Goal: Task Accomplishment & Management: Manage account settings

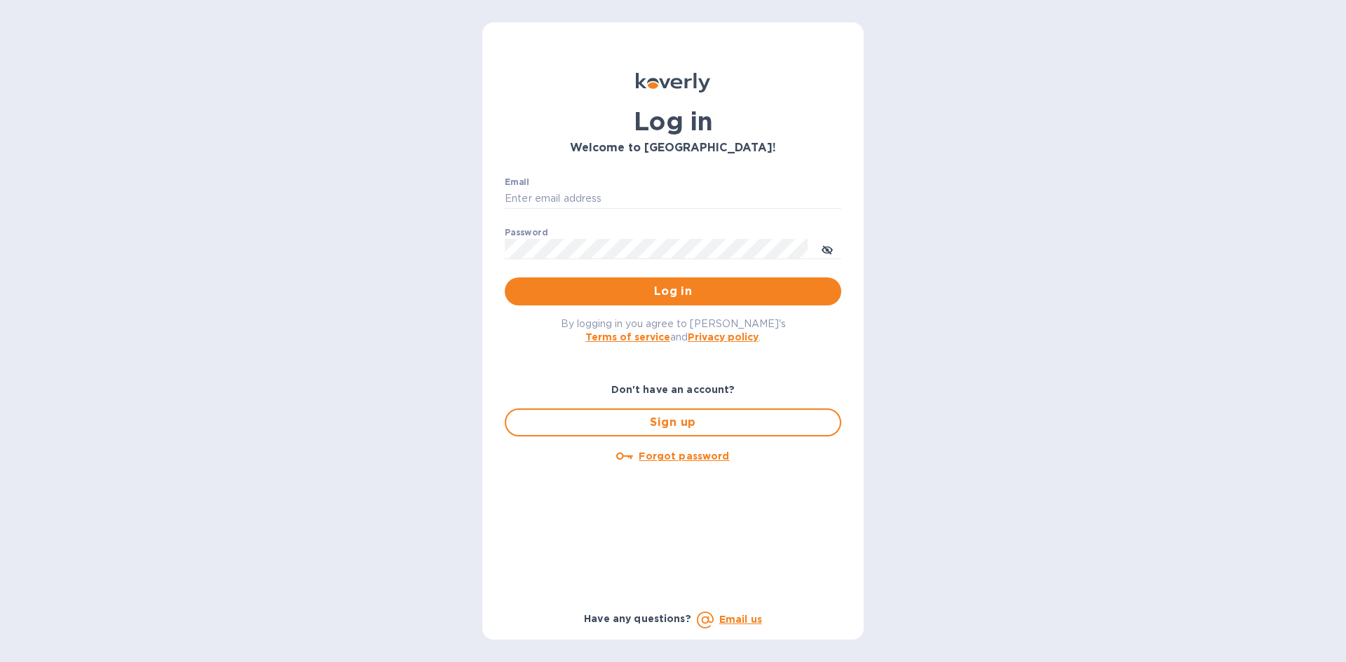
click at [684, 187] on div "Email ​" at bounding box center [673, 202] width 337 height 50
click at [672, 193] on input "Email" at bounding box center [673, 199] width 337 height 21
type input "[EMAIL_ADDRESS][DOMAIN_NAME]"
drag, startPoint x: 597, startPoint y: 280, endPoint x: 598, endPoint y: 271, distance: 9.8
click at [599, 280] on button "Log in" at bounding box center [673, 292] width 337 height 28
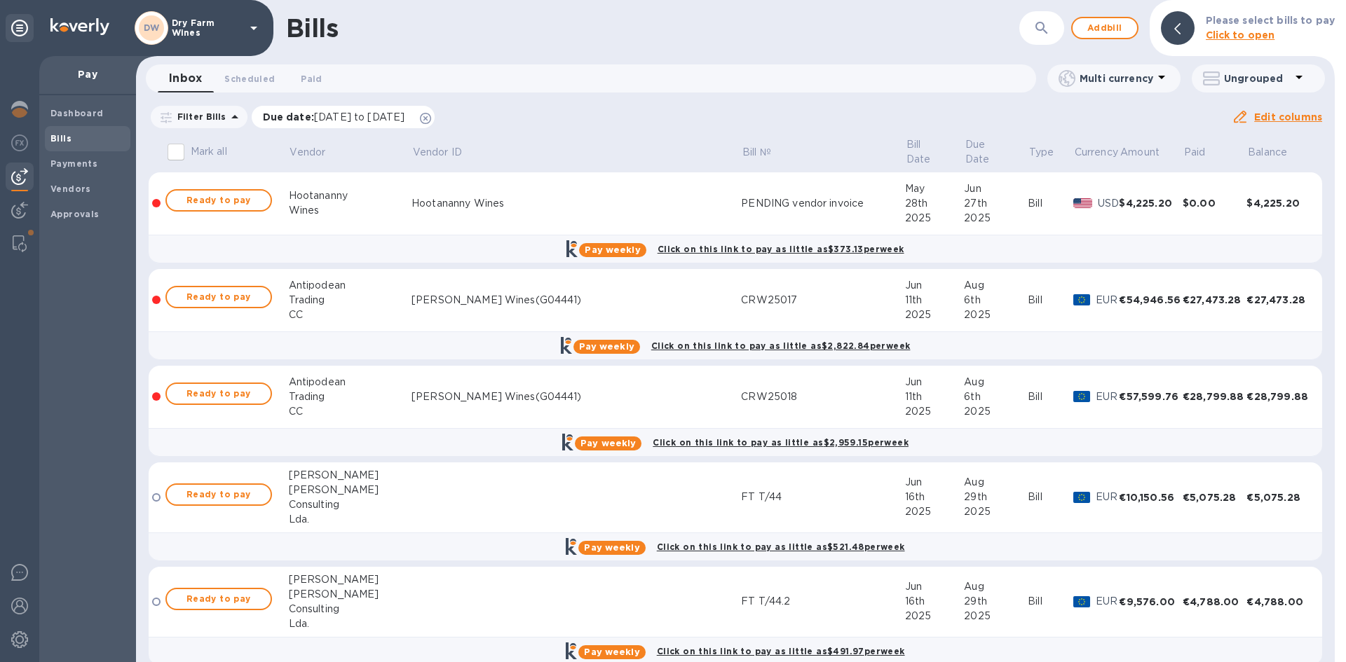
drag, startPoint x: 468, startPoint y: 117, endPoint x: 656, endPoint y: 82, distance: 191.1
click at [431, 117] on icon at bounding box center [425, 118] width 11 height 11
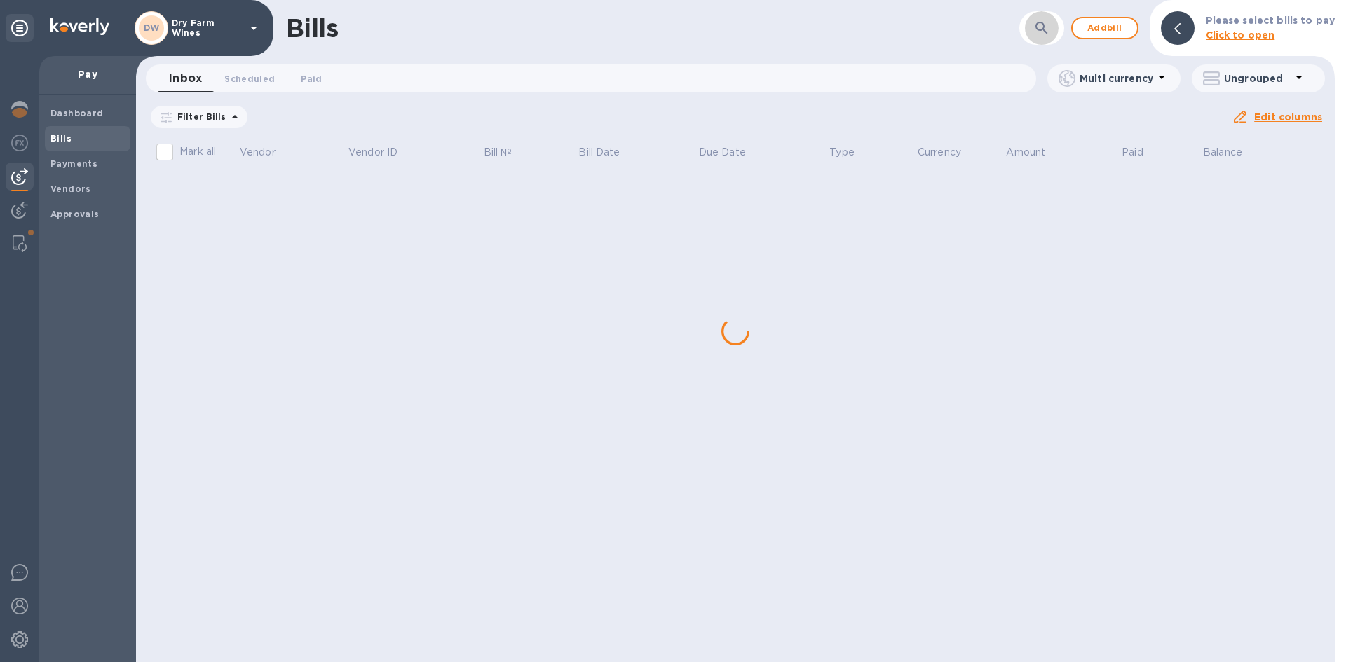
click at [1049, 38] on button "button" at bounding box center [1042, 28] width 34 height 34
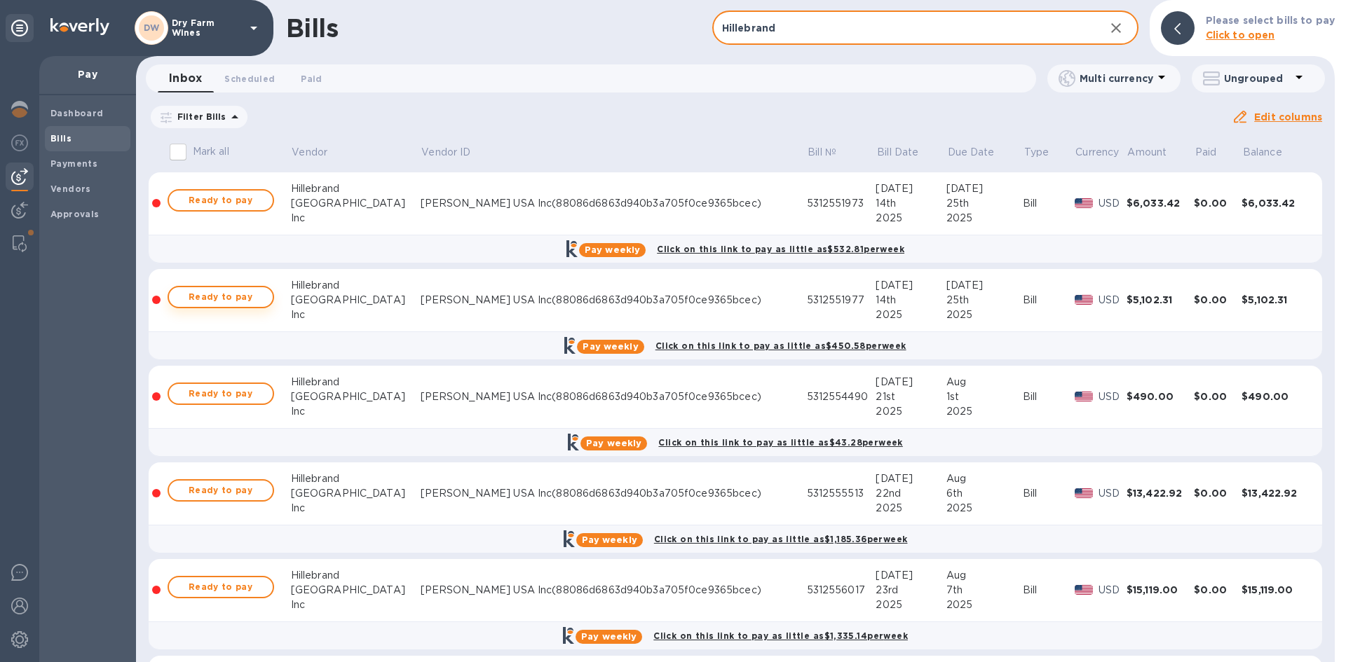
type input "Hillebrand"
click at [251, 299] on span "Ready to pay" at bounding box center [220, 297] width 81 height 17
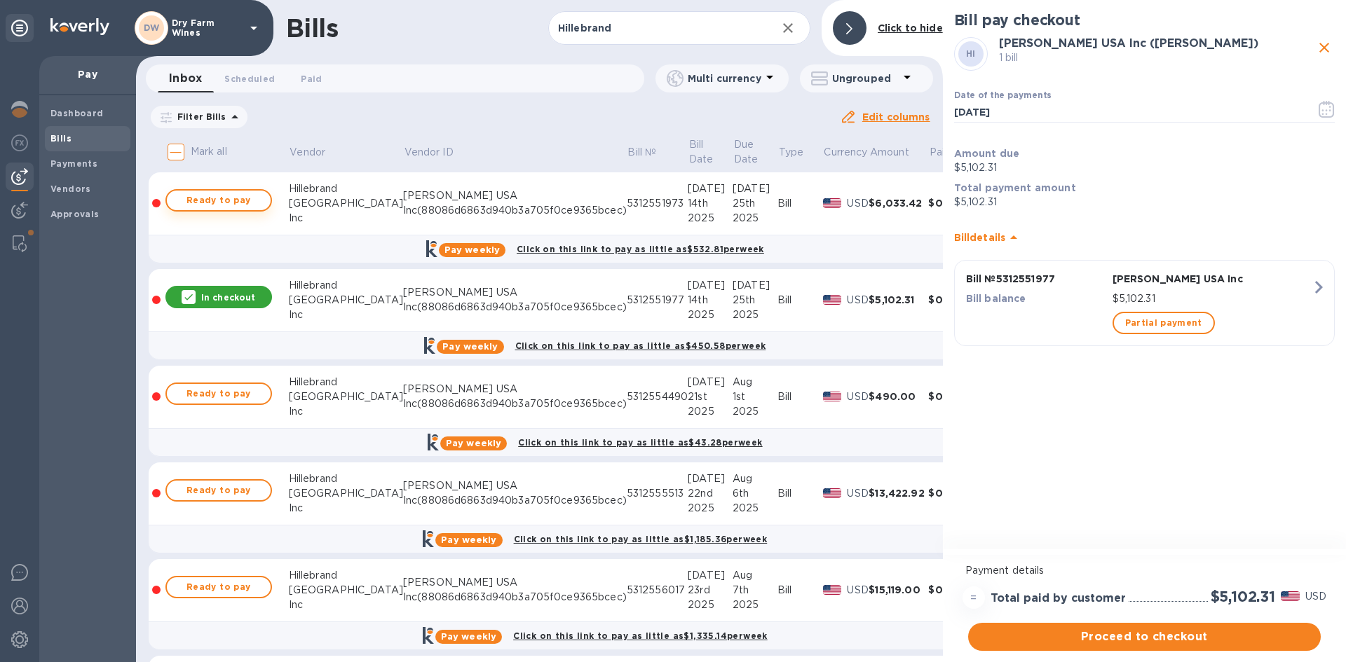
click at [213, 198] on span "Ready to pay" at bounding box center [218, 200] width 81 height 17
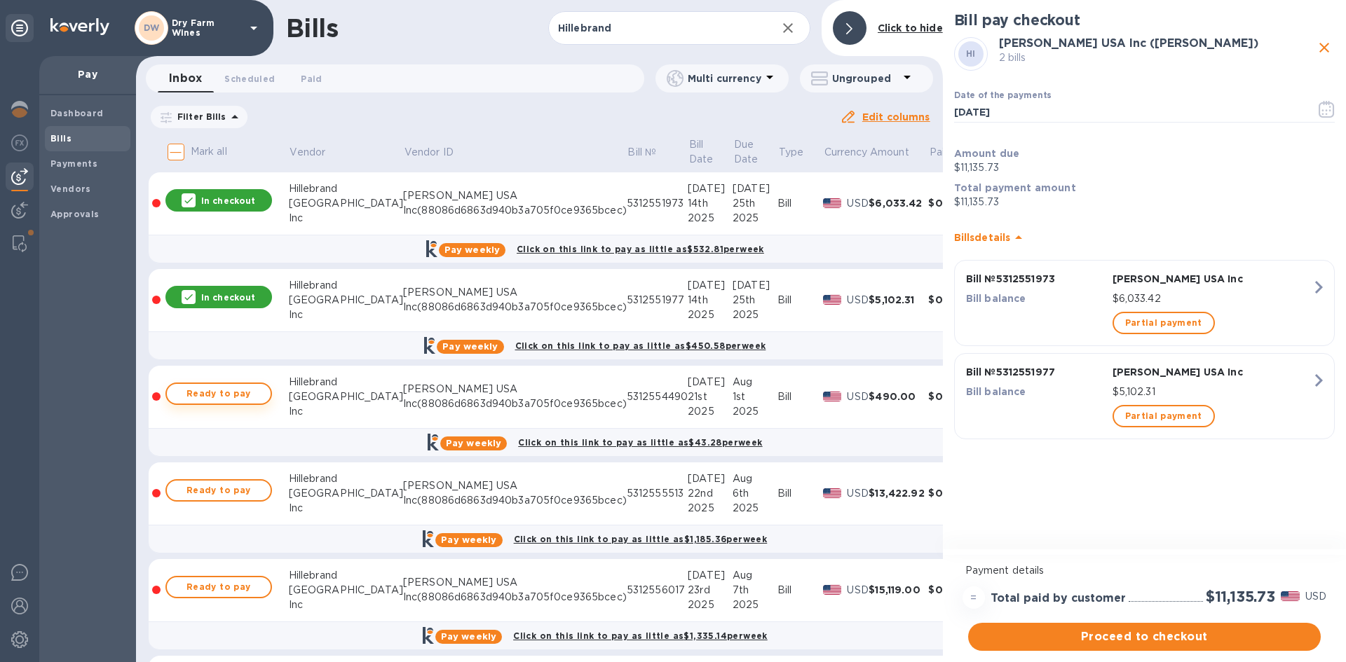
click at [241, 397] on span "Ready to pay" at bounding box center [218, 394] width 81 height 17
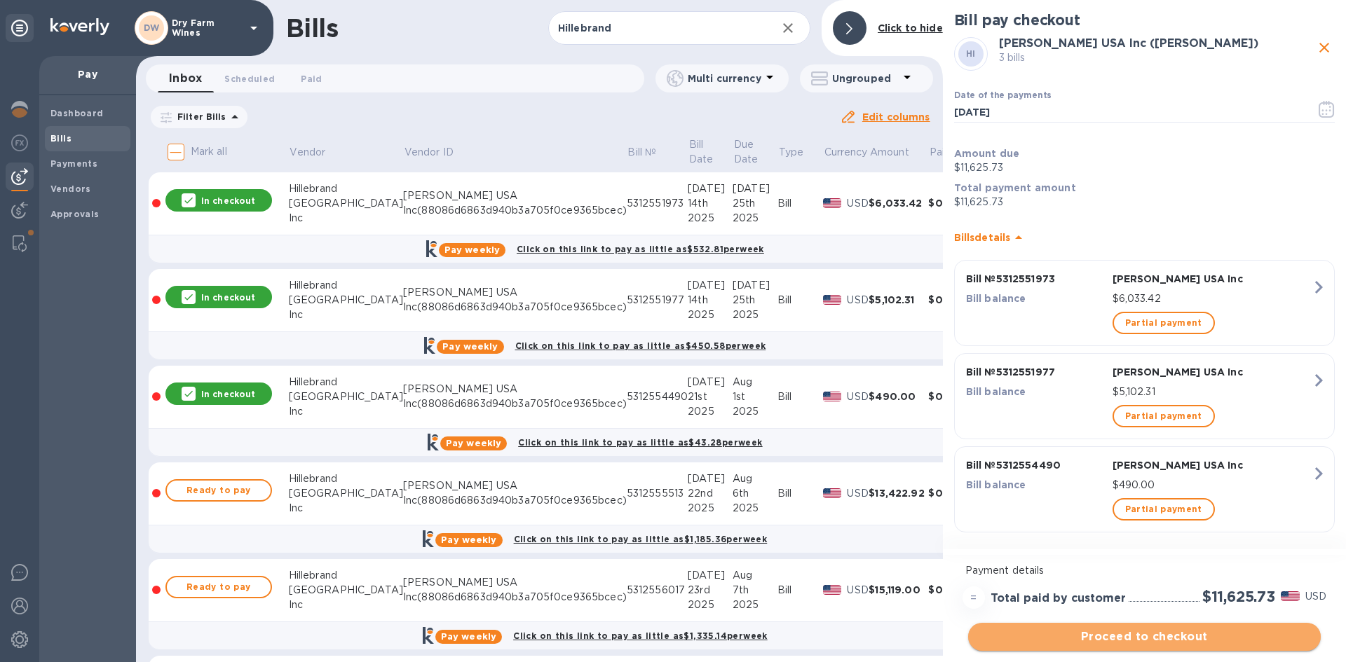
click at [1081, 627] on button "Proceed to checkout" at bounding box center [1144, 637] width 353 height 28
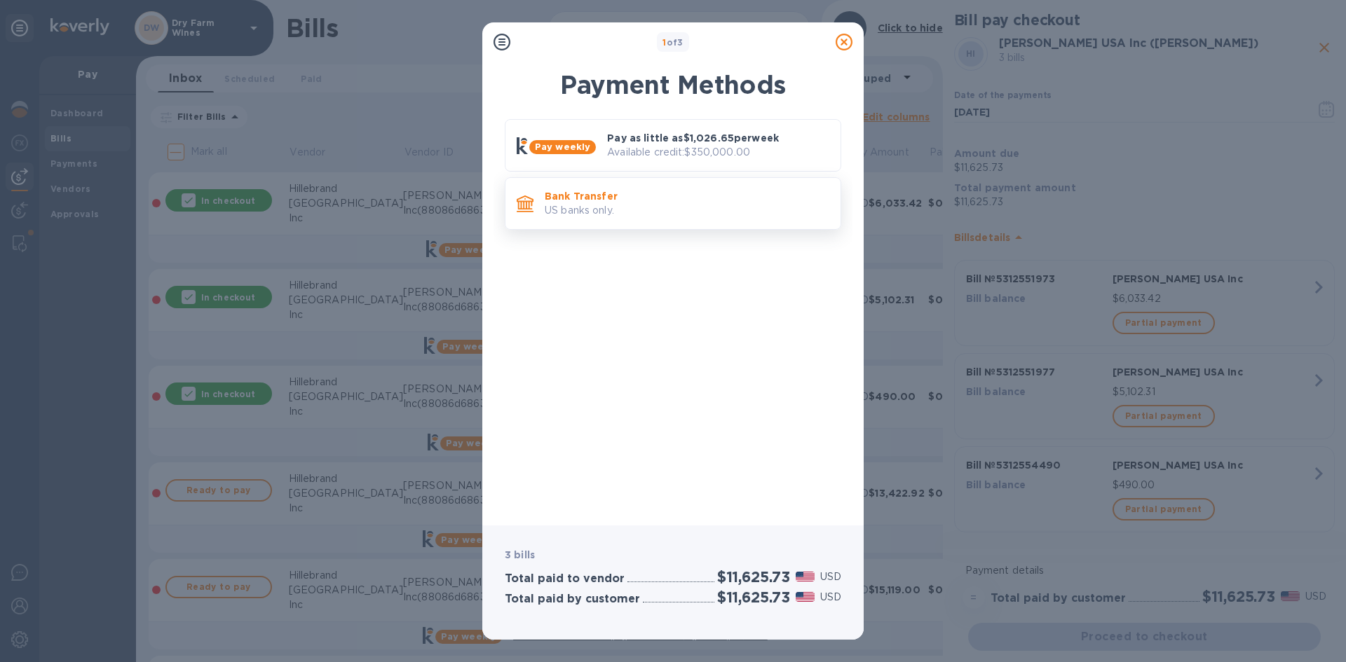
click at [637, 203] on p "US banks only." at bounding box center [687, 210] width 285 height 15
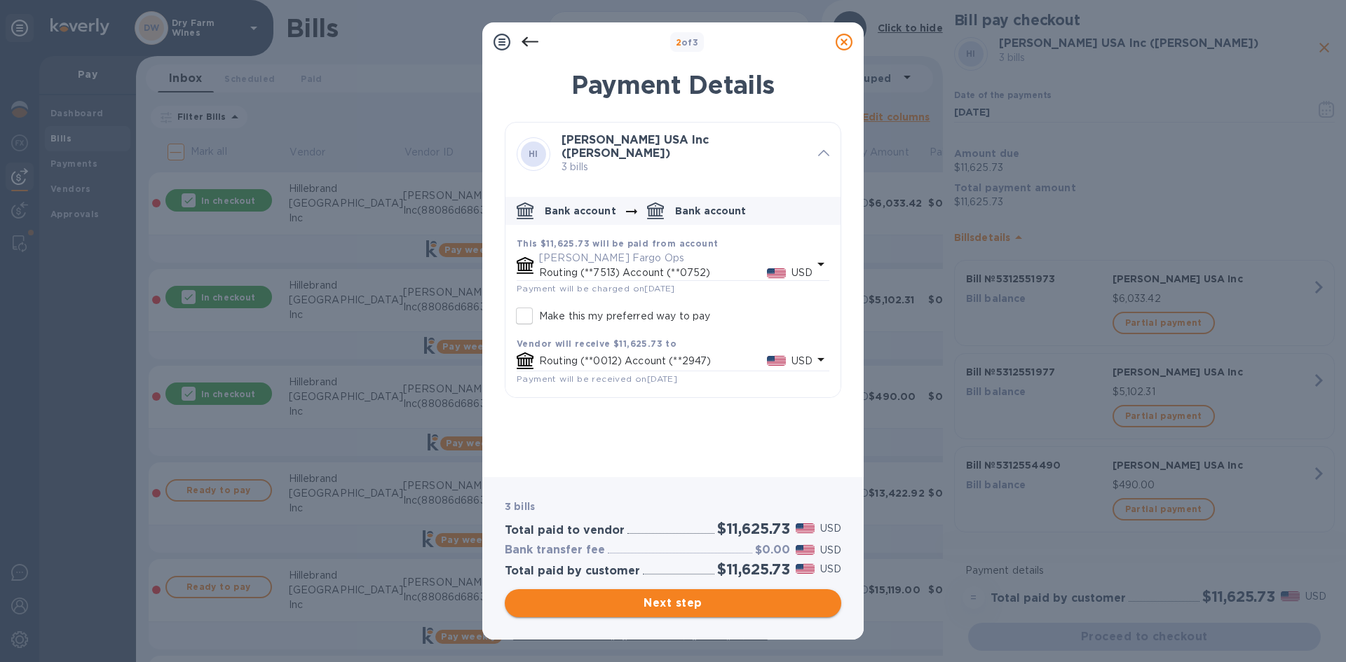
click at [697, 602] on span "Next step" at bounding box center [673, 603] width 314 height 17
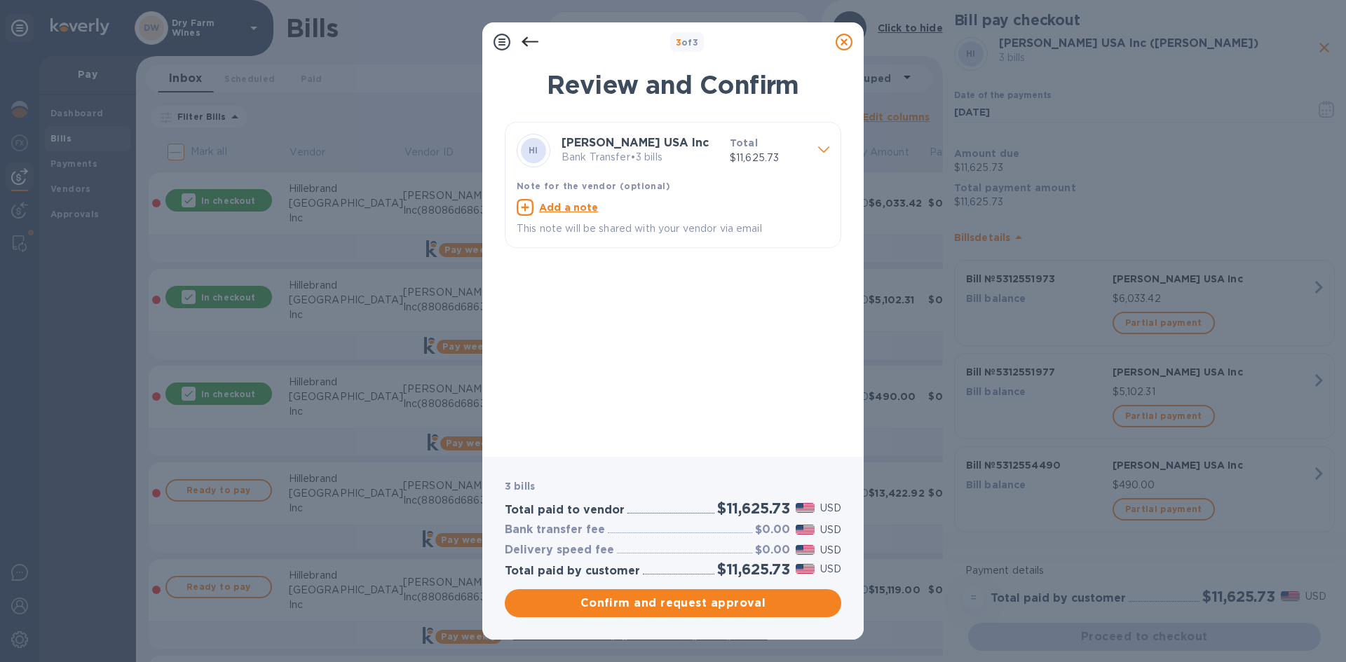
click at [569, 211] on u "Add a note" at bounding box center [569, 207] width 60 height 11
click at [569, 211] on textarea at bounding box center [662, 209] width 290 height 12
paste textarea "5312551977 5312551973 5312554490"
click at [640, 216] on textarea "Invoices: 5312551977 5312551973 5312554490" at bounding box center [662, 220] width 290 height 35
click at [634, 208] on textarea "Invoices: 5312551977 5312551973 5312554490" at bounding box center [662, 220] width 290 height 35
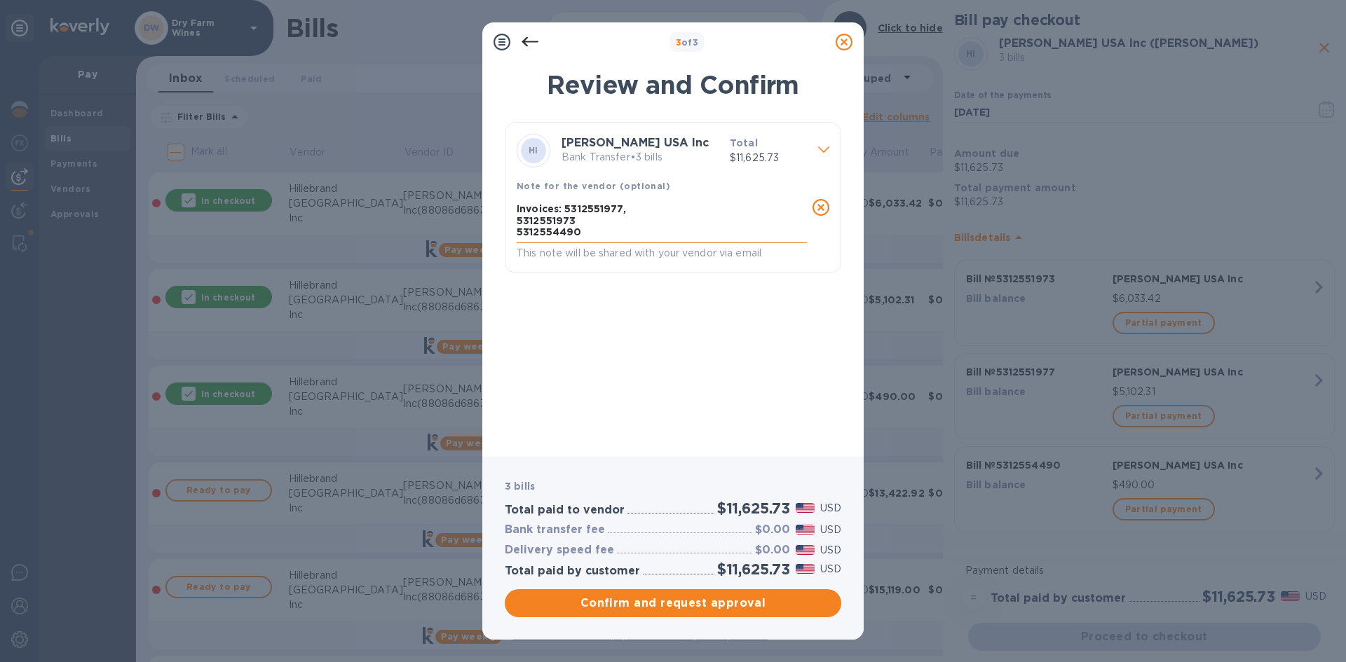
click at [595, 220] on textarea "Invoices: 5312551977, 5312551973 5312554490" at bounding box center [662, 220] width 290 height 35
type textarea "Invoices: 5312551977, 5312551973, 5312554490"
click at [736, 598] on span "Confirm and request approval" at bounding box center [673, 603] width 314 height 17
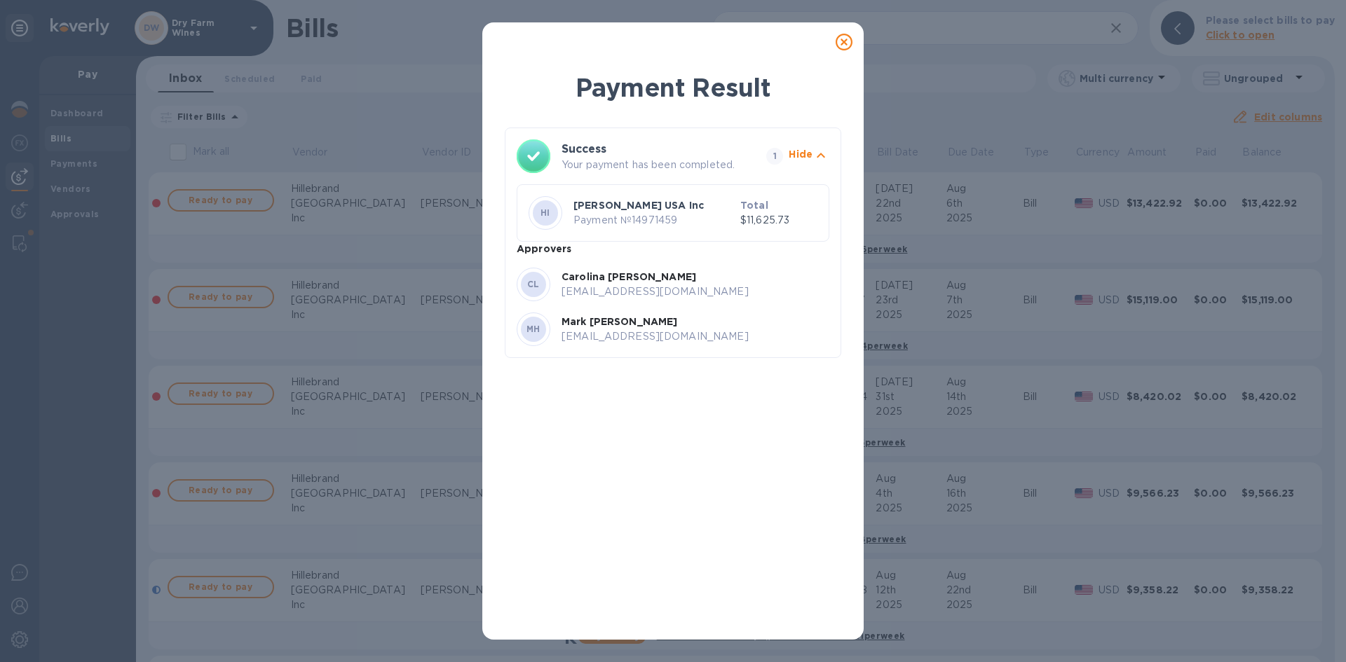
click at [848, 36] on icon at bounding box center [844, 42] width 17 height 17
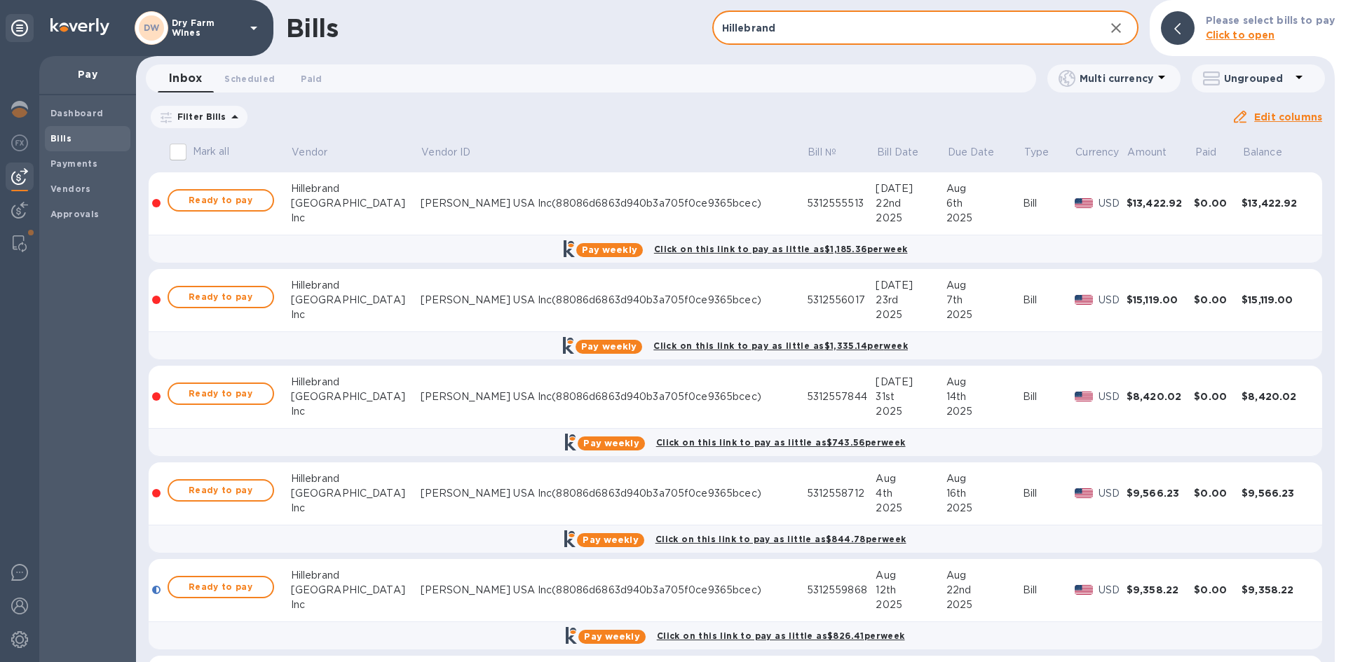
click at [789, 20] on input "Hillebrand" at bounding box center [902, 28] width 381 height 34
paste input "1000311200"
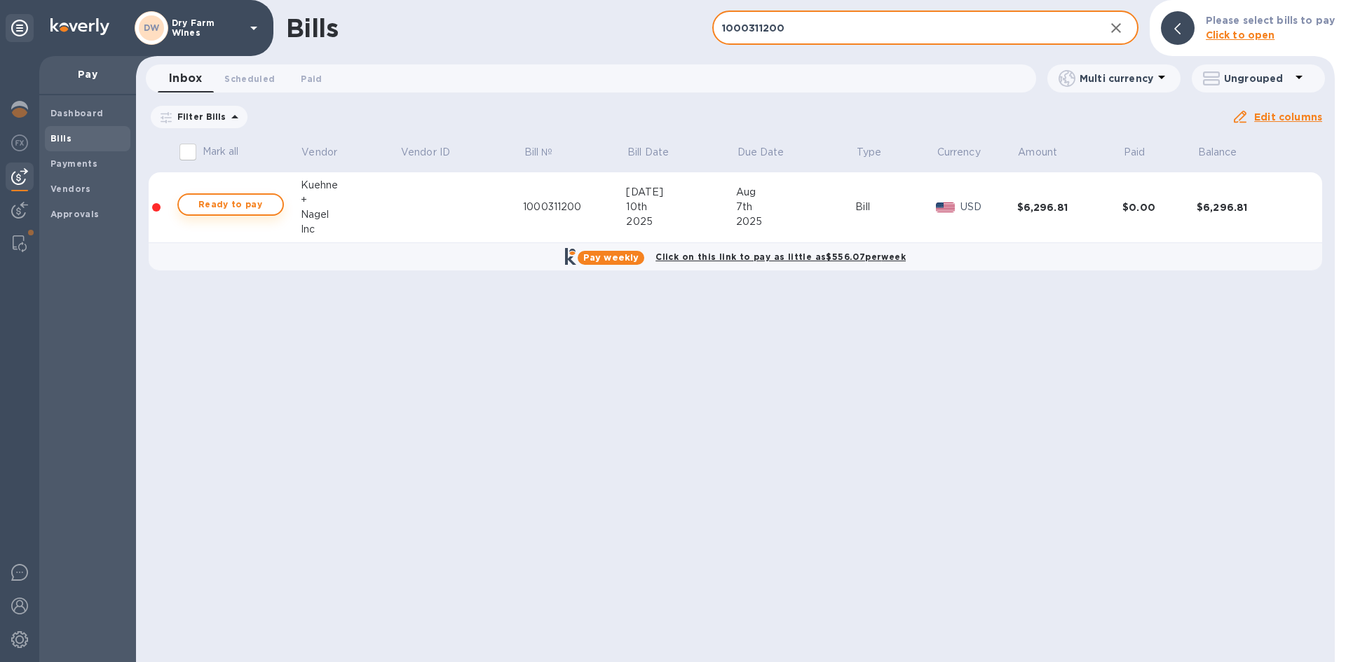
type input "1000311200"
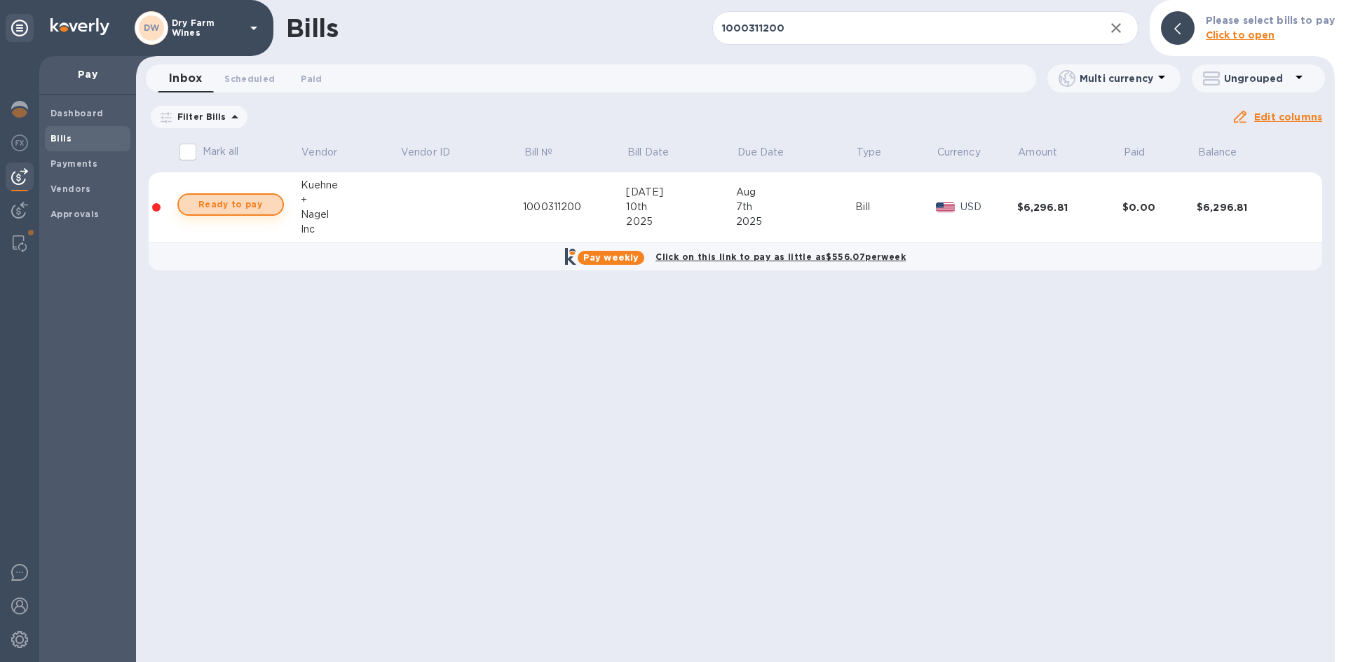
click at [239, 207] on span "Ready to pay" at bounding box center [230, 204] width 81 height 17
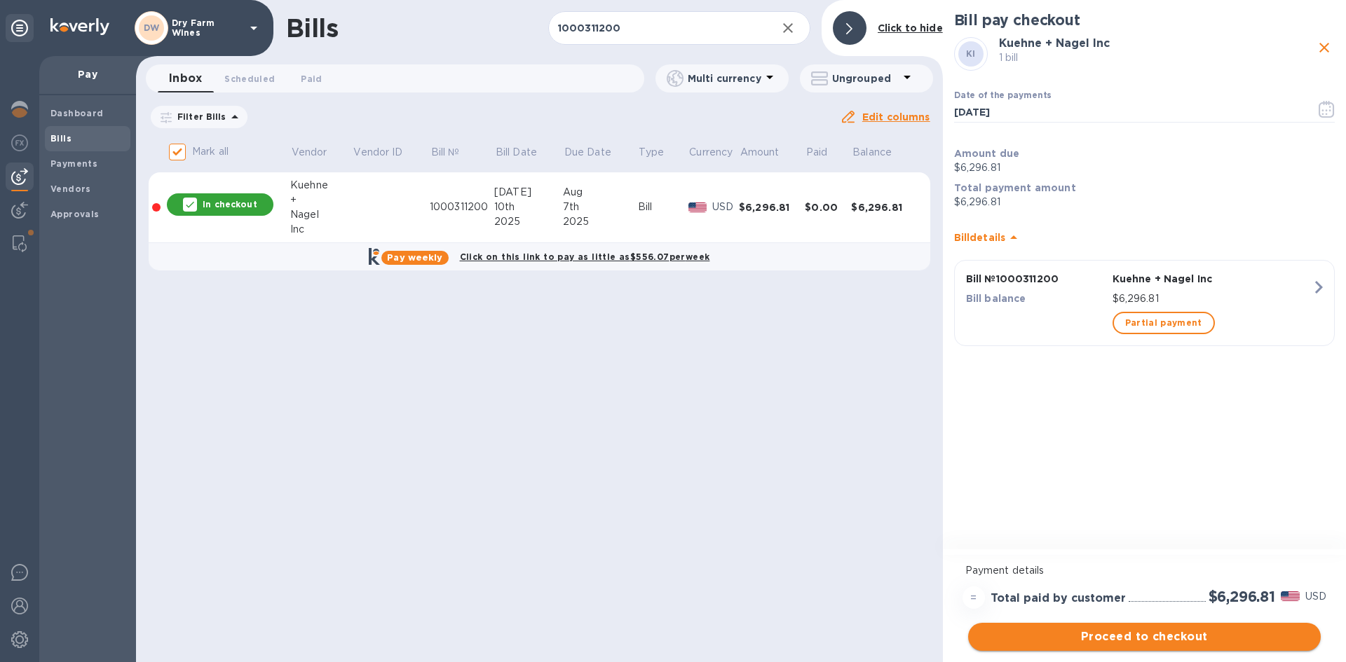
click at [1158, 634] on span "Proceed to checkout" at bounding box center [1144, 637] width 330 height 17
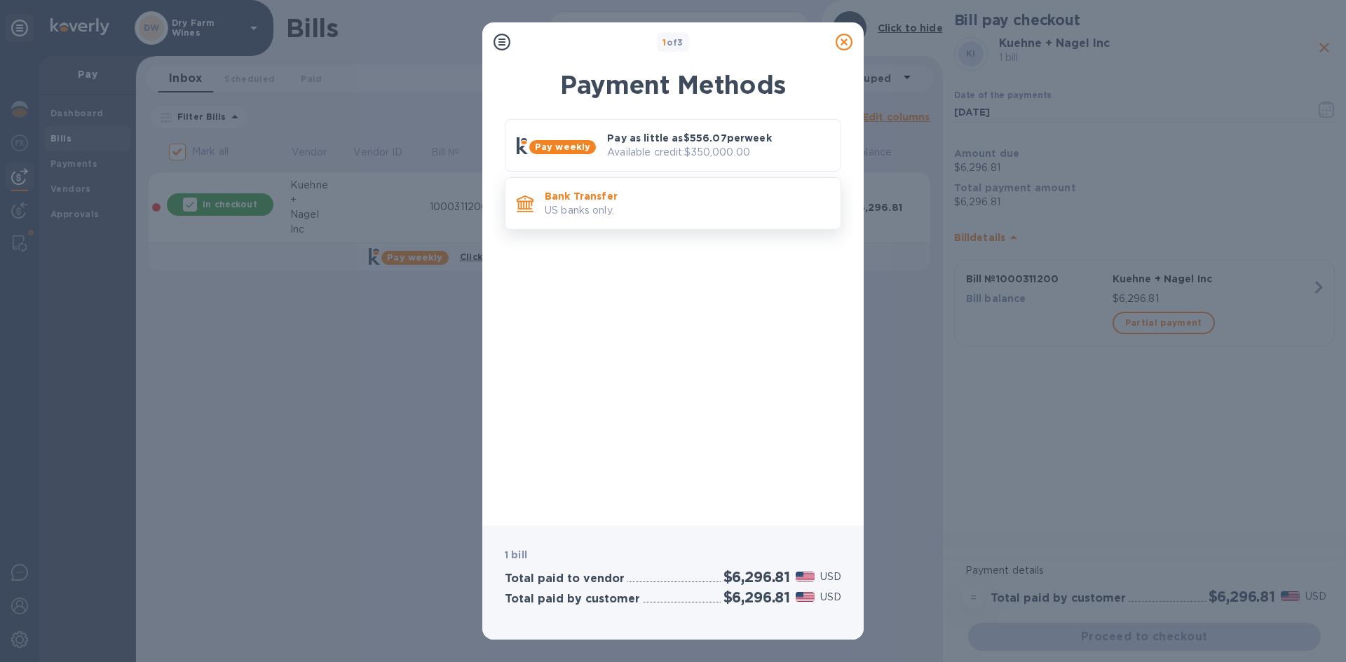
click at [711, 226] on div "Bank Transfer US banks only." at bounding box center [673, 203] width 337 height 53
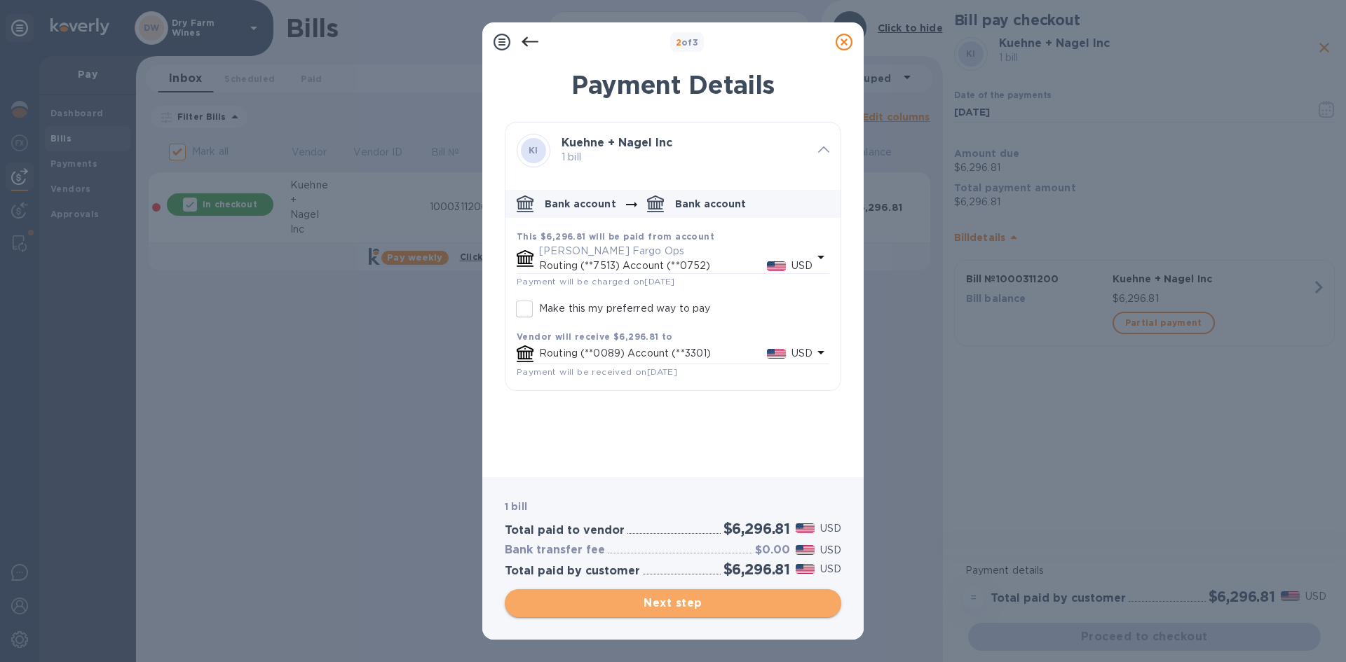
click at [702, 592] on button "Next step" at bounding box center [673, 604] width 337 height 28
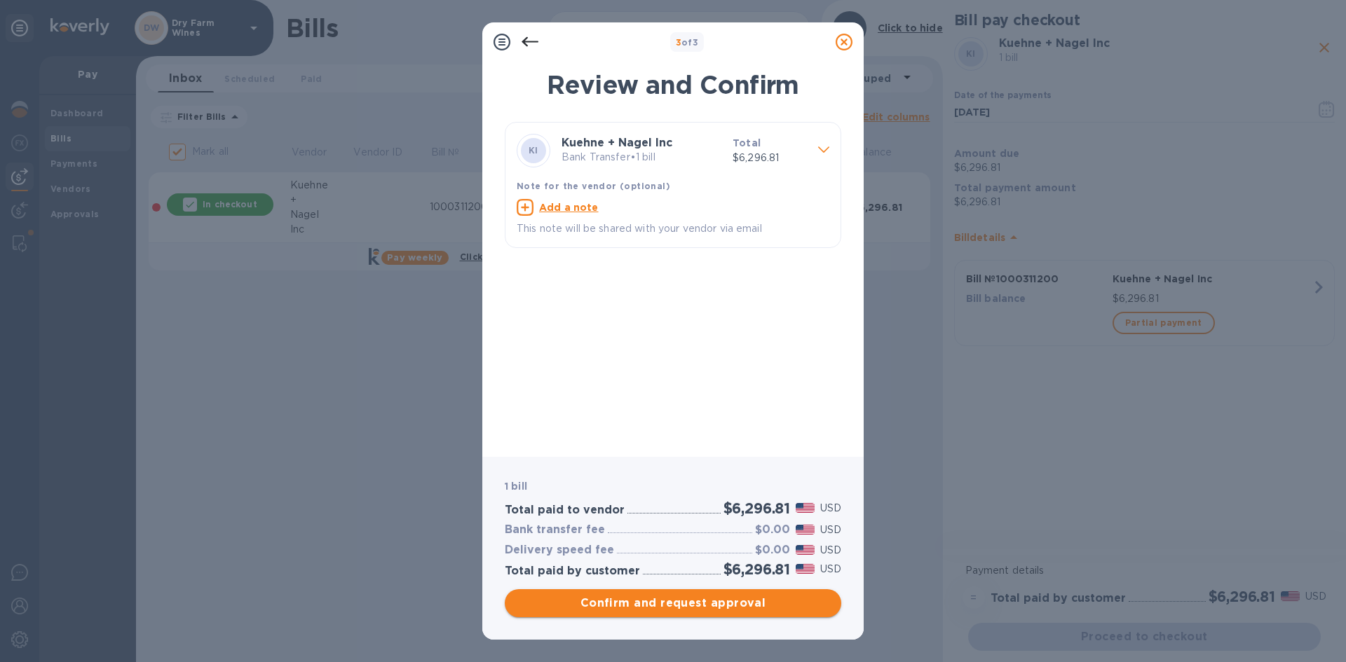
click at [688, 603] on span "Confirm and request approval" at bounding box center [673, 603] width 314 height 17
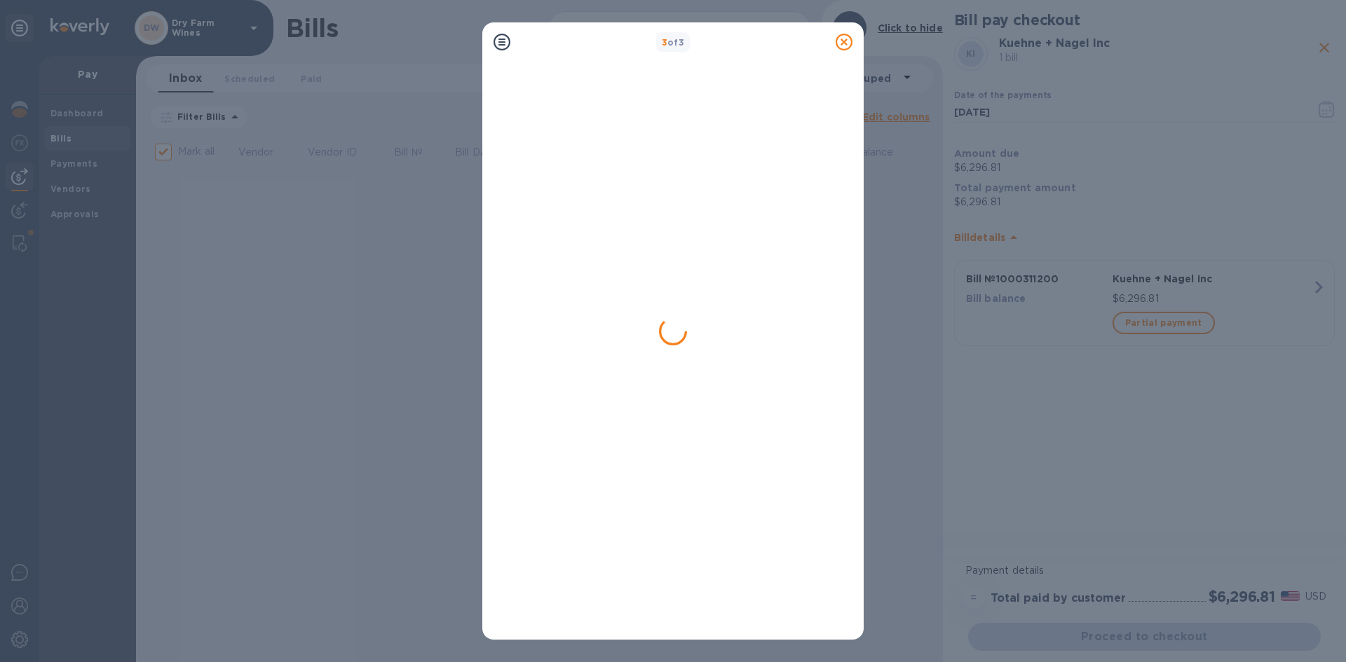
checkbox input "false"
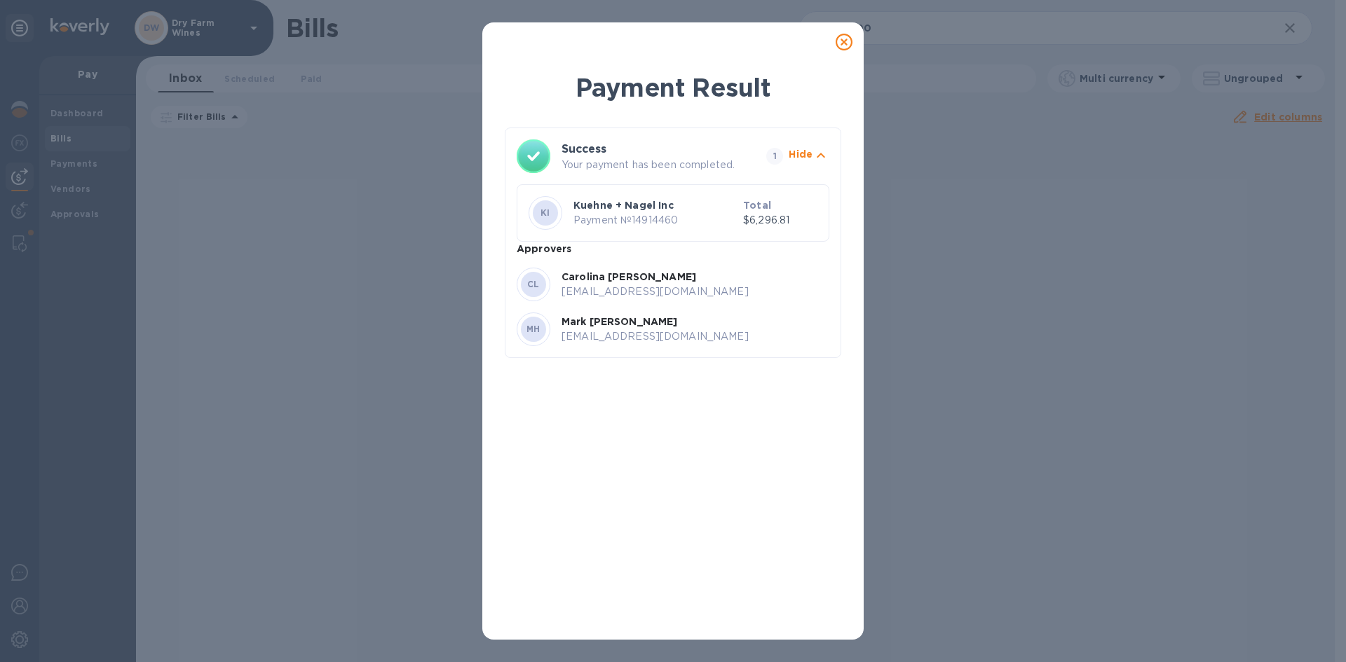
click at [841, 34] on icon at bounding box center [844, 42] width 17 height 17
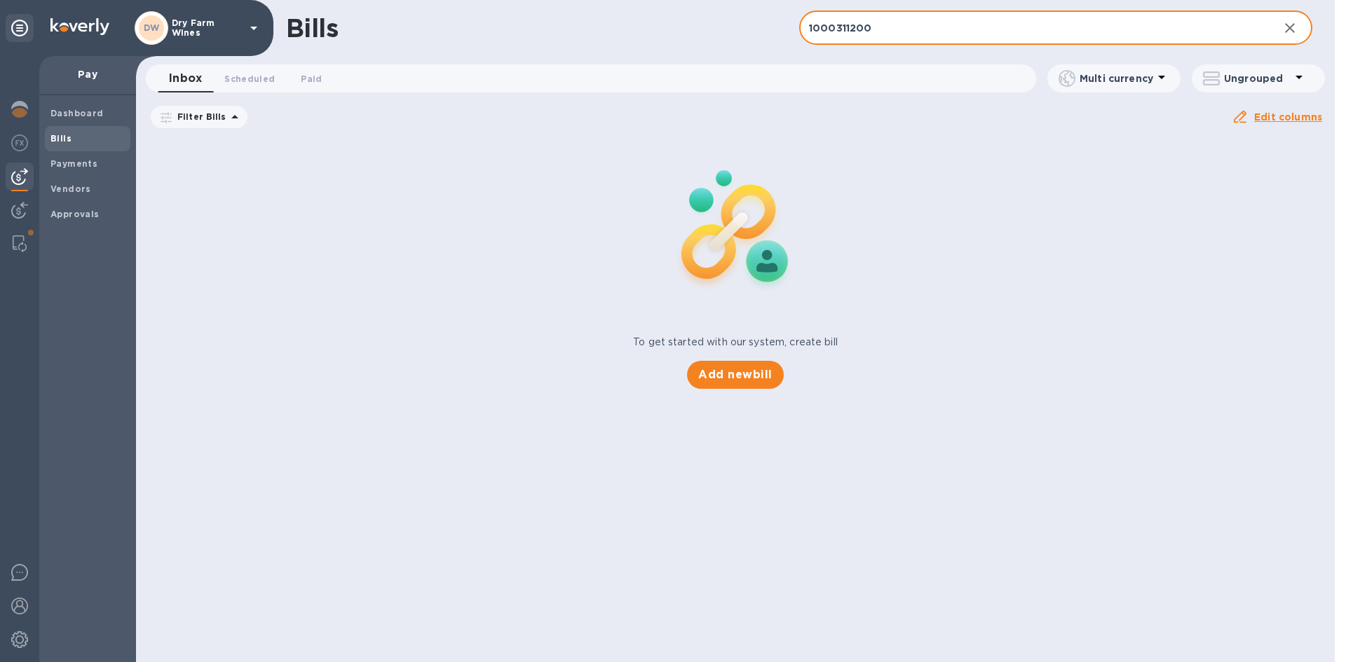
click at [890, 27] on input "1000311200" at bounding box center [1033, 28] width 468 height 34
paste input "IN-US01-202507-103131"
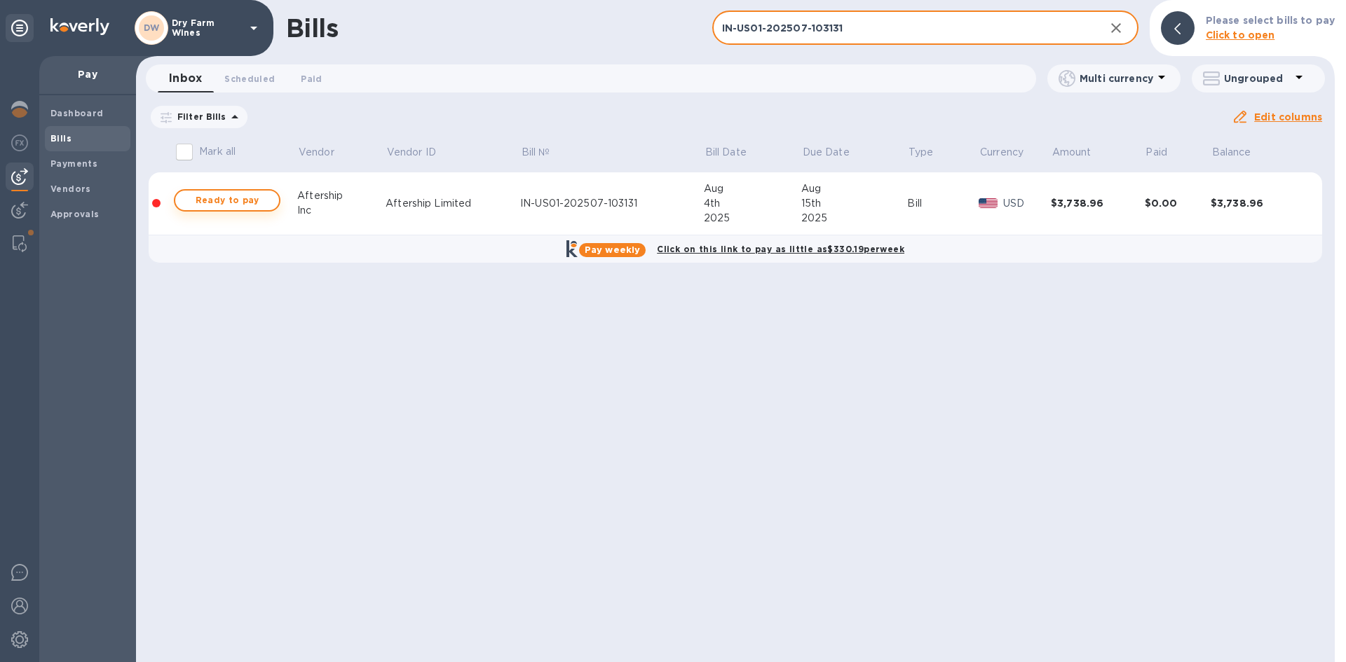
type input "IN-US01-202507-103131"
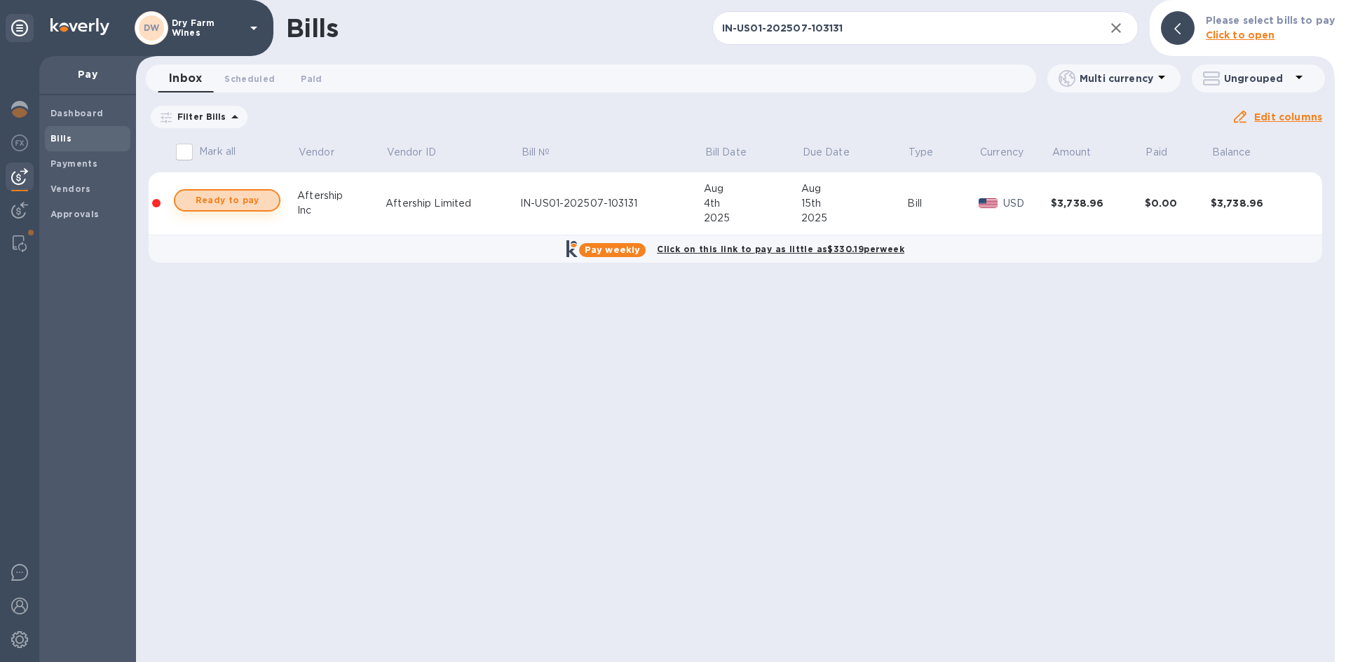
click at [208, 208] on span "Ready to pay" at bounding box center [226, 200] width 81 height 17
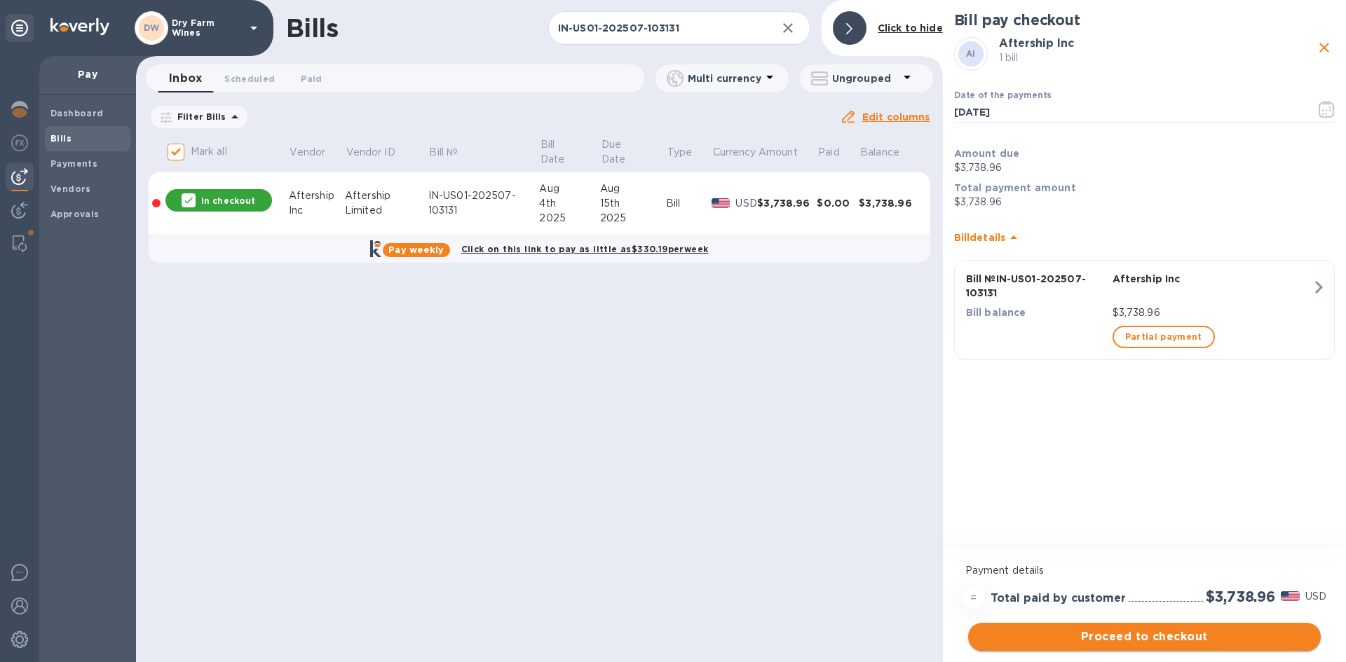
click at [1262, 637] on span "Proceed to checkout" at bounding box center [1144, 637] width 330 height 17
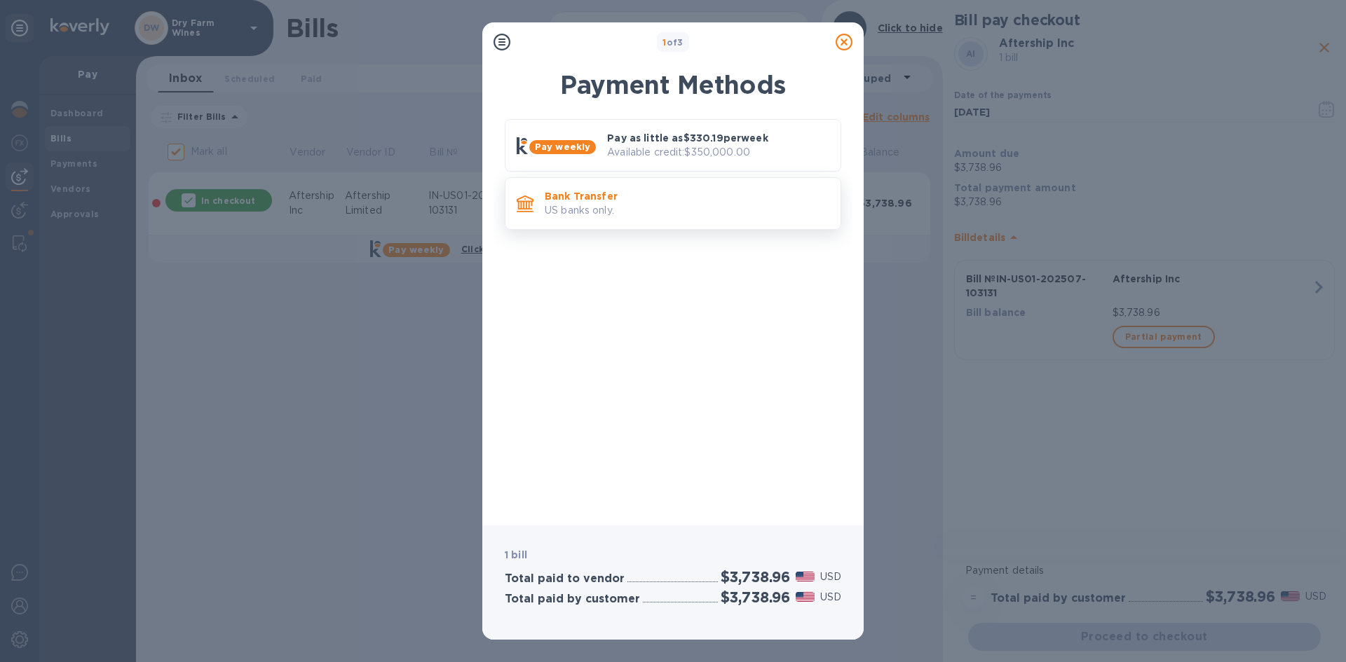
click at [639, 220] on div "Bank Transfer US banks only." at bounding box center [687, 204] width 296 height 40
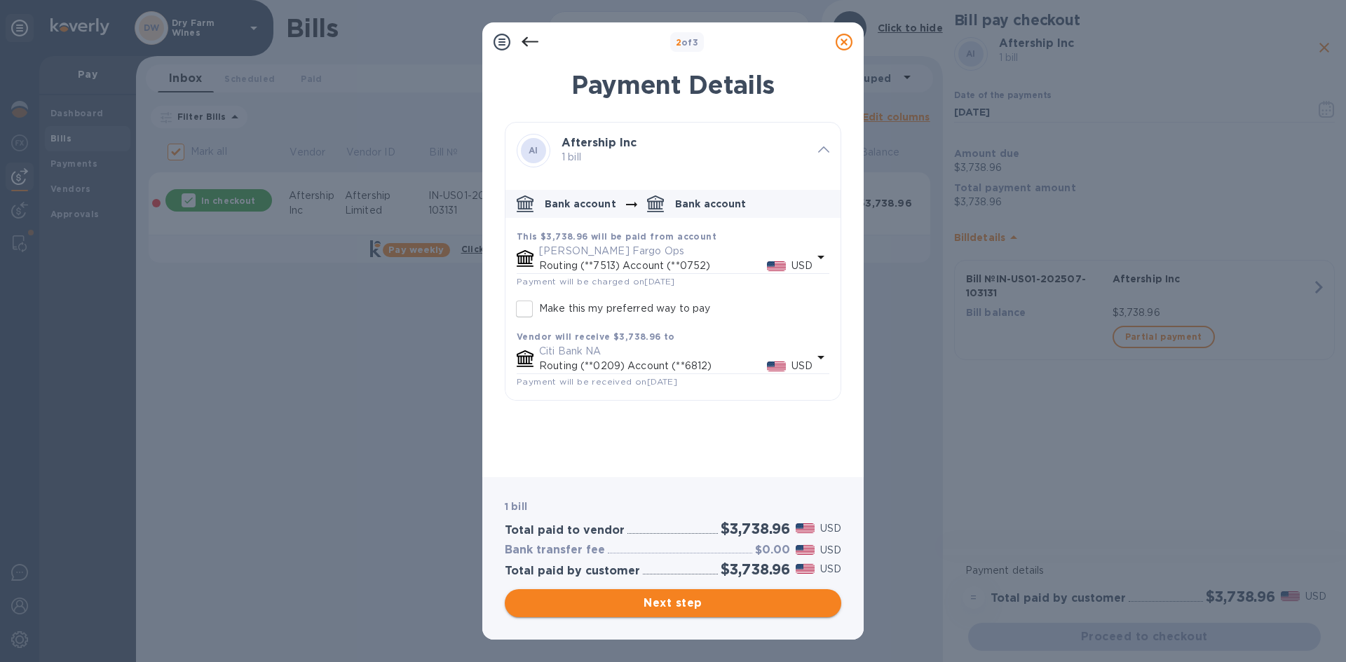
click at [658, 594] on button "Next step" at bounding box center [673, 604] width 337 height 28
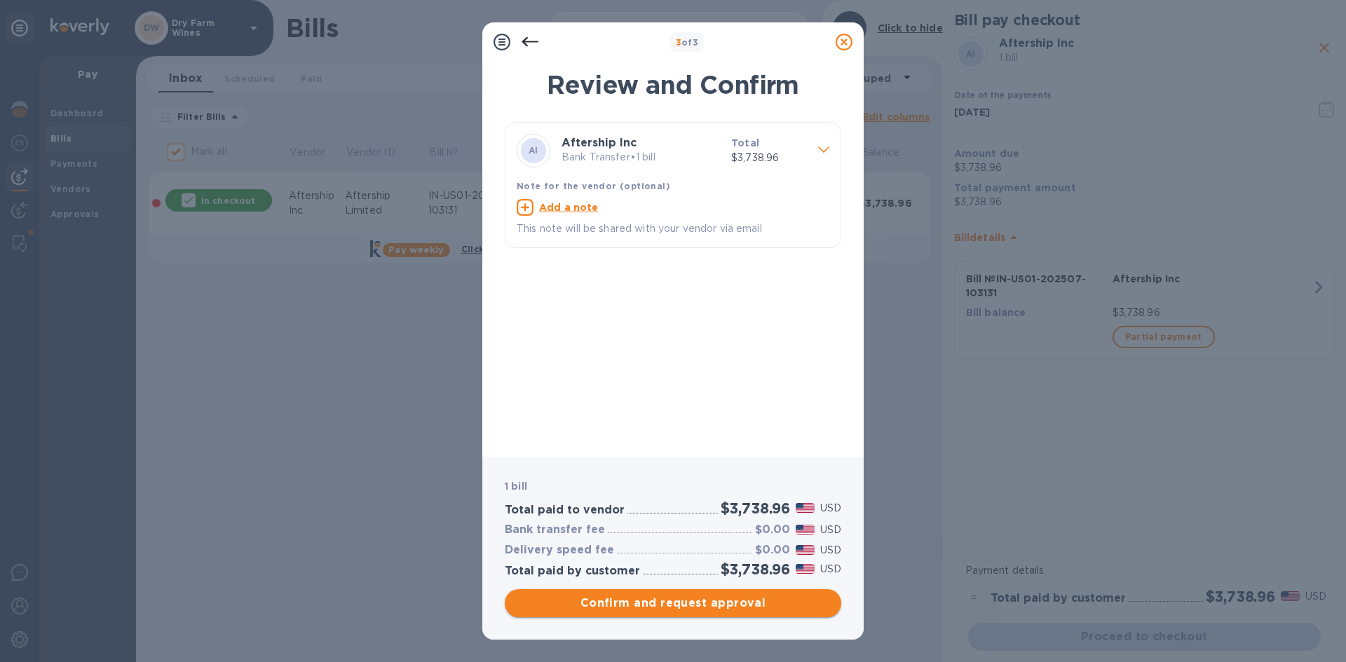
click at [658, 594] on button "Confirm and request approval" at bounding box center [673, 604] width 337 height 28
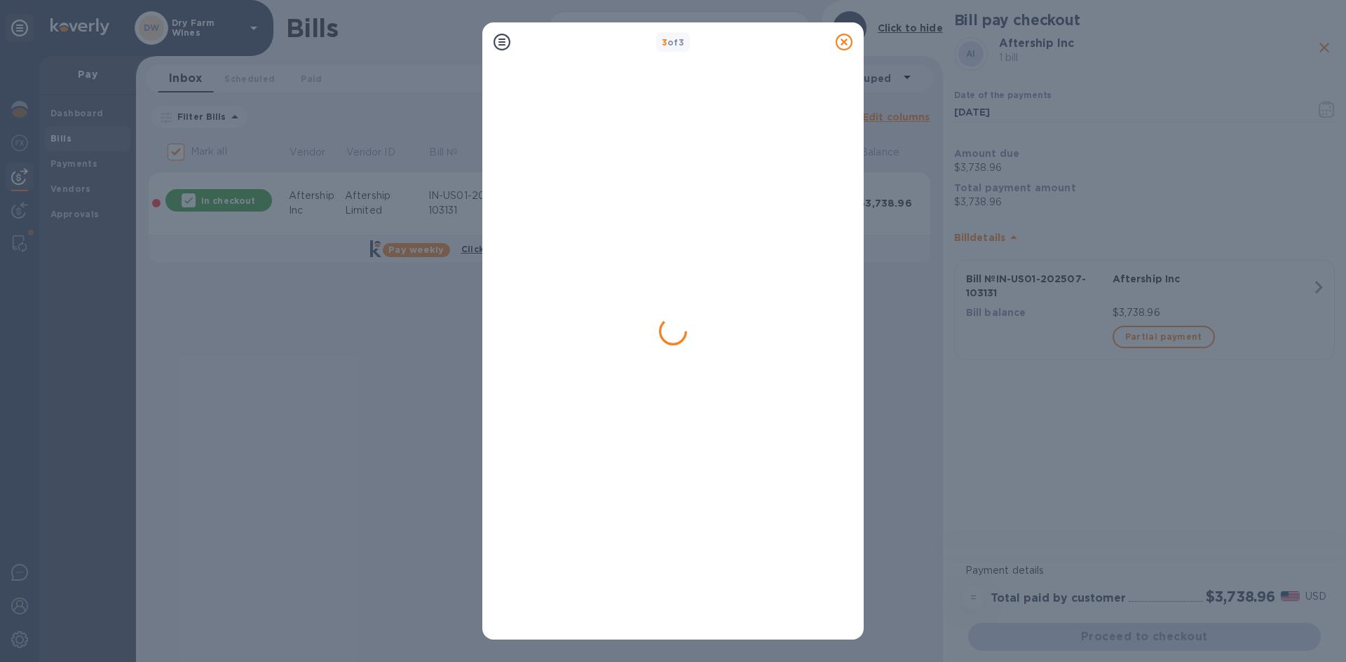
checkbox input "false"
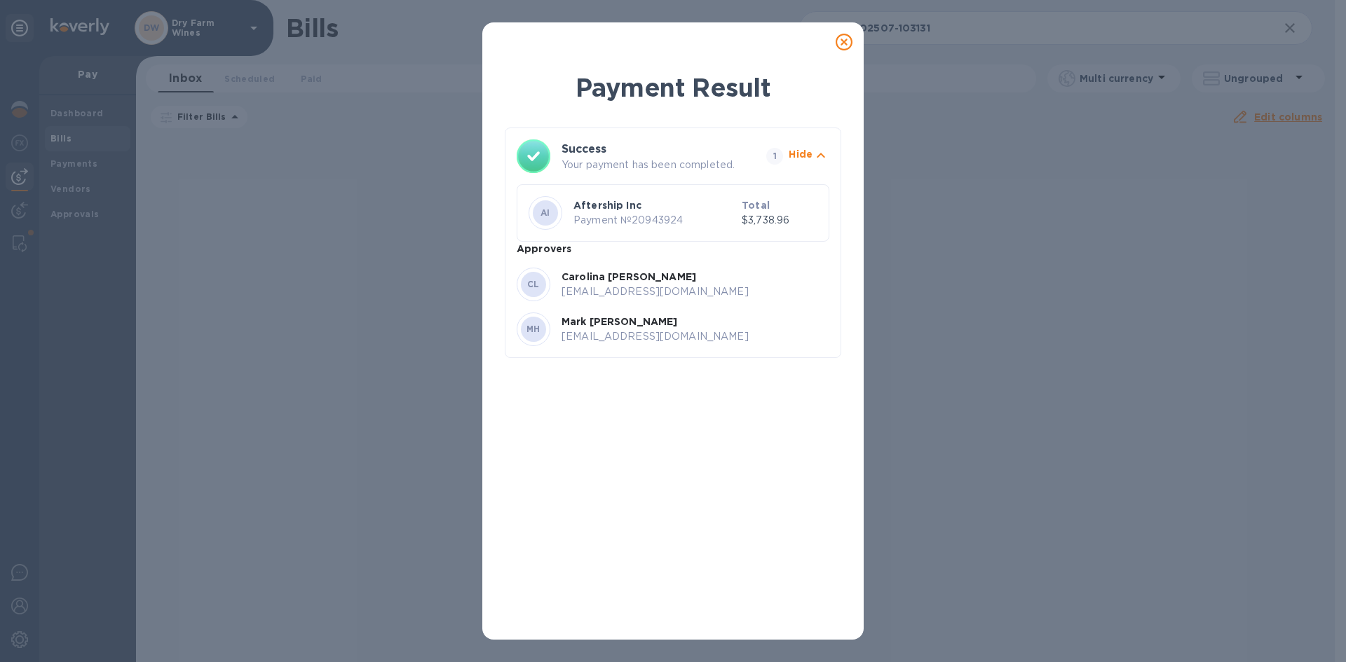
click at [840, 37] on icon at bounding box center [844, 42] width 17 height 17
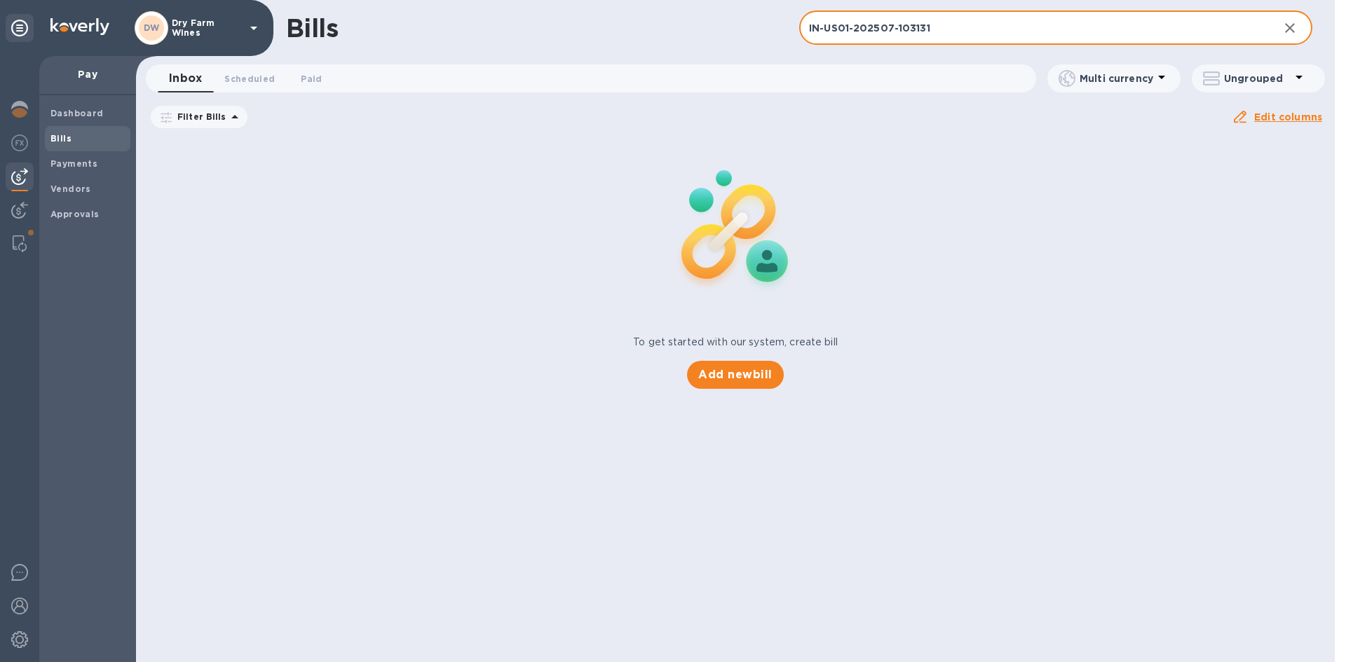
click at [815, 22] on input "IN-US01-202507-103131" at bounding box center [1033, 28] width 468 height 34
paste input "CRW25017"
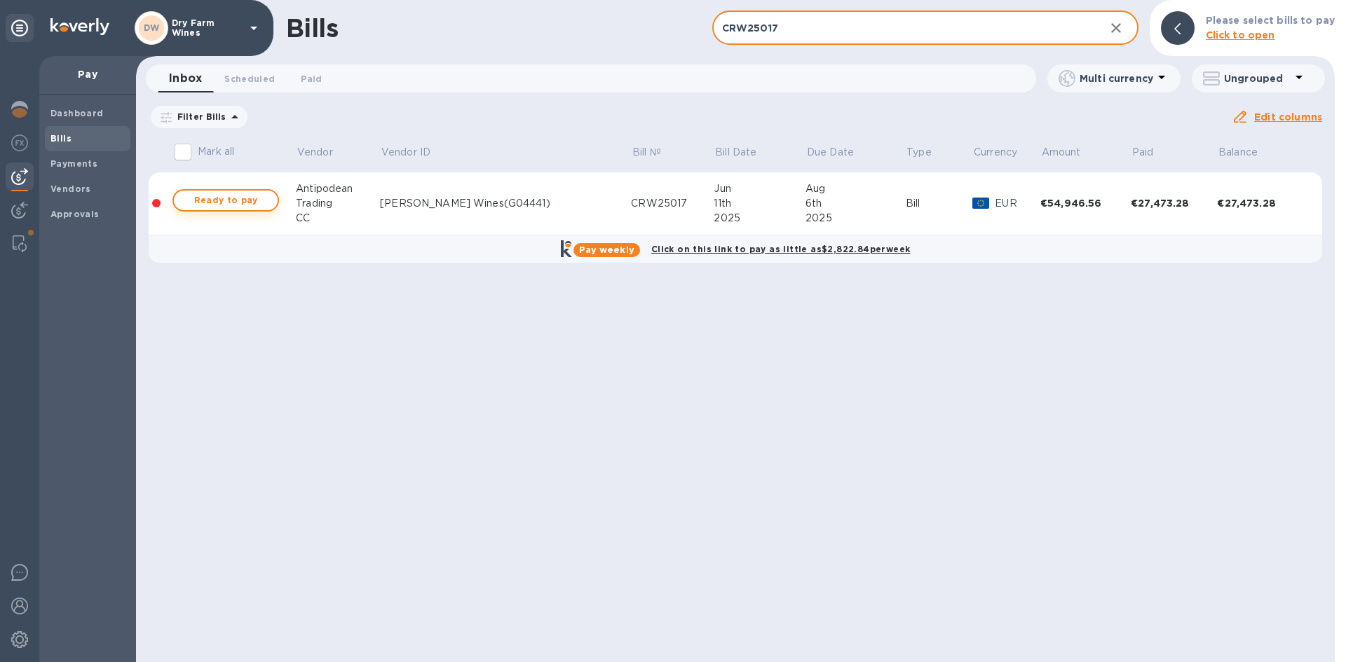
type input "CRW25017"
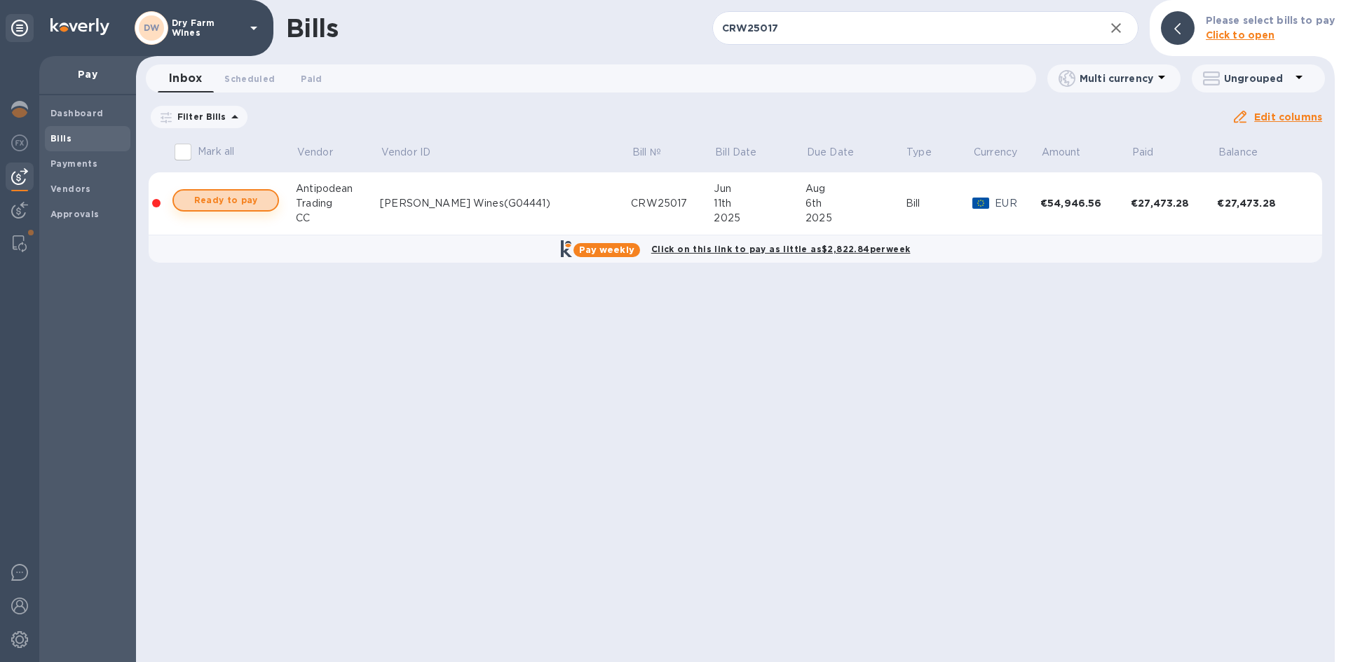
click at [244, 198] on span "Ready to pay" at bounding box center [225, 200] width 81 height 17
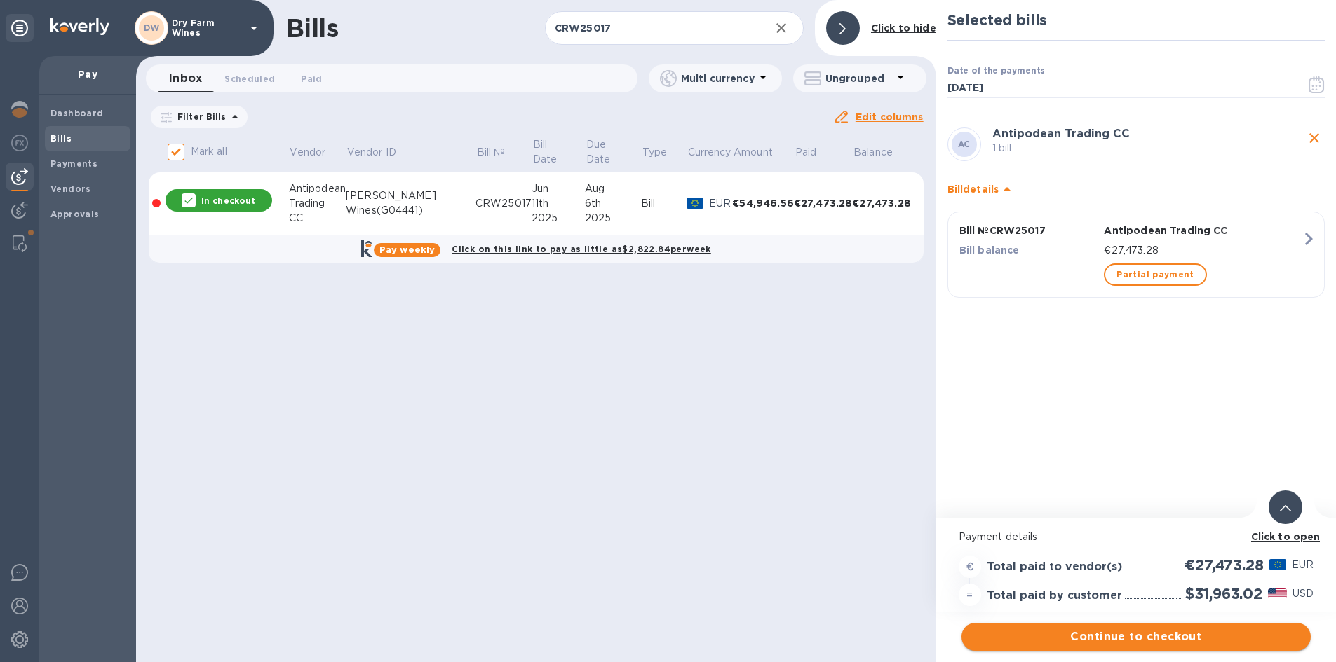
click at [1230, 639] on span "Continue to checkout" at bounding box center [1135, 637] width 327 height 17
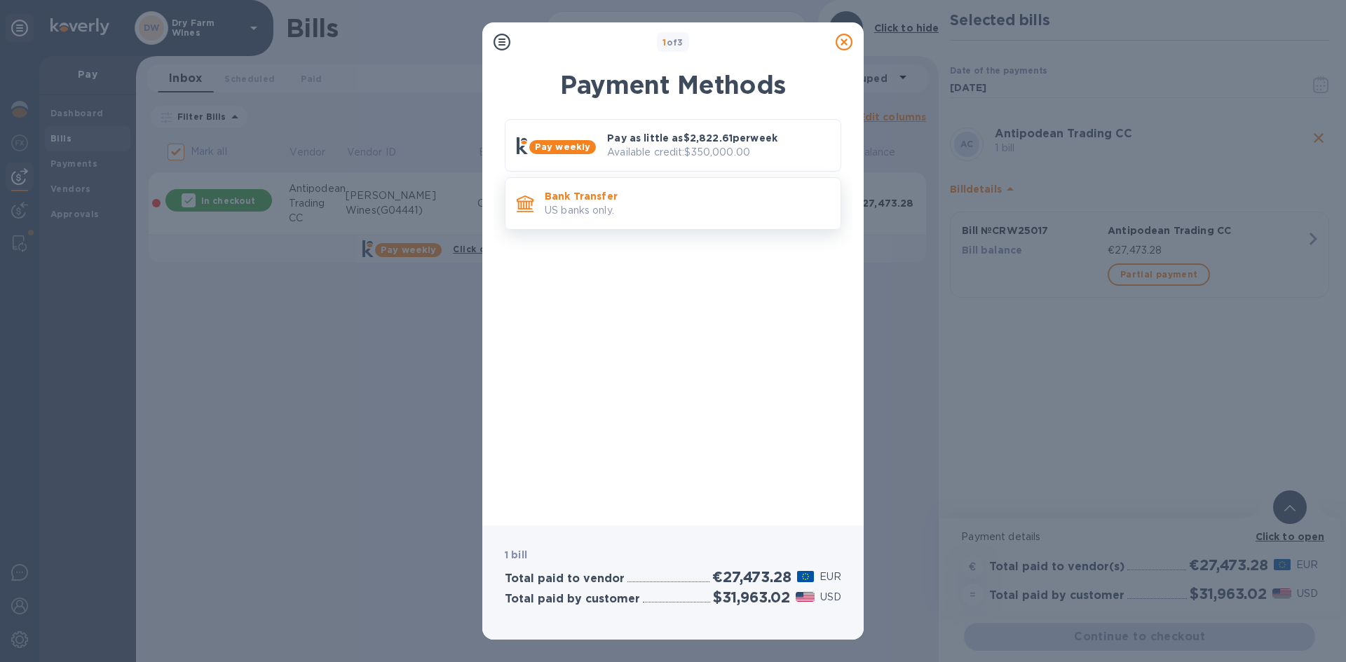
click at [695, 226] on div "Bank Transfer US banks only." at bounding box center [673, 203] width 337 height 53
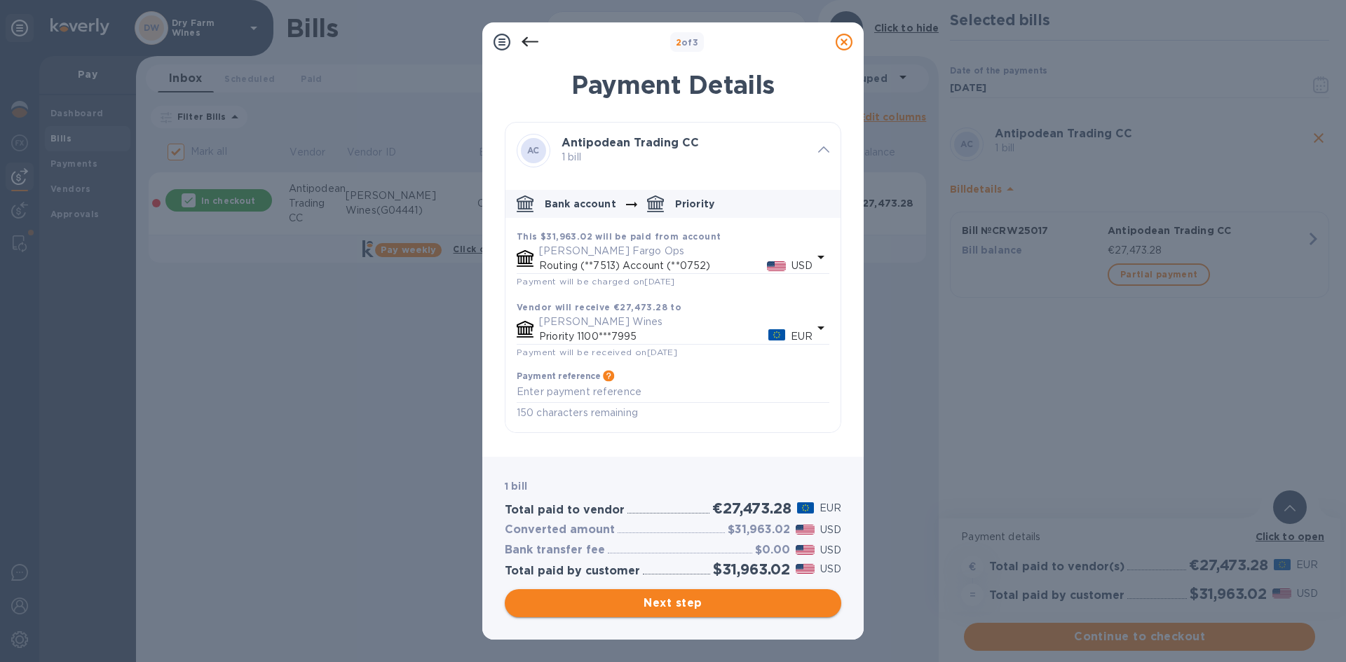
click at [723, 609] on span "Next step" at bounding box center [673, 603] width 314 height 17
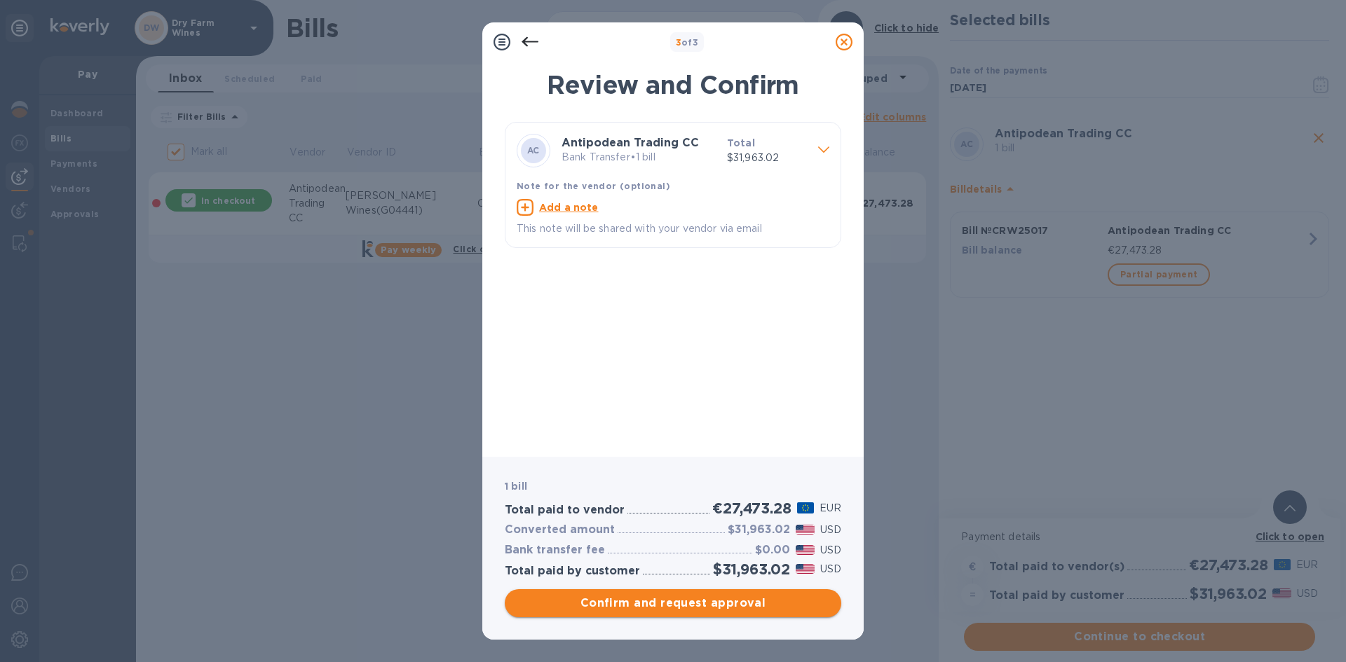
click at [639, 591] on button "Confirm and request approval" at bounding box center [673, 604] width 337 height 28
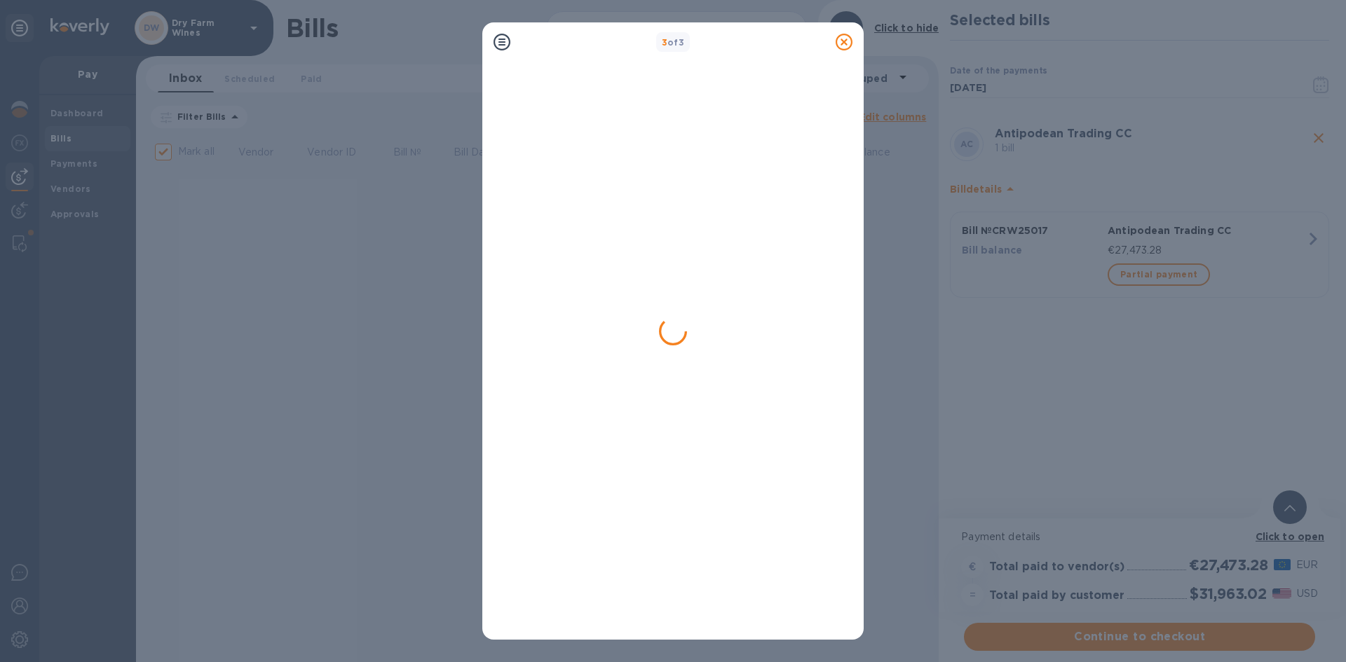
checkbox input "false"
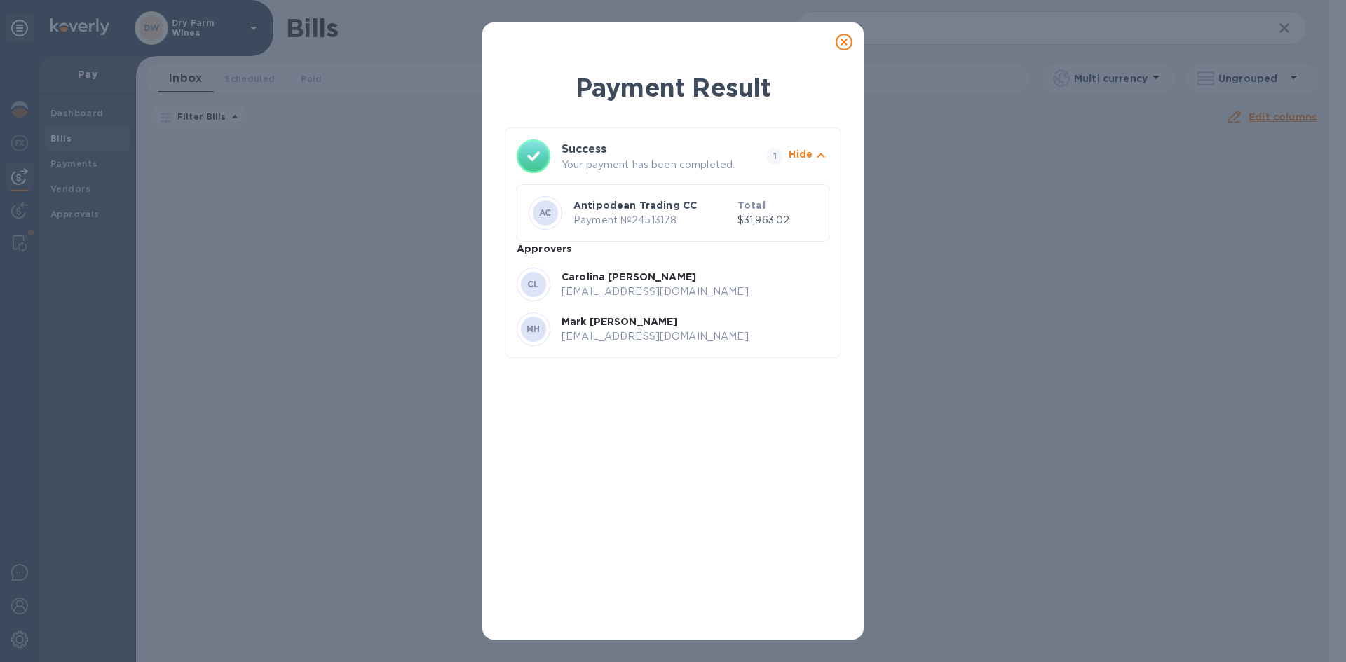
click at [841, 41] on icon at bounding box center [844, 42] width 17 height 17
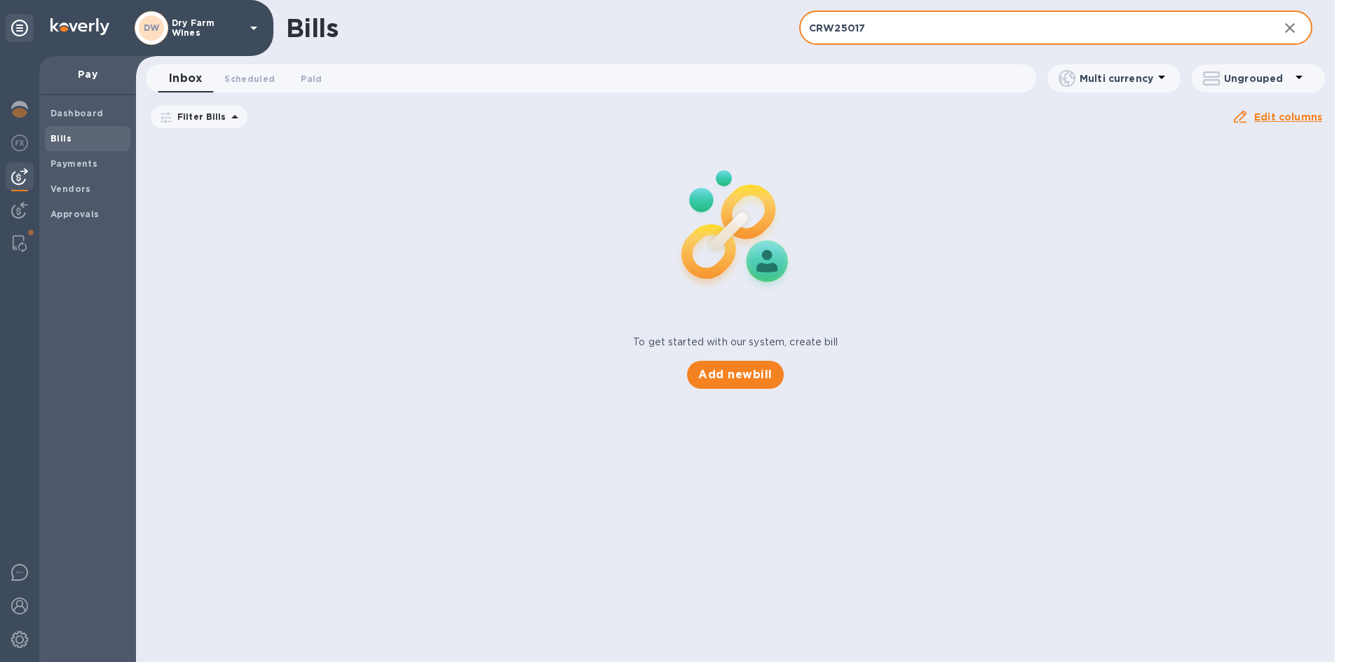
click at [909, 42] on input "CRW25017" at bounding box center [1033, 28] width 468 height 34
click at [909, 40] on input "CRW25017" at bounding box center [1033, 28] width 468 height 34
paste input "Bill Biotiful Wines FA2025-11416 Samples 8/14/2025 8/14/2025 7.00 $ 268.68 Due …"
type input "Bill Biotiful Wines FA2025-11416 Samples 8/14/2025 8/14/2025 7.00 $ 268.68 Due …"
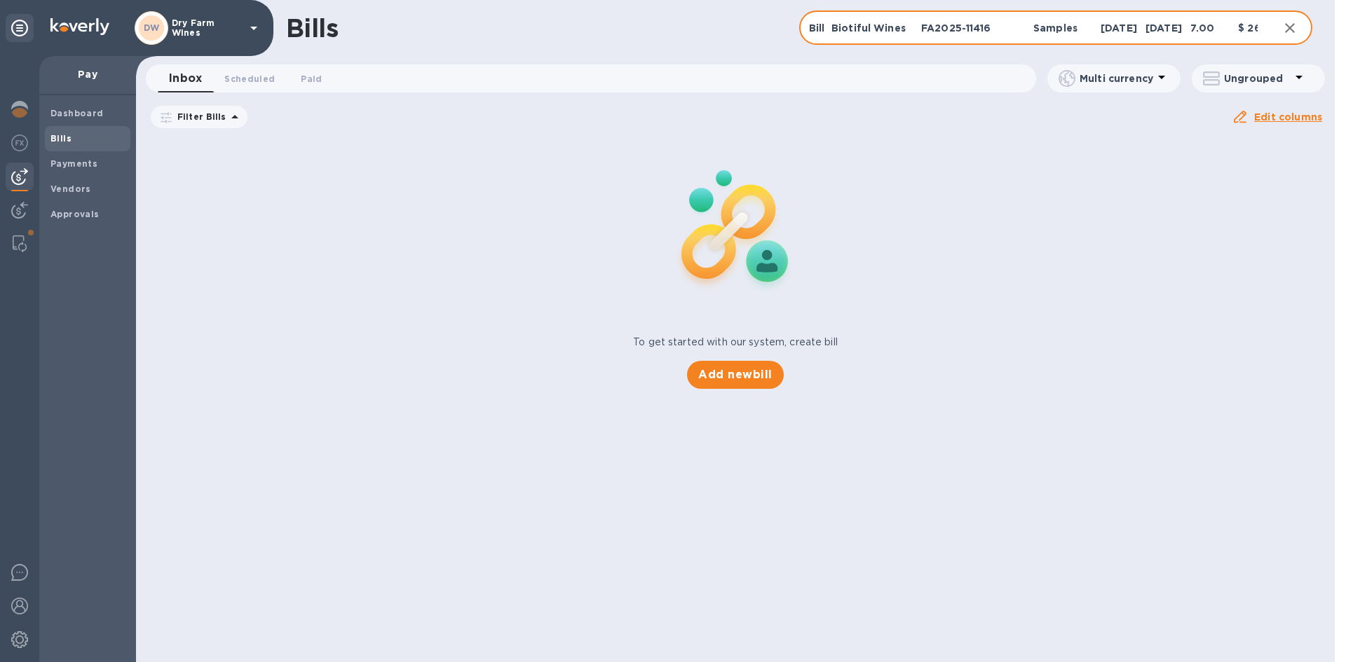
scroll to position [0, 587]
click at [902, 30] on input "Bill Biotiful Wines FA2025-11416 Samples 8/14/2025 8/14/2025 7.00 $ 268.68 Due …" at bounding box center [1033, 28] width 468 height 34
click at [899, 29] on input "Bill Biotiful Wines FA2025-11416 Samples 8/14/2025 8/14/2025 7.00 $ 268.68 Due …" at bounding box center [1033, 28] width 468 height 34
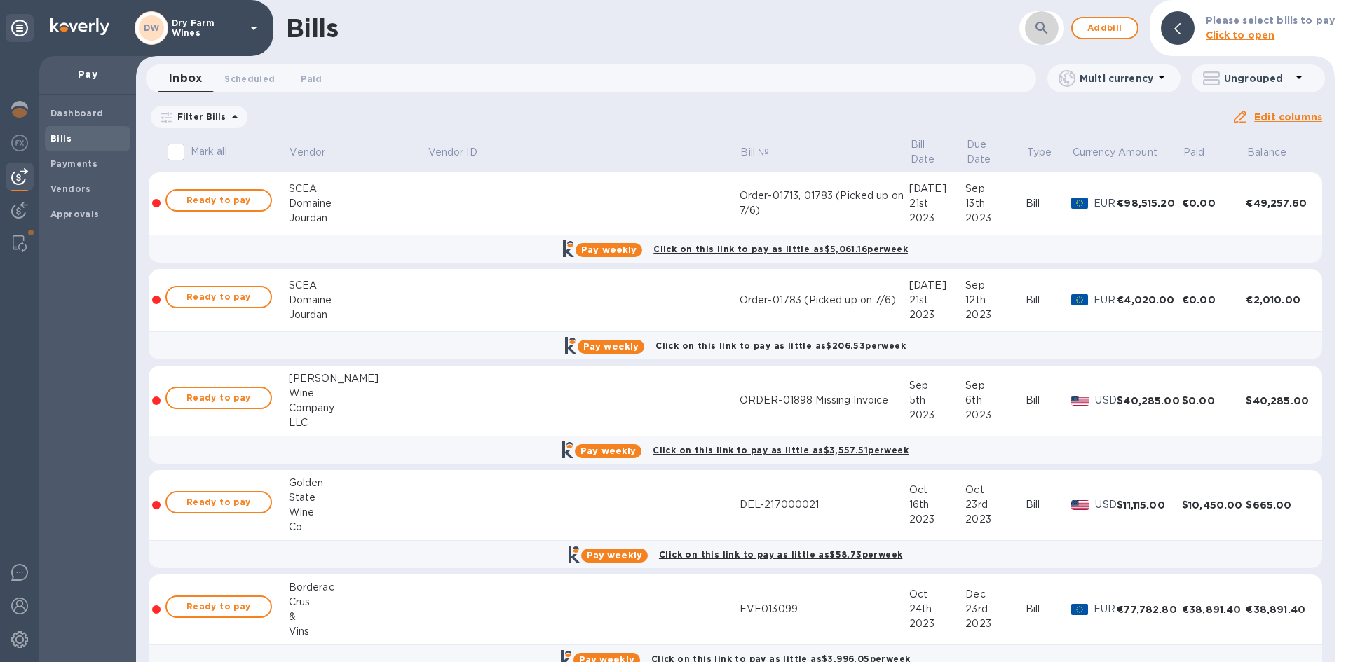
click at [1031, 33] on button "button" at bounding box center [1042, 28] width 34 height 34
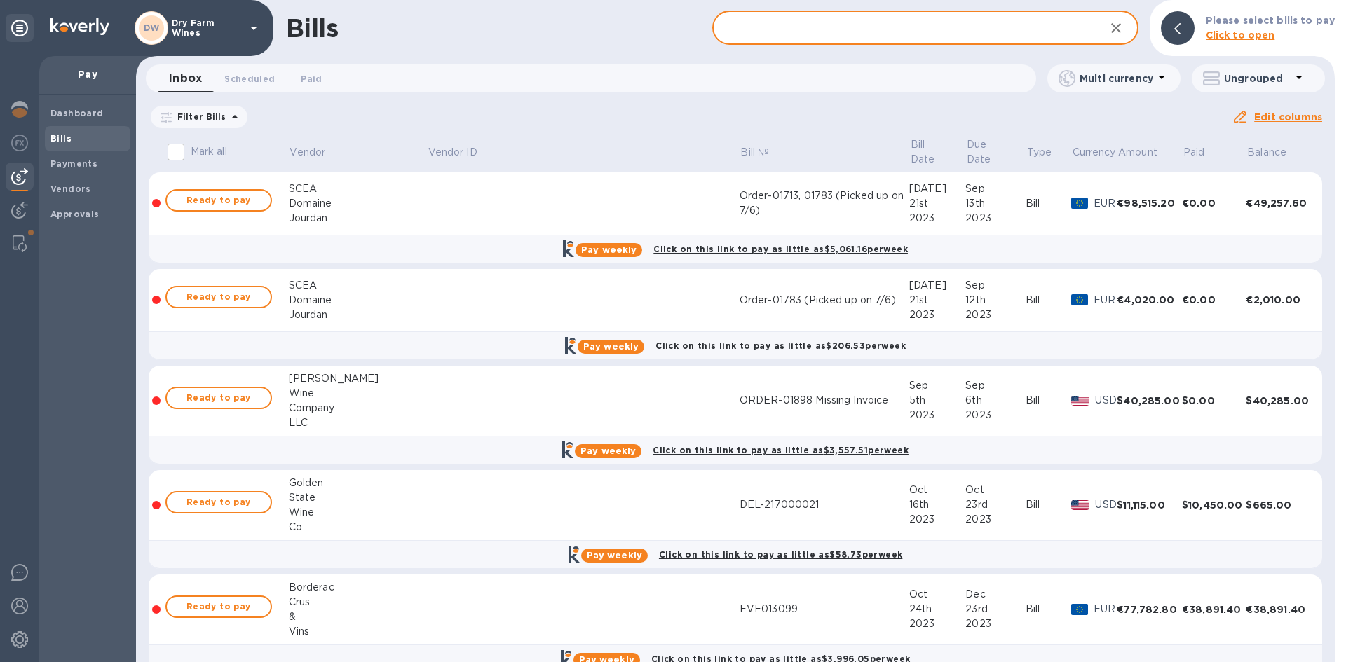
paste input "FA2025-11416"
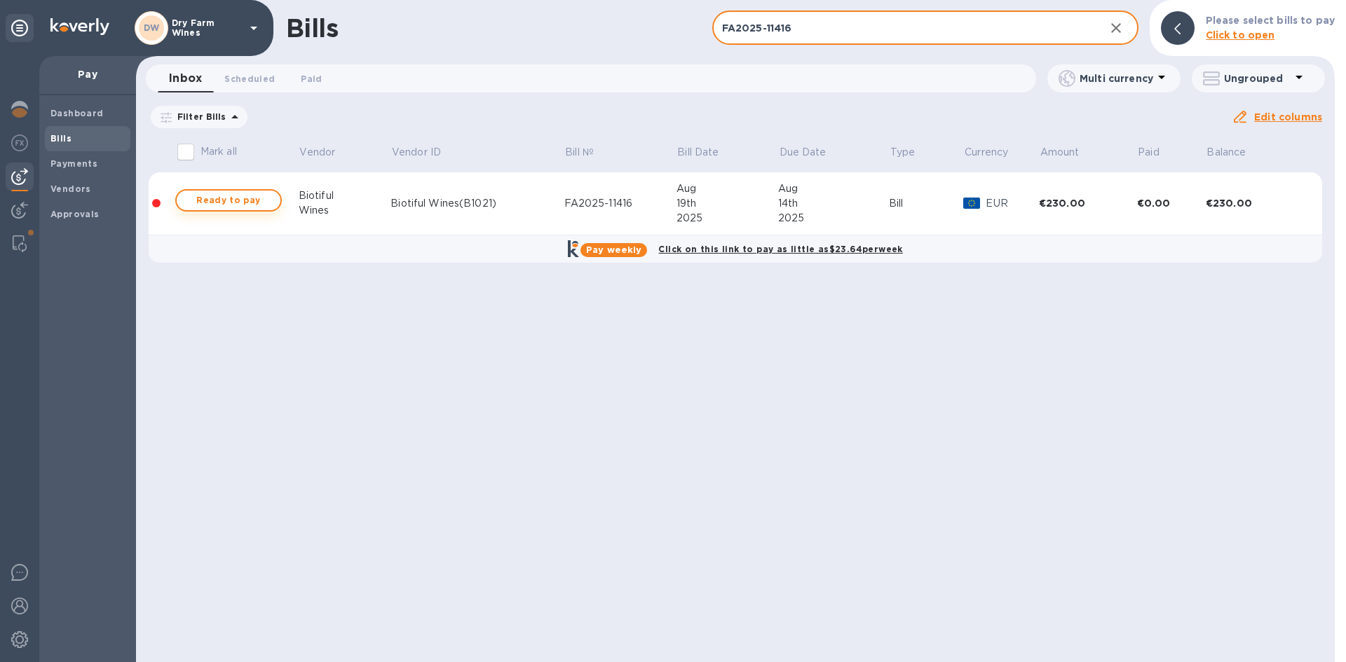
type input "FA2025-11416"
click at [239, 195] on span "Ready to pay" at bounding box center [228, 200] width 81 height 17
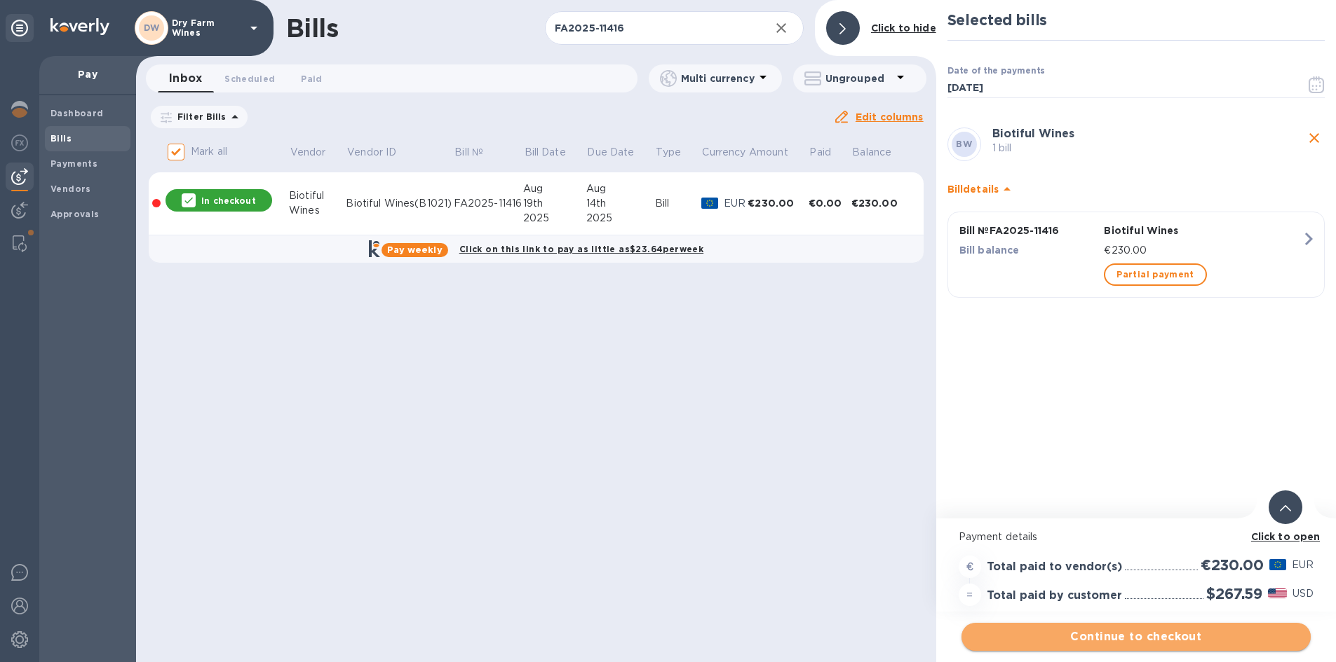
click at [1072, 634] on span "Continue to checkout" at bounding box center [1135, 637] width 327 height 17
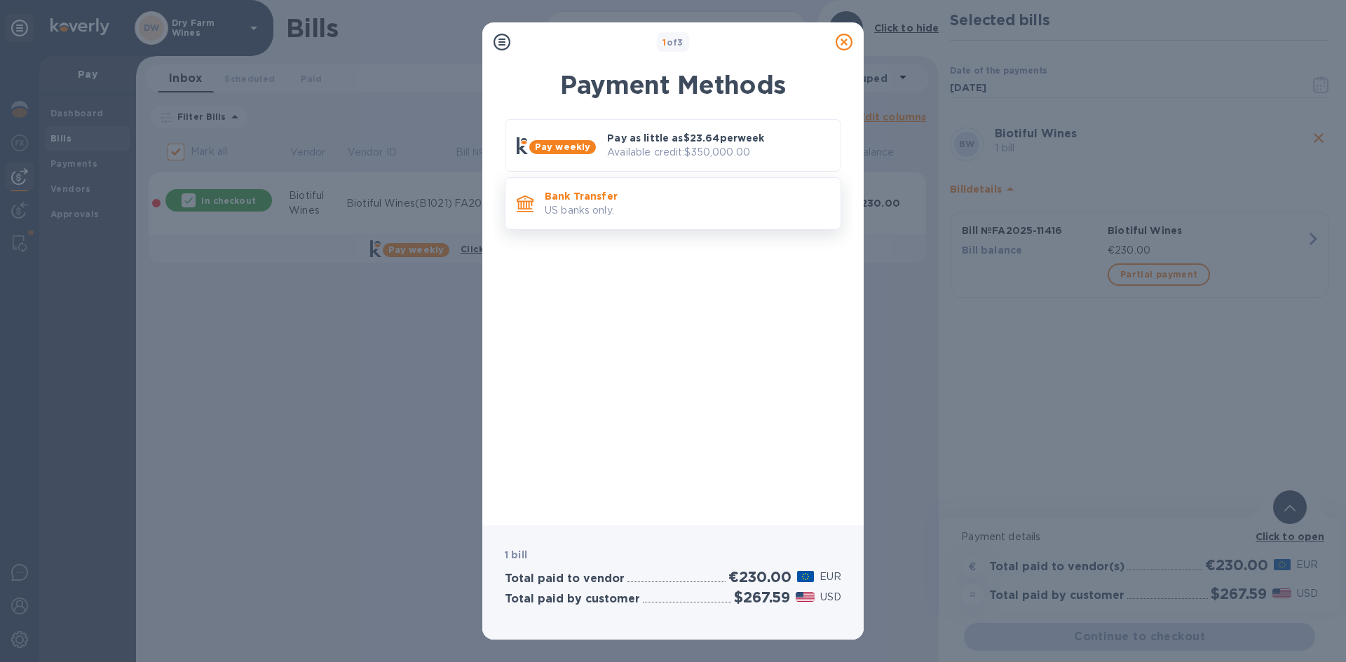
click at [610, 213] on p "US banks only." at bounding box center [687, 210] width 285 height 15
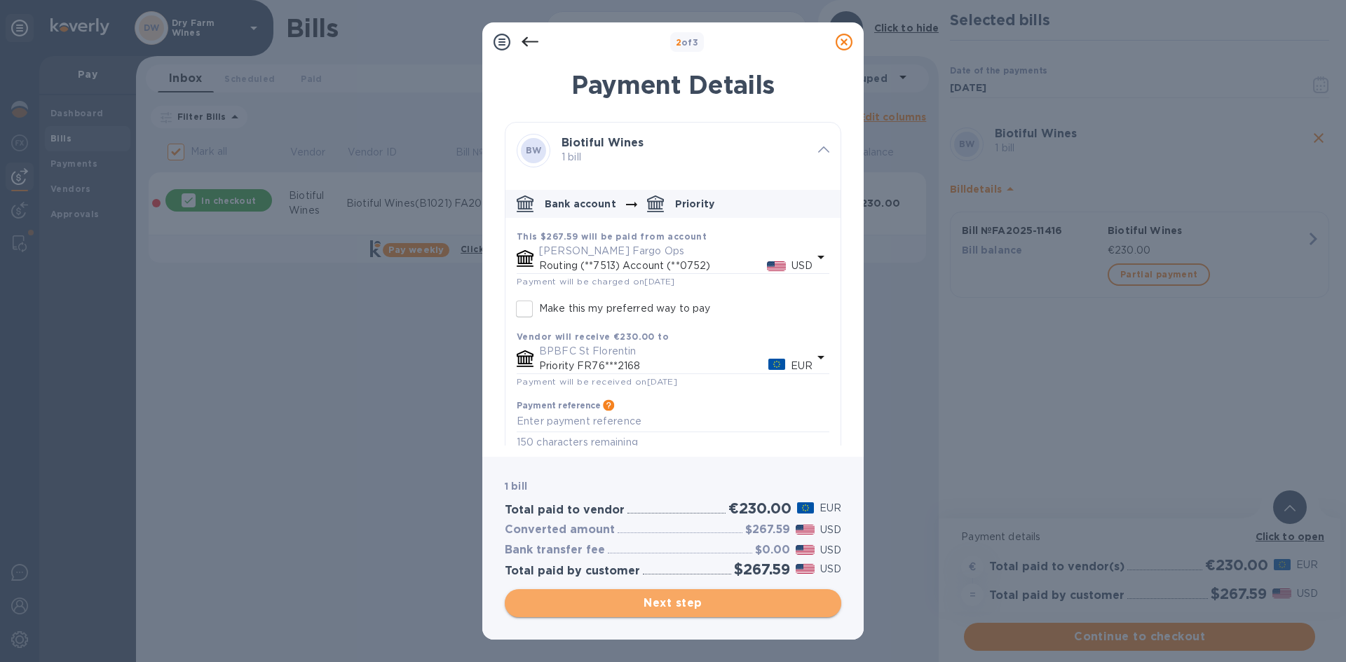
click at [663, 592] on button "Next step" at bounding box center [673, 604] width 337 height 28
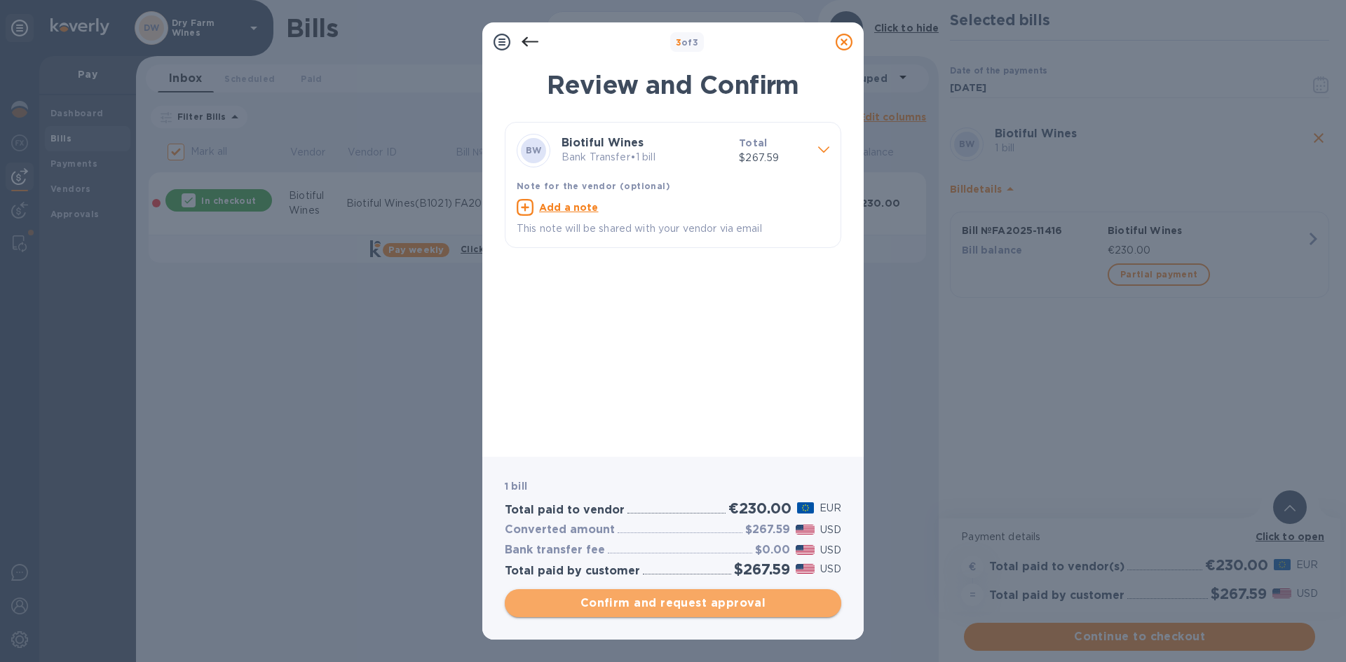
click at [665, 602] on span "Confirm and request approval" at bounding box center [673, 603] width 314 height 17
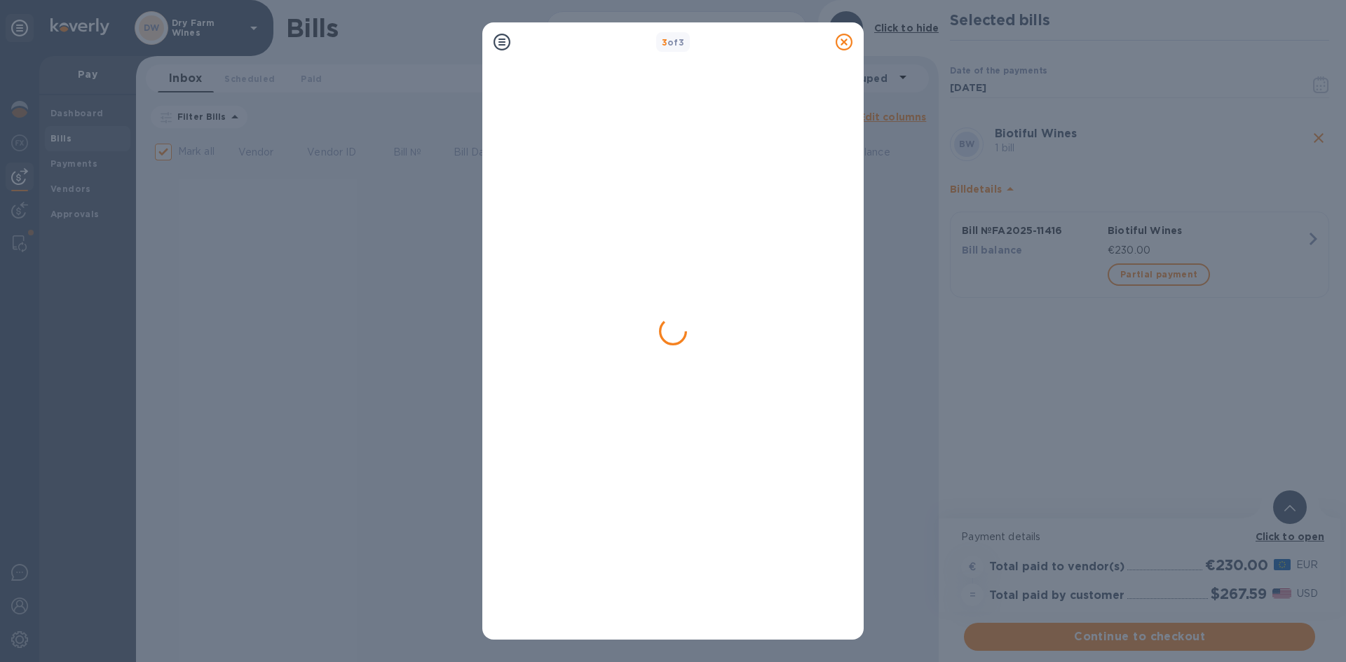
checkbox input "false"
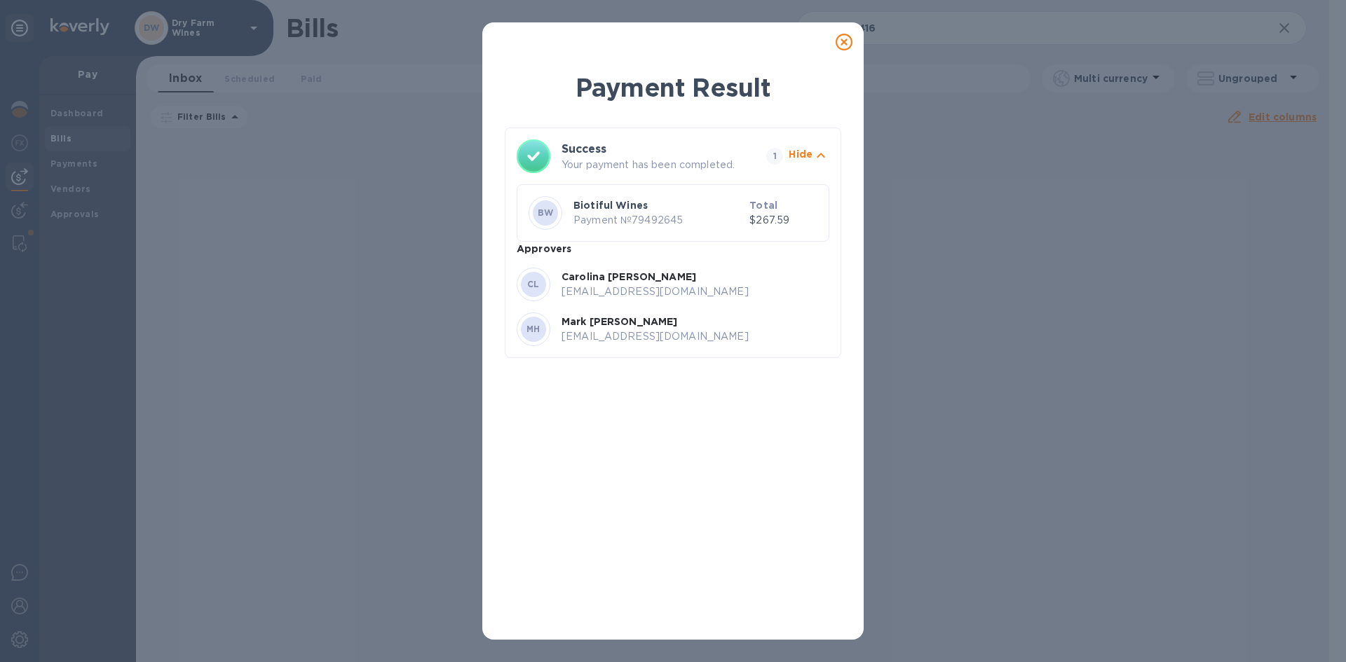
click at [848, 39] on icon at bounding box center [844, 42] width 17 height 17
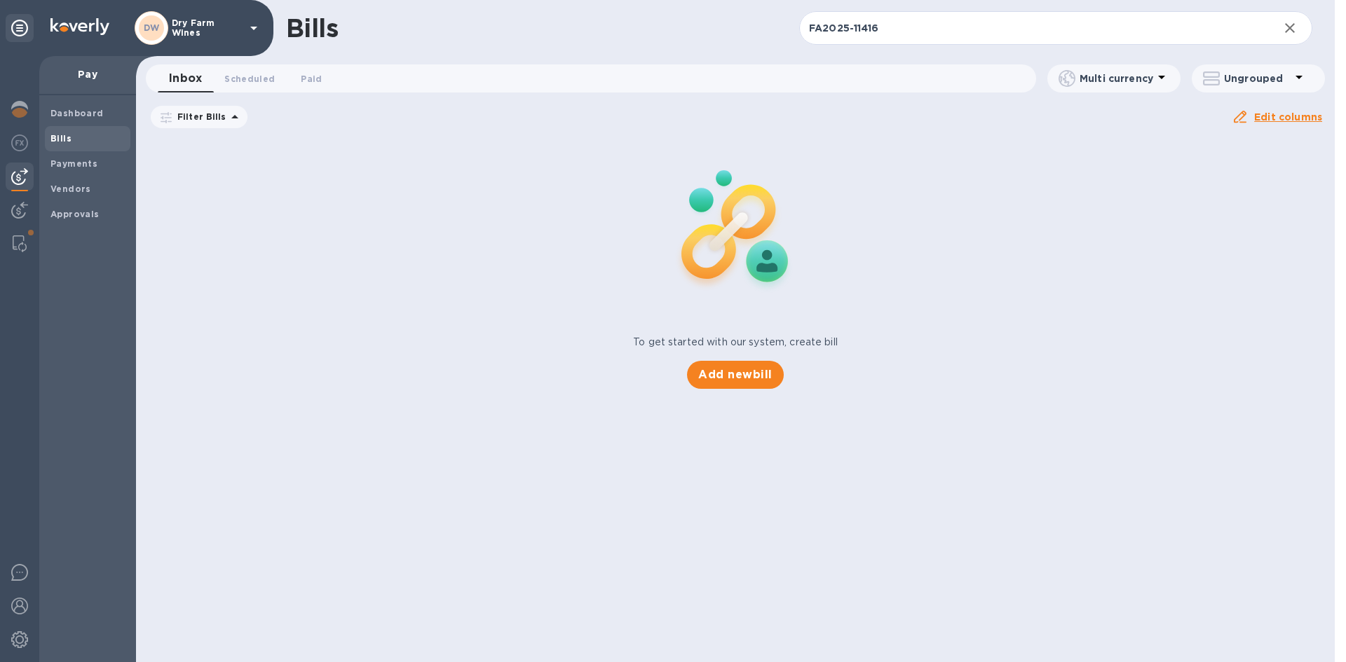
click at [855, 22] on input "FA2025-11416" at bounding box center [1033, 28] width 468 height 34
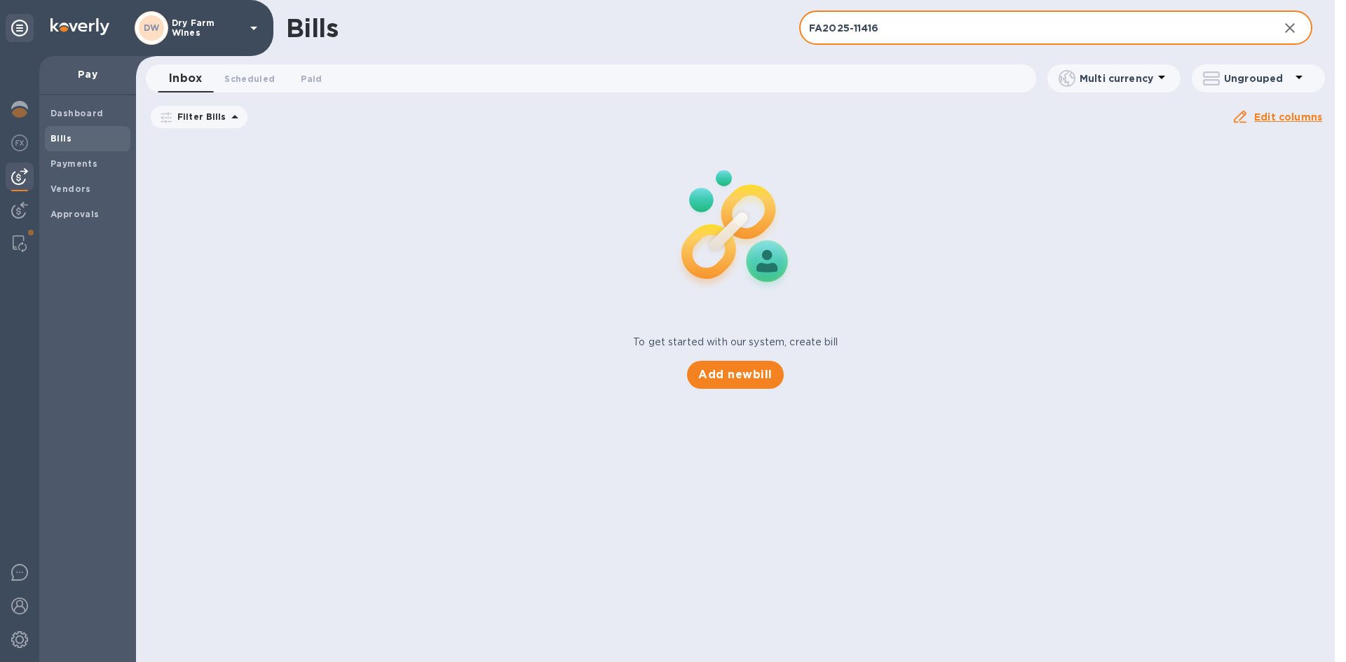
click at [855, 22] on input "FA2025-11416" at bounding box center [1033, 28] width 468 height 34
paste input "CF-16889"
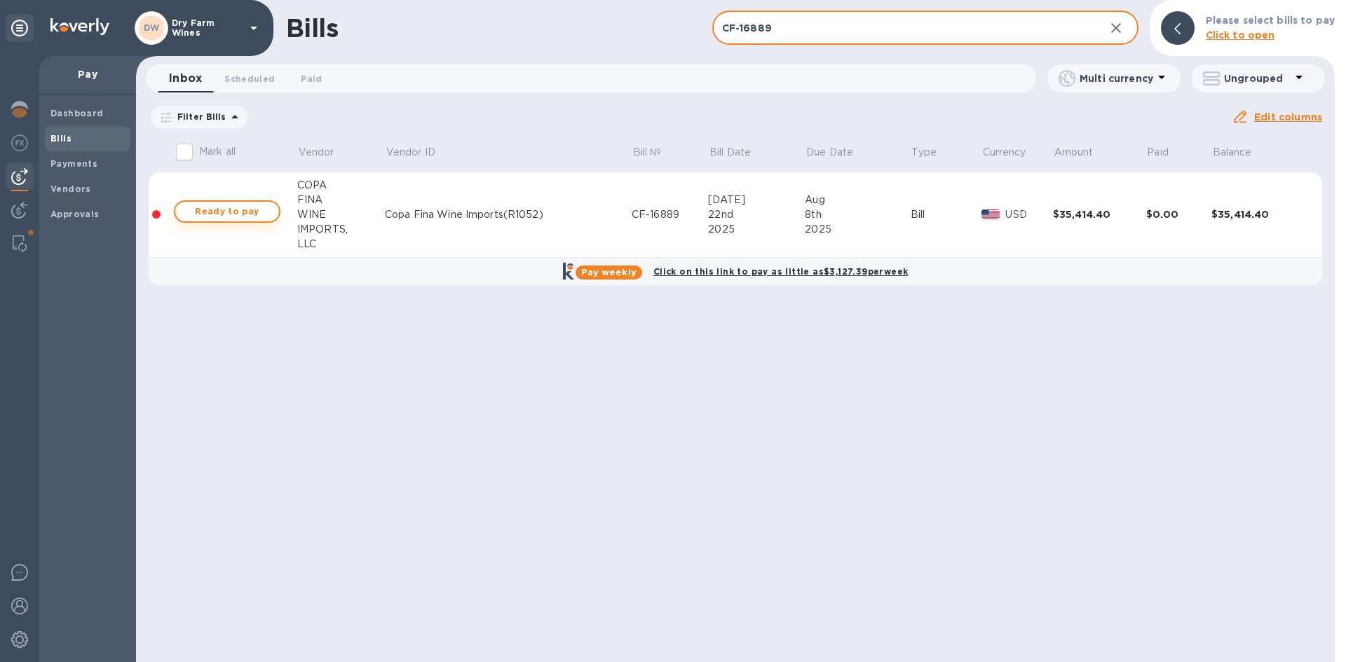
type input "CF-16889"
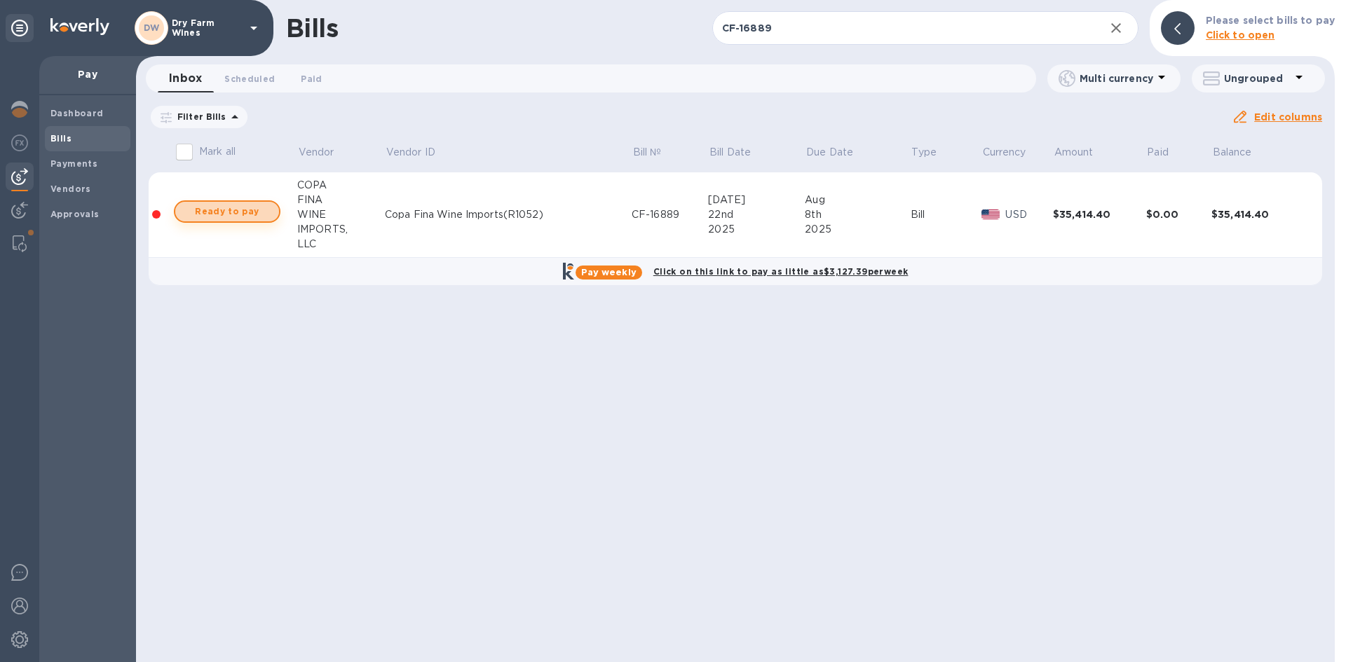
click at [261, 219] on span "Ready to pay" at bounding box center [226, 211] width 81 height 17
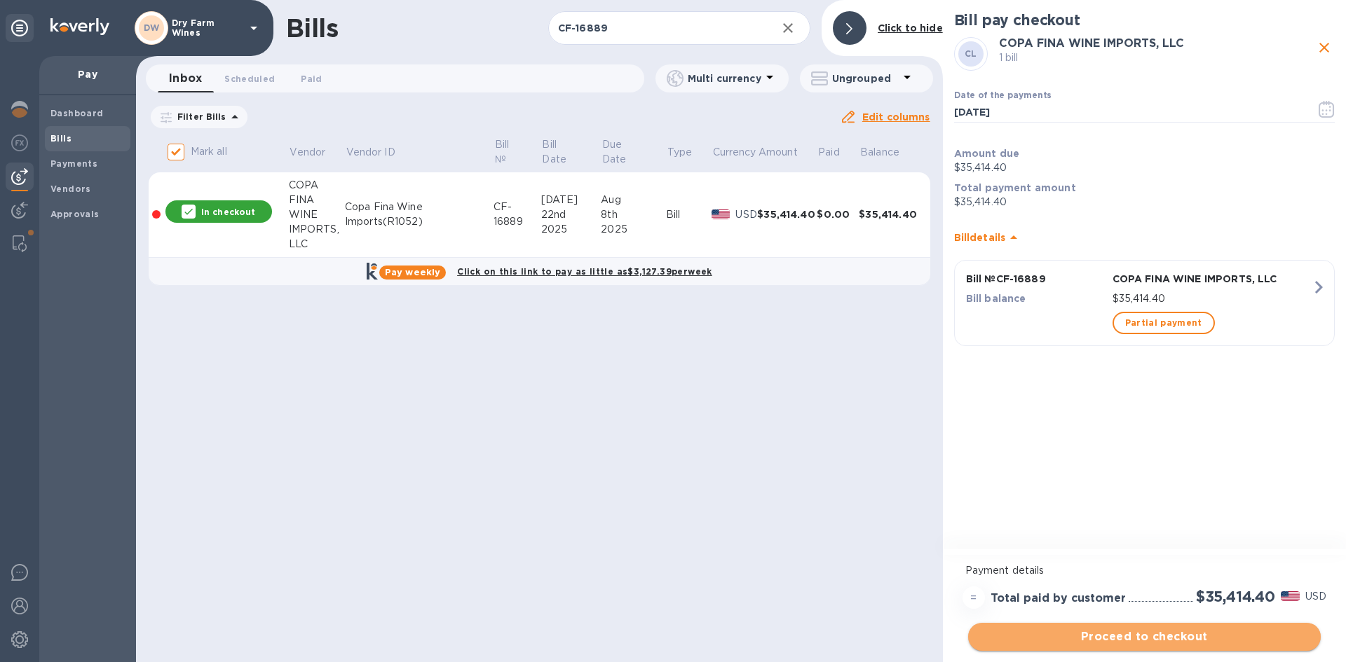
click at [1146, 638] on span "Proceed to checkout" at bounding box center [1144, 637] width 330 height 17
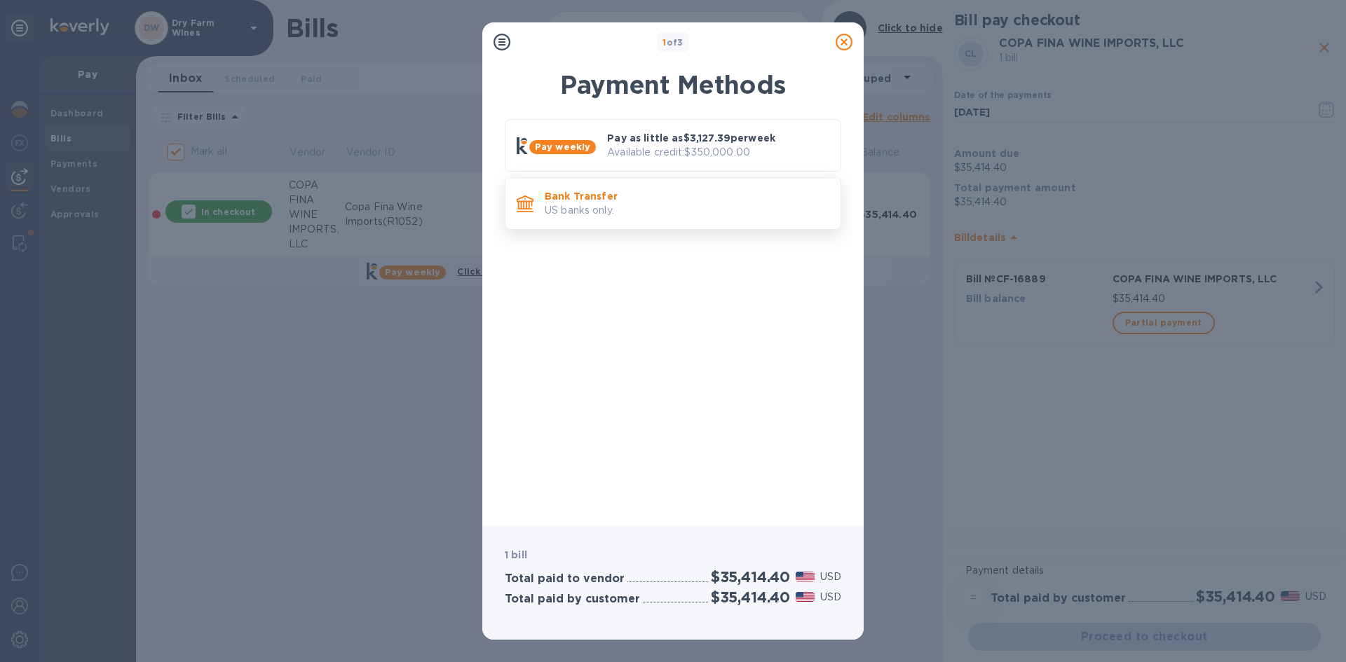
click at [622, 222] on div "Bank Transfer US banks only." at bounding box center [687, 204] width 296 height 40
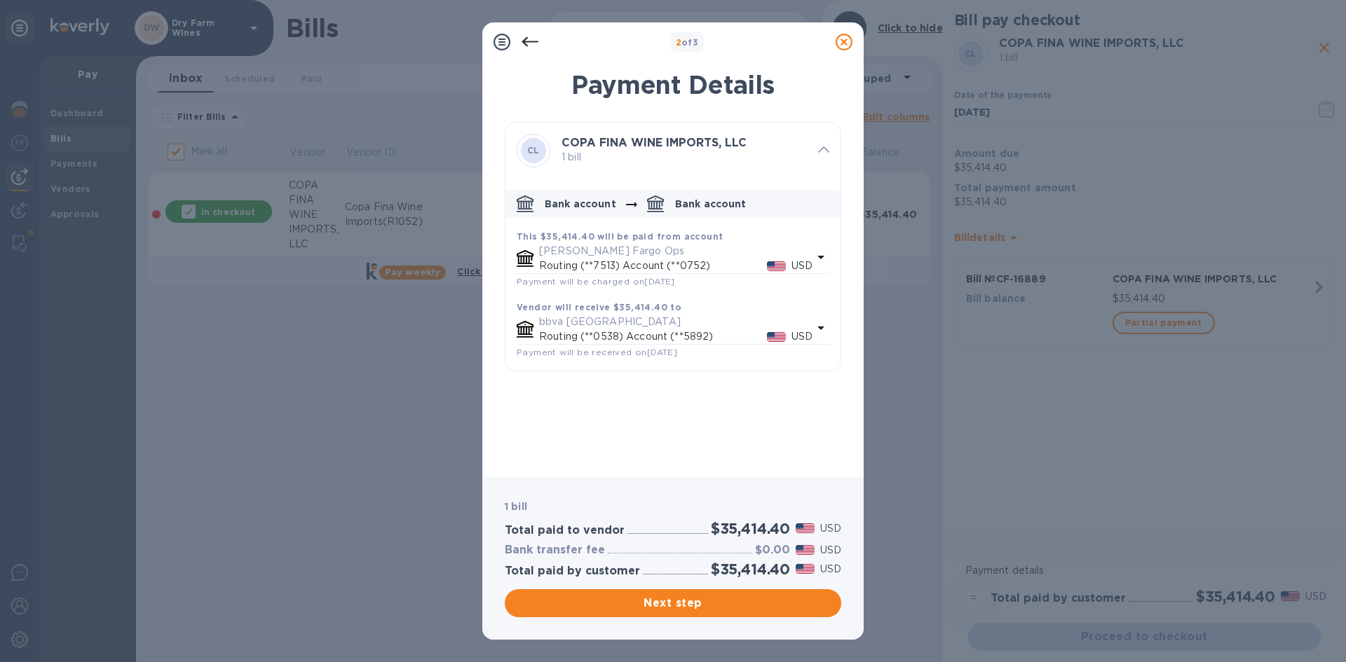
click at [707, 597] on span "Next step" at bounding box center [673, 603] width 314 height 17
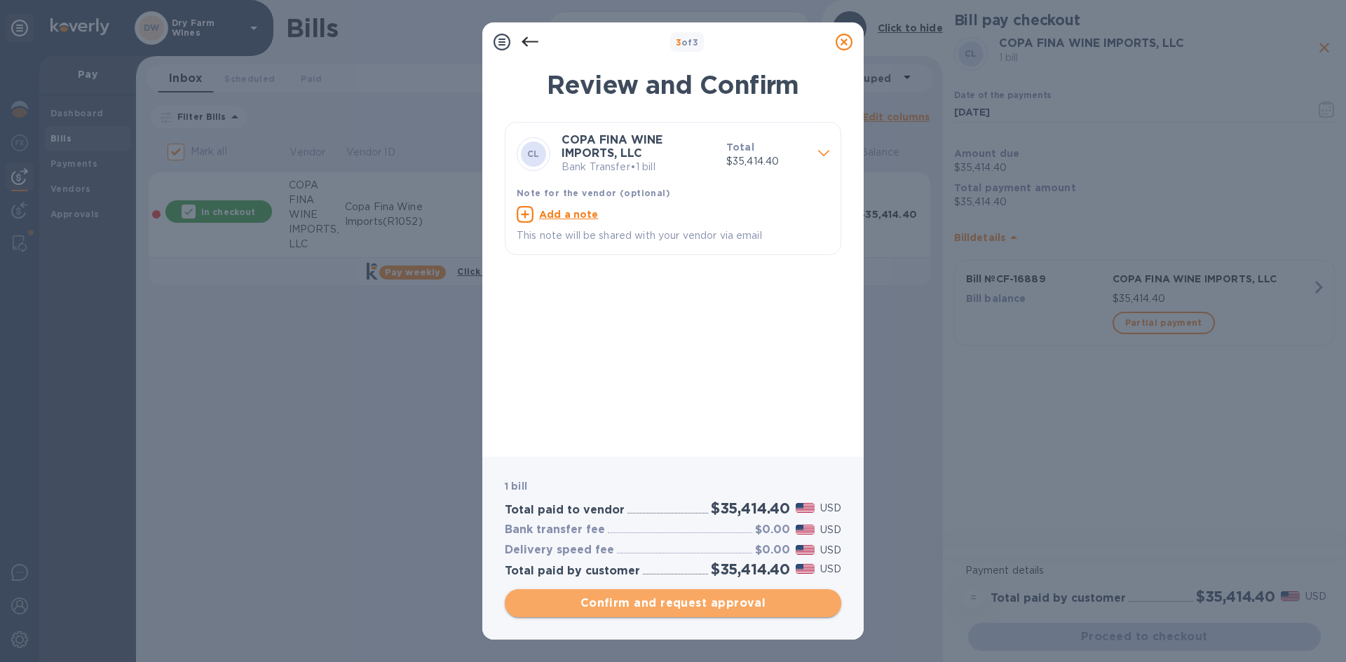
click at [706, 597] on span "Confirm and request approval" at bounding box center [673, 603] width 314 height 17
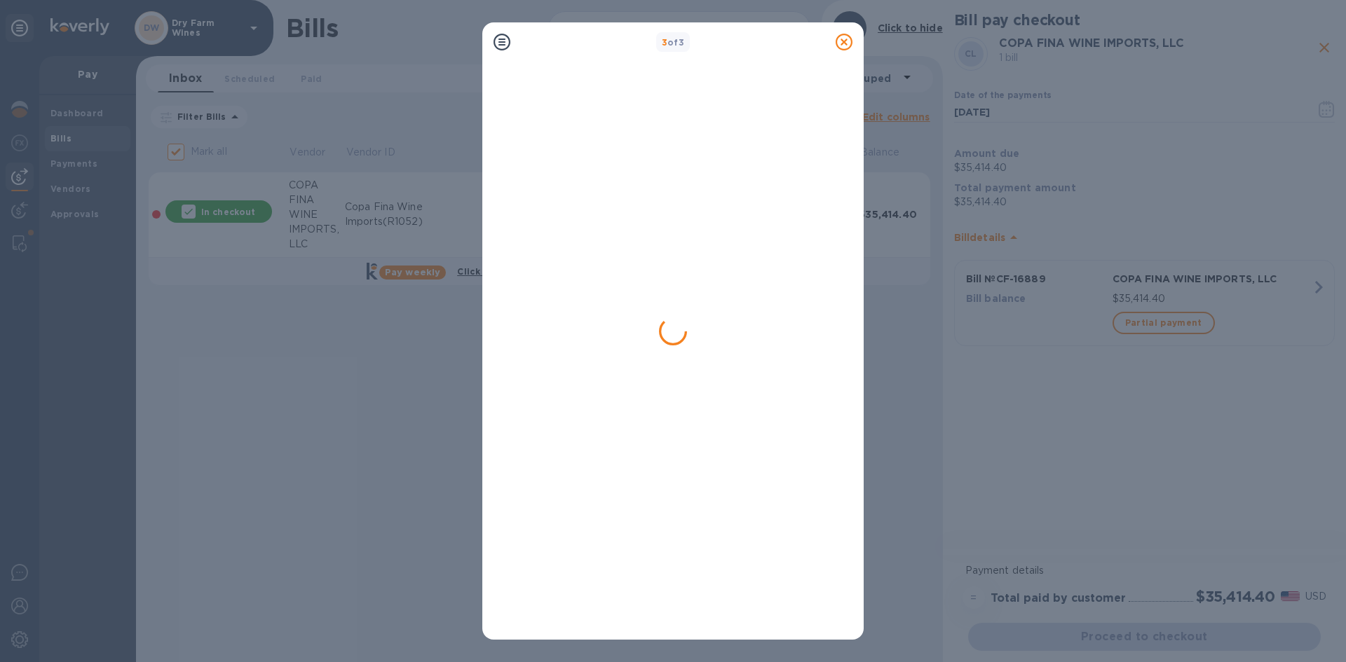
checkbox input "false"
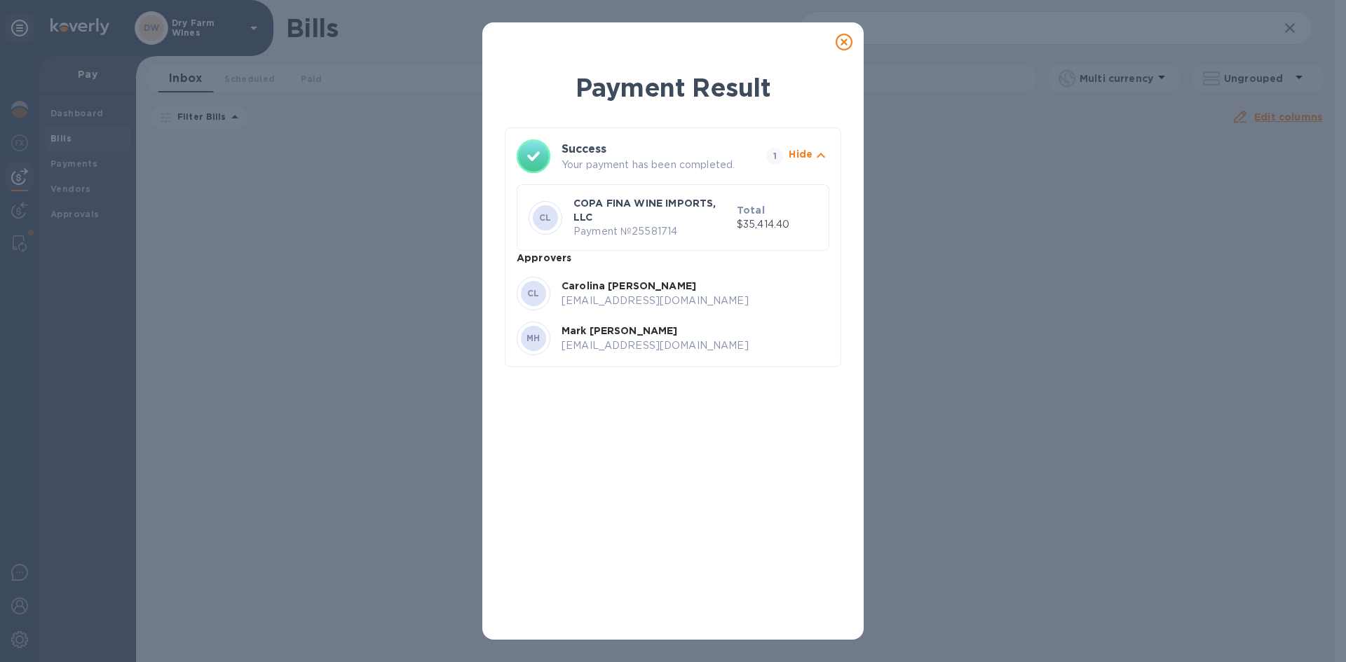
click at [845, 42] on icon at bounding box center [844, 42] width 17 height 17
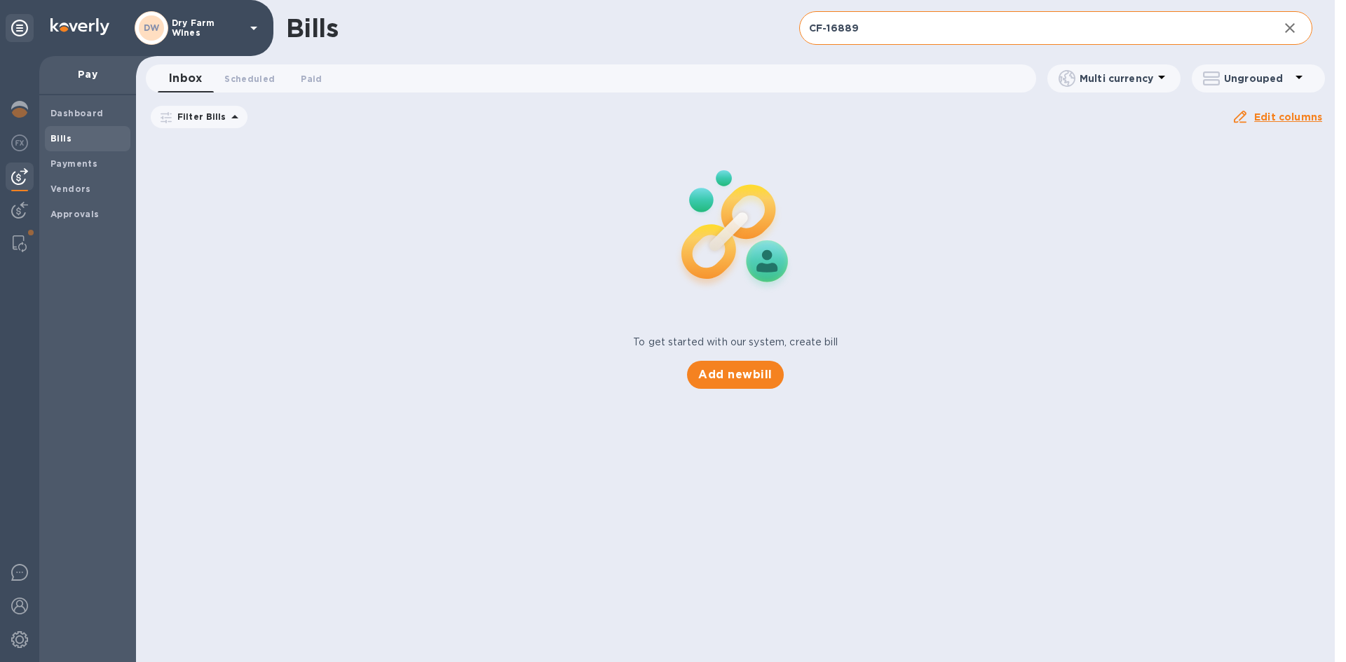
click at [911, 38] on input "CF-16889" at bounding box center [1033, 28] width 468 height 34
click at [909, 34] on input "CF-16889" at bounding box center [1033, 28] width 468 height 34
click at [896, 31] on input "CF-16889" at bounding box center [1033, 28] width 468 height 34
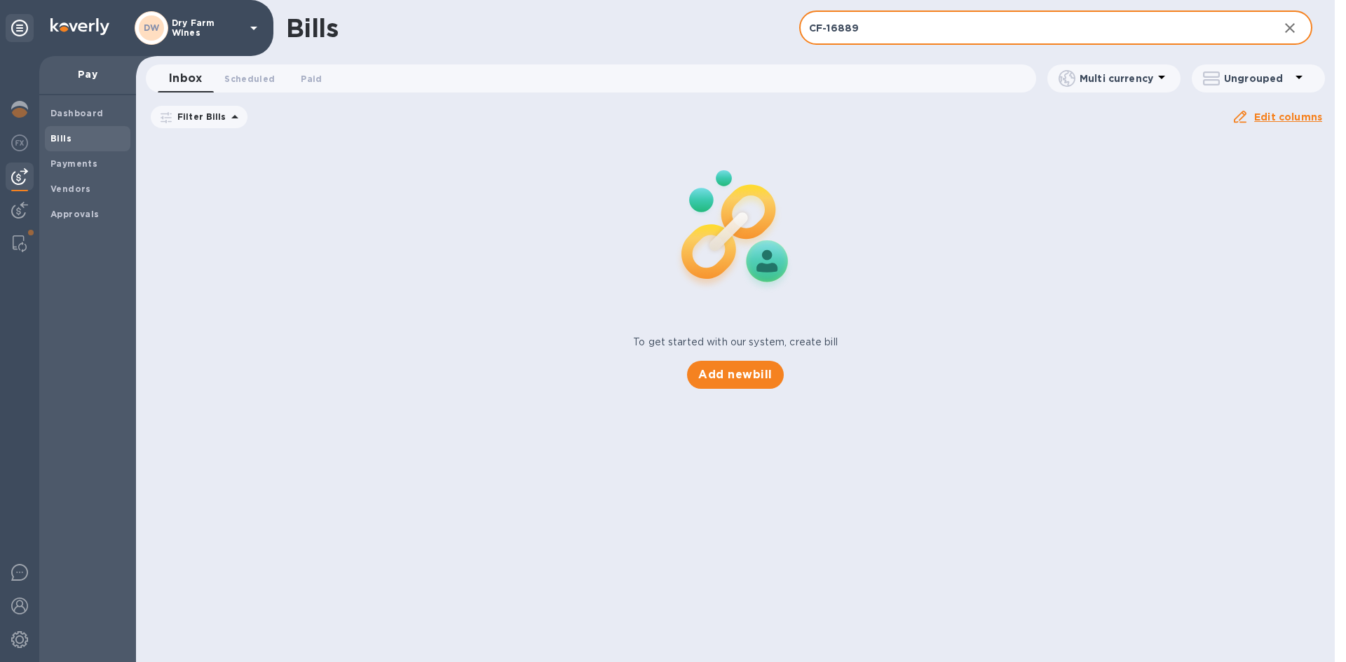
click at [896, 31] on input "CF-16889" at bounding box center [1033, 28] width 468 height 34
paste input "202500638"
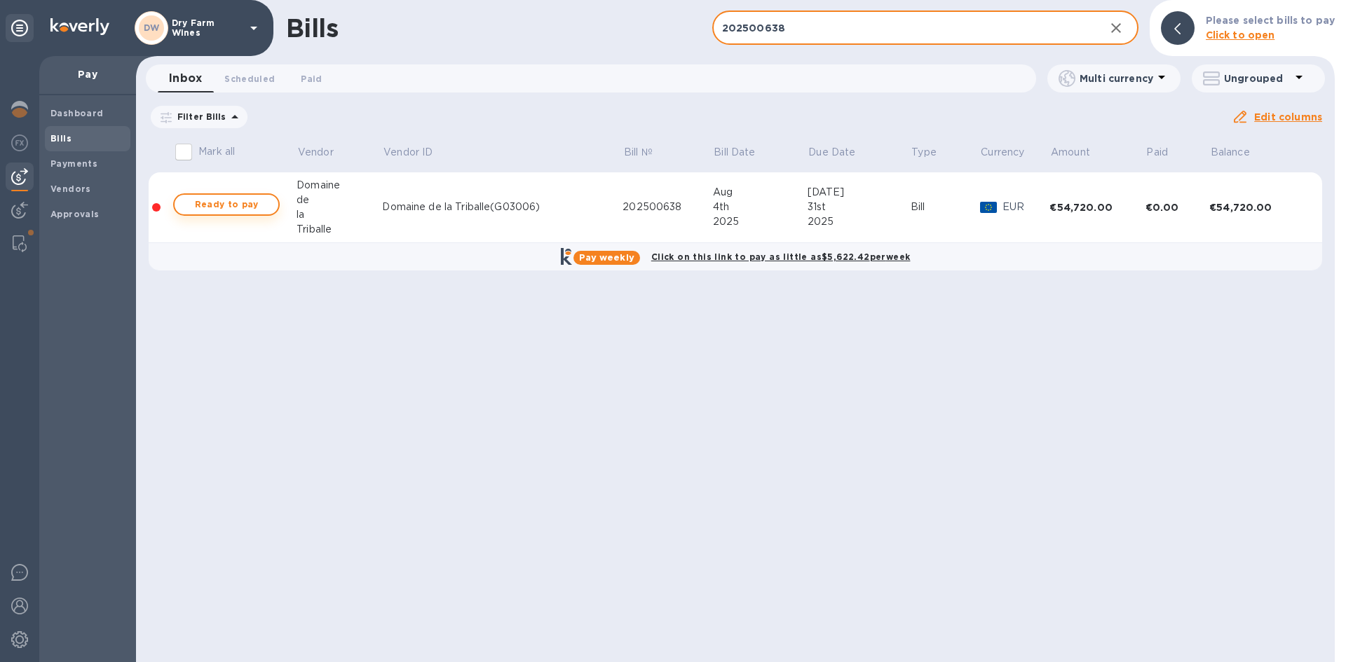
type input "202500638"
click at [239, 203] on span "Ready to pay" at bounding box center [226, 204] width 81 height 17
checkbox input "true"
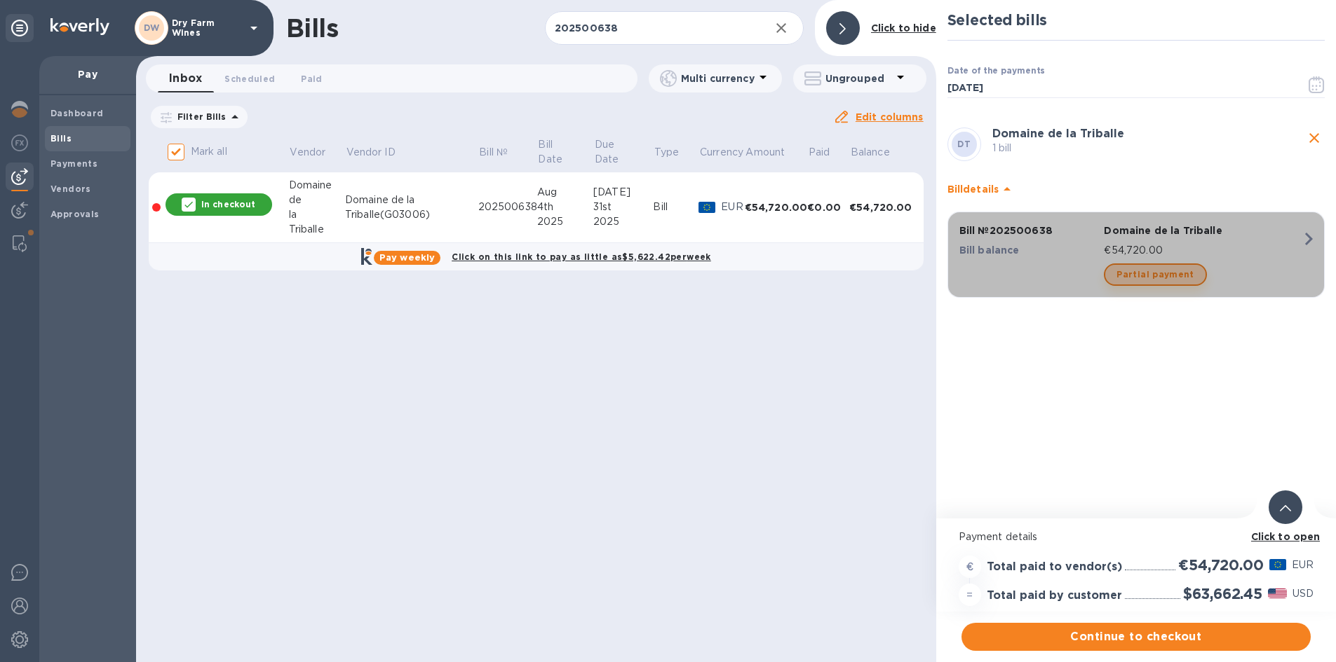
click at [1176, 264] on button "Partial payment" at bounding box center [1154, 275] width 102 height 22
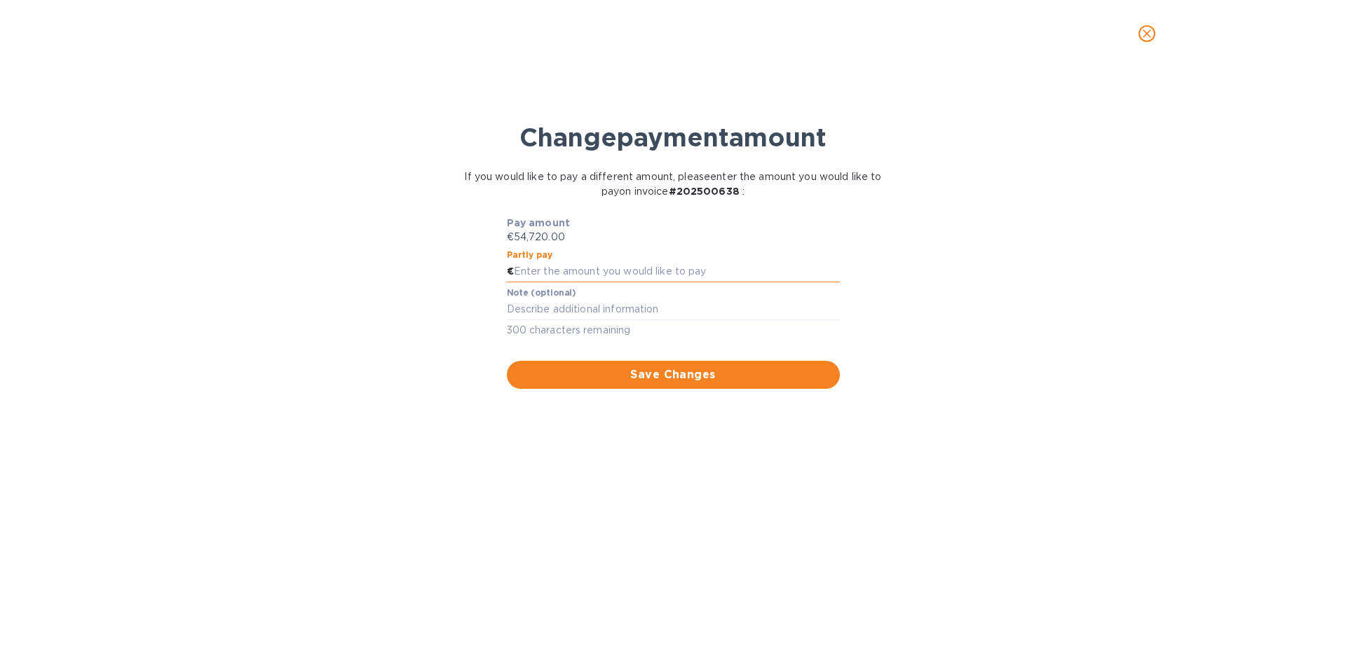
paste input "27,360.00"
type input "27,360.00"
click at [583, 316] on div "x" at bounding box center [673, 309] width 333 height 21
type textarea "First Half"
drag, startPoint x: 592, startPoint y: 374, endPoint x: 599, endPoint y: 366, distance: 11.0
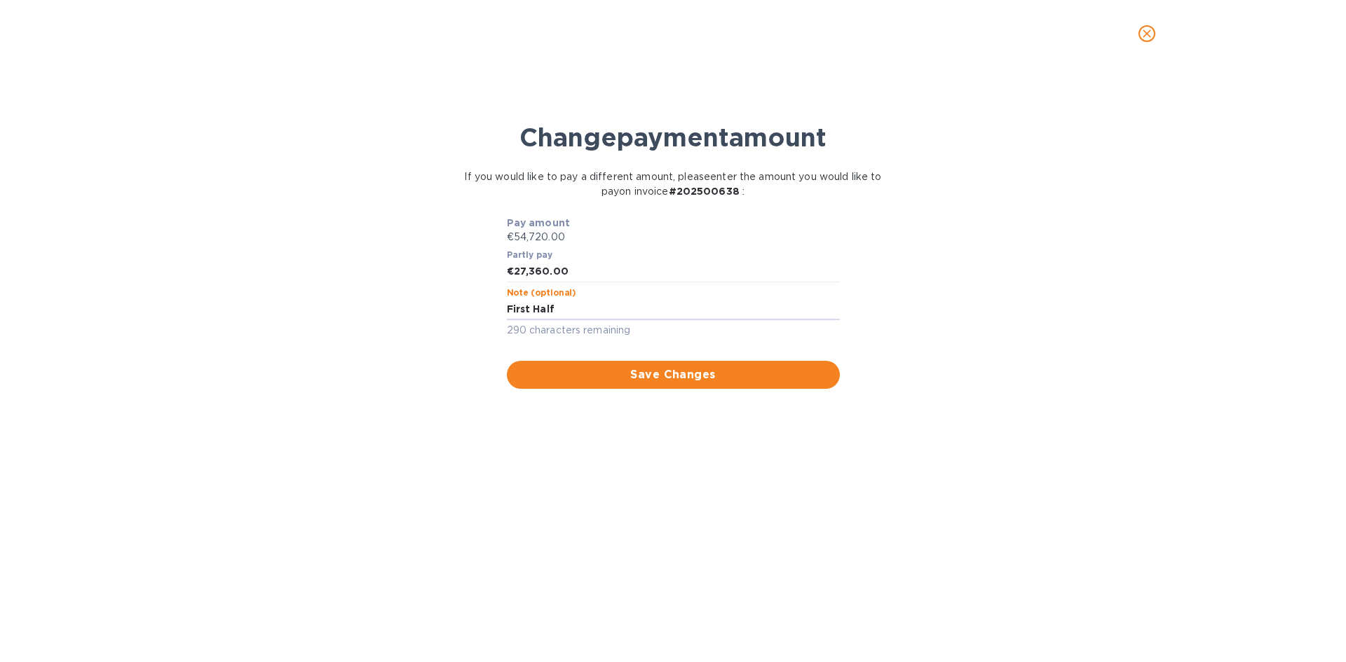
click at [597, 368] on span "Save Changes" at bounding box center [673, 375] width 311 height 17
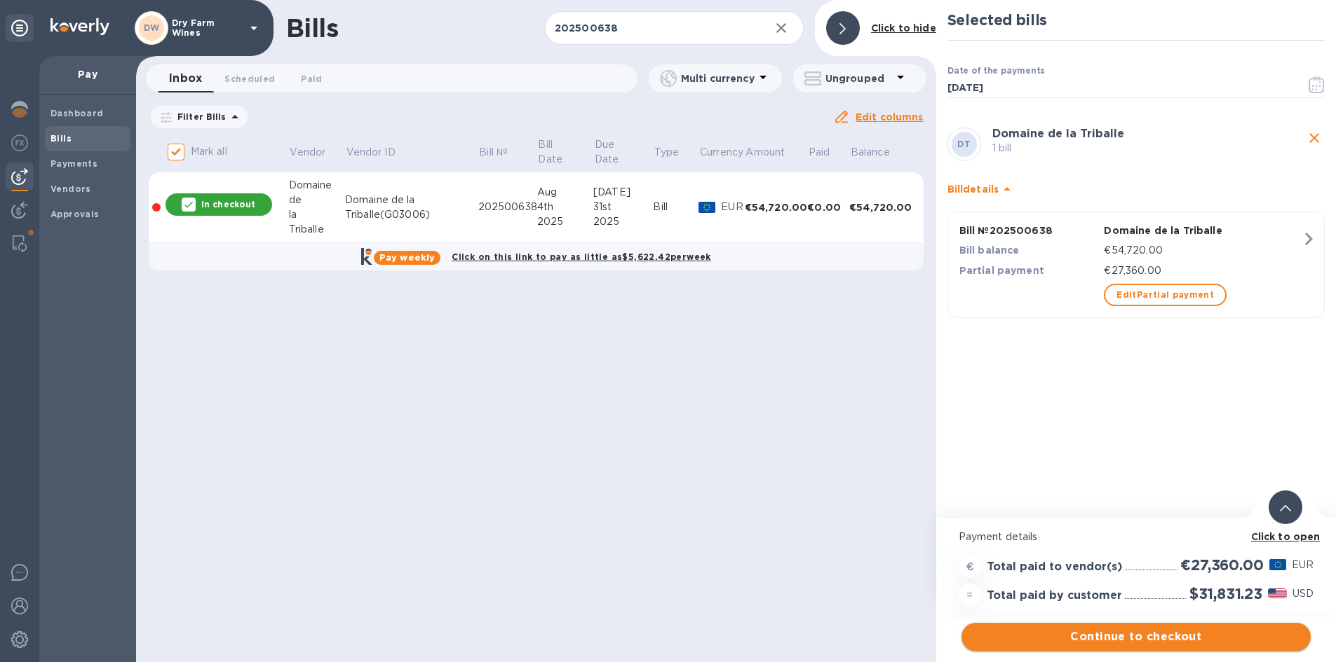
click at [1028, 637] on span "Continue to checkout" at bounding box center [1135, 637] width 327 height 17
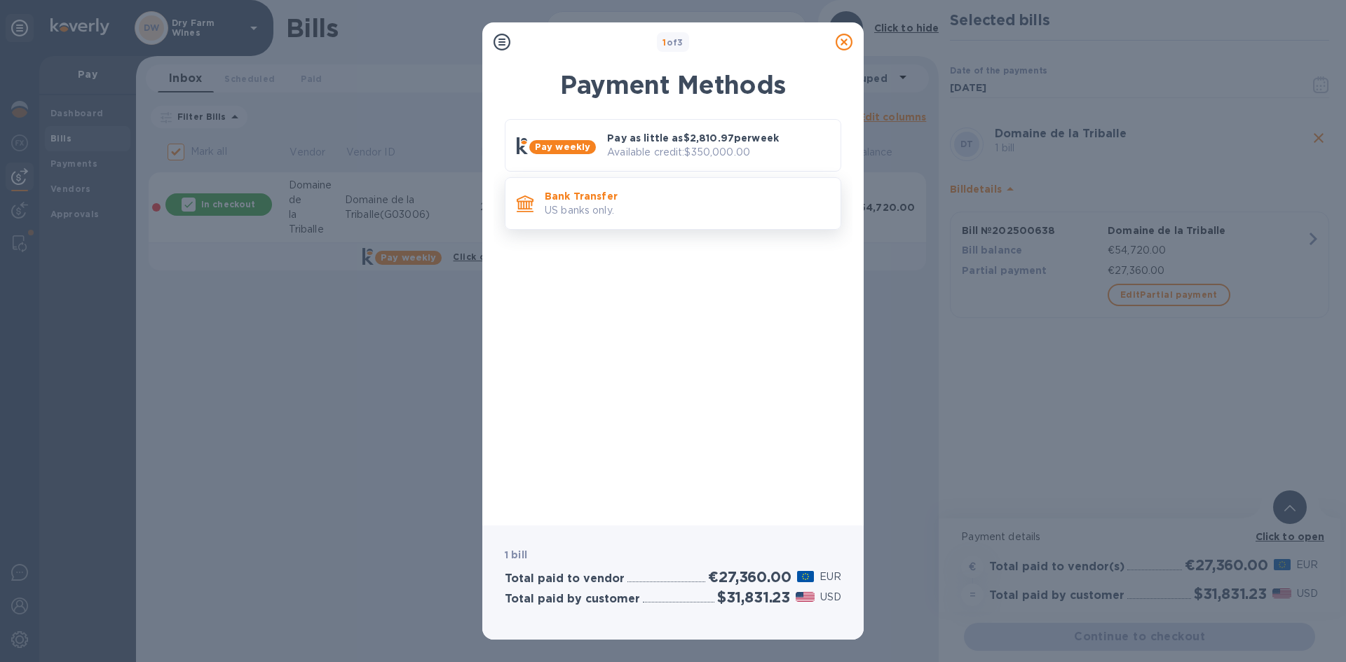
click at [698, 222] on div "Bank Transfer US banks only." at bounding box center [687, 204] width 296 height 40
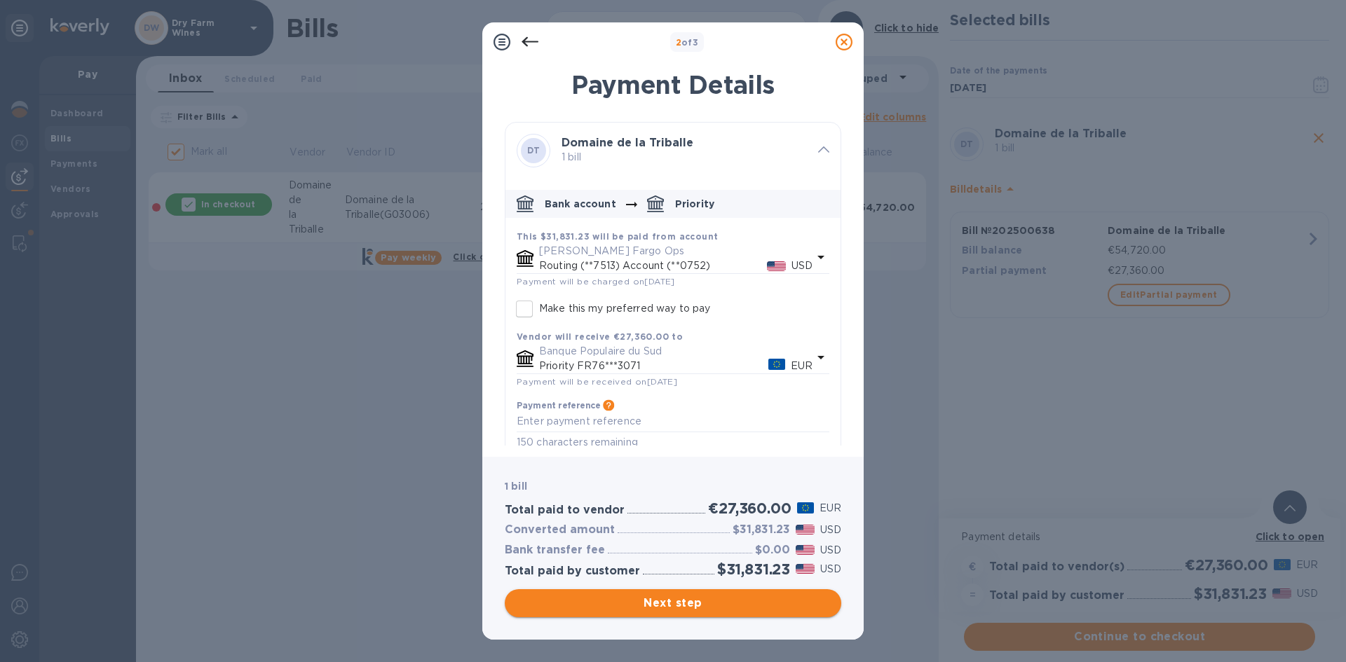
click at [716, 591] on button "Next step" at bounding box center [673, 604] width 337 height 28
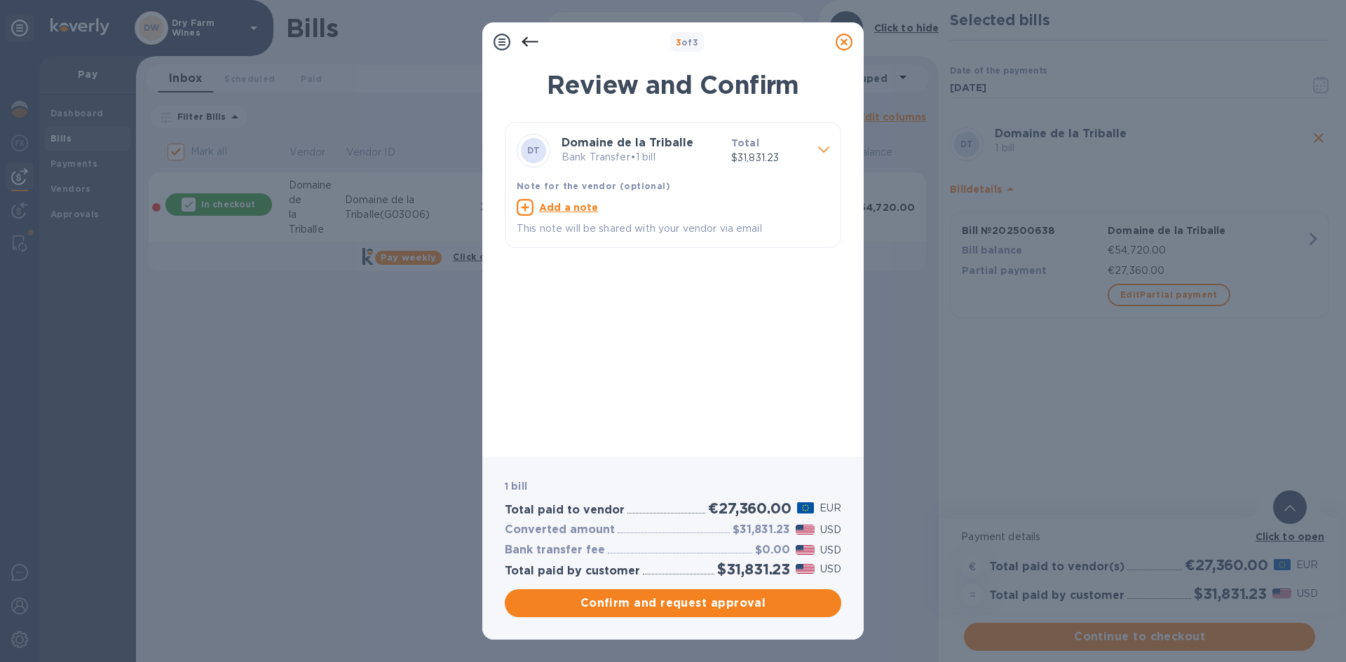
click at [717, 587] on div "Confirm and request approval" at bounding box center [673, 604] width 342 height 34
click at [711, 601] on span "Confirm and request approval" at bounding box center [673, 603] width 314 height 17
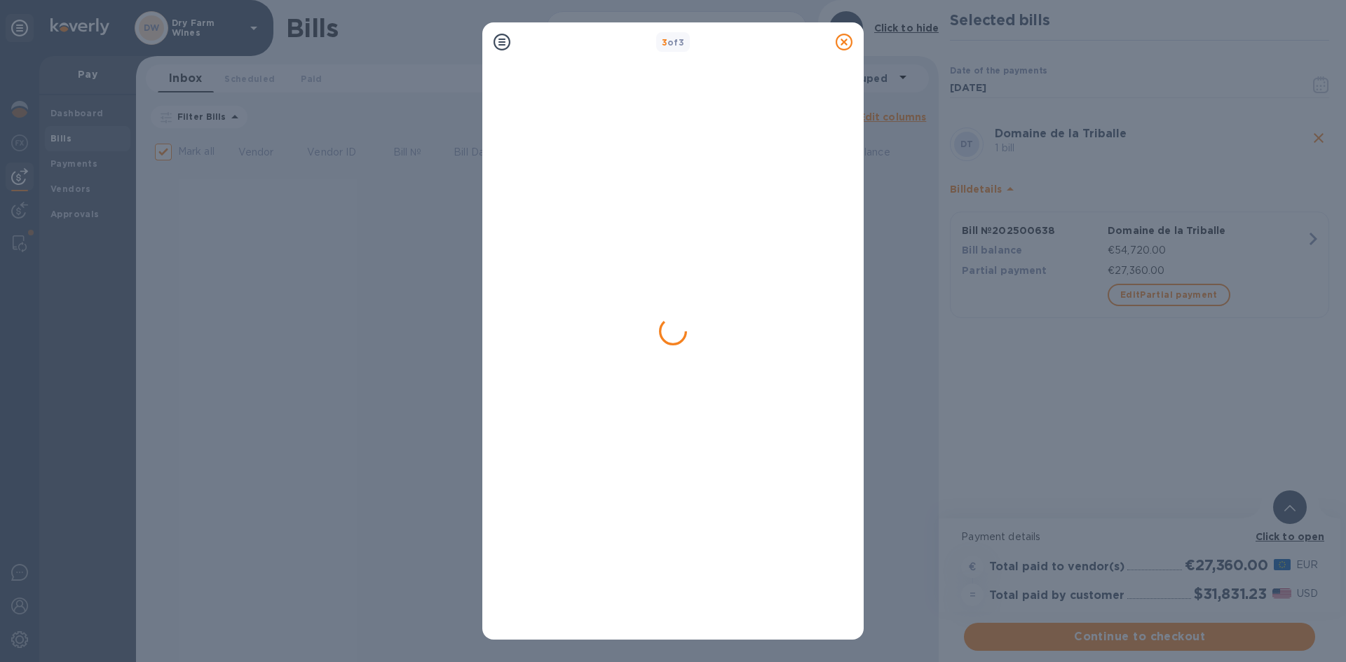
checkbox input "false"
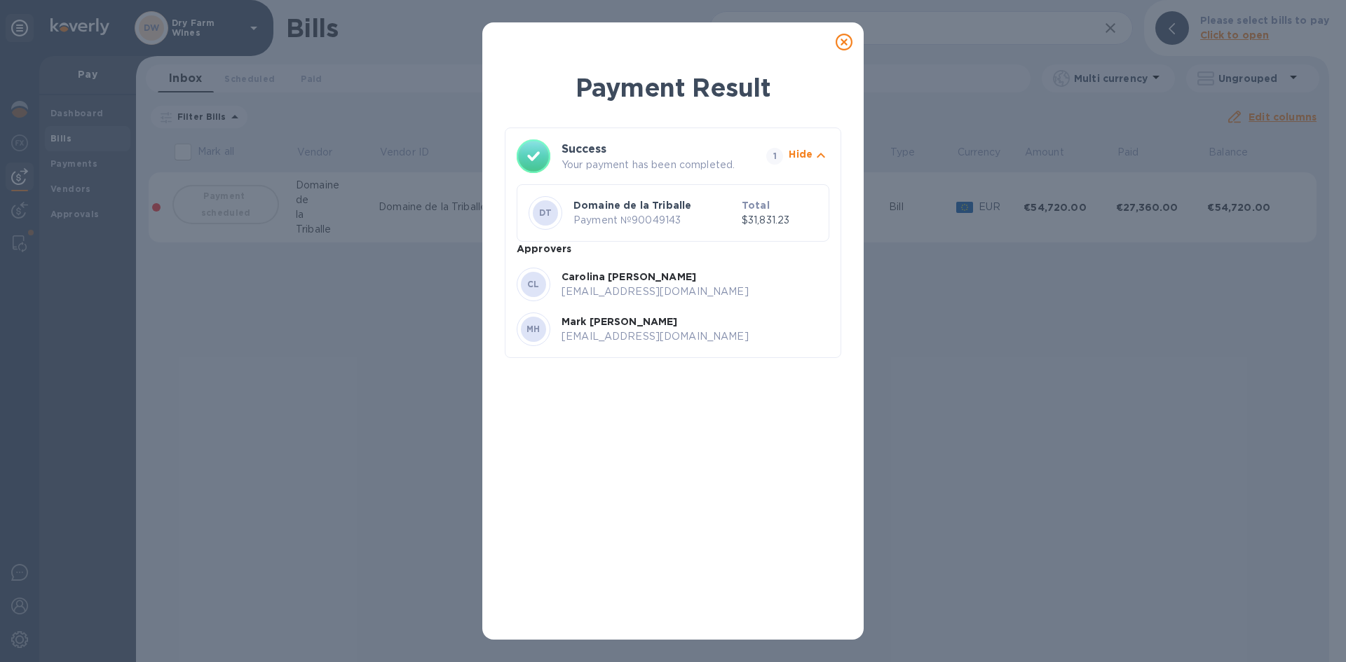
click at [840, 50] on icon at bounding box center [844, 42] width 17 height 17
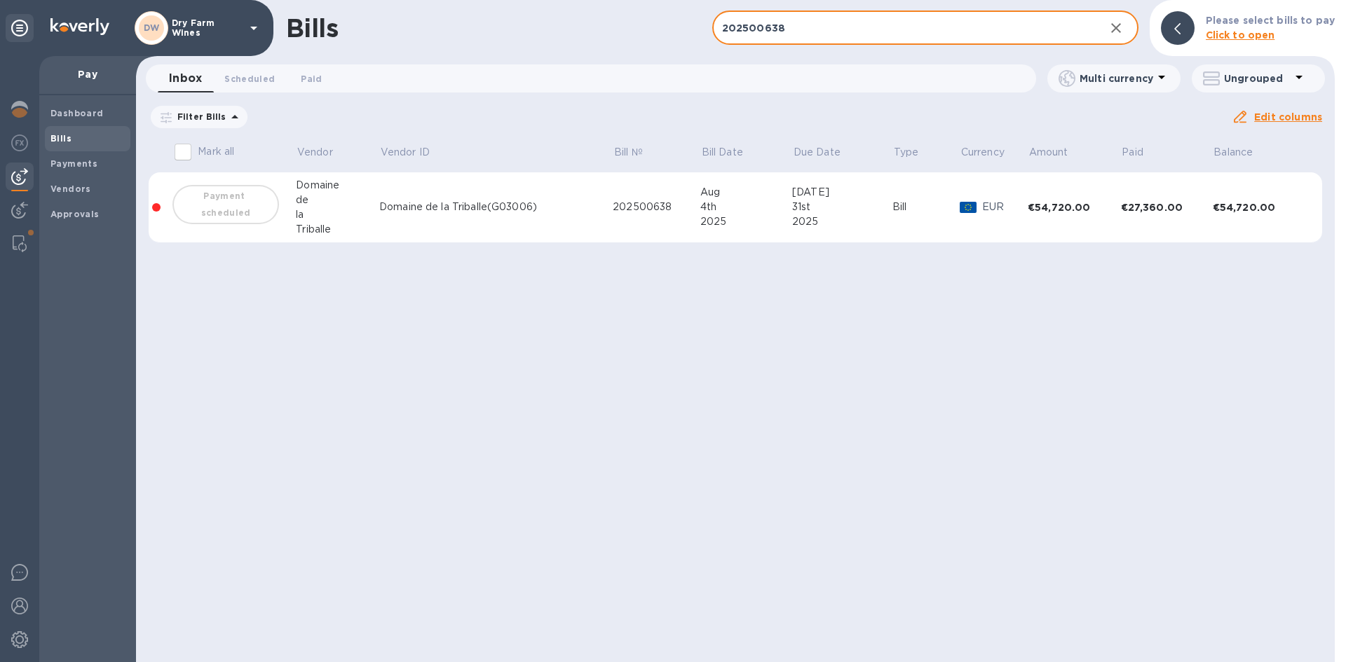
click at [836, 31] on input "202500638" at bounding box center [902, 28] width 381 height 34
paste input "1254390"
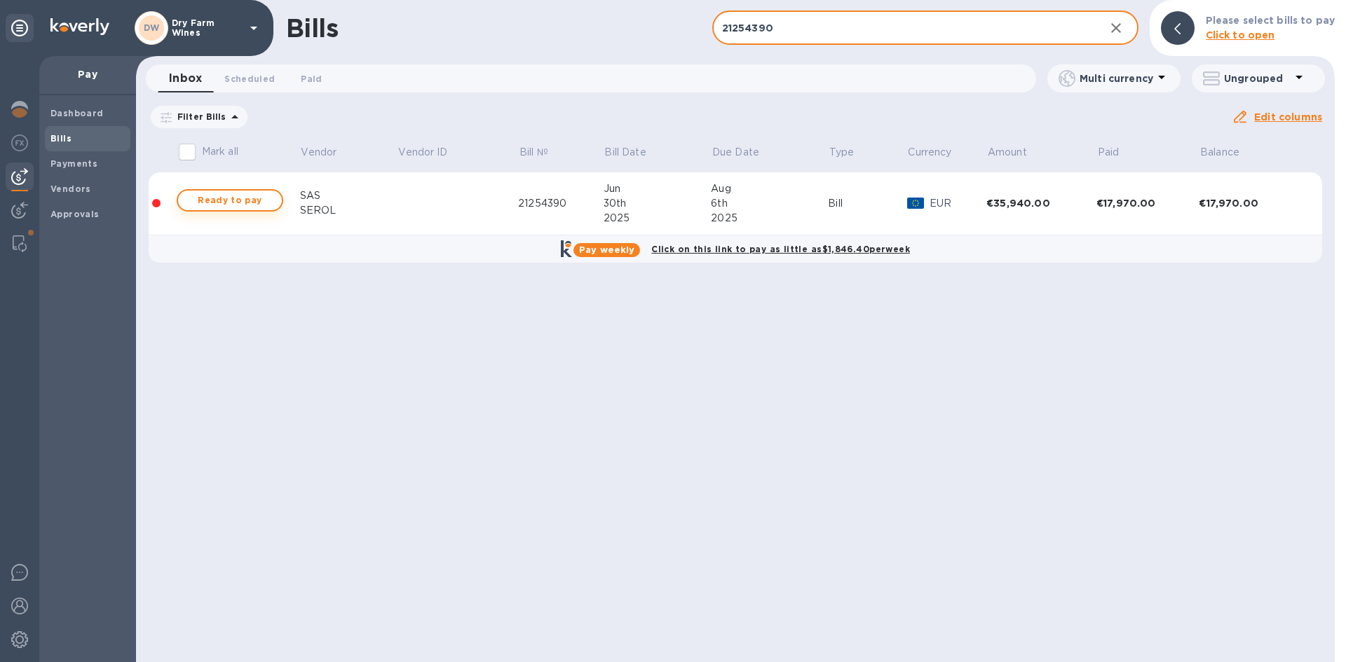
type input "21254390"
drag, startPoint x: 271, startPoint y: 203, endPoint x: 13, endPoint y: 118, distance: 270.9
click at [269, 201] on span "Ready to pay" at bounding box center [229, 200] width 81 height 17
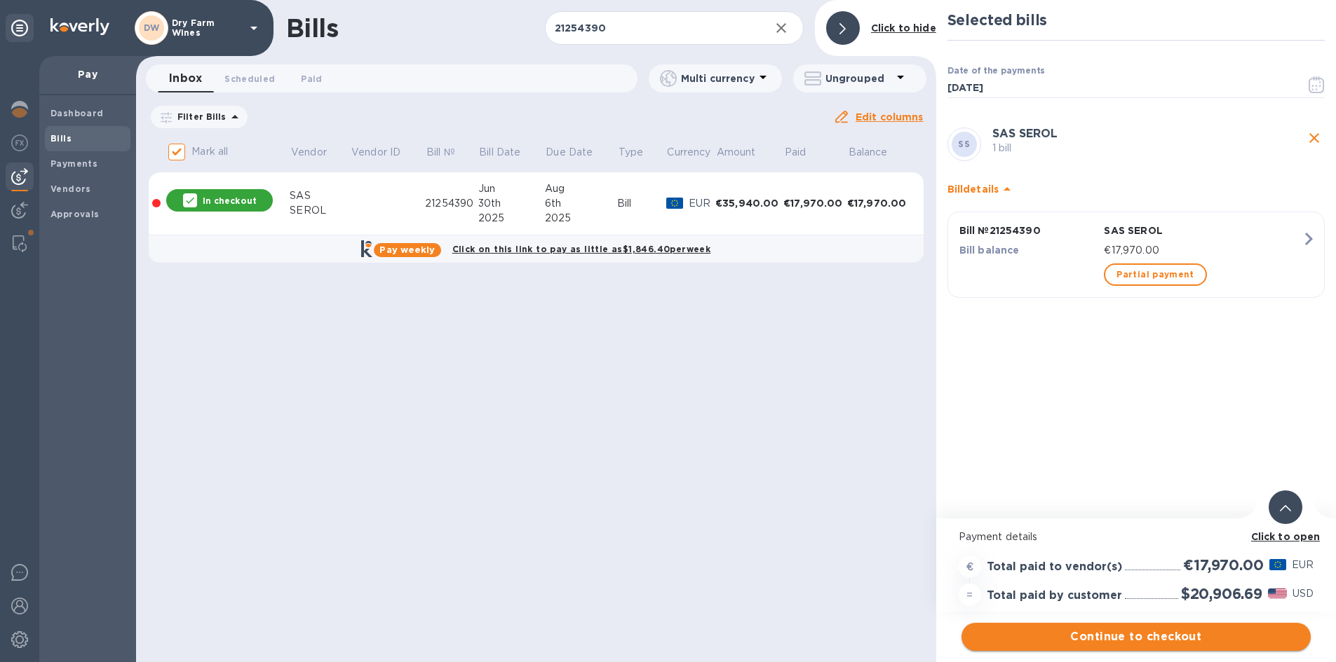
click at [1060, 637] on span "Continue to checkout" at bounding box center [1135, 637] width 327 height 17
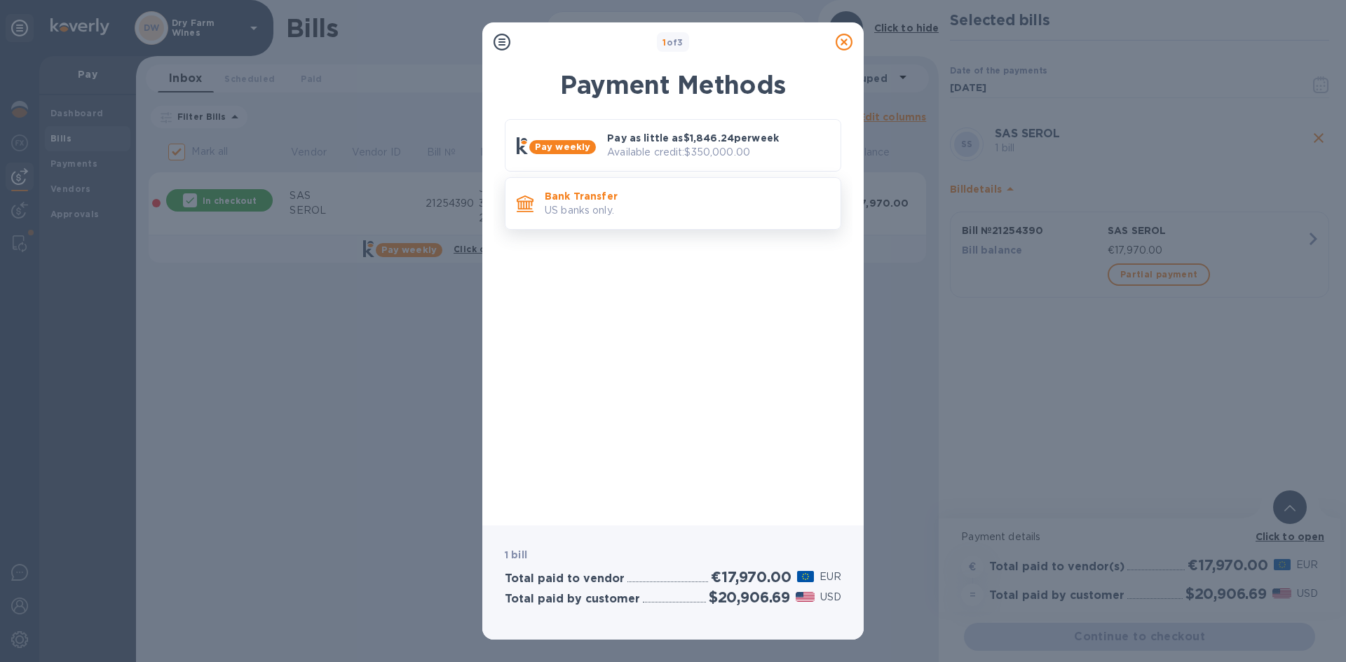
click at [623, 217] on p "US banks only." at bounding box center [687, 210] width 285 height 15
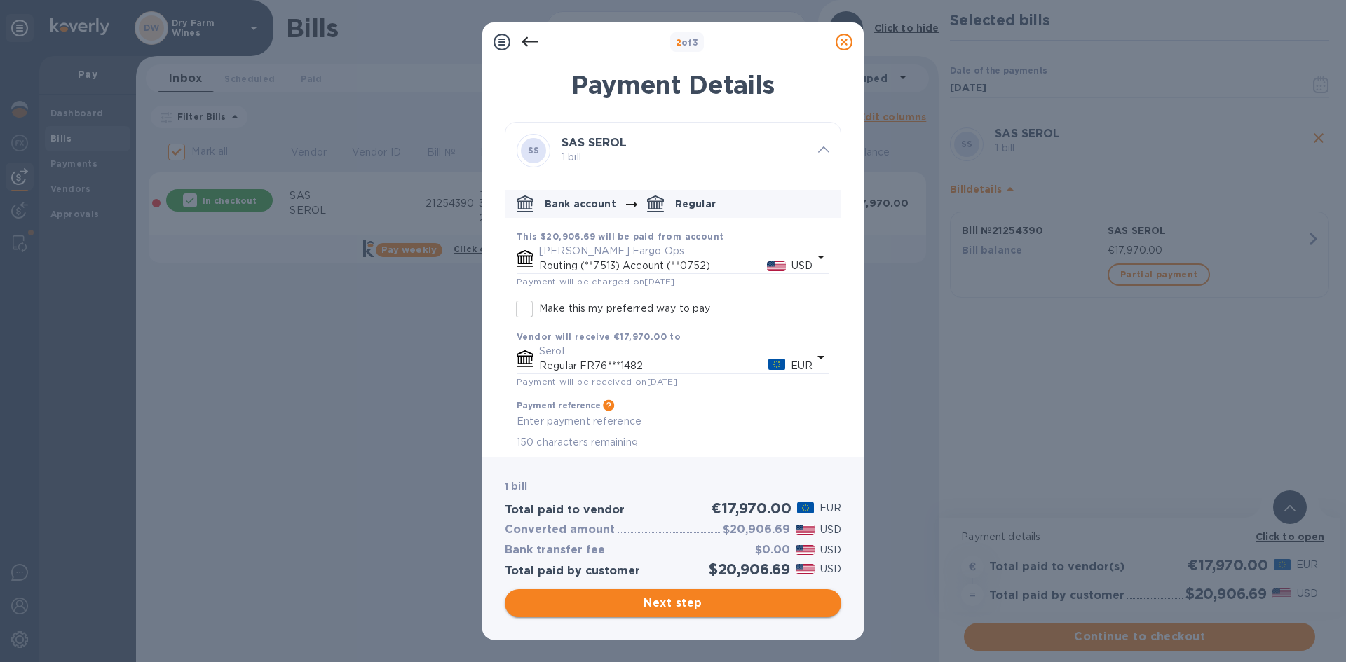
click at [747, 602] on span "Next step" at bounding box center [673, 603] width 314 height 17
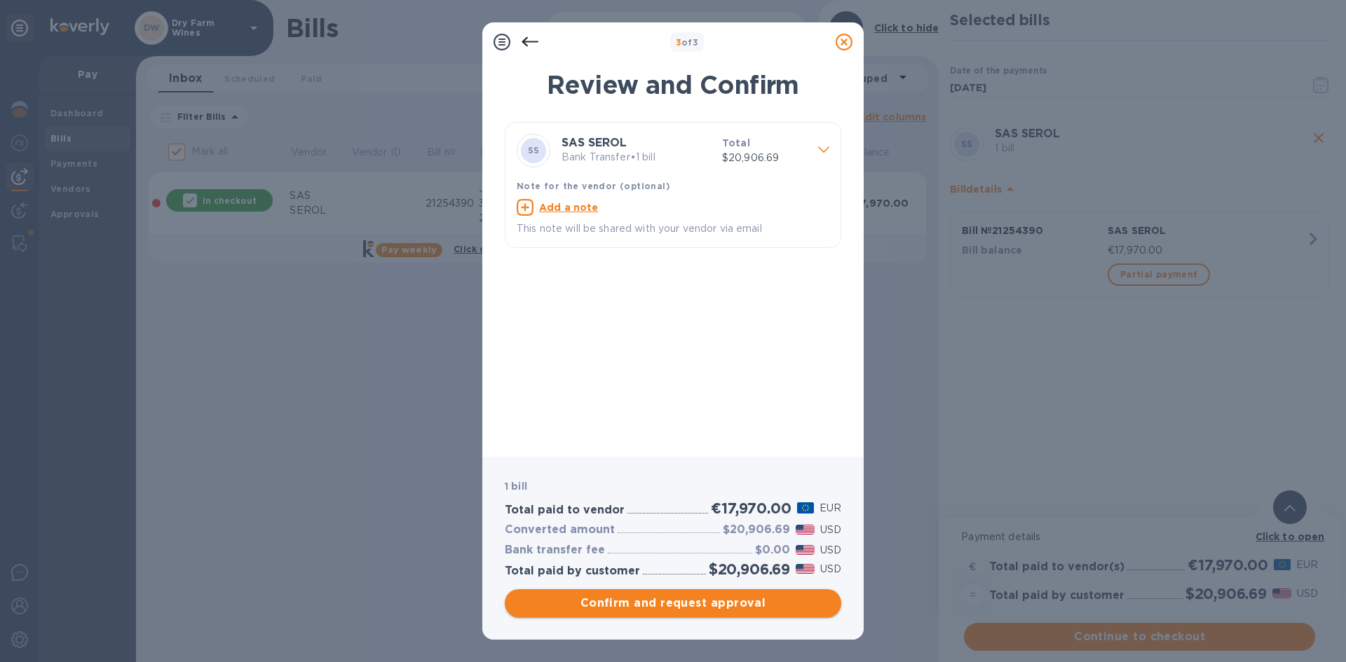
click at [747, 601] on span "Confirm and request approval" at bounding box center [673, 603] width 314 height 17
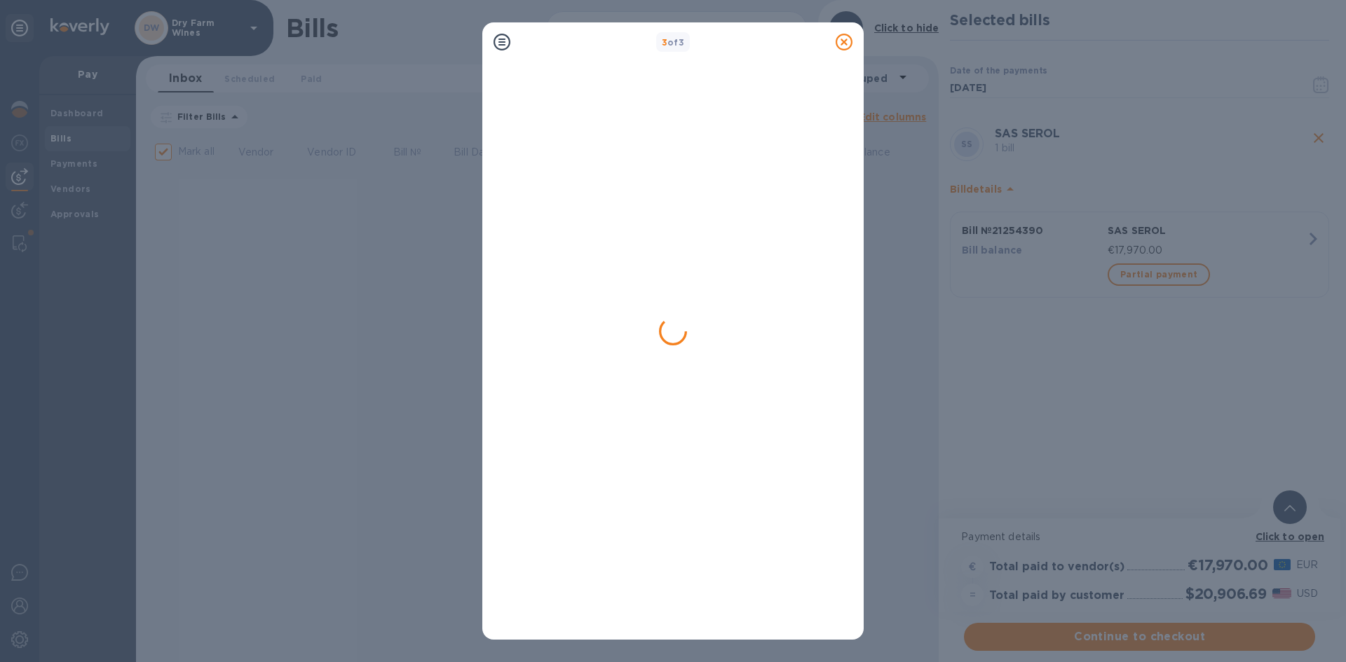
checkbox input "false"
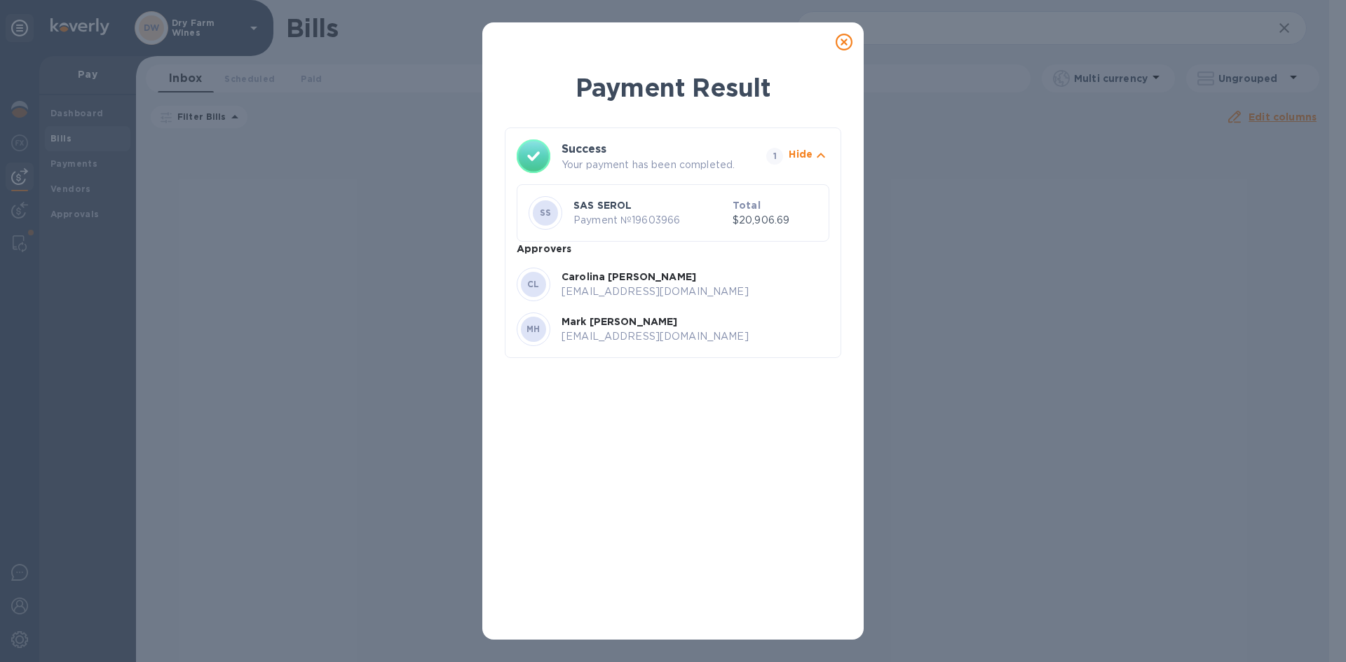
click at [842, 45] on icon at bounding box center [844, 42] width 17 height 17
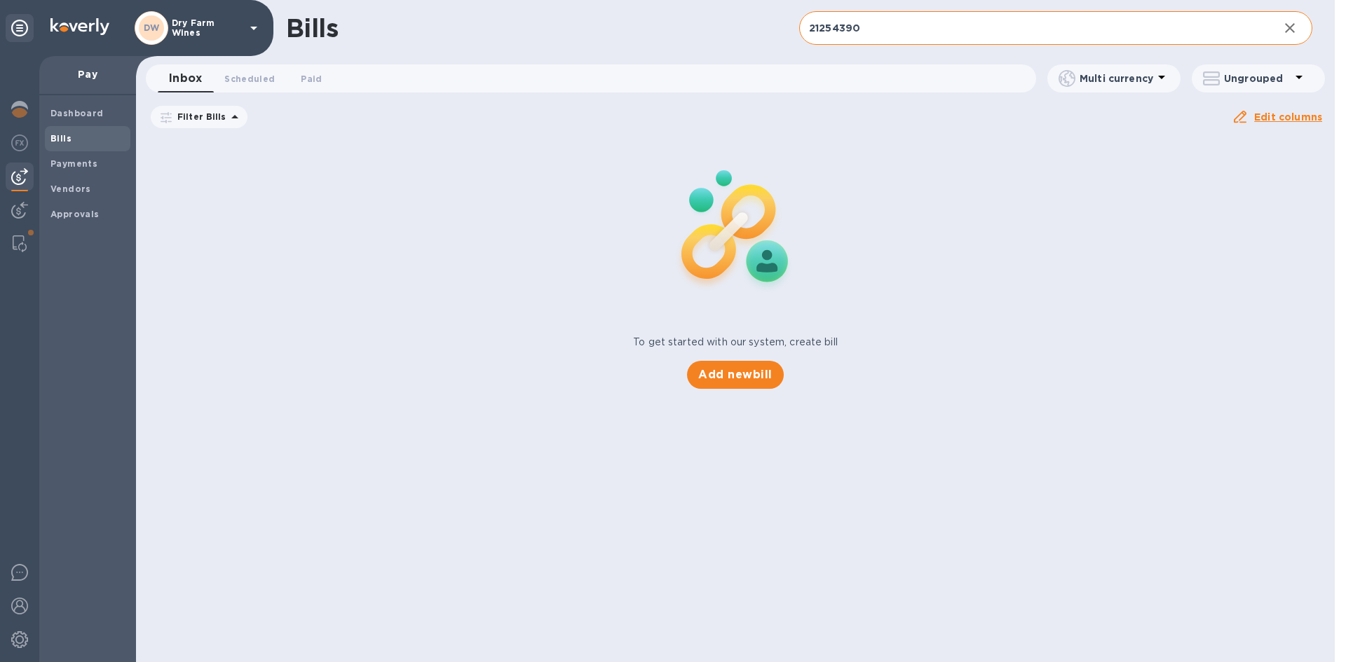
click at [899, 37] on input "21254390" at bounding box center [1033, 28] width 468 height 34
click at [899, 36] on input "21254390" at bounding box center [1033, 28] width 468 height 34
click at [897, 34] on input "21254390" at bounding box center [1033, 28] width 468 height 34
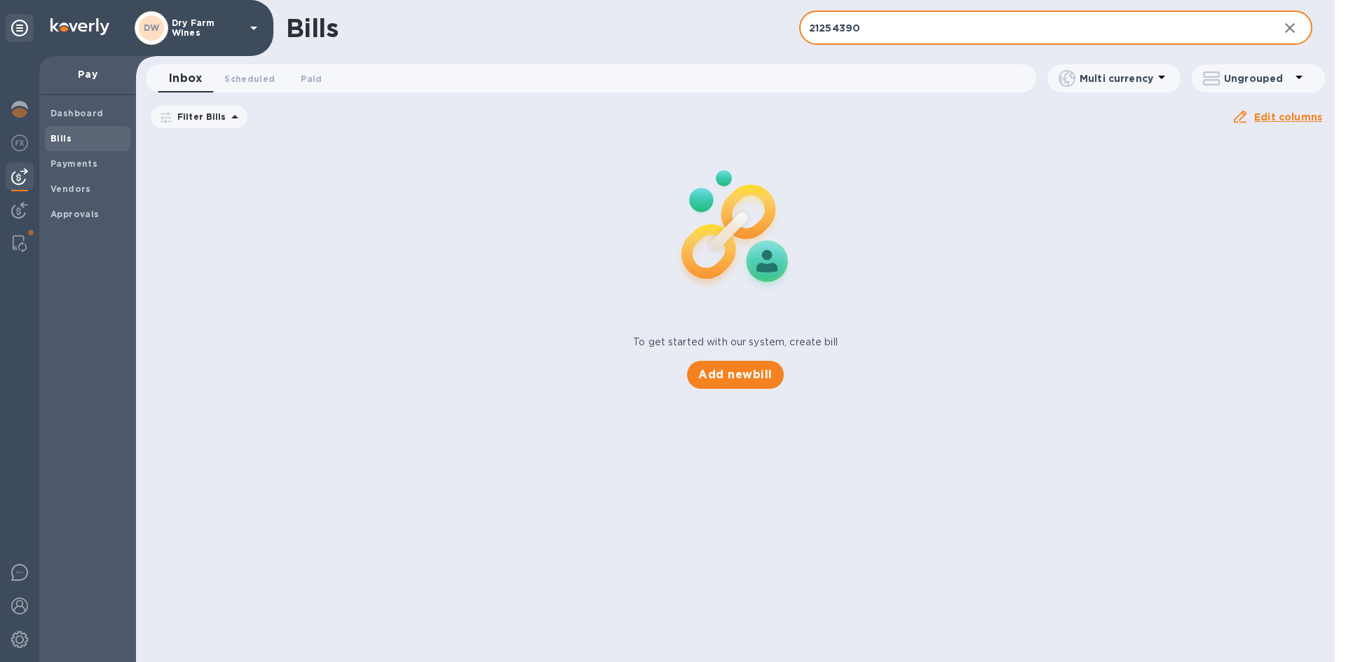
paste input "1001036"
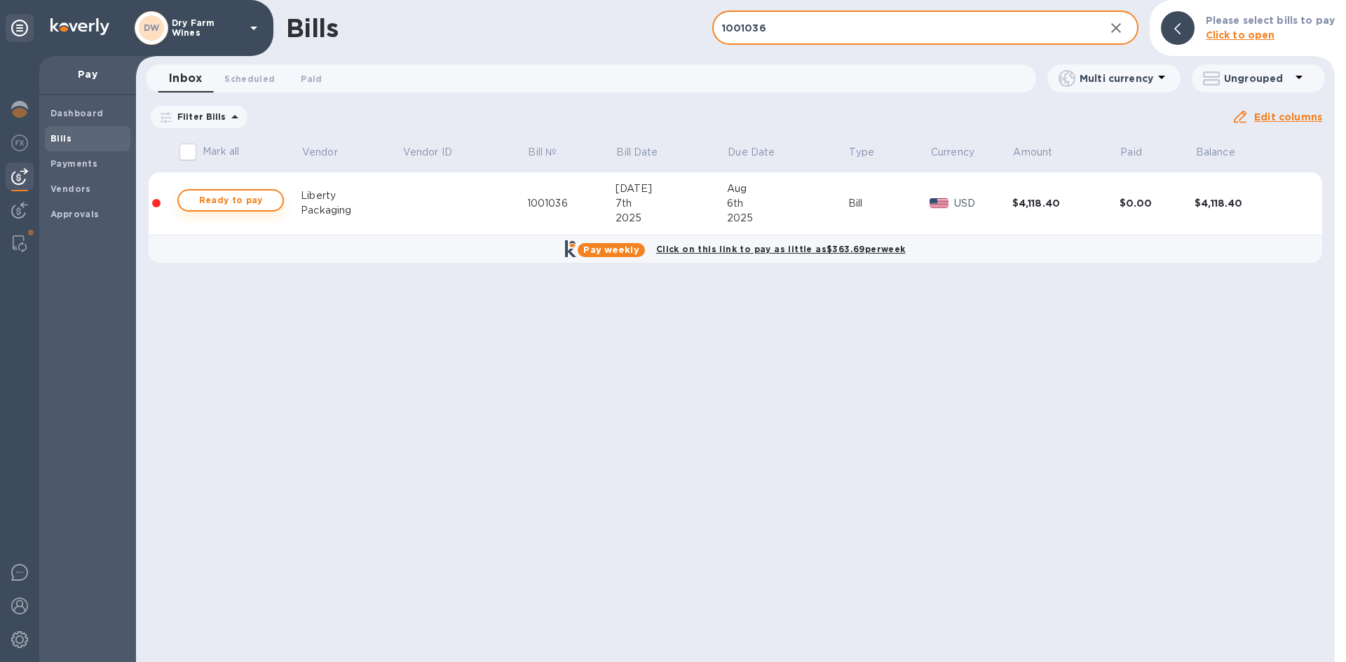
type input "1001036"
click at [245, 193] on span "Ready to pay" at bounding box center [230, 200] width 81 height 17
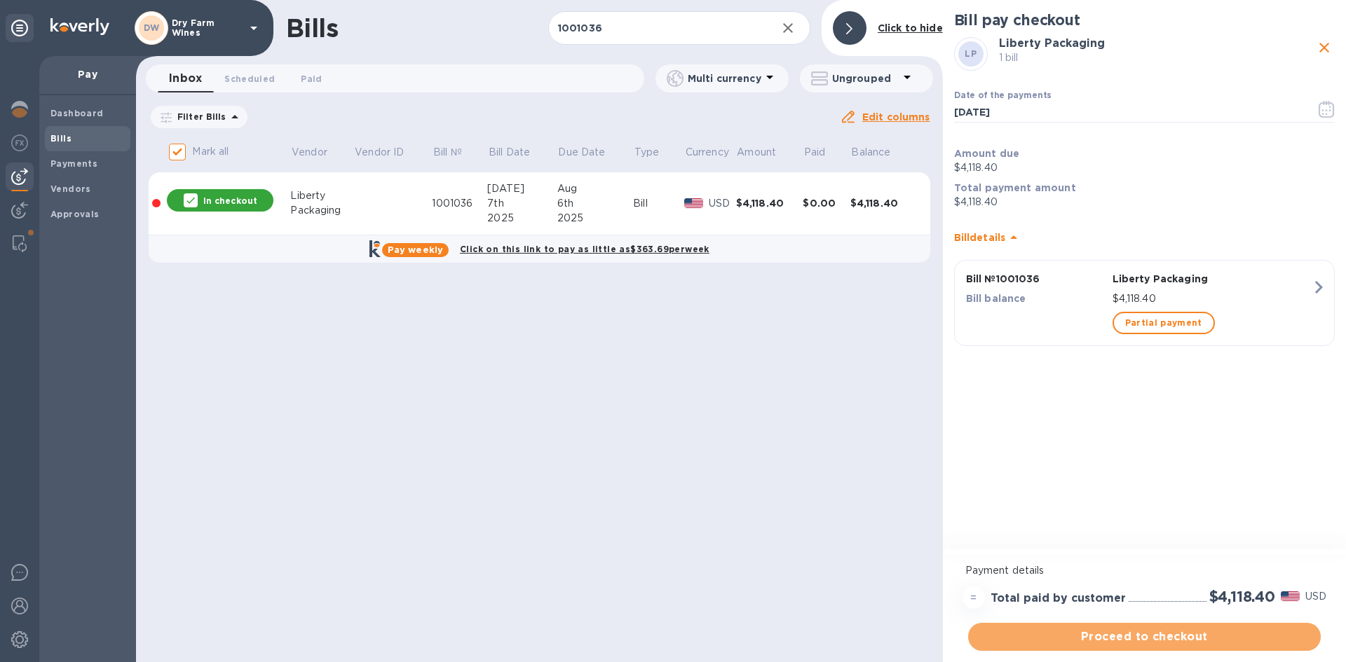
click at [1125, 641] on span "Proceed to checkout" at bounding box center [1144, 637] width 330 height 17
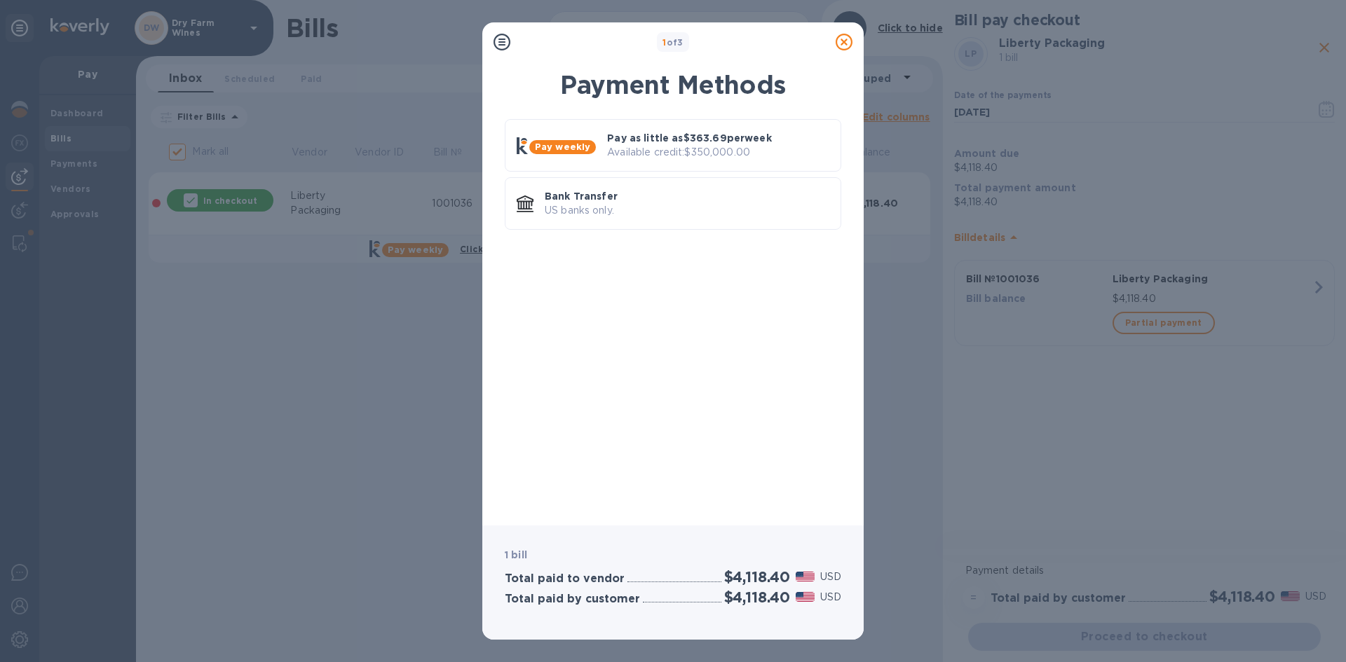
click at [683, 233] on div "Pay weekly Pay as little as $363.69 per week Available credit: $350,000.00 Bank…" at bounding box center [673, 177] width 337 height 116
click at [681, 215] on p "US banks only." at bounding box center [687, 210] width 285 height 15
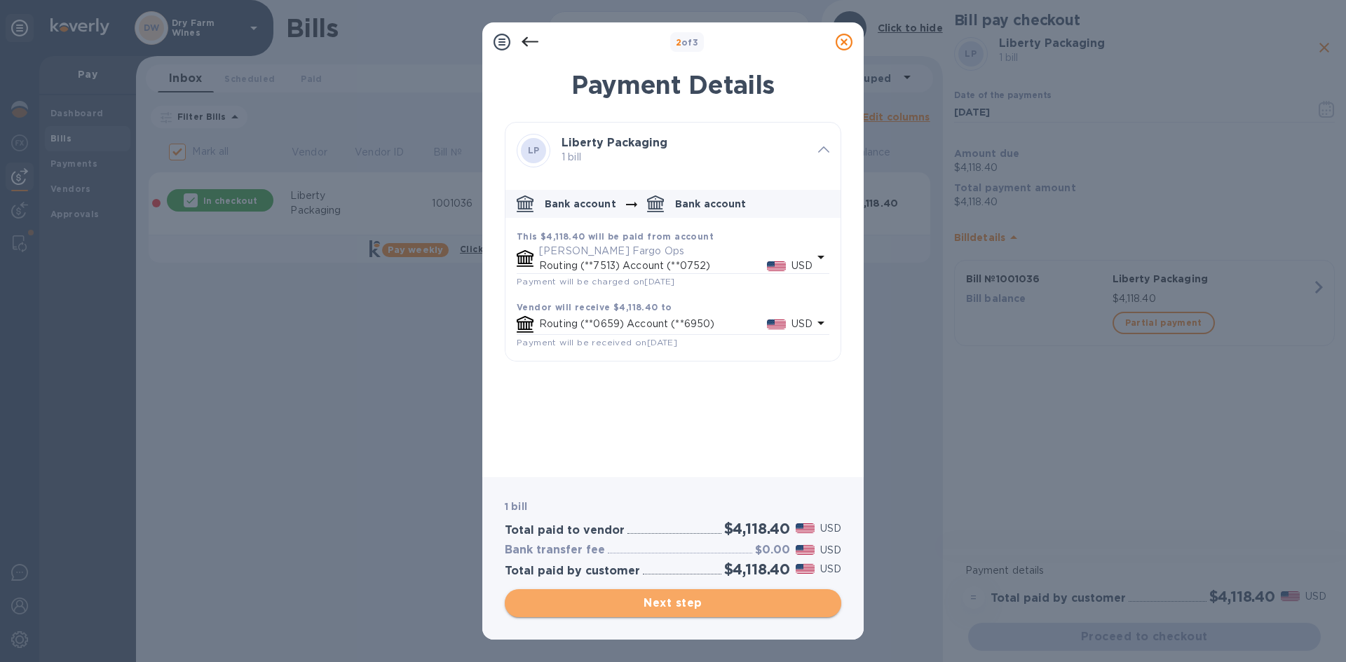
click at [661, 599] on span "Next step" at bounding box center [673, 603] width 314 height 17
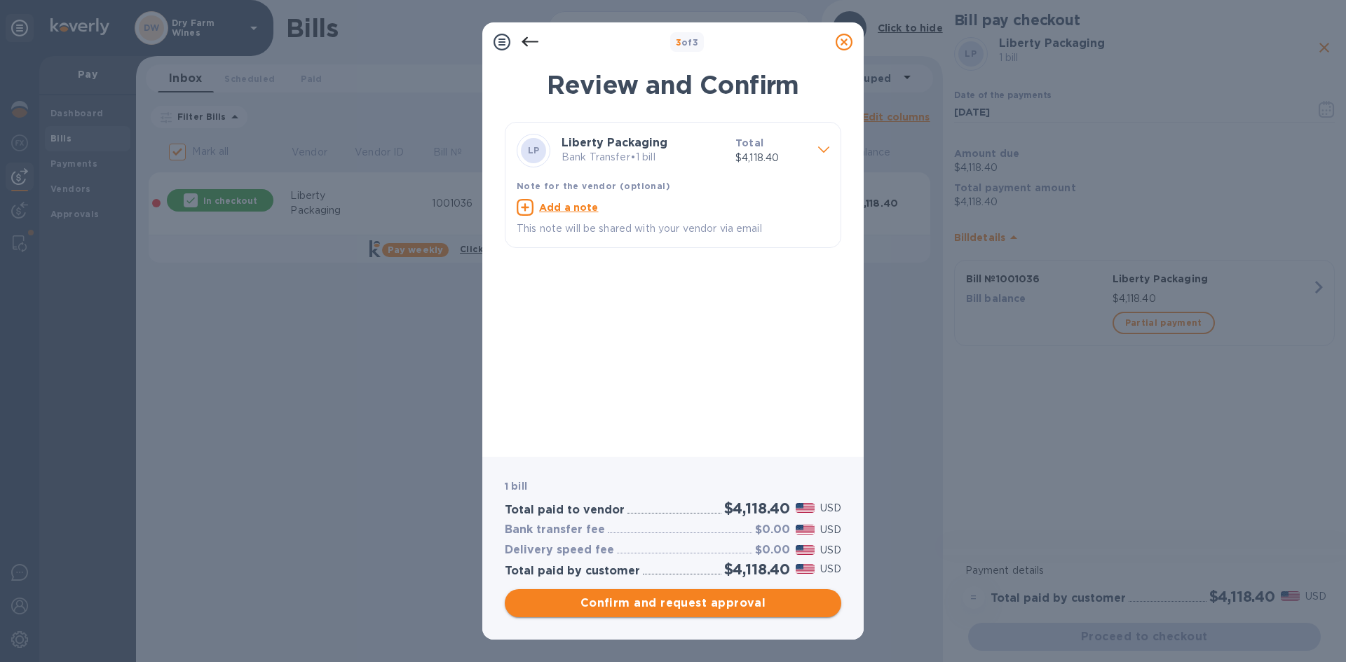
click at [702, 598] on span "Confirm and request approval" at bounding box center [673, 603] width 314 height 17
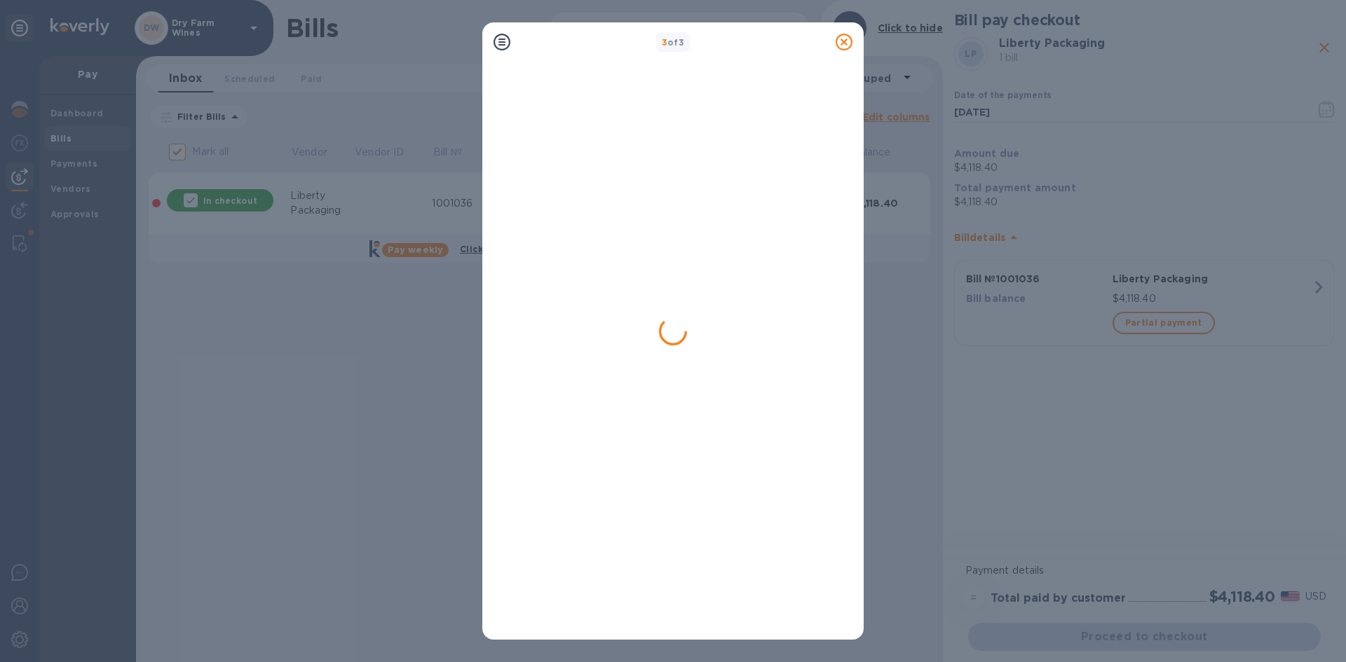
checkbox input "false"
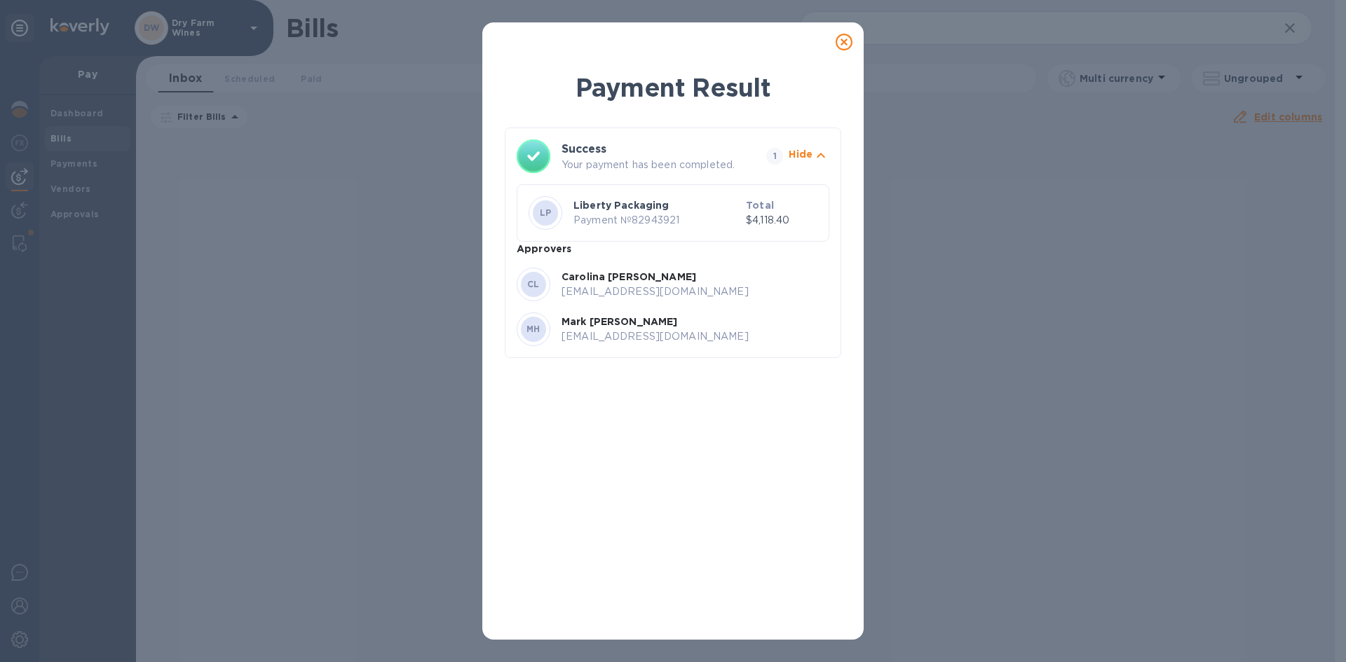
click at [848, 39] on icon at bounding box center [844, 42] width 17 height 17
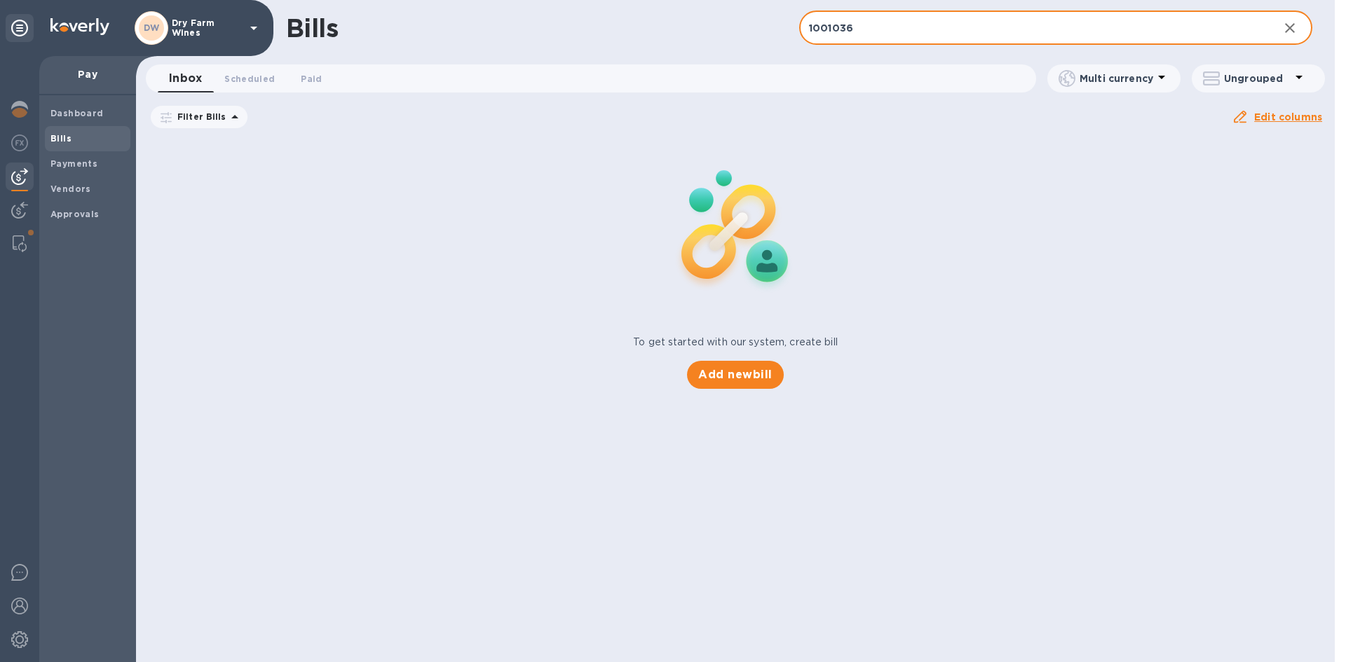
click at [878, 36] on input "1001036" at bounding box center [1033, 28] width 468 height 34
paste input "Bill SCEA Villa Noria 745 ORDER-02338 02338 Collected 4.3.25 First Half Payment…"
type input "Bill SCEA Villa Noria 745 ORDER-02338 02338 Collected 4.3.25 First Half Payment…"
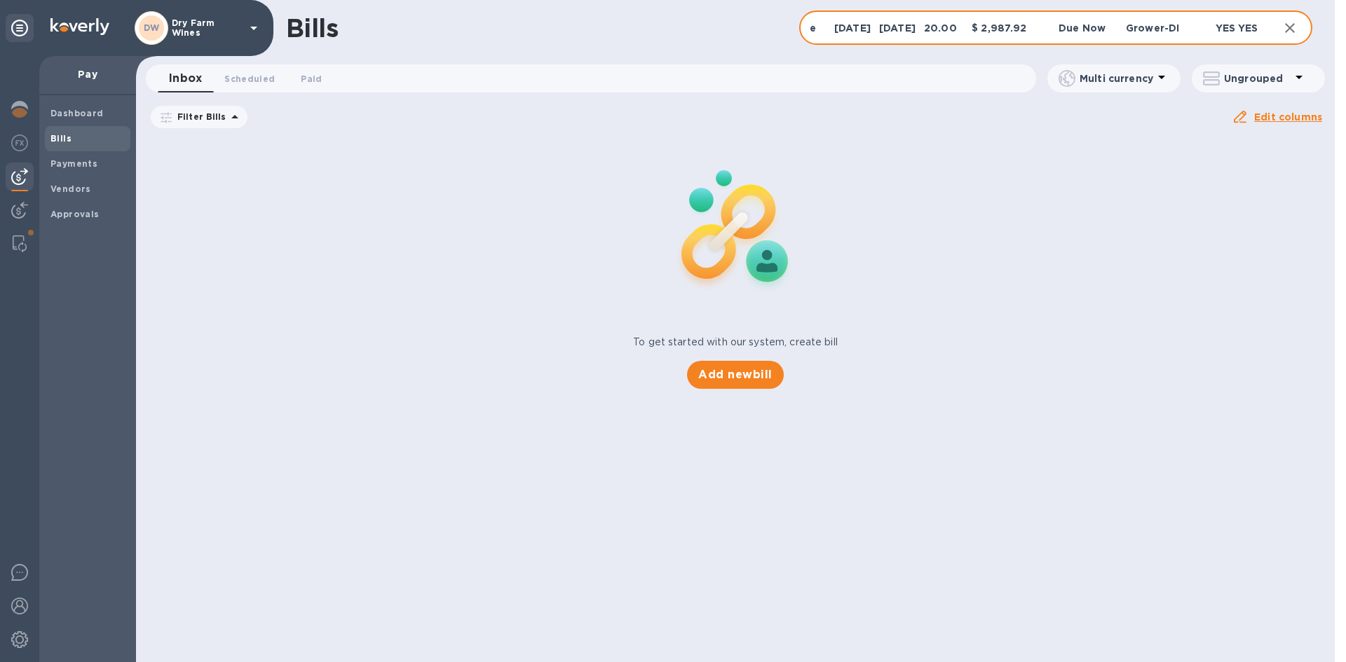
click at [857, 26] on input "Bill SCEA Villa Noria 745 ORDER-02338 02338 Collected 4.3.25 First Half Payment…" at bounding box center [1033, 28] width 468 height 34
drag, startPoint x: 855, startPoint y: 27, endPoint x: 745, endPoint y: 32, distance: 109.5
click at [745, 32] on div "Bills 0745 ​ Add bill" at bounding box center [735, 28] width 1199 height 56
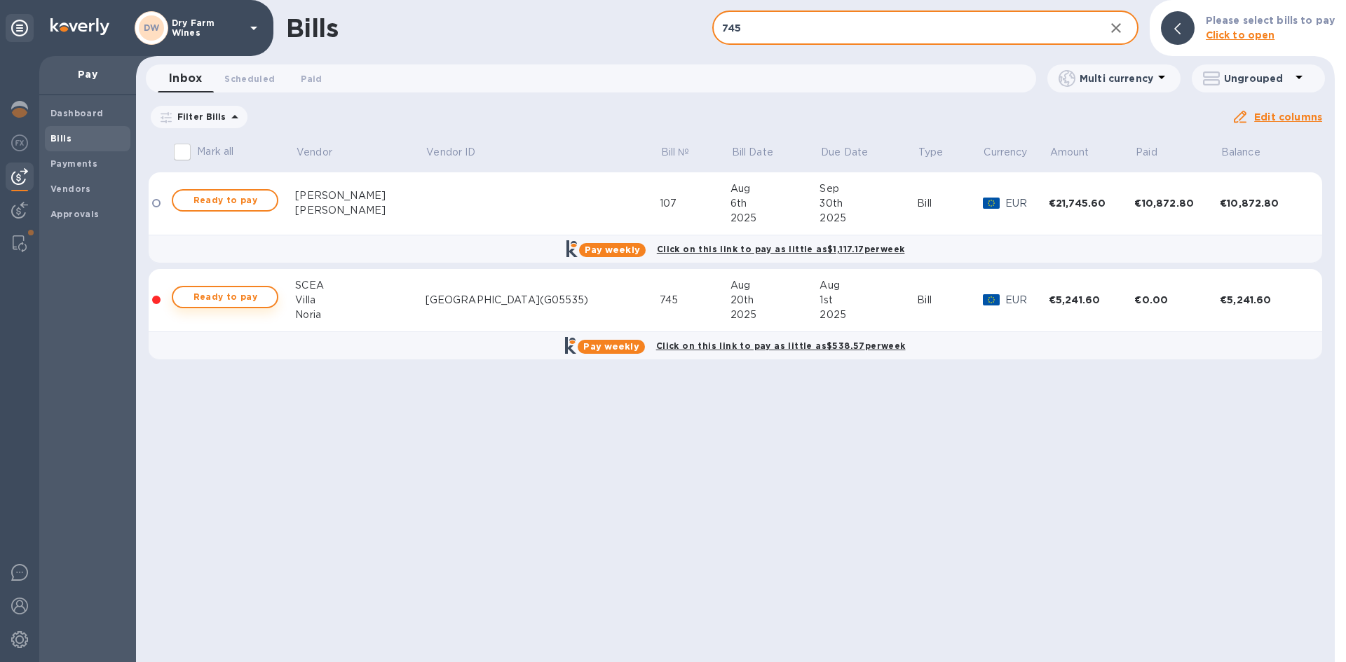
type input "745"
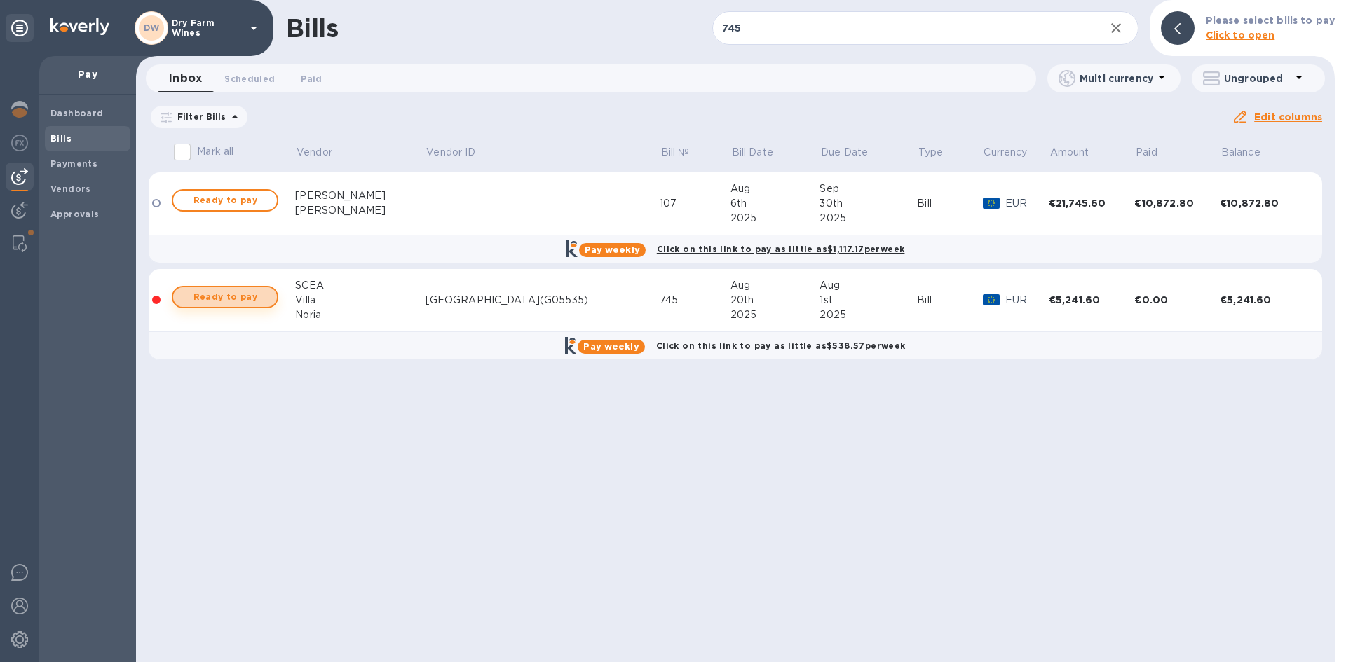
click at [265, 297] on span "Ready to pay" at bounding box center [224, 297] width 81 height 17
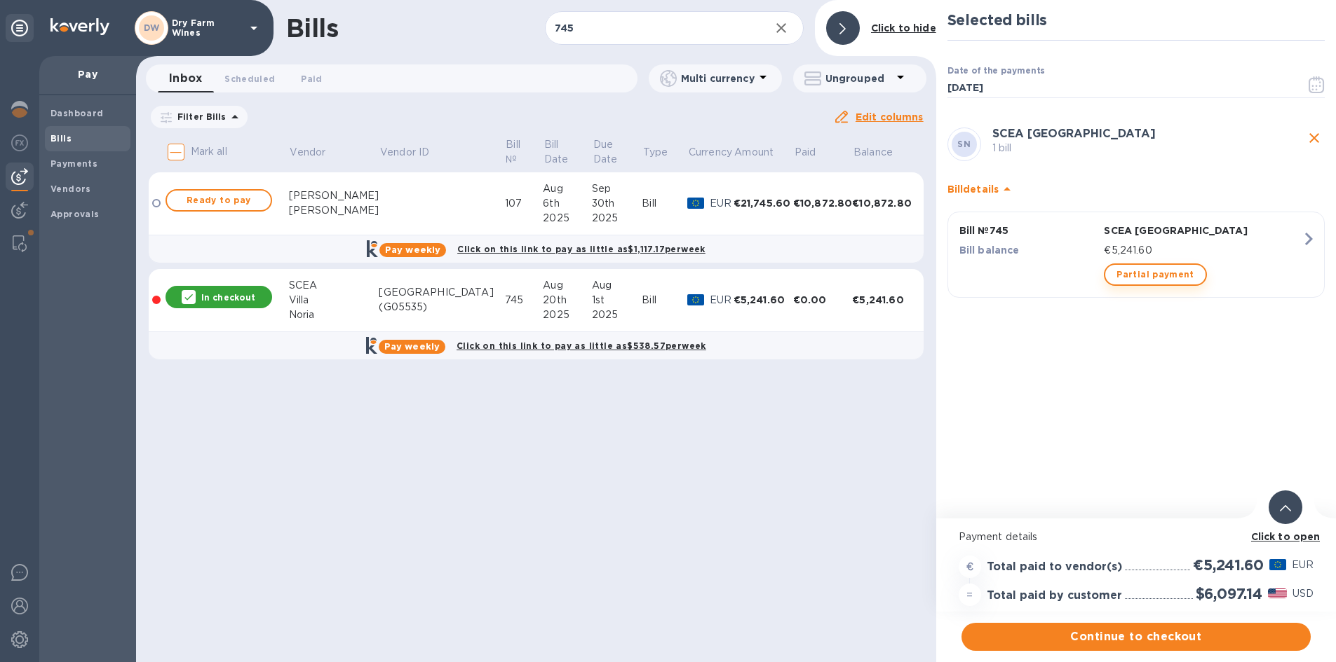
click at [1149, 278] on span "Partial payment" at bounding box center [1154, 274] width 77 height 17
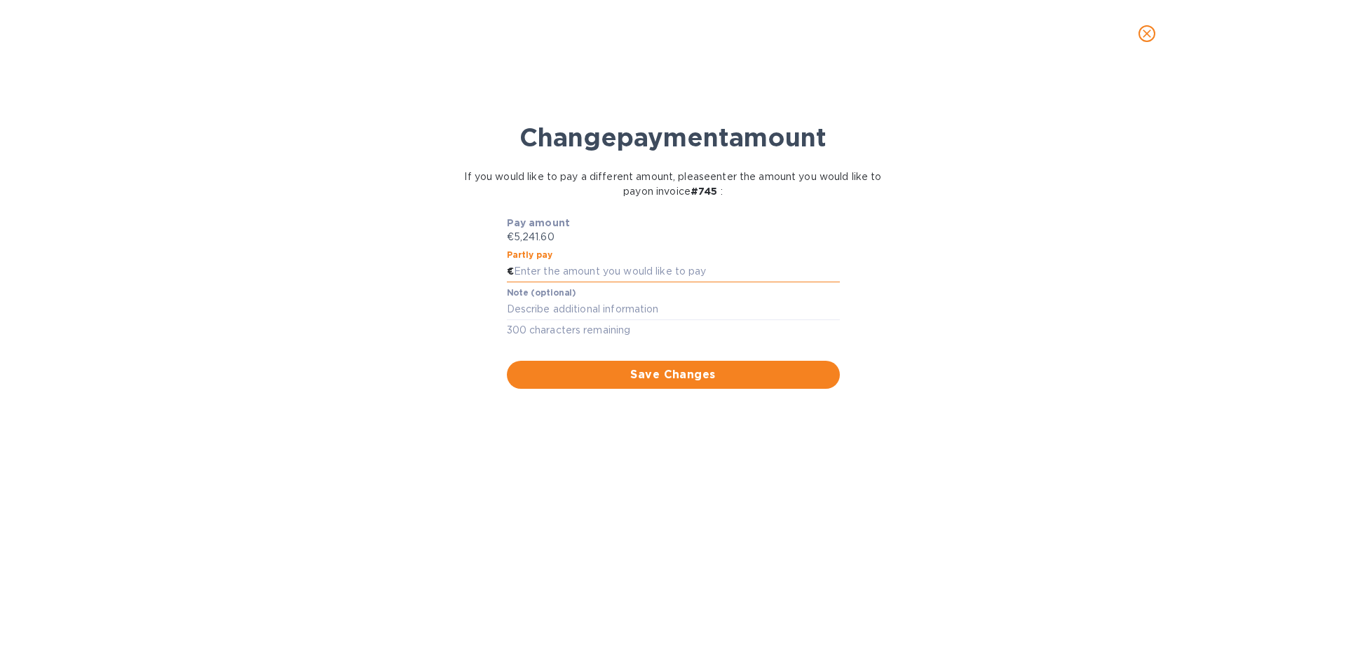
click at [580, 274] on input "text" at bounding box center [677, 271] width 326 height 21
paste input "2,620.80"
type input "2,620.80"
click at [566, 313] on textarea at bounding box center [673, 310] width 333 height 12
type textarea "First Half"
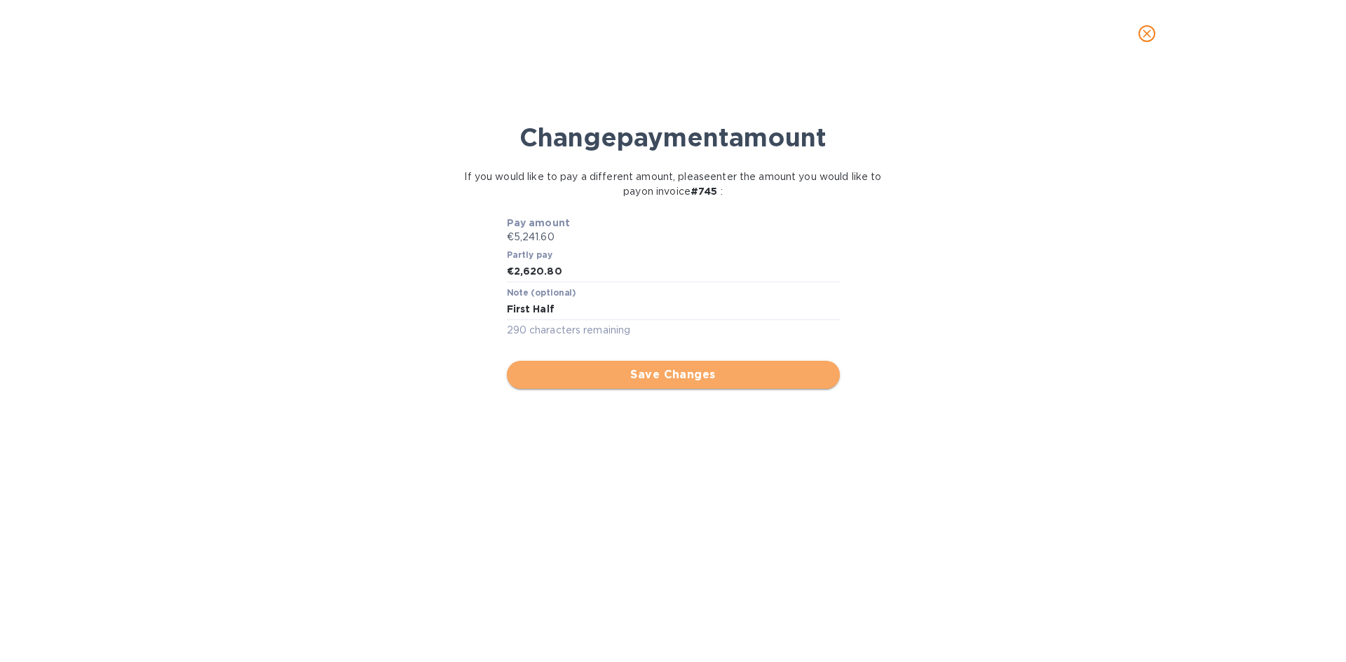
click at [582, 374] on span "Save Changes" at bounding box center [673, 375] width 311 height 17
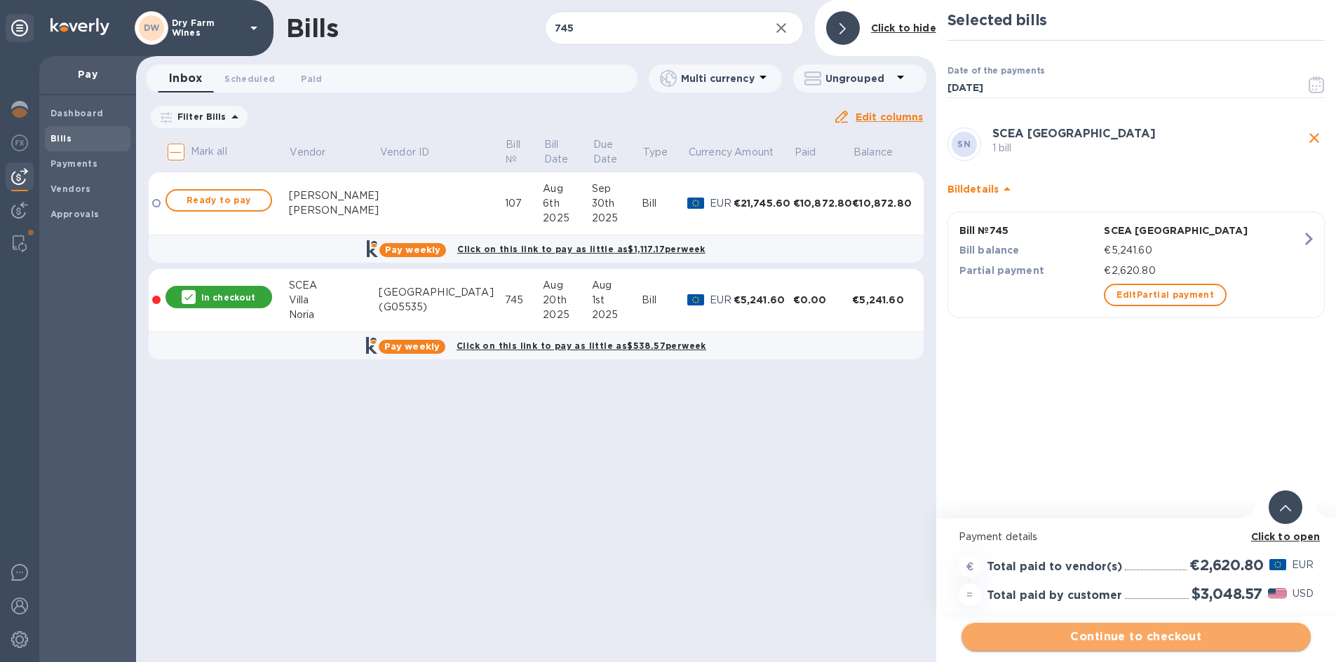
click at [1132, 634] on span "Continue to checkout" at bounding box center [1135, 637] width 327 height 17
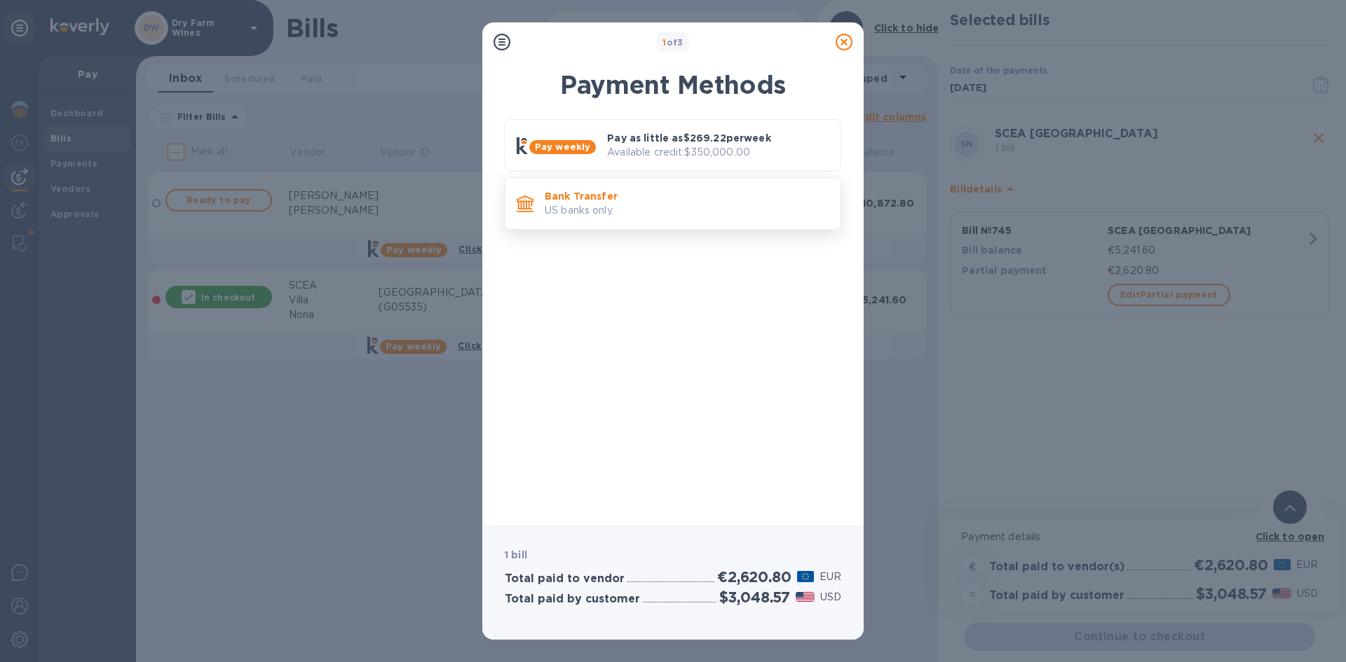
click at [667, 225] on div "Bank Transfer US banks only." at bounding box center [673, 203] width 337 height 53
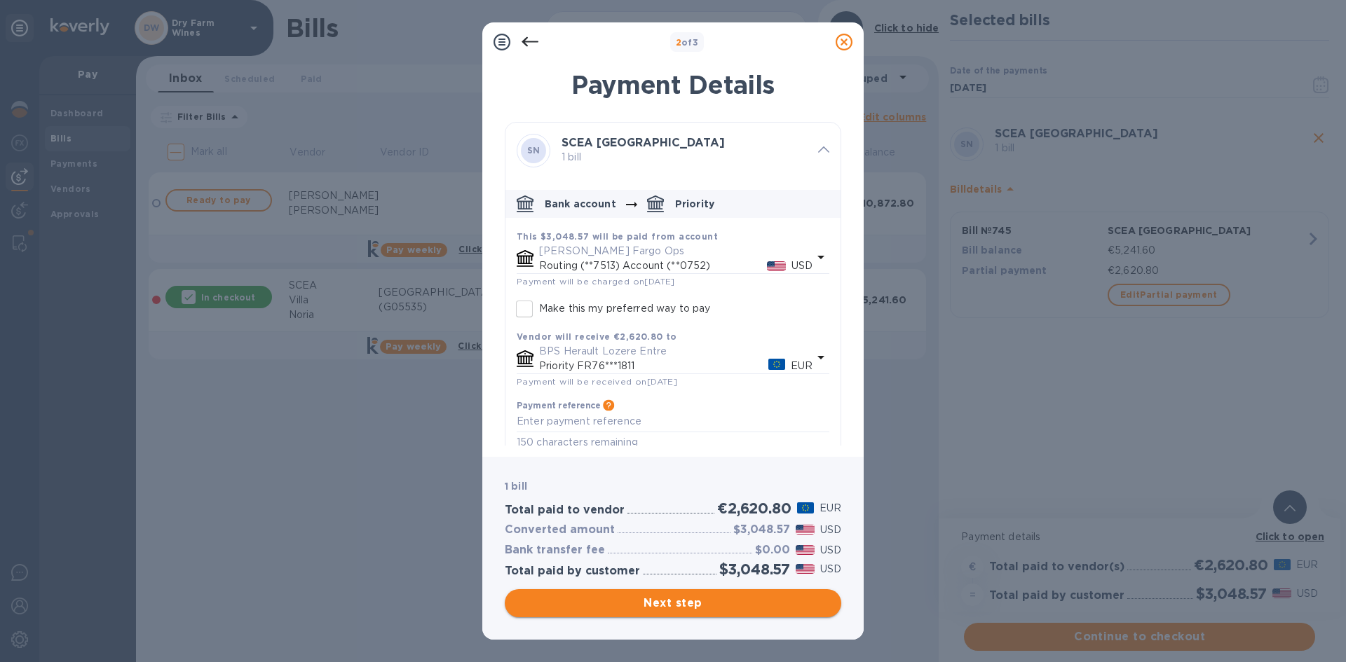
click at [666, 611] on span "Next step" at bounding box center [673, 603] width 314 height 17
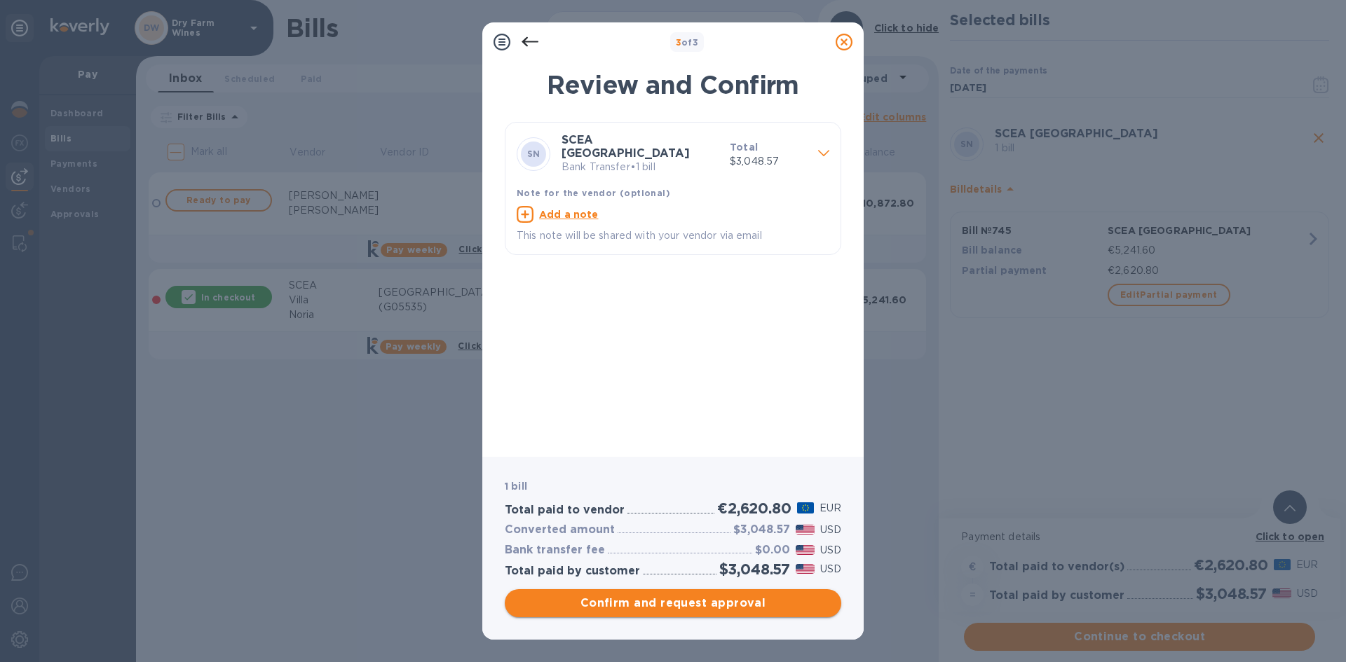
click at [666, 611] on span "Confirm and request approval" at bounding box center [673, 603] width 314 height 17
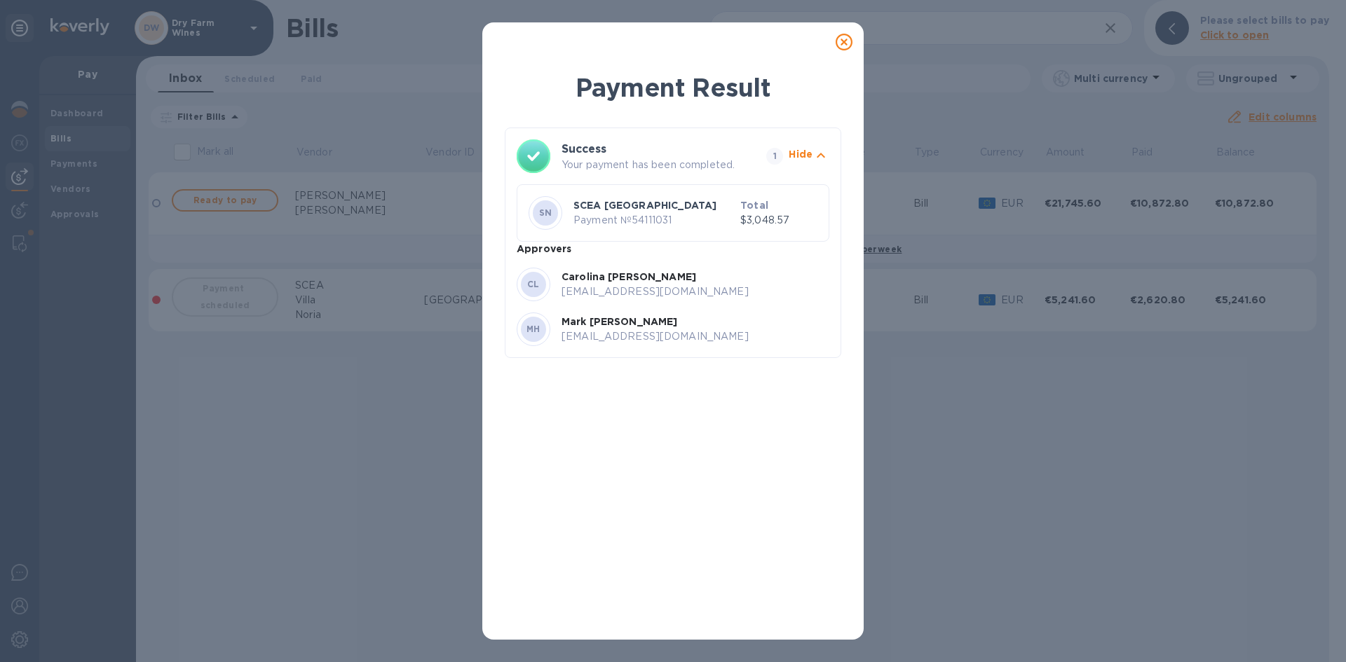
click at [841, 33] on div at bounding box center [844, 42] width 28 height 28
click at [841, 36] on icon at bounding box center [844, 42] width 17 height 17
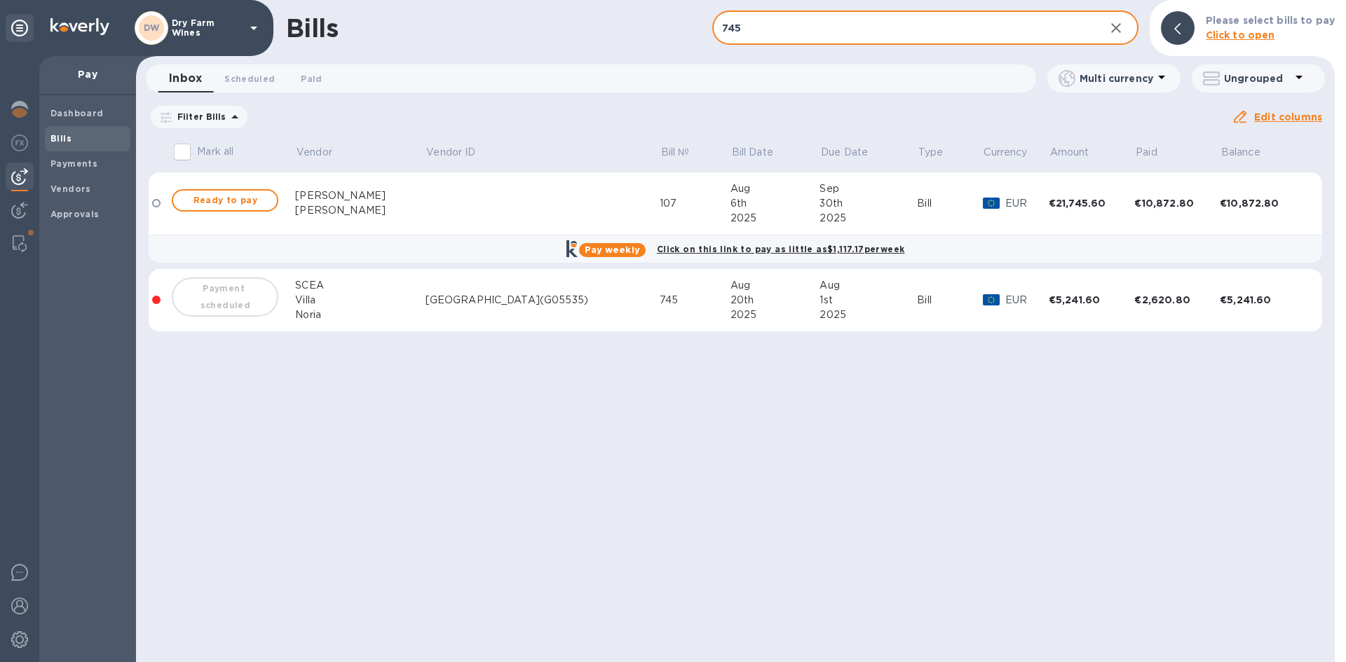
click at [840, 30] on input "745" at bounding box center [902, 28] width 381 height 34
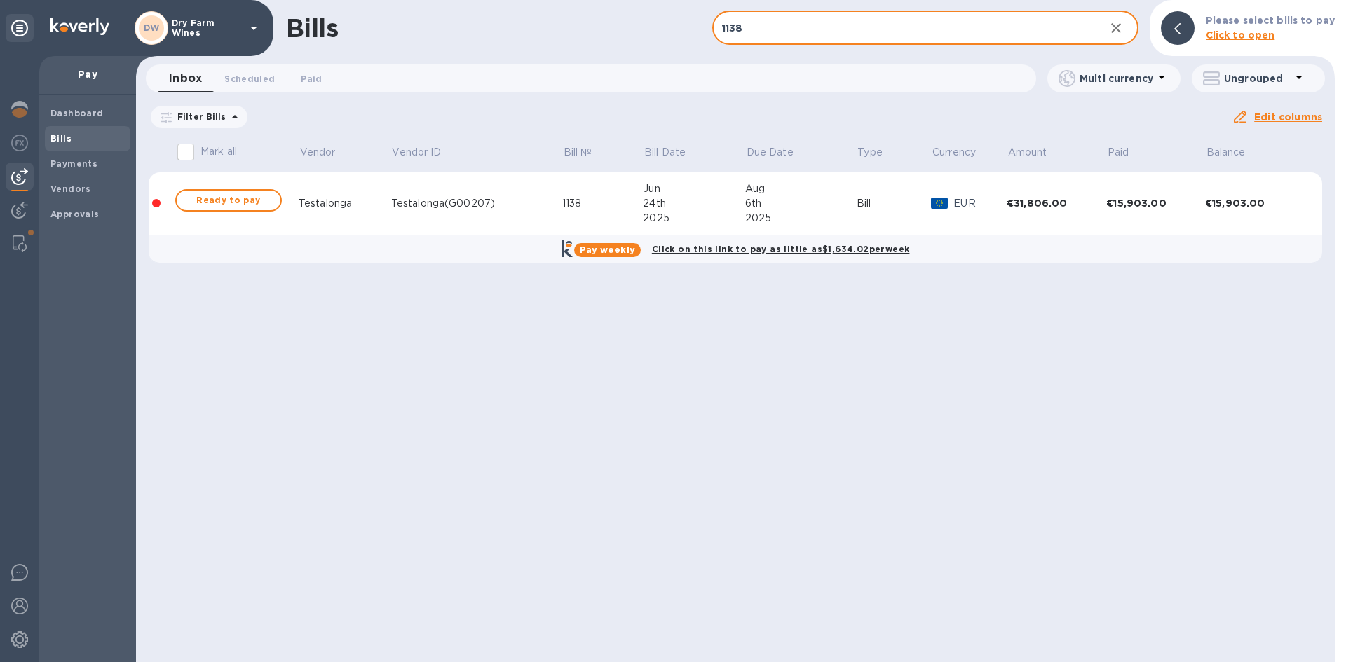
drag, startPoint x: 758, startPoint y: 32, endPoint x: 639, endPoint y: 4, distance: 122.4
click at [639, 4] on div "Bills 1138 ​ Add bill Please select bills to pay Click to open" at bounding box center [735, 28] width 1199 height 56
type input "1138"
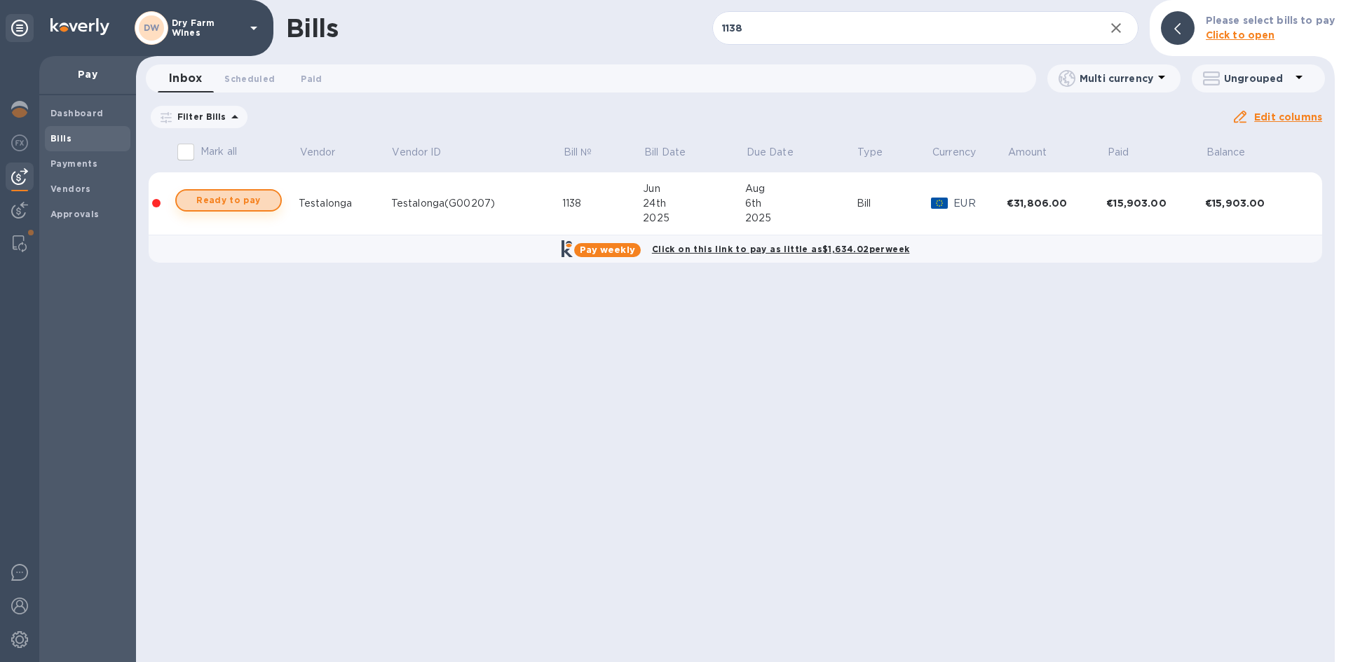
click at [245, 207] on span "Ready to pay" at bounding box center [228, 200] width 81 height 17
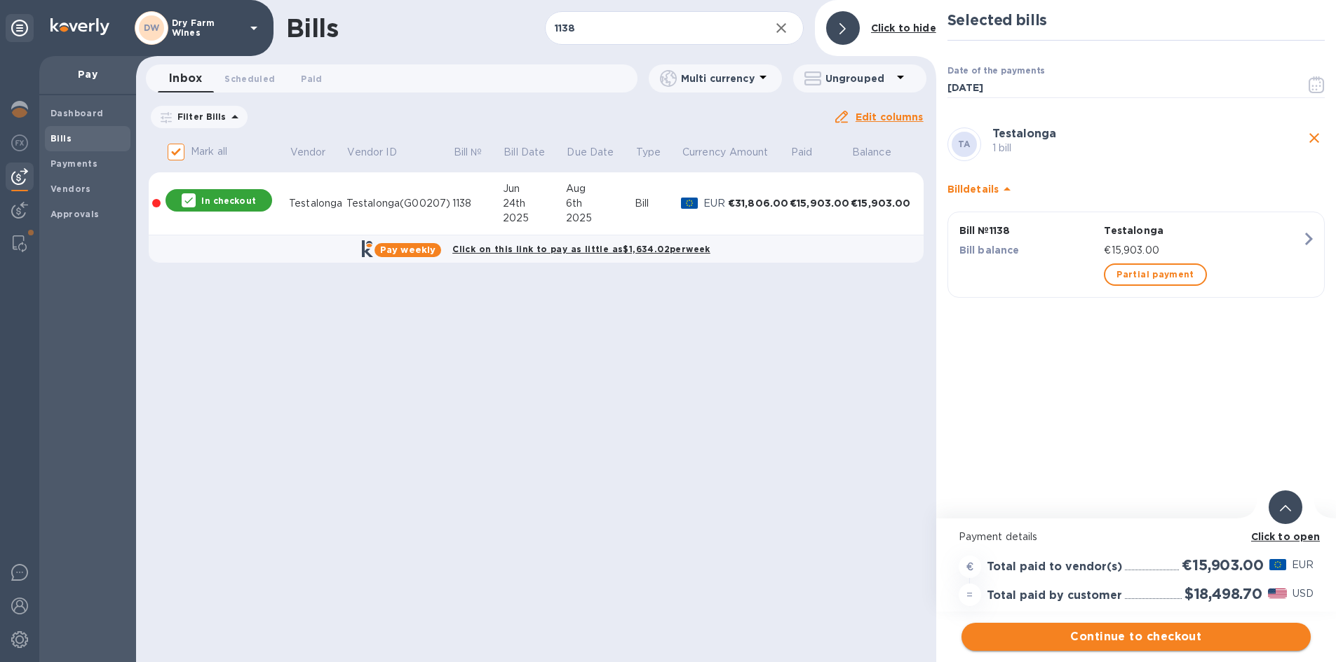
click at [1192, 648] on button "Continue to checkout" at bounding box center [1135, 637] width 349 height 28
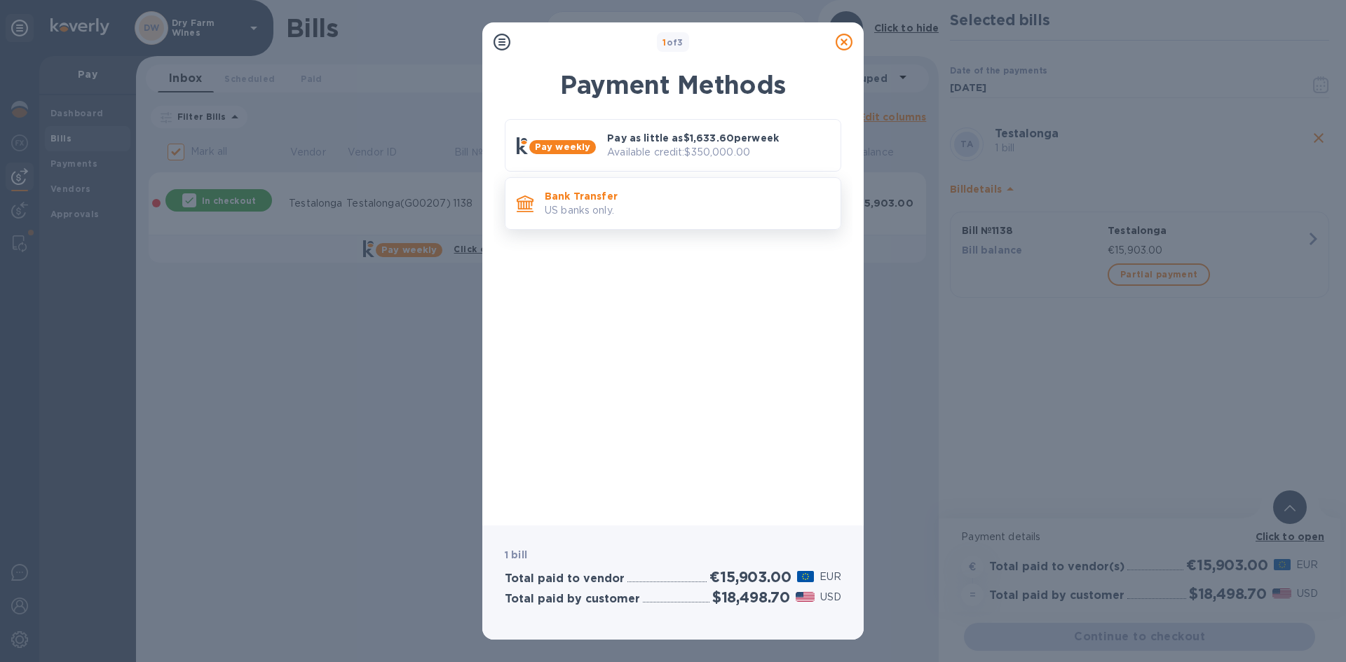
click at [646, 223] on div "Bank Transfer US banks only." at bounding box center [687, 204] width 296 height 40
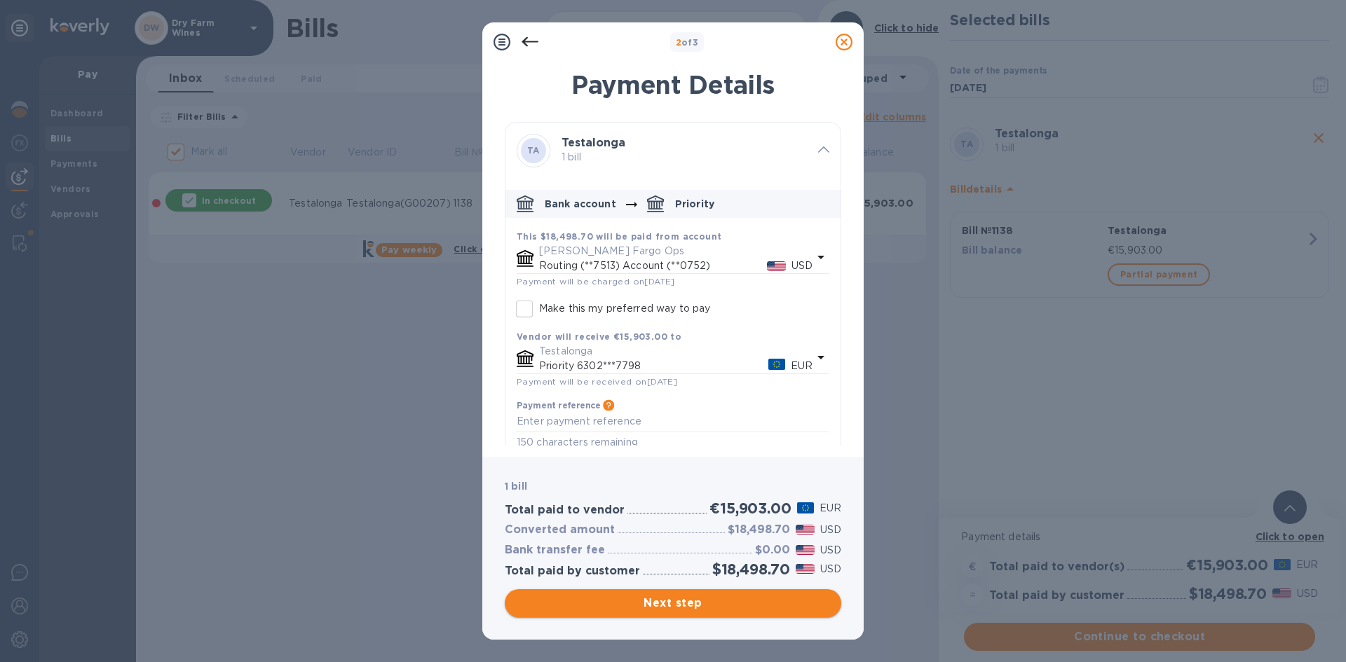
drag, startPoint x: 552, startPoint y: 605, endPoint x: 520, endPoint y: 592, distance: 34.9
click at [552, 605] on span "Next step" at bounding box center [673, 603] width 314 height 17
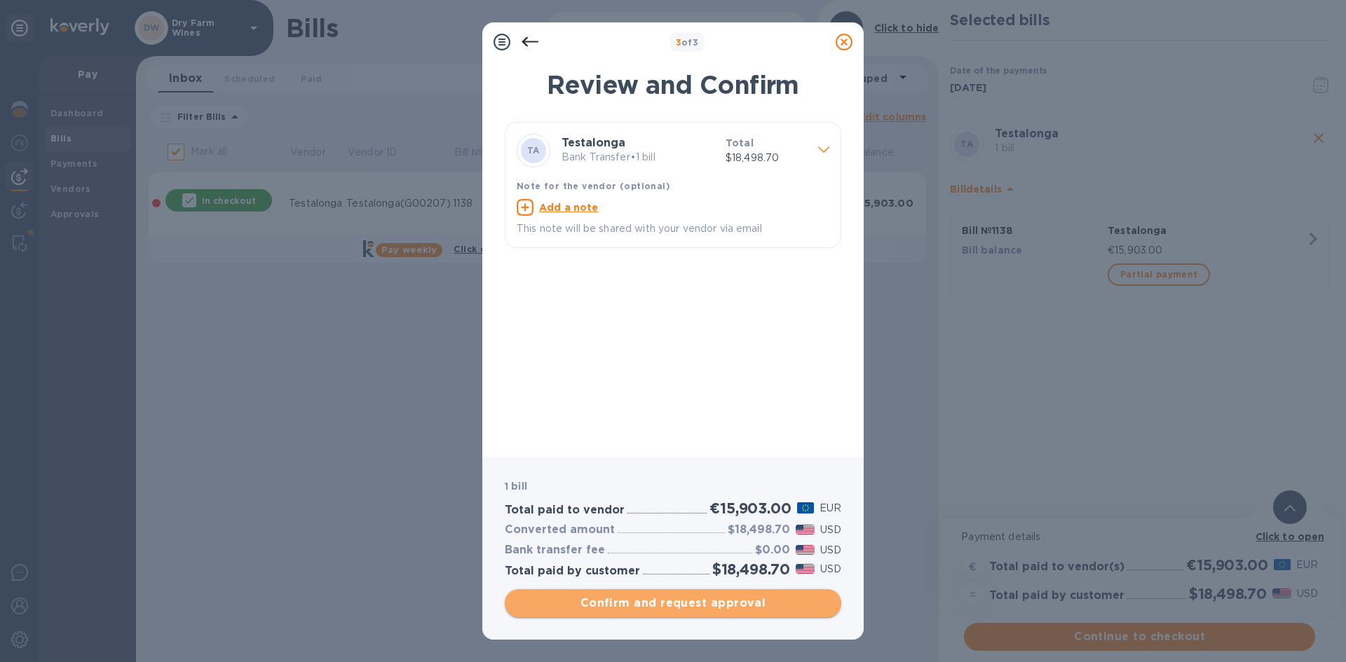
click at [697, 611] on span "Confirm and request approval" at bounding box center [673, 603] width 314 height 17
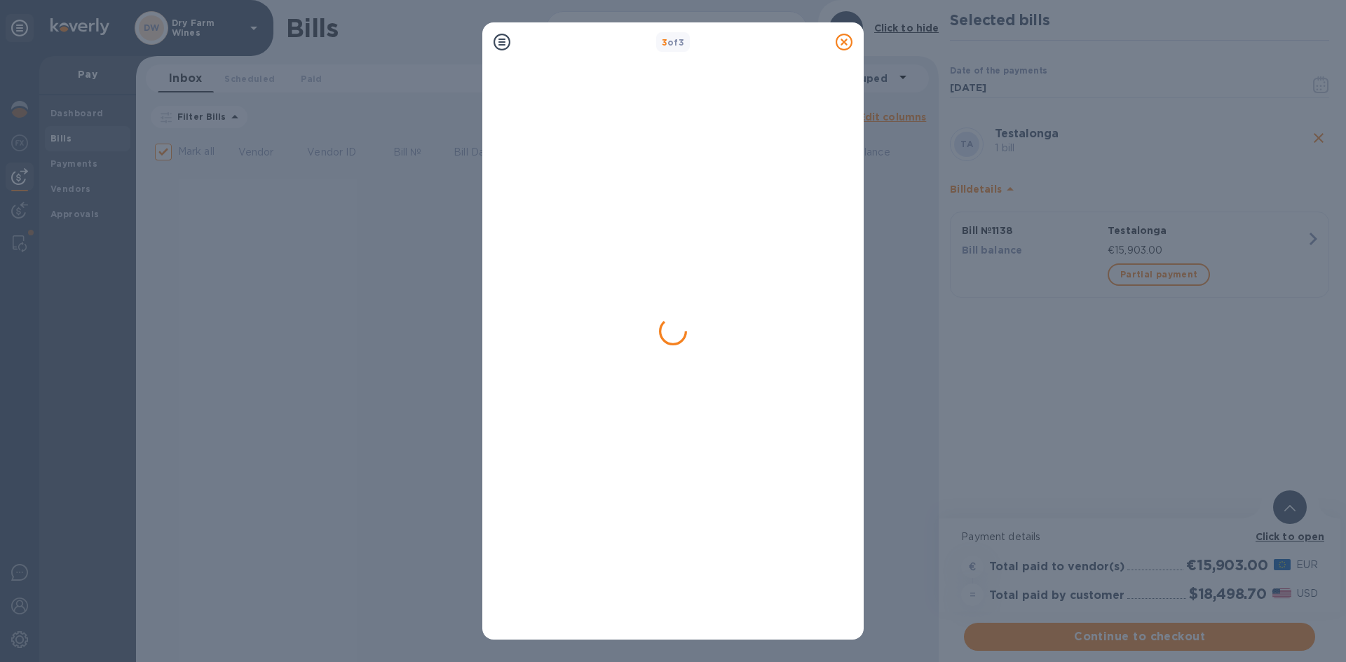
checkbox input "false"
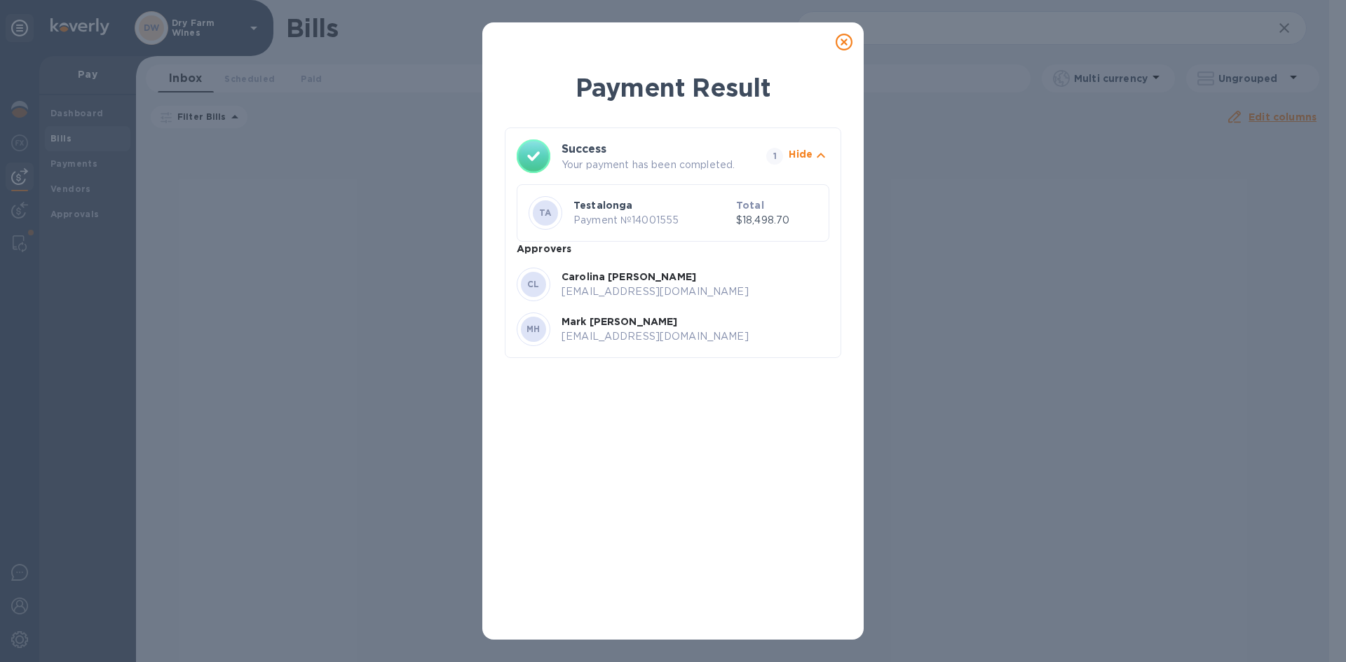
click at [851, 36] on icon at bounding box center [844, 42] width 17 height 17
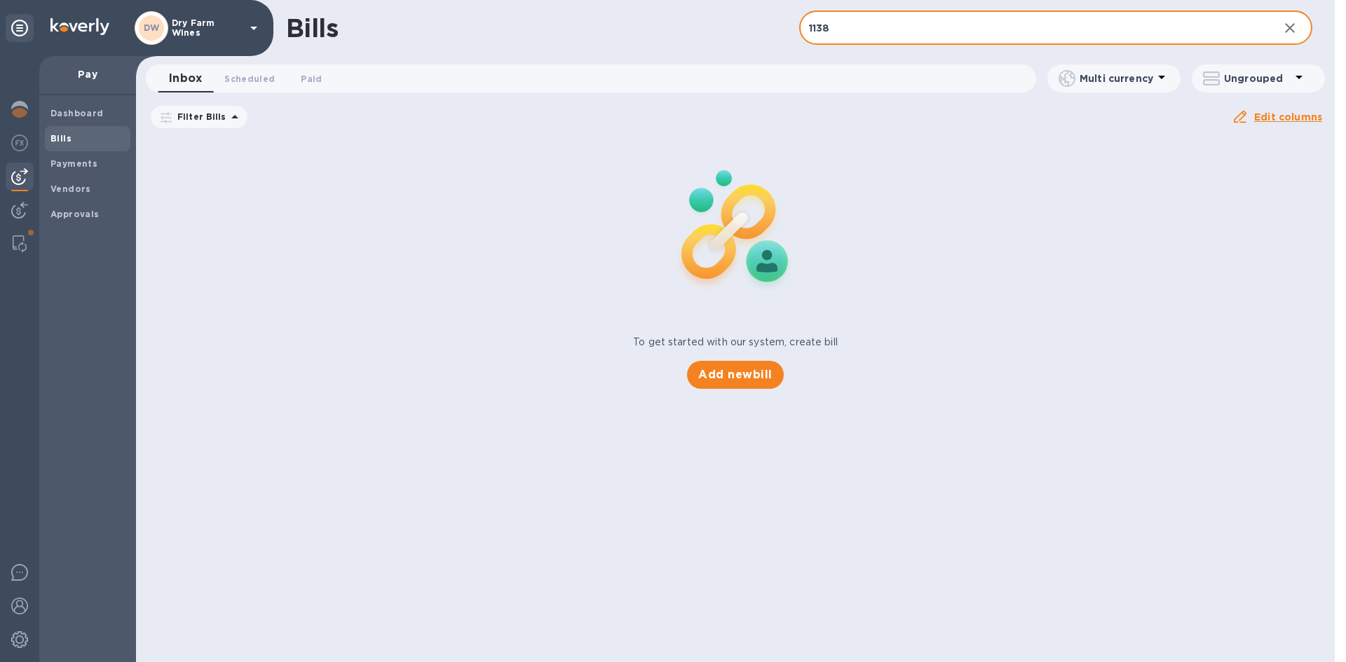
click at [841, 24] on input "1138" at bounding box center [1033, 28] width 468 height 34
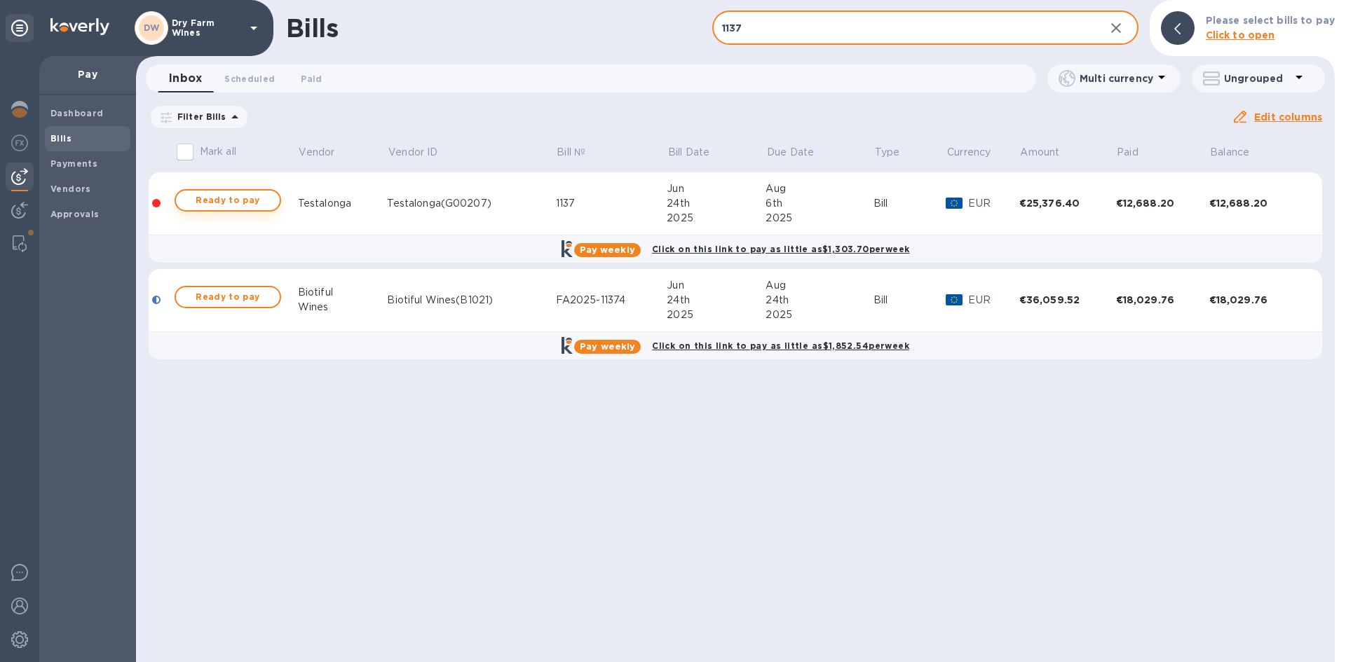
click at [252, 207] on span "Ready to pay" at bounding box center [227, 200] width 81 height 17
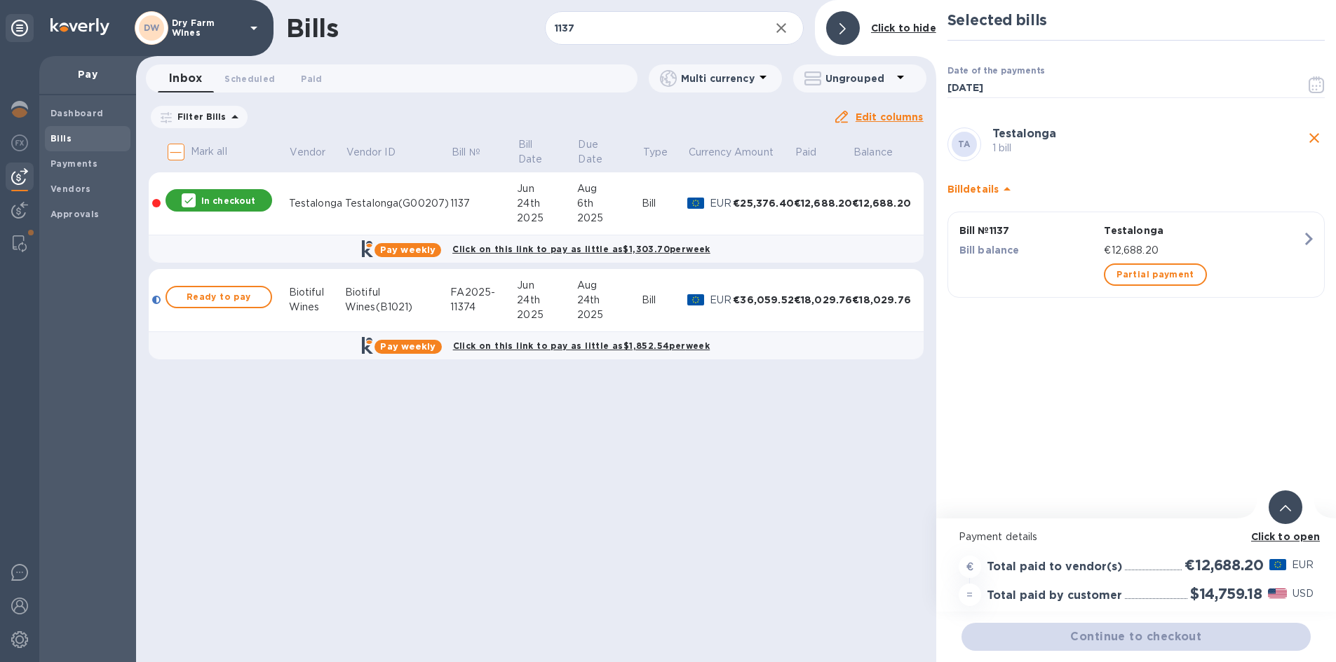
click at [1146, 637] on div "Continue to checkout" at bounding box center [1135, 637] width 355 height 34
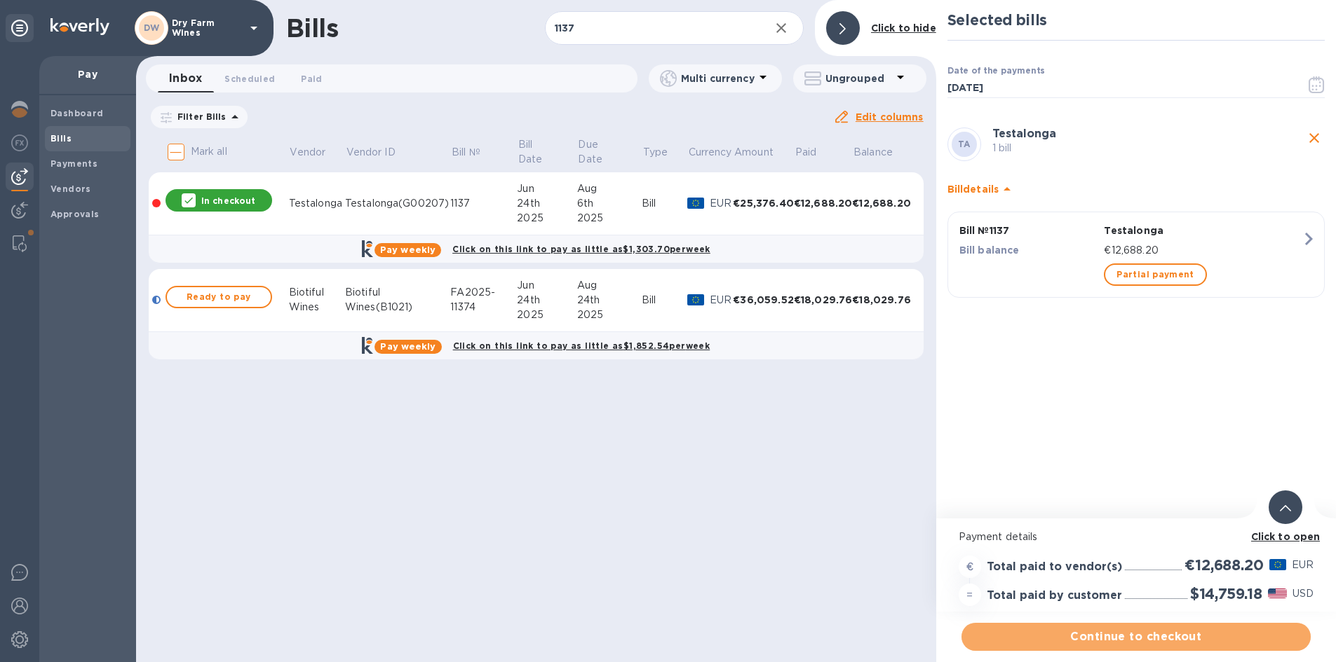
click at [1146, 637] on span "Continue to checkout" at bounding box center [1135, 637] width 327 height 17
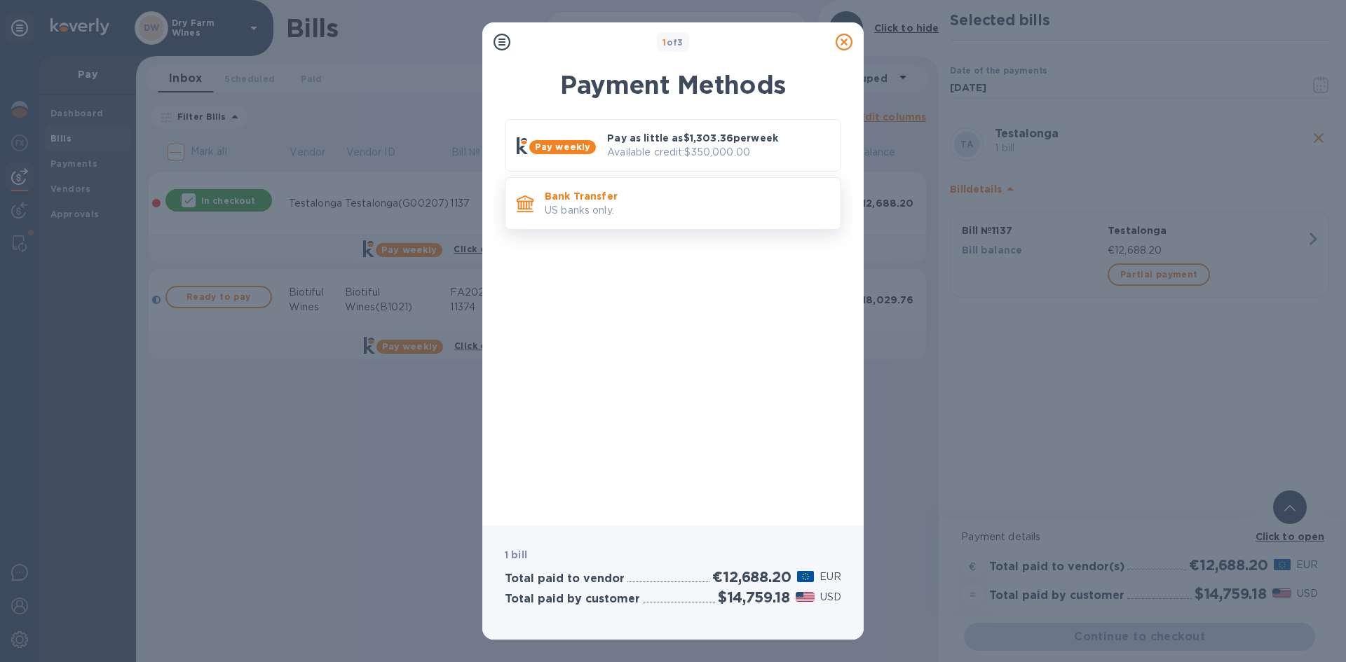
click at [734, 225] on div "Bank Transfer US banks only." at bounding box center [673, 203] width 337 height 53
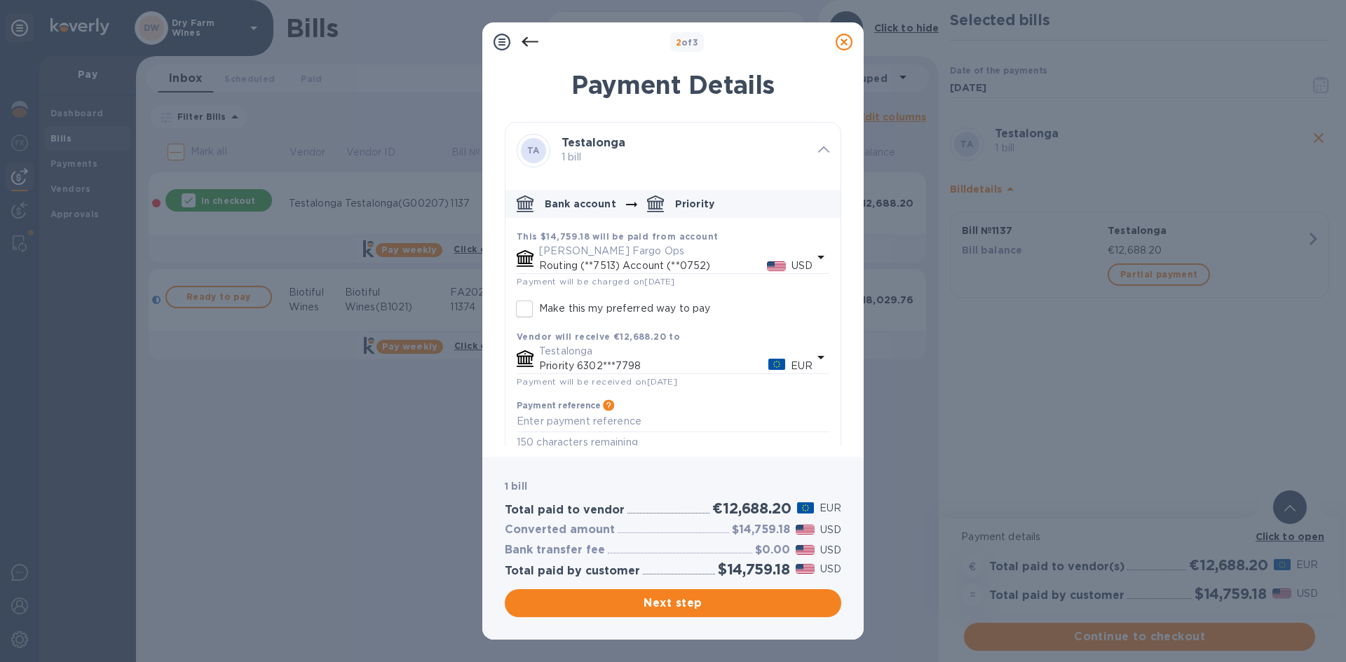
click at [679, 596] on span "Next step" at bounding box center [673, 603] width 314 height 17
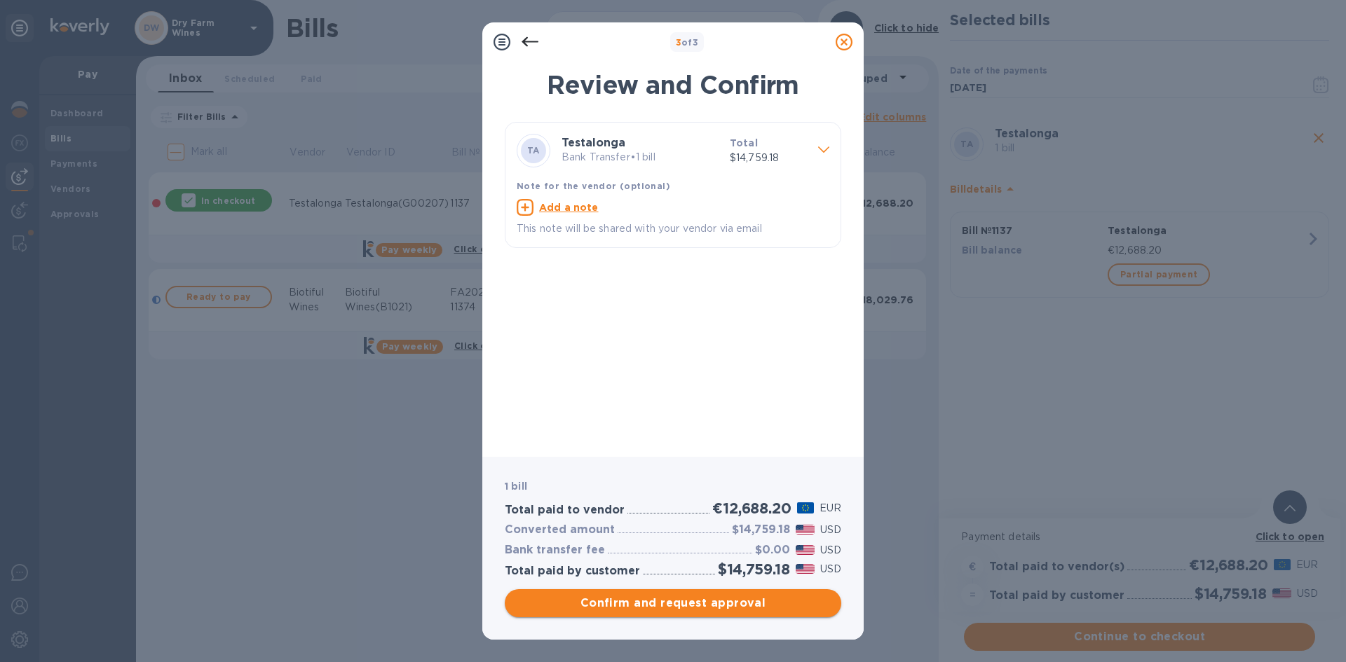
click at [585, 602] on span "Confirm and request approval" at bounding box center [673, 603] width 314 height 17
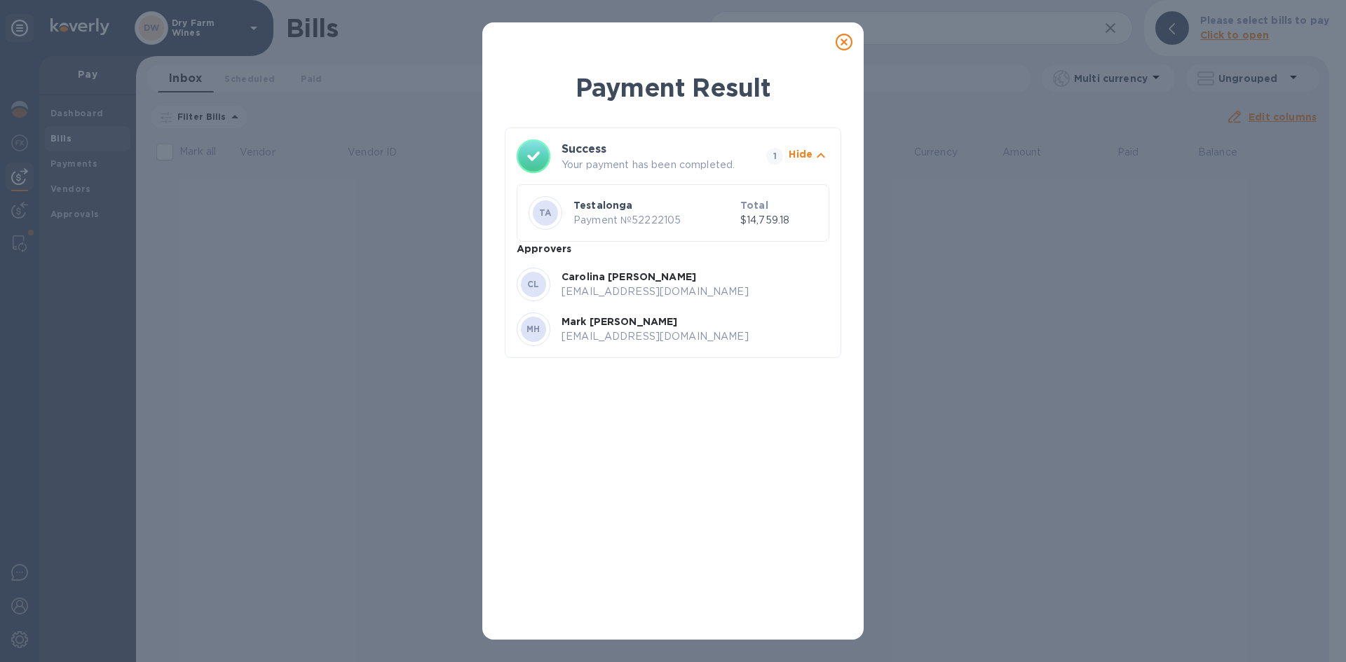
click at [834, 46] on div at bounding box center [844, 42] width 28 height 28
click at [842, 43] on icon at bounding box center [844, 42] width 17 height 17
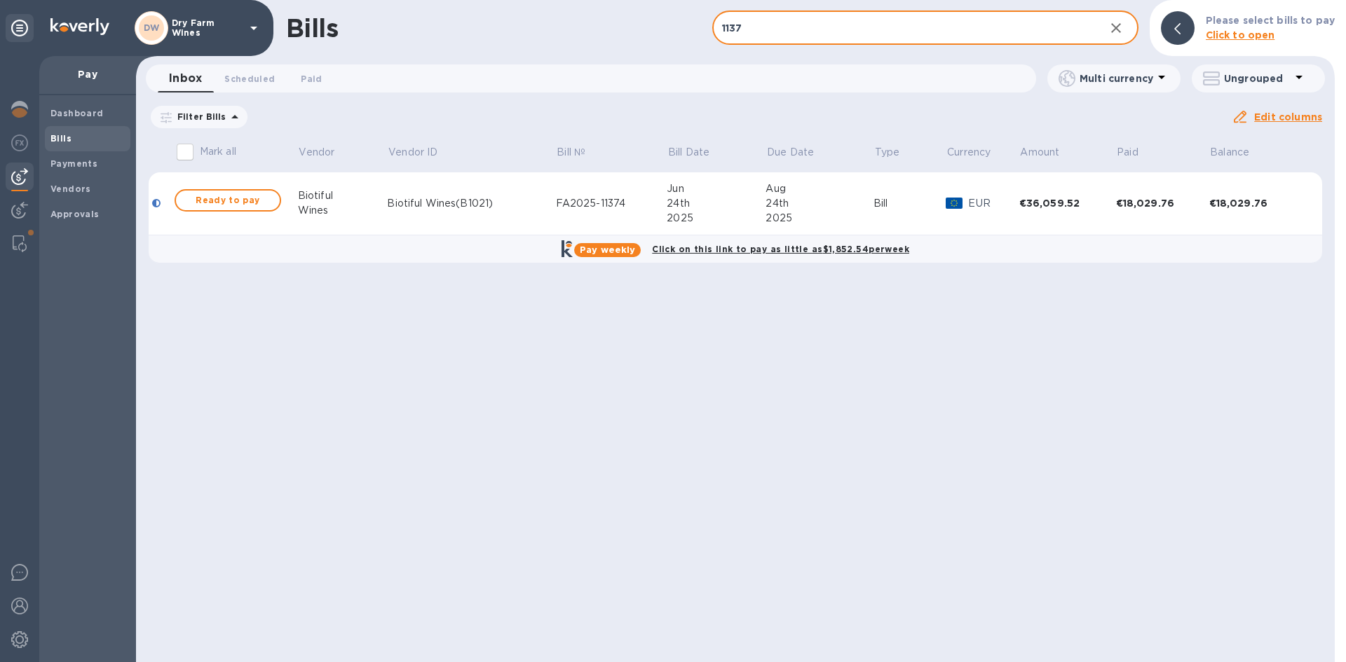
click at [823, 27] on input "1137" at bounding box center [902, 28] width 381 height 34
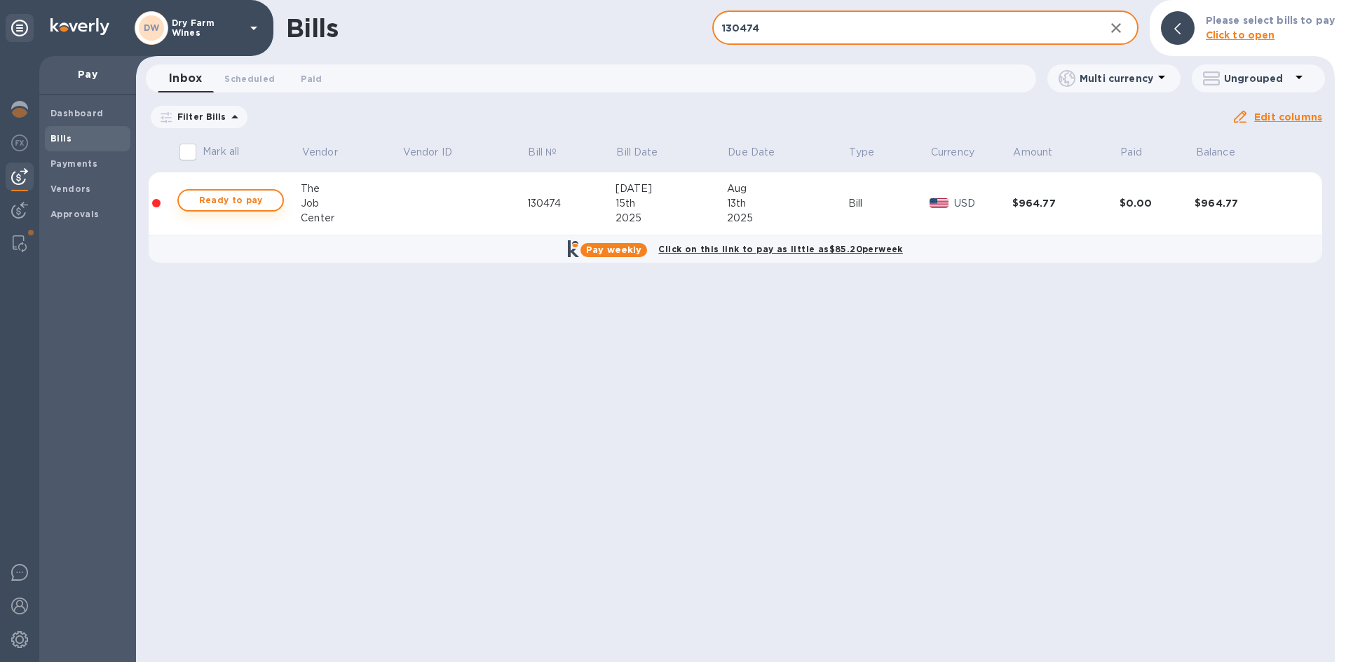
type input "130474"
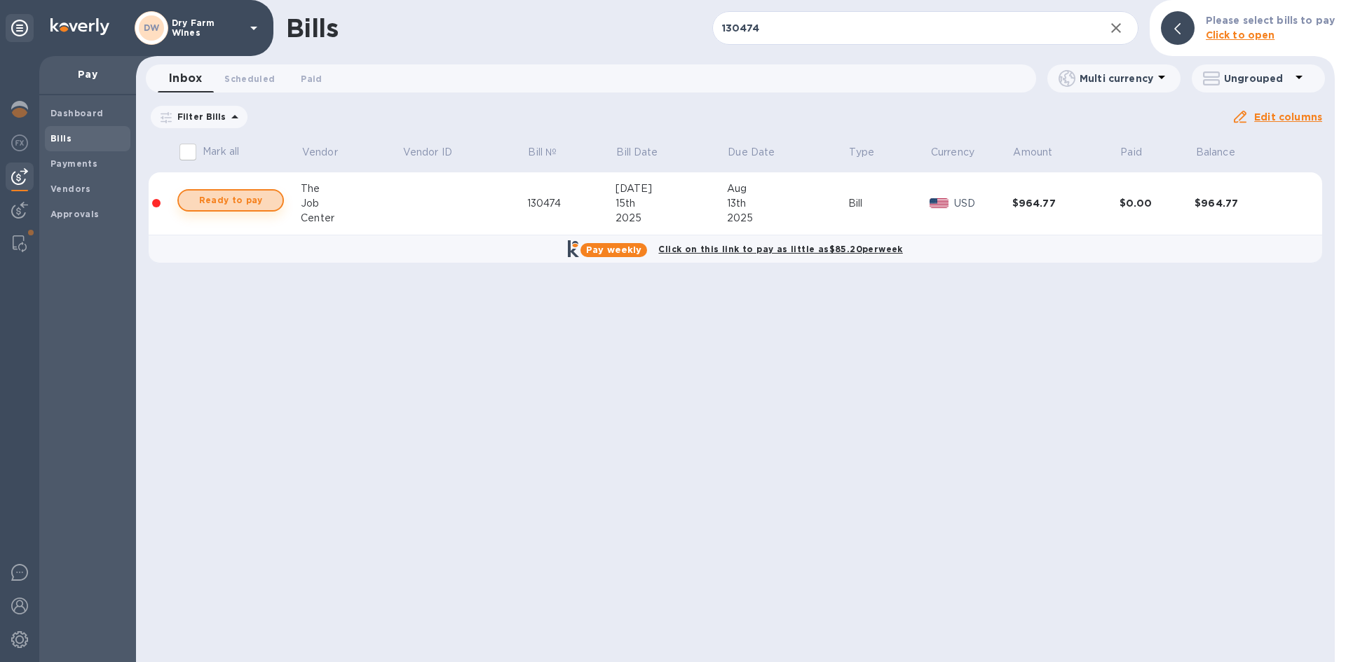
click at [261, 203] on span "Ready to pay" at bounding box center [230, 200] width 81 height 17
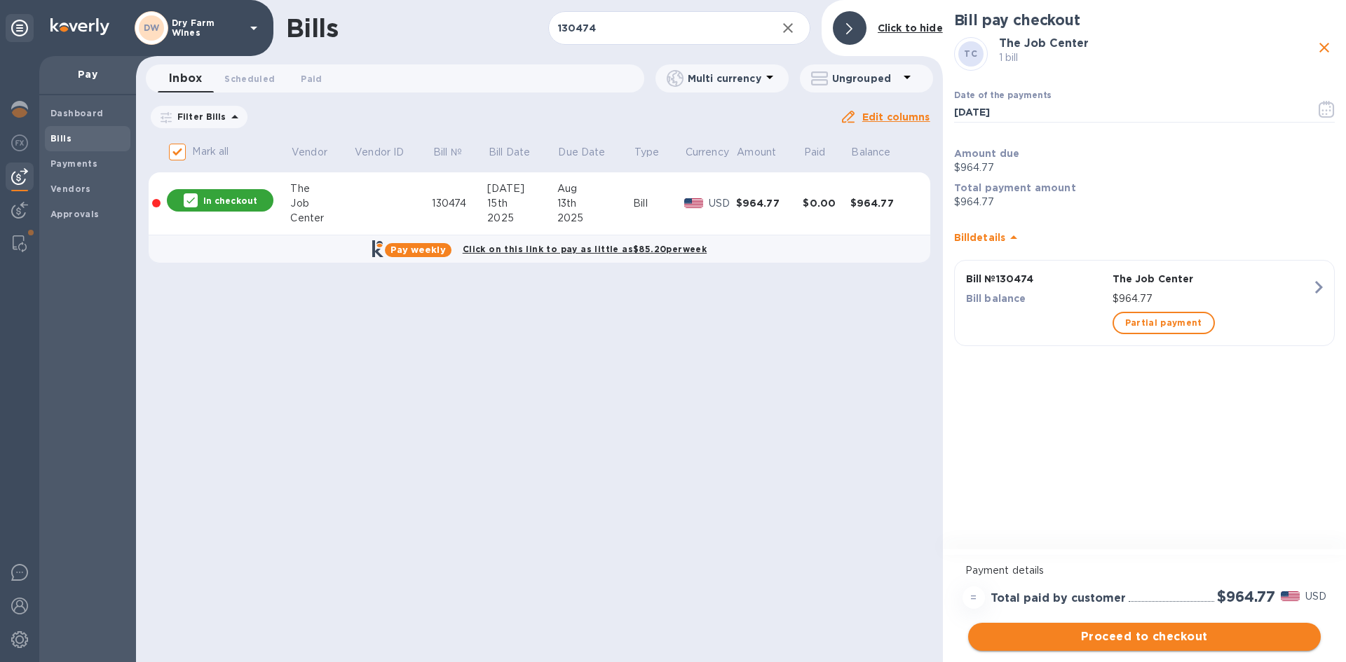
click at [1167, 637] on span "Proceed to checkout" at bounding box center [1144, 637] width 330 height 17
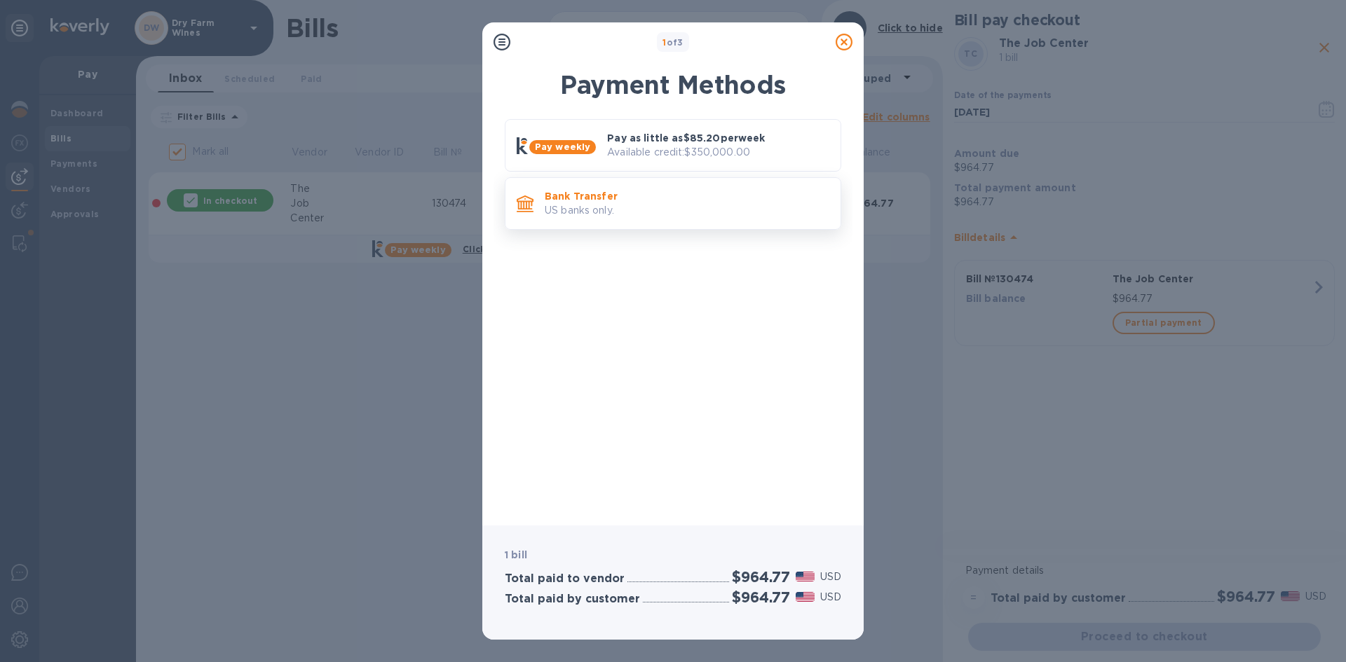
click at [630, 210] on p "US banks only." at bounding box center [687, 210] width 285 height 15
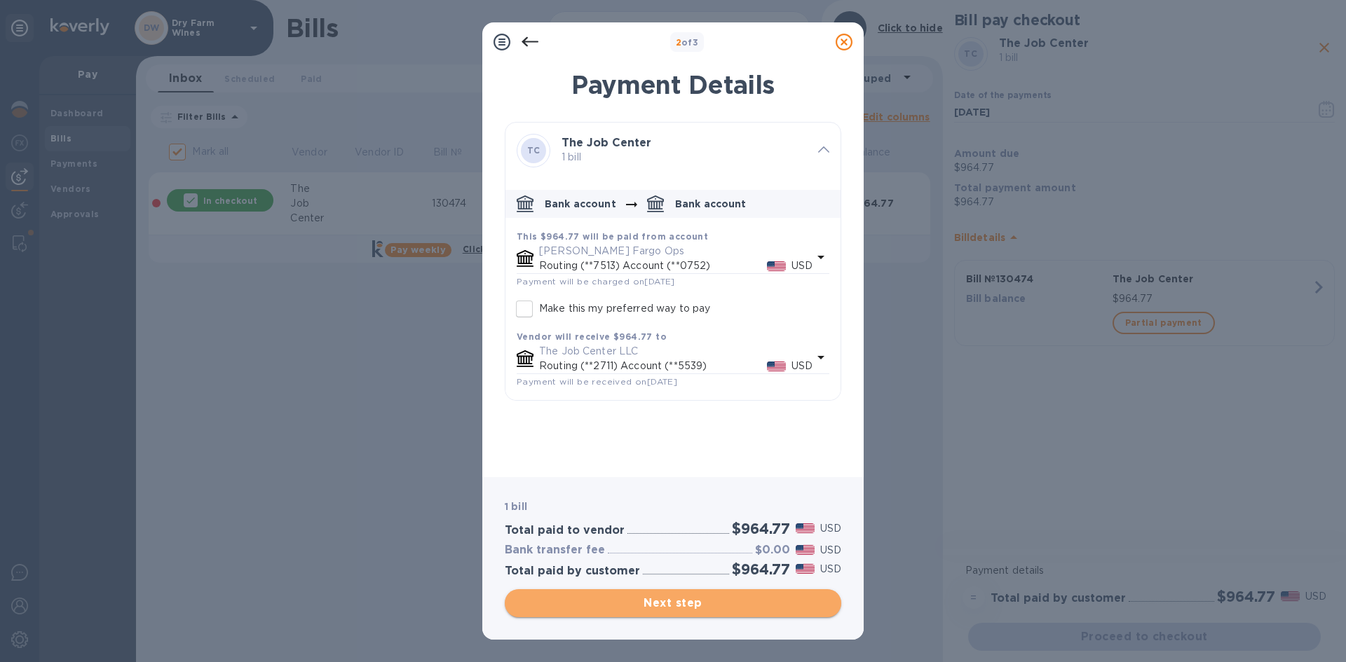
click at [683, 598] on span "Next step" at bounding box center [673, 603] width 314 height 17
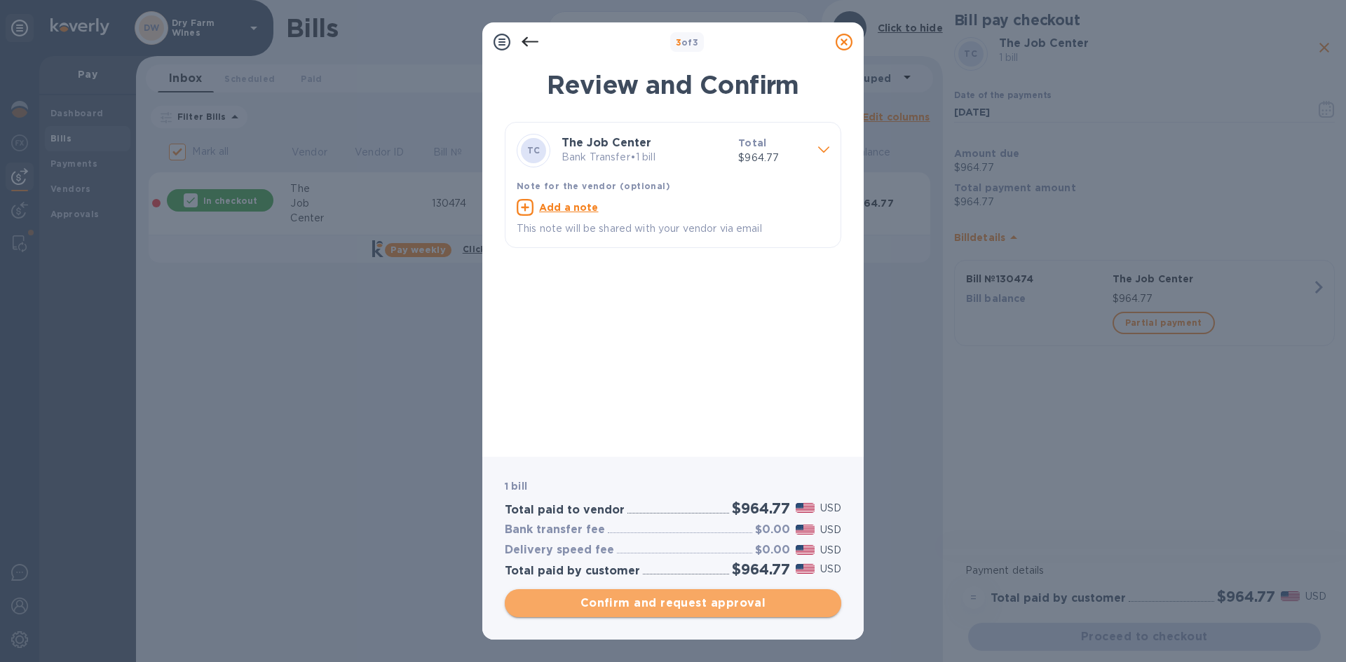
click at [679, 597] on span "Confirm and request approval" at bounding box center [673, 603] width 314 height 17
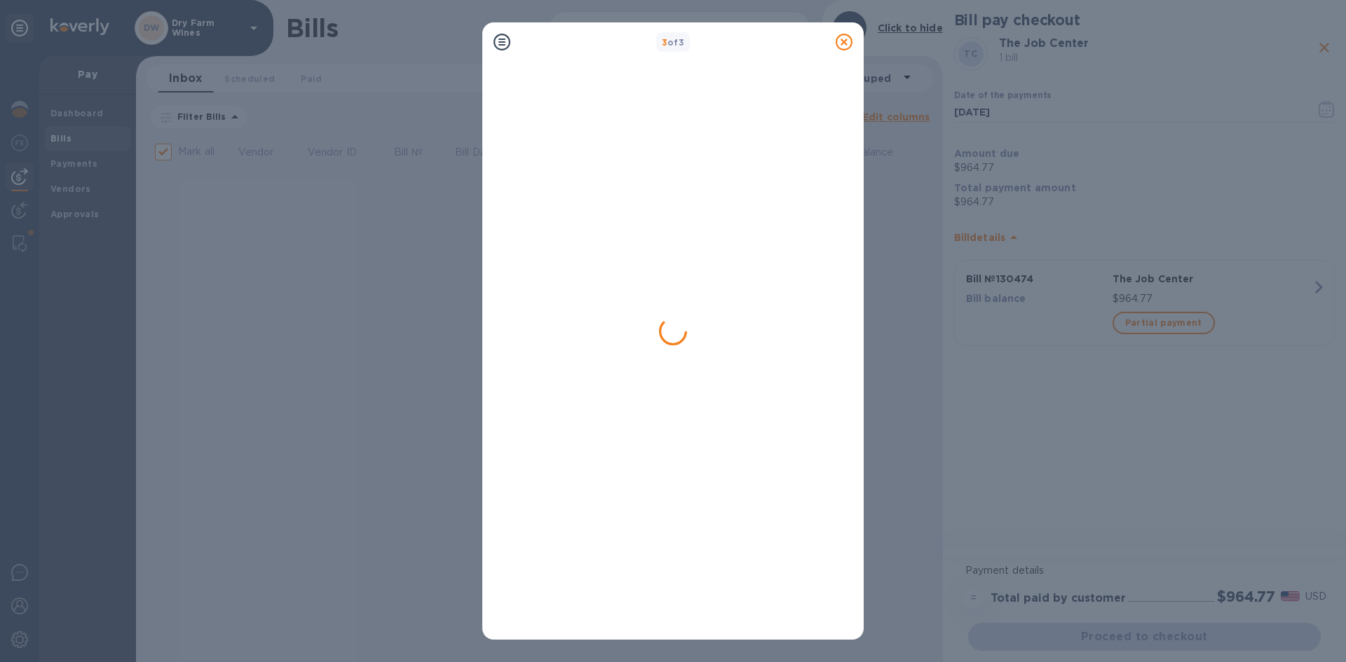
checkbox input "false"
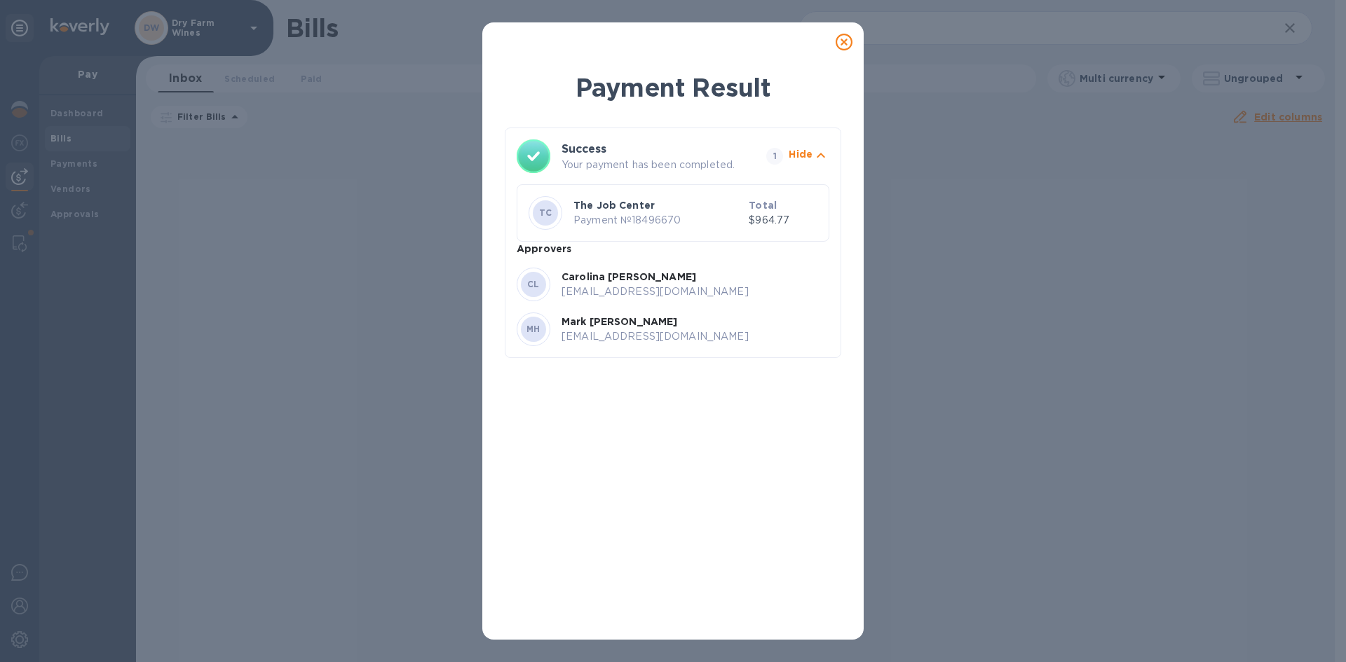
click at [850, 44] on icon at bounding box center [844, 42] width 17 height 17
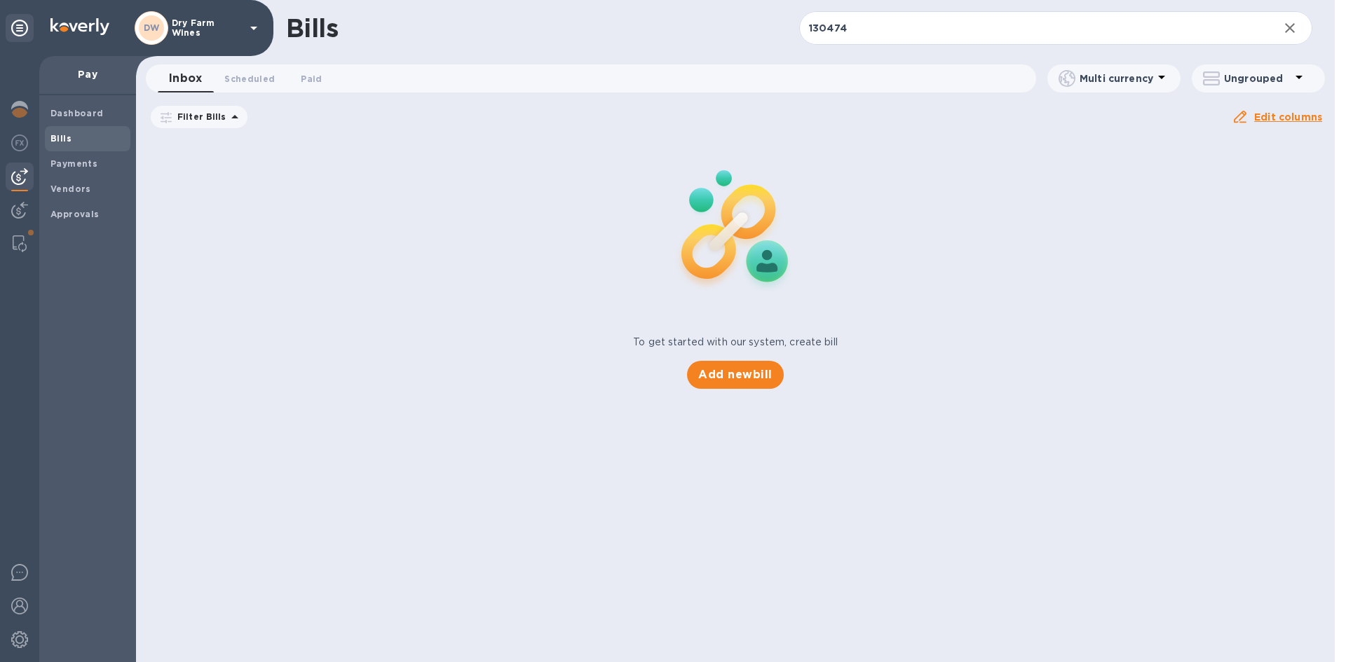
click at [852, 34] on input "130474" at bounding box center [1033, 28] width 468 height 34
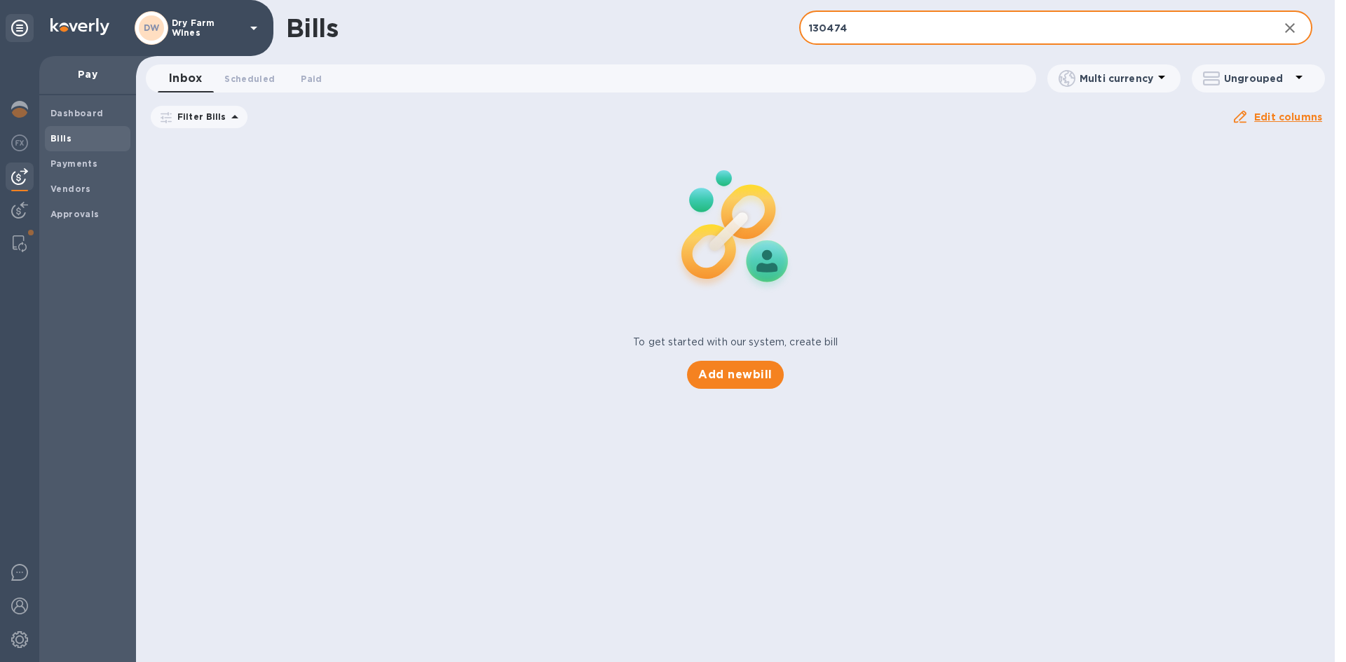
click at [852, 34] on input "130474" at bounding box center [1033, 28] width 468 height 34
click at [871, 32] on input "Dalle" at bounding box center [1033, 28] width 468 height 34
click at [849, 30] on input "Dalle Ore" at bounding box center [1033, 28] width 468 height 34
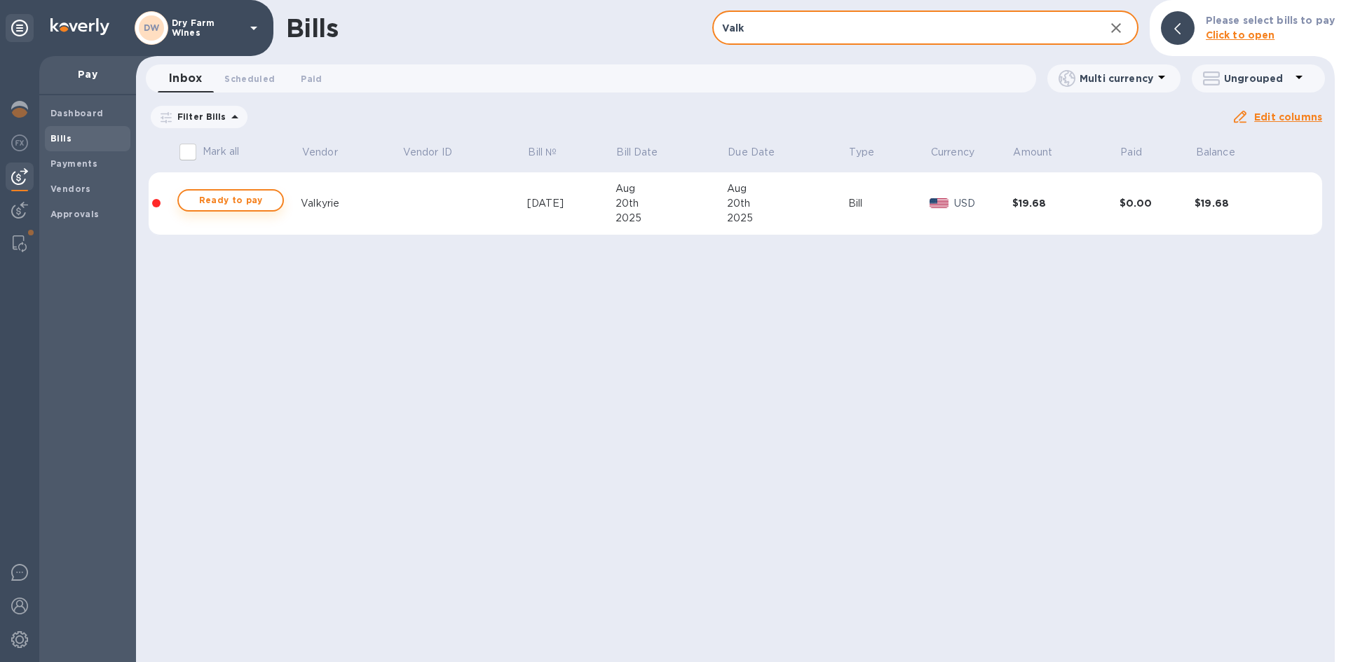
type input "Valk"
click at [215, 198] on span "Ready to pay" at bounding box center [230, 200] width 81 height 17
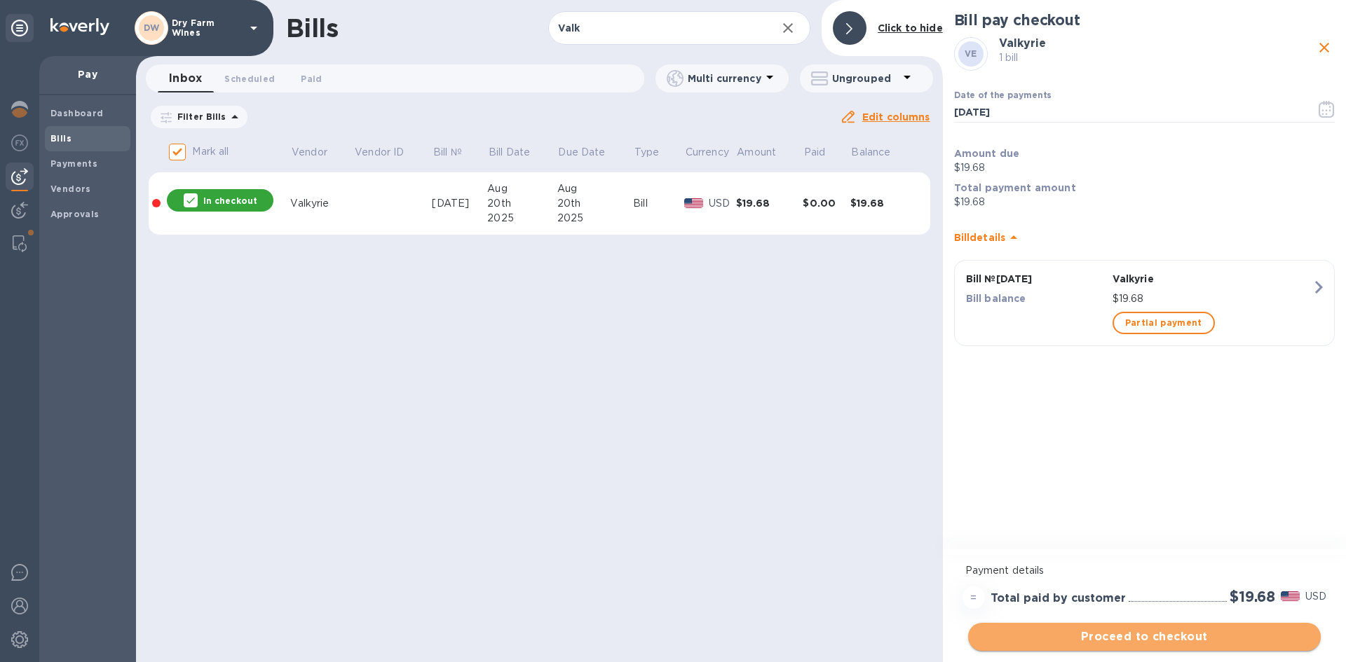
click at [1185, 636] on span "Proceed to checkout" at bounding box center [1144, 637] width 330 height 17
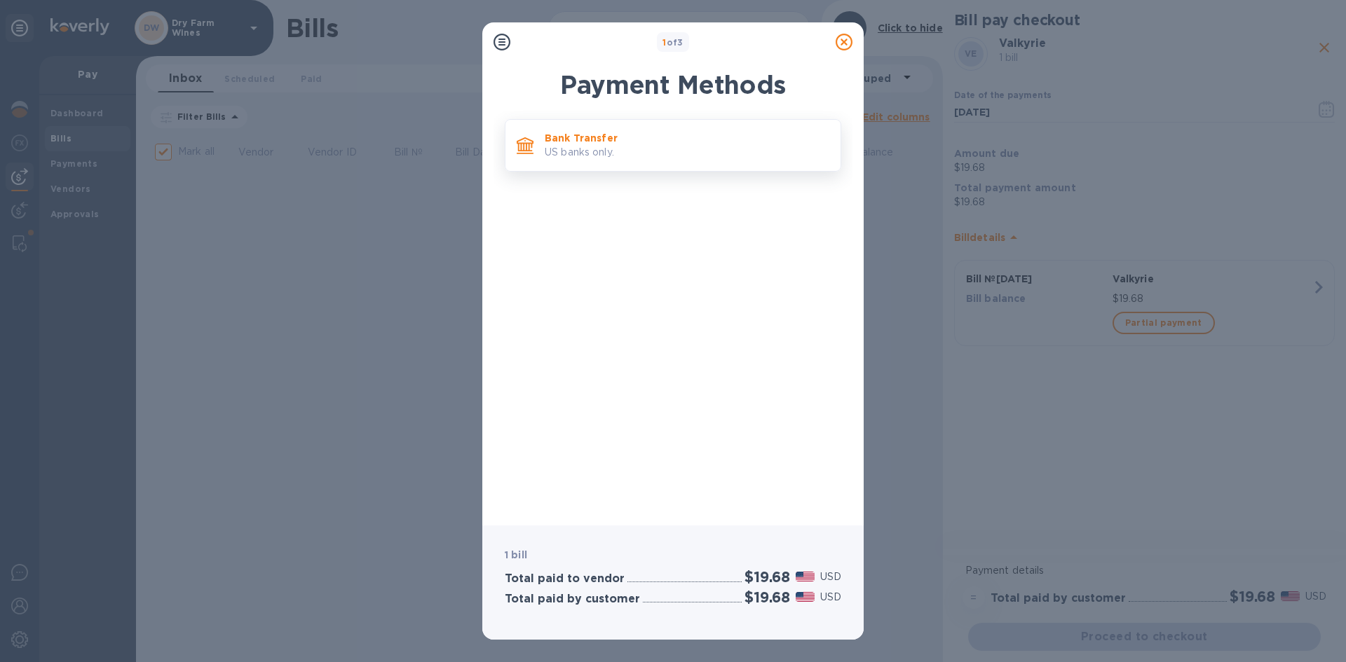
click at [626, 130] on div "Bank Transfer US banks only." at bounding box center [687, 145] width 296 height 40
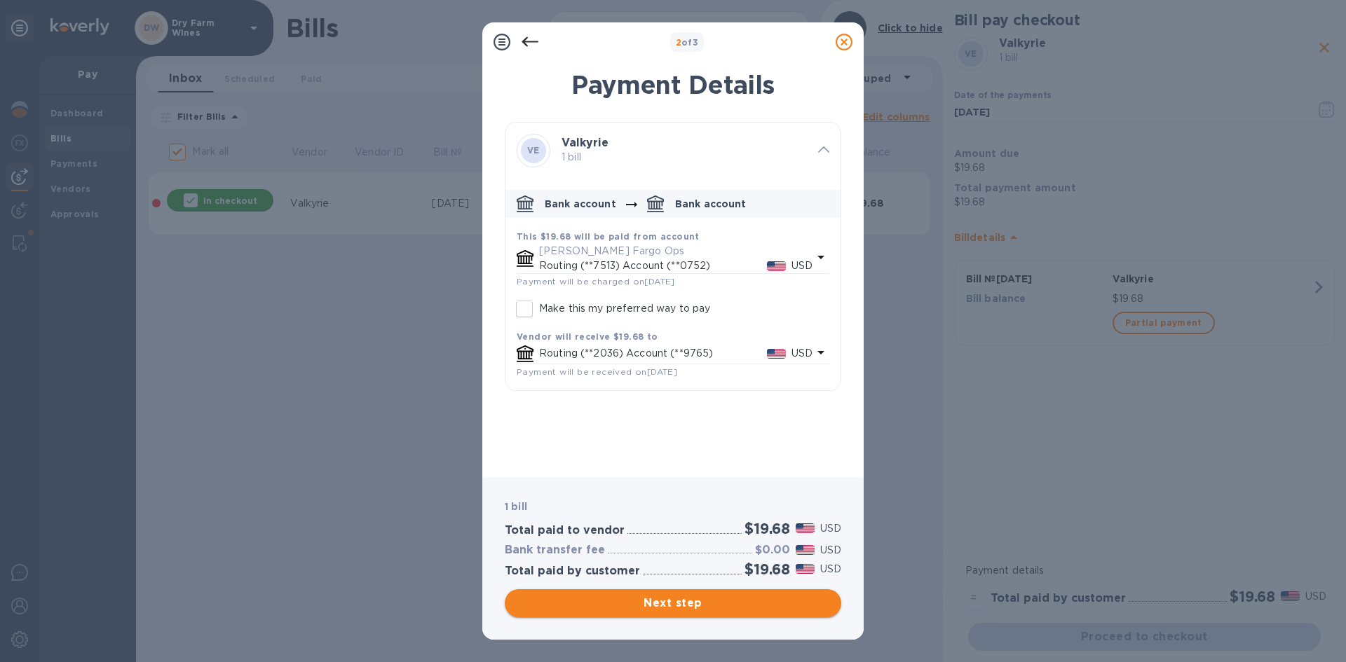
click at [676, 609] on span "Next step" at bounding box center [673, 603] width 314 height 17
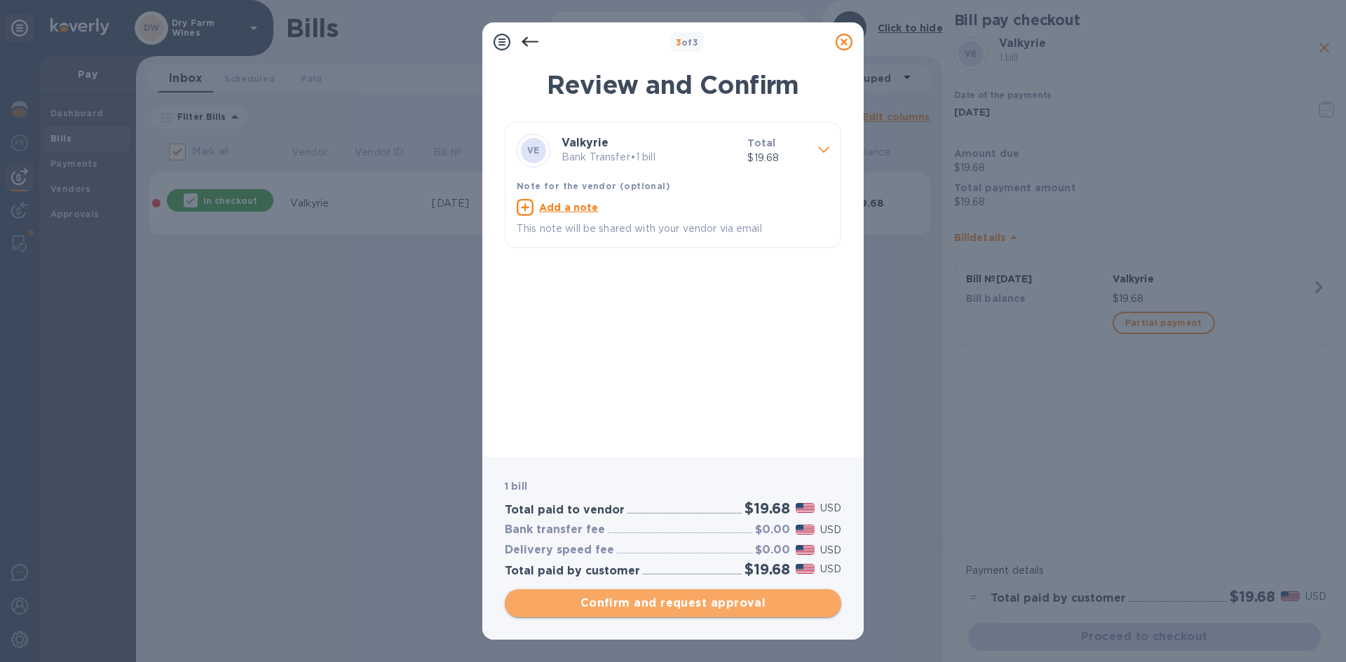
click at [676, 609] on span "Confirm and request approval" at bounding box center [673, 603] width 314 height 17
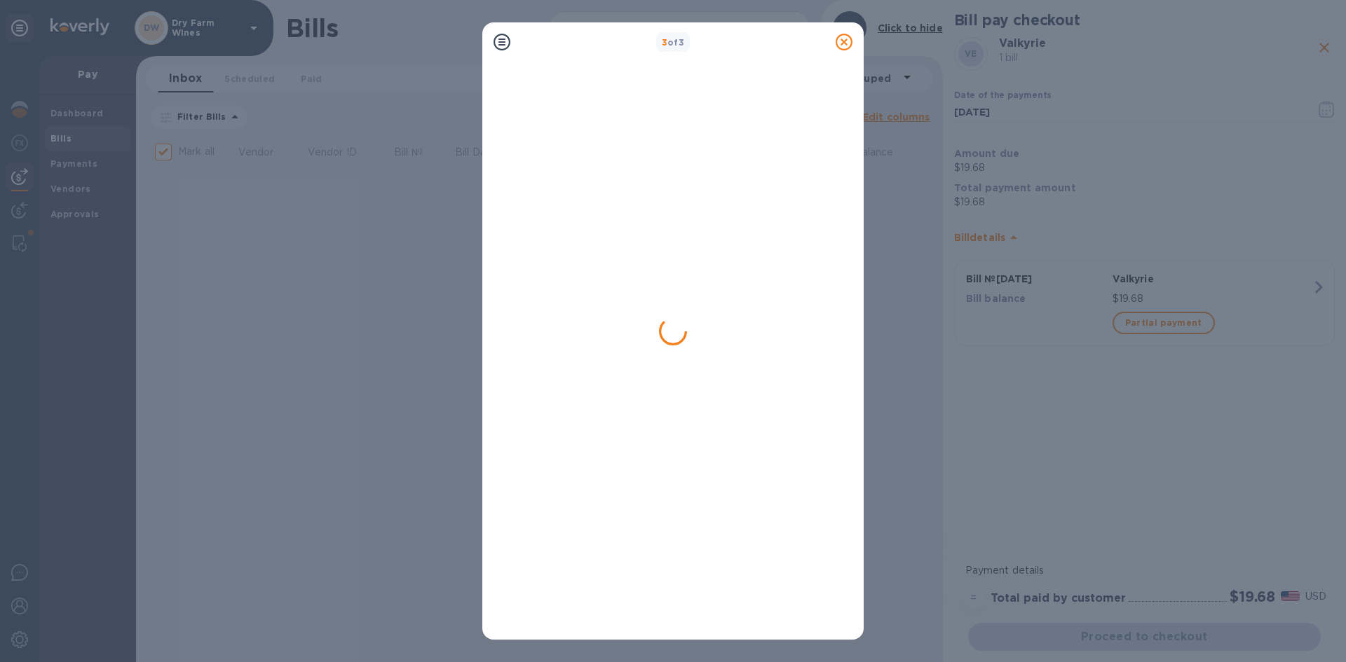
checkbox input "false"
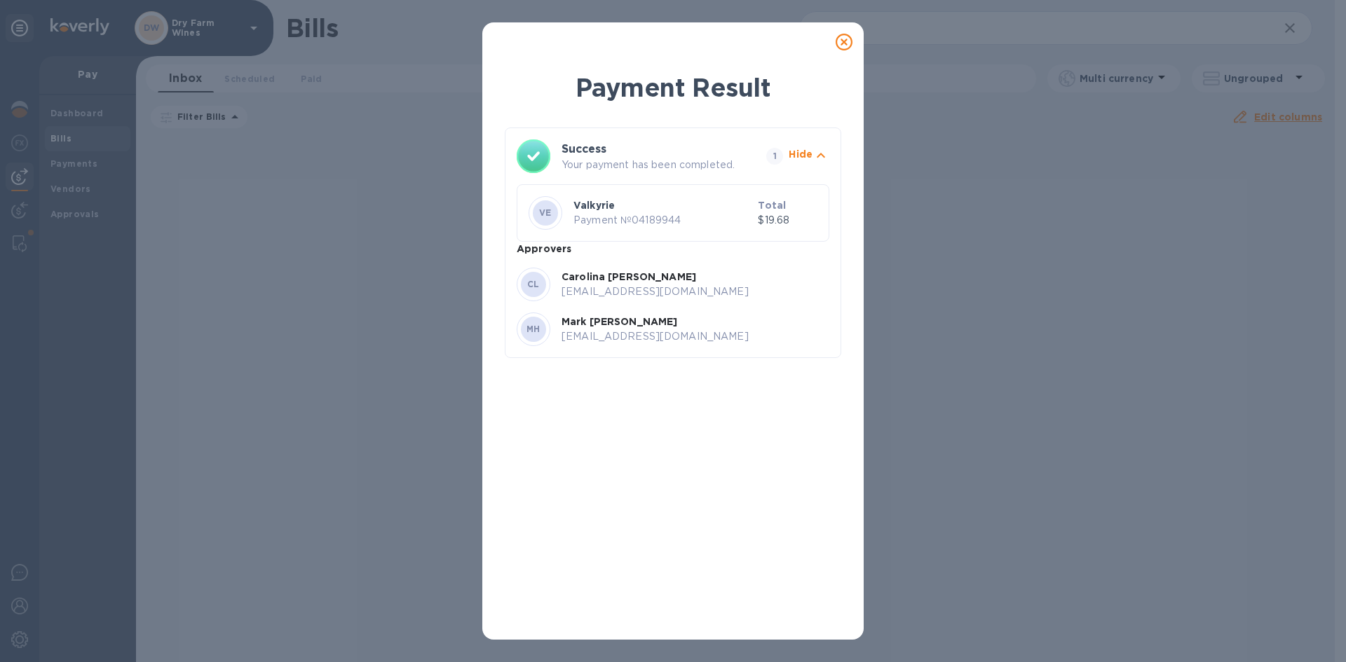
click at [849, 46] on icon at bounding box center [844, 42] width 17 height 17
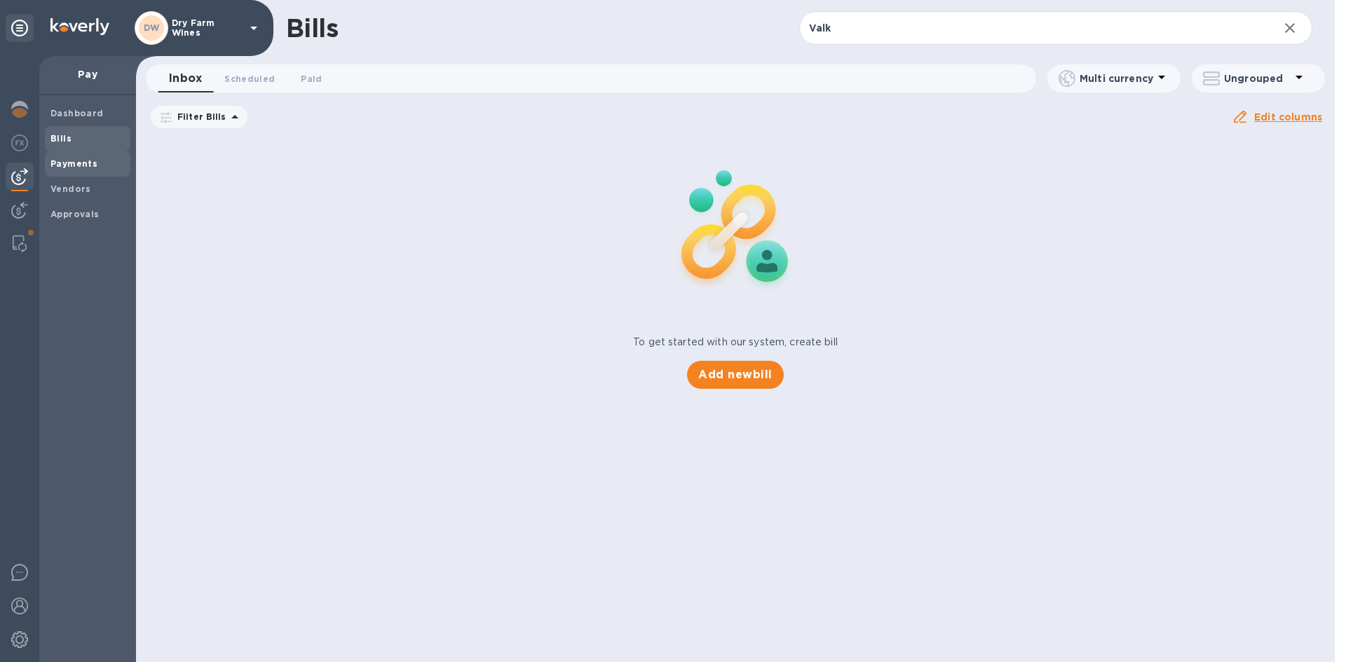
drag, startPoint x: 62, startPoint y: 195, endPoint x: 109, endPoint y: 172, distance: 53.0
click at [61, 195] on span "Vendors" at bounding box center [70, 189] width 41 height 14
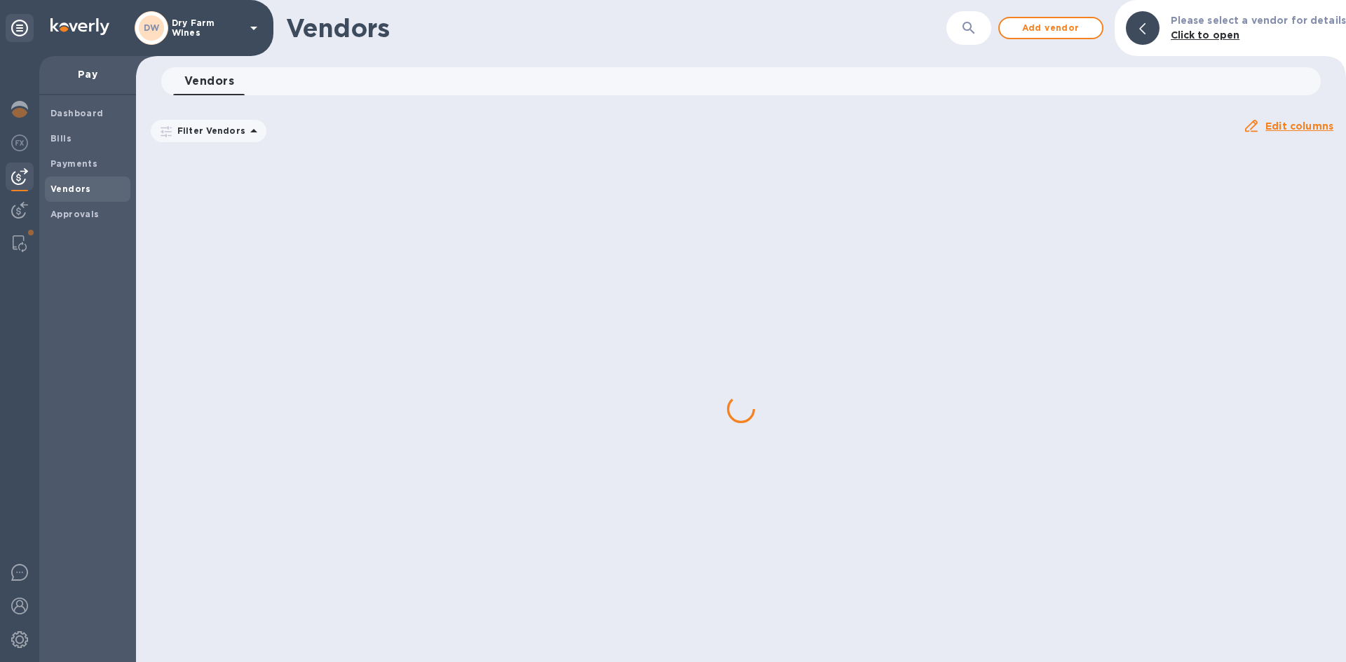
click at [967, 29] on icon "button" at bounding box center [968, 28] width 17 height 17
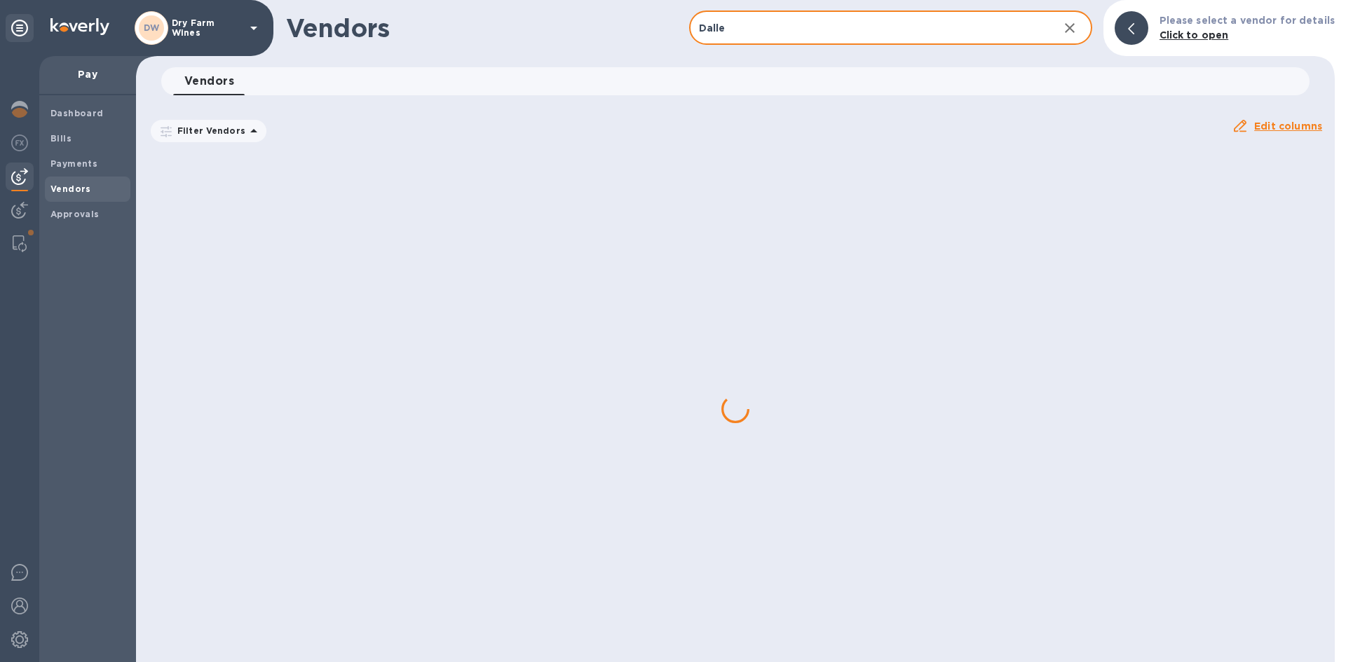
type input "Dalle Ore"
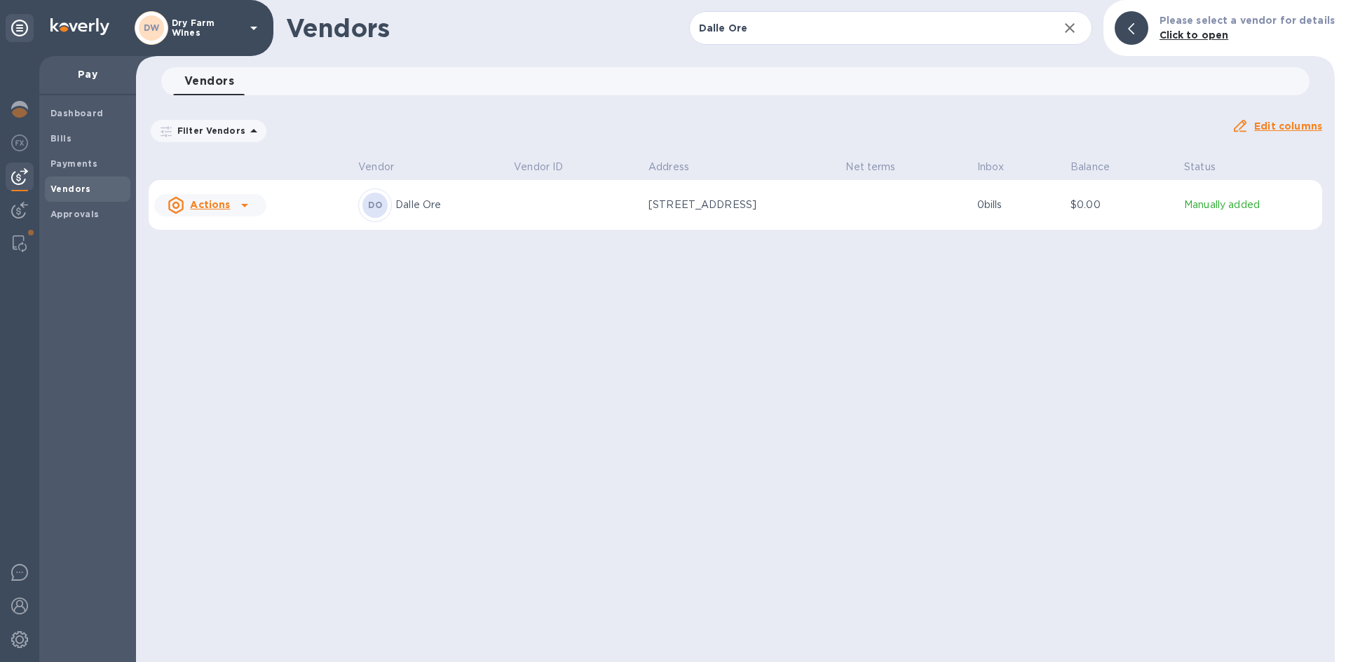
click at [860, 215] on td at bounding box center [905, 205] width 131 height 50
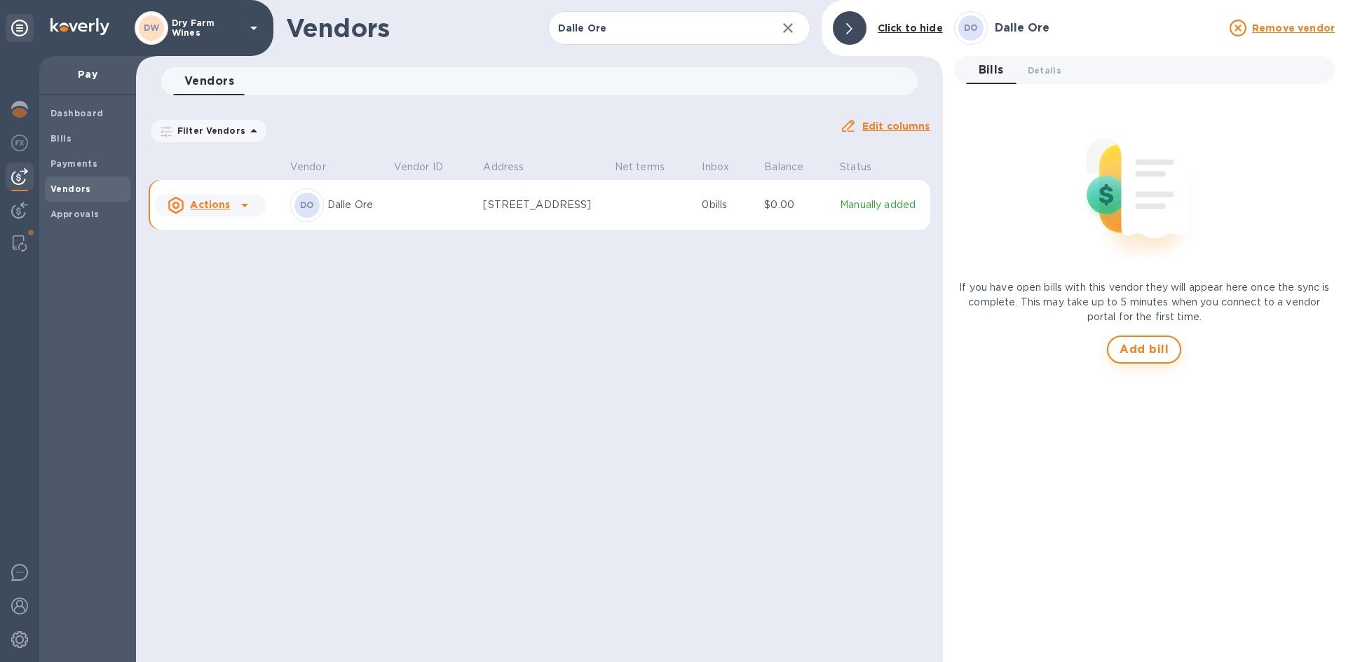
click at [1148, 344] on span "Add bill" at bounding box center [1144, 349] width 49 height 17
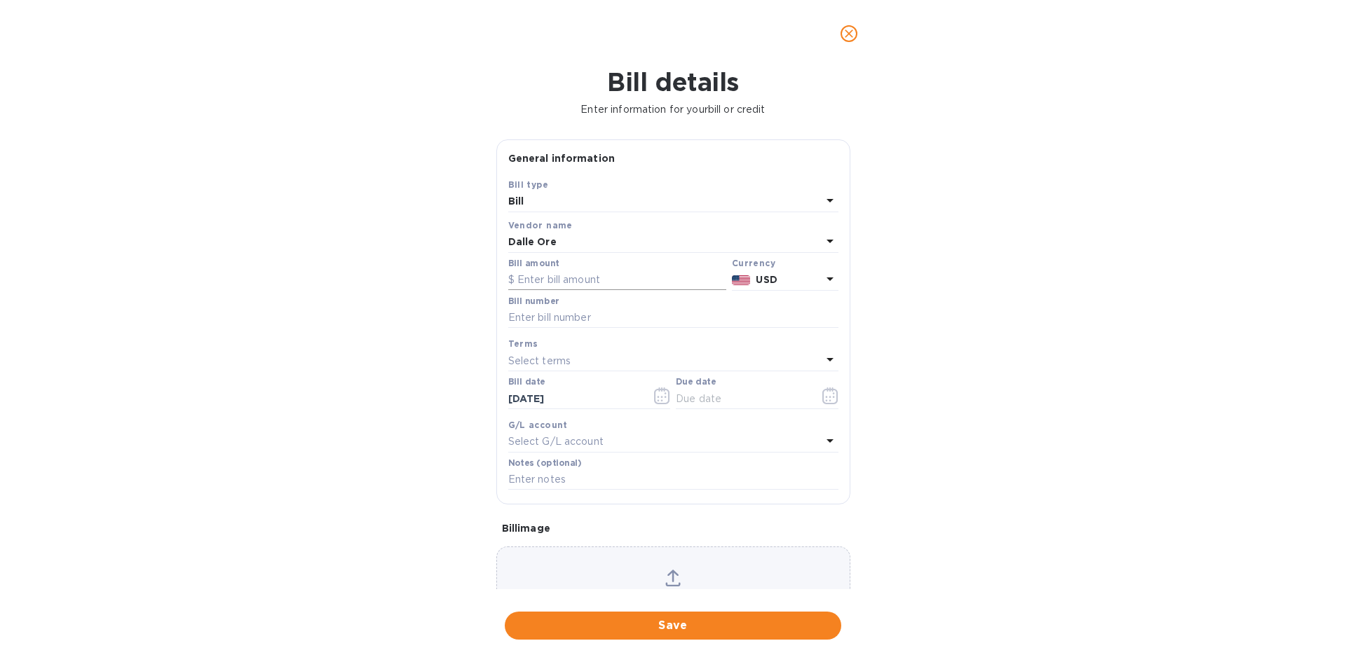
click at [526, 280] on input "text" at bounding box center [617, 280] width 218 height 21
type input "672.00"
drag, startPoint x: 799, startPoint y: 292, endPoint x: 798, endPoint y: 283, distance: 9.9
click at [799, 292] on div "Currency USD" at bounding box center [785, 273] width 112 height 41
click at [798, 283] on p "USD" at bounding box center [788, 280] width 65 height 15
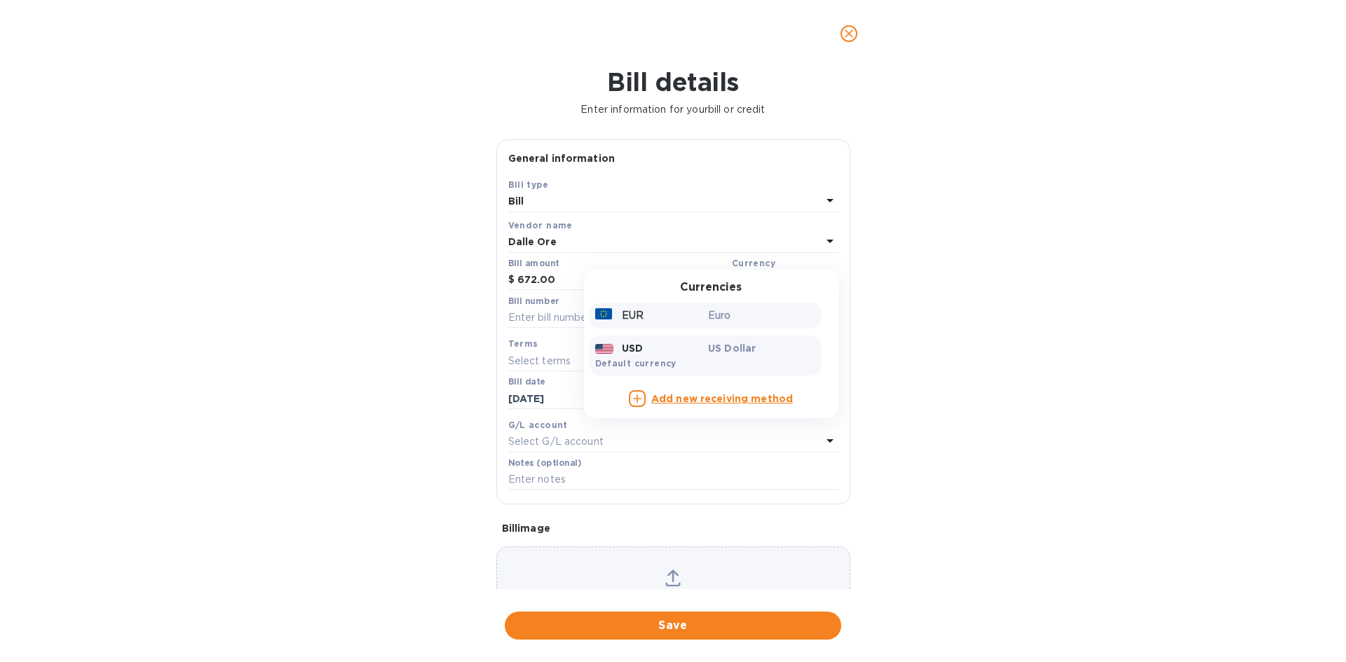
click at [668, 322] on div "EUR" at bounding box center [649, 316] width 114 height 20
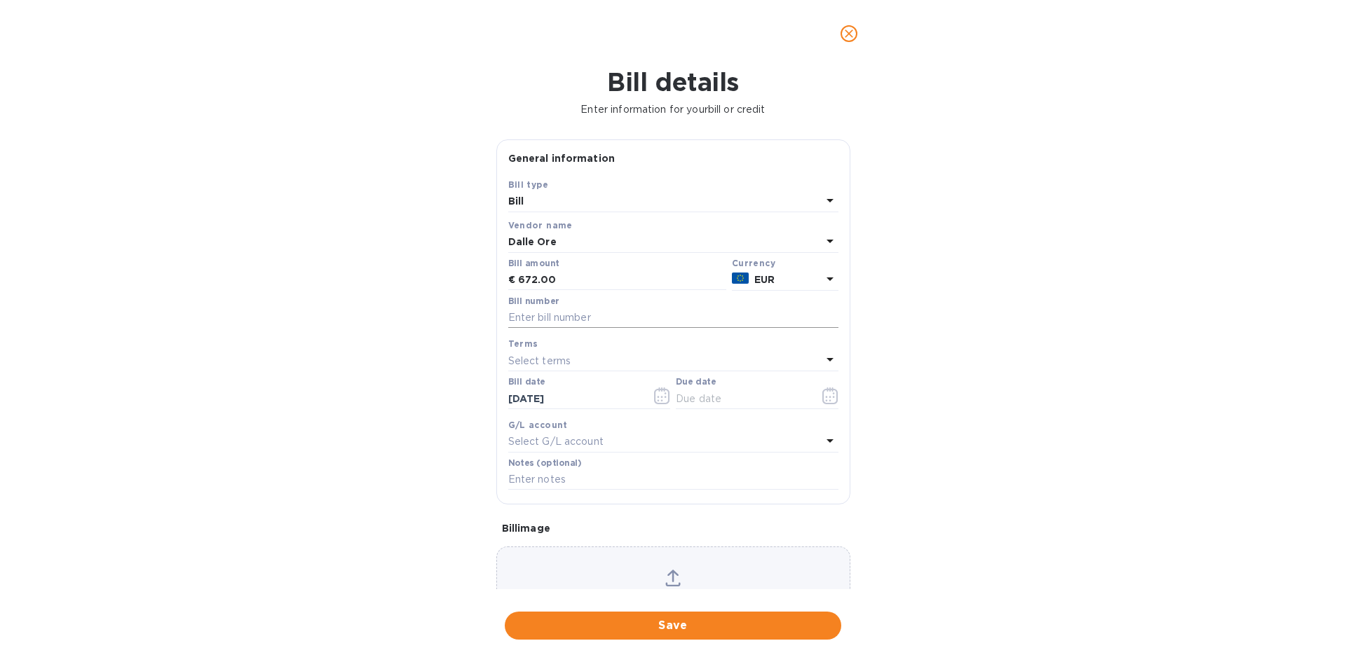
click at [586, 316] on input "text" at bounding box center [673, 318] width 330 height 21
type input "5% Tariff Reimbursement"
click at [681, 401] on input "text" at bounding box center [742, 398] width 132 height 21
click at [822, 400] on icon "button" at bounding box center [830, 396] width 16 height 17
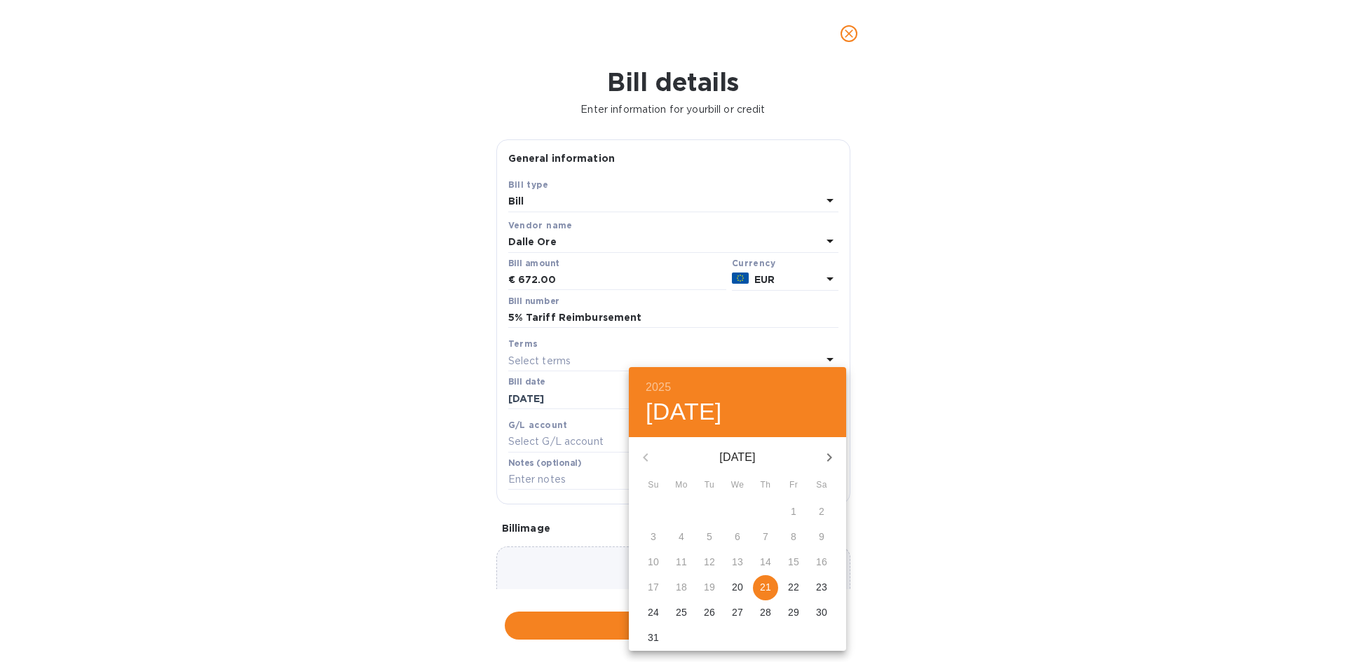
click at [773, 588] on span "21" at bounding box center [765, 587] width 25 height 14
type input "[DATE]"
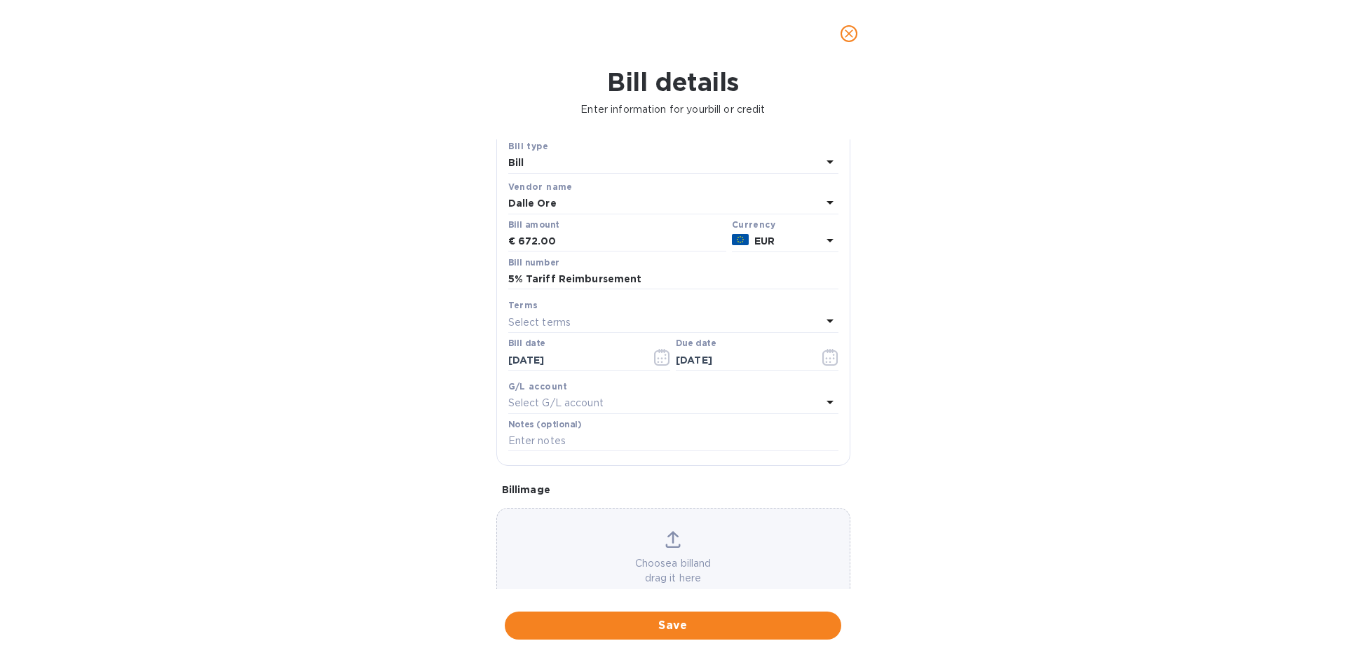
scroll to position [75, 0]
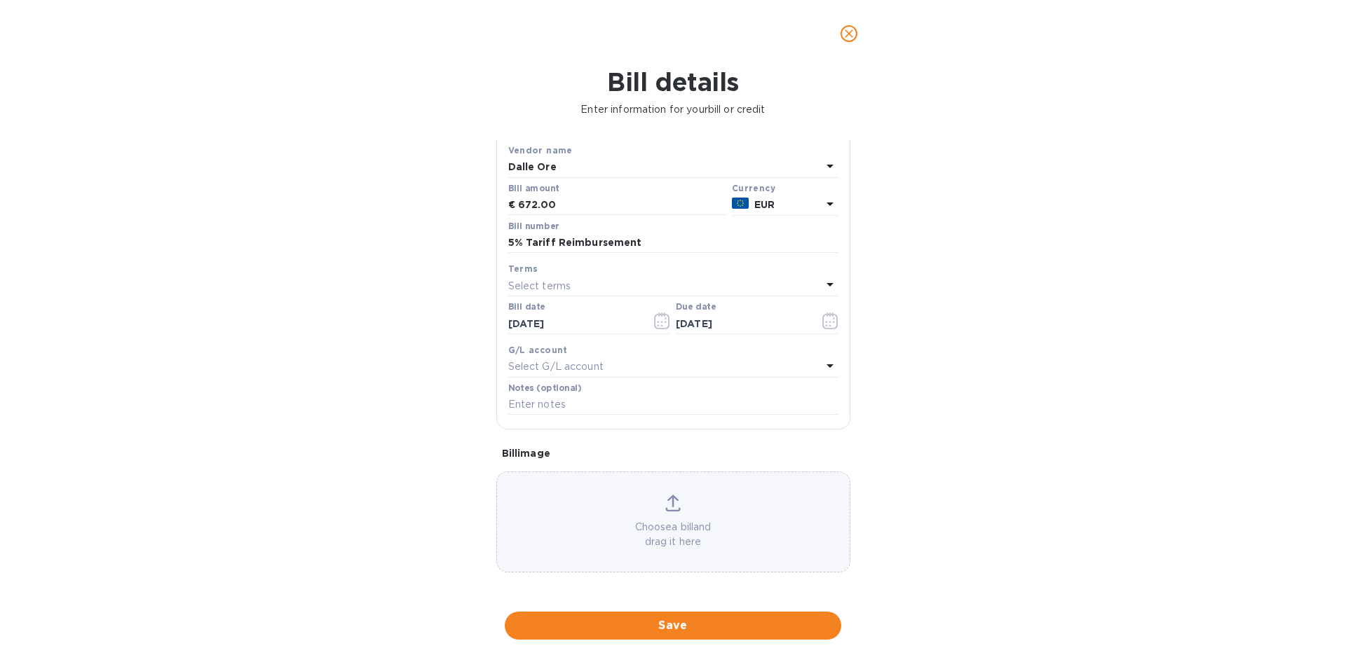
click at [666, 514] on div "Choose a bill and drag it here" at bounding box center [673, 522] width 353 height 55
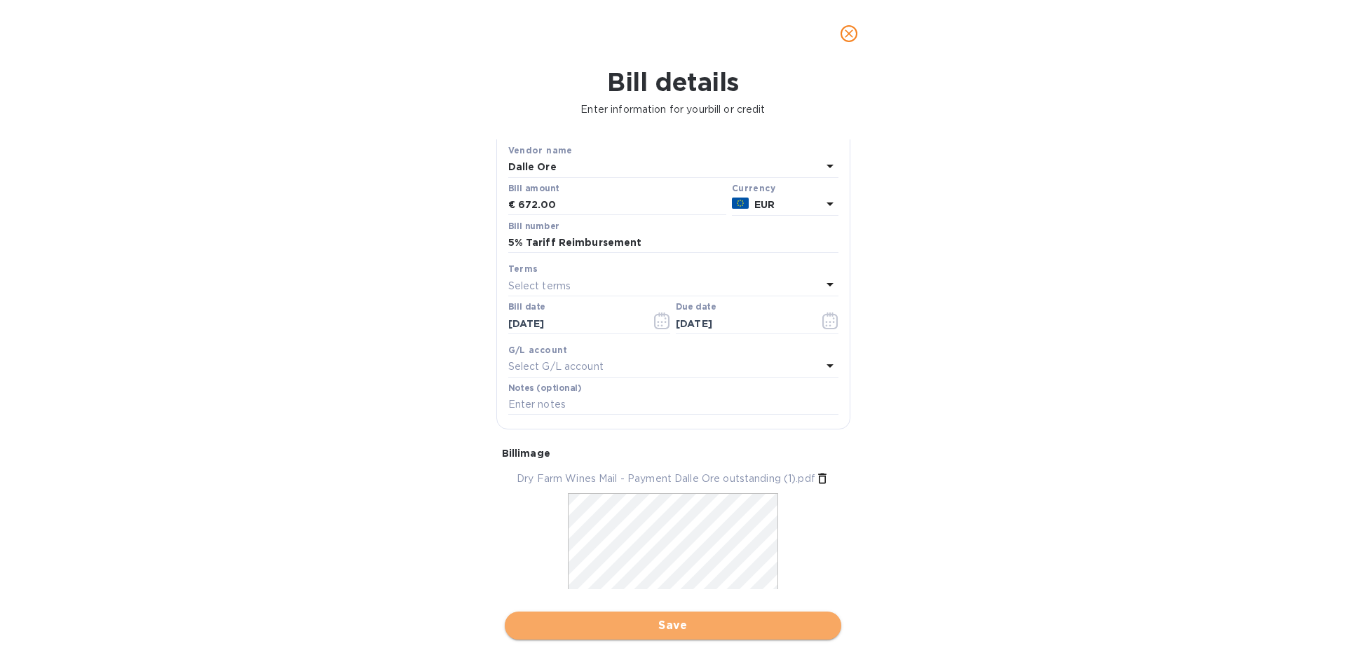
click at [740, 625] on span "Save" at bounding box center [673, 626] width 314 height 17
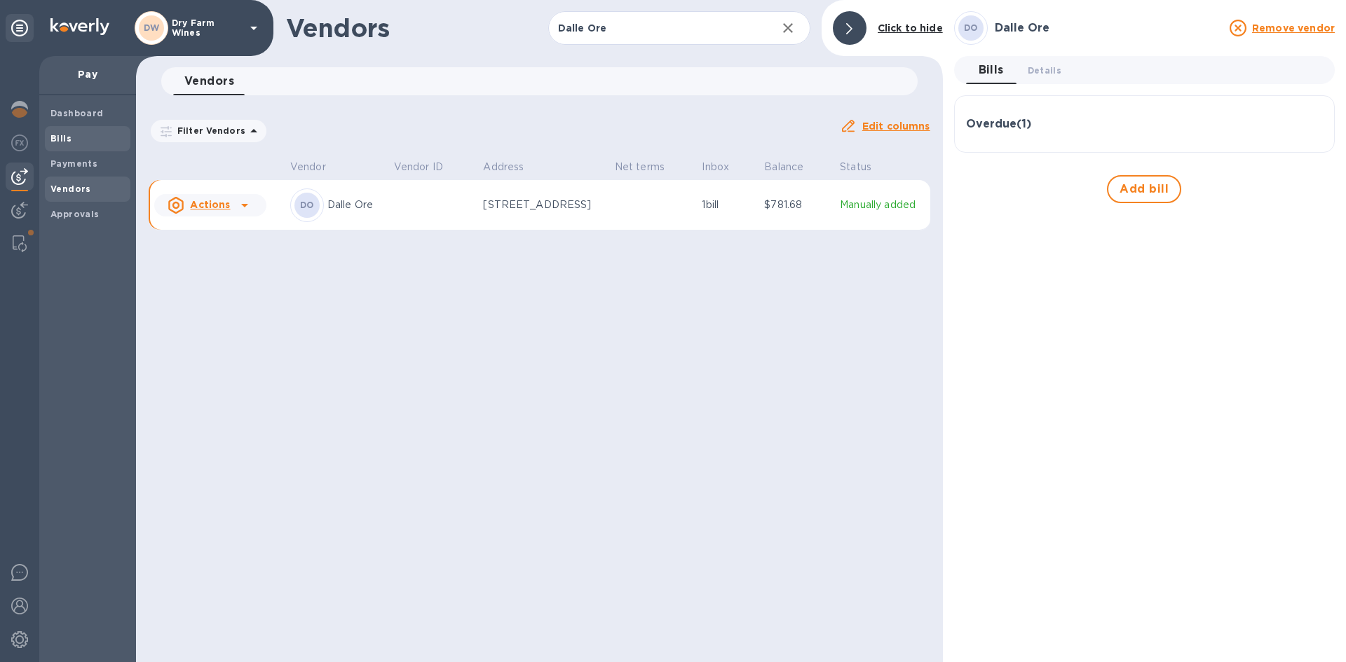
click at [83, 135] on span "Bills" at bounding box center [87, 139] width 74 height 14
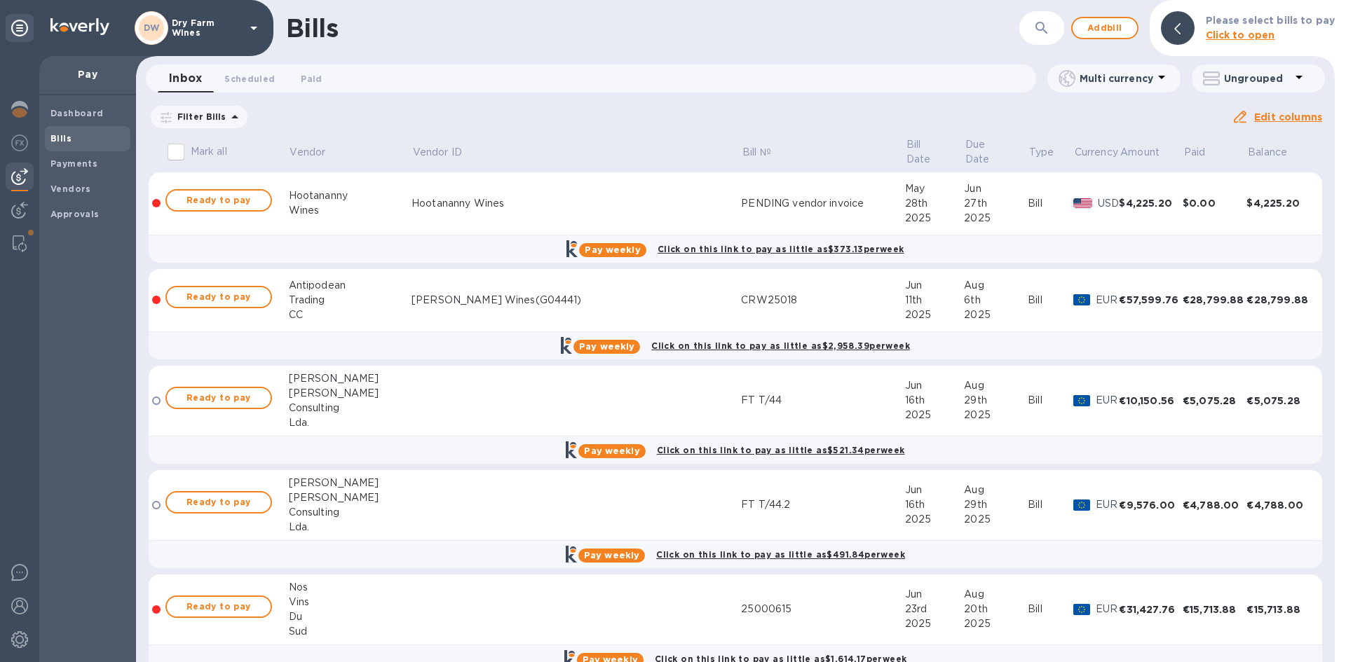
click at [0, 0] on icon at bounding box center [0, 0] width 0 height 0
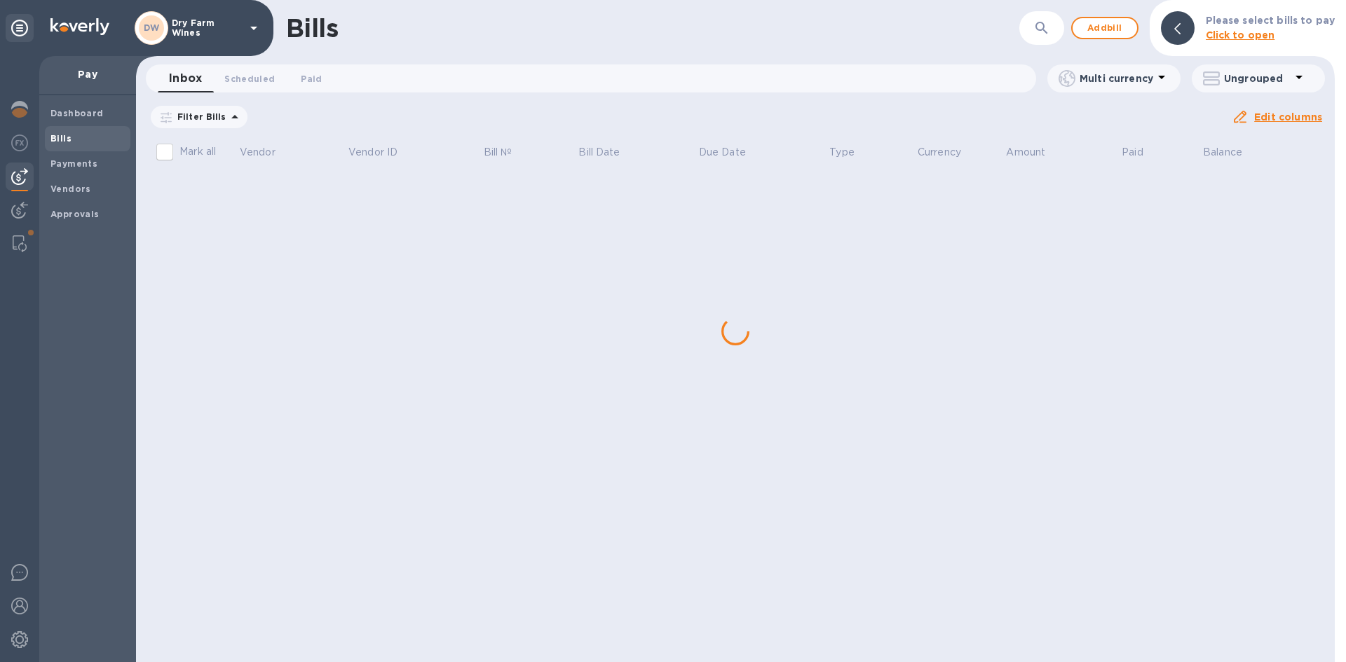
click at [1039, 37] on button "button" at bounding box center [1042, 28] width 34 height 34
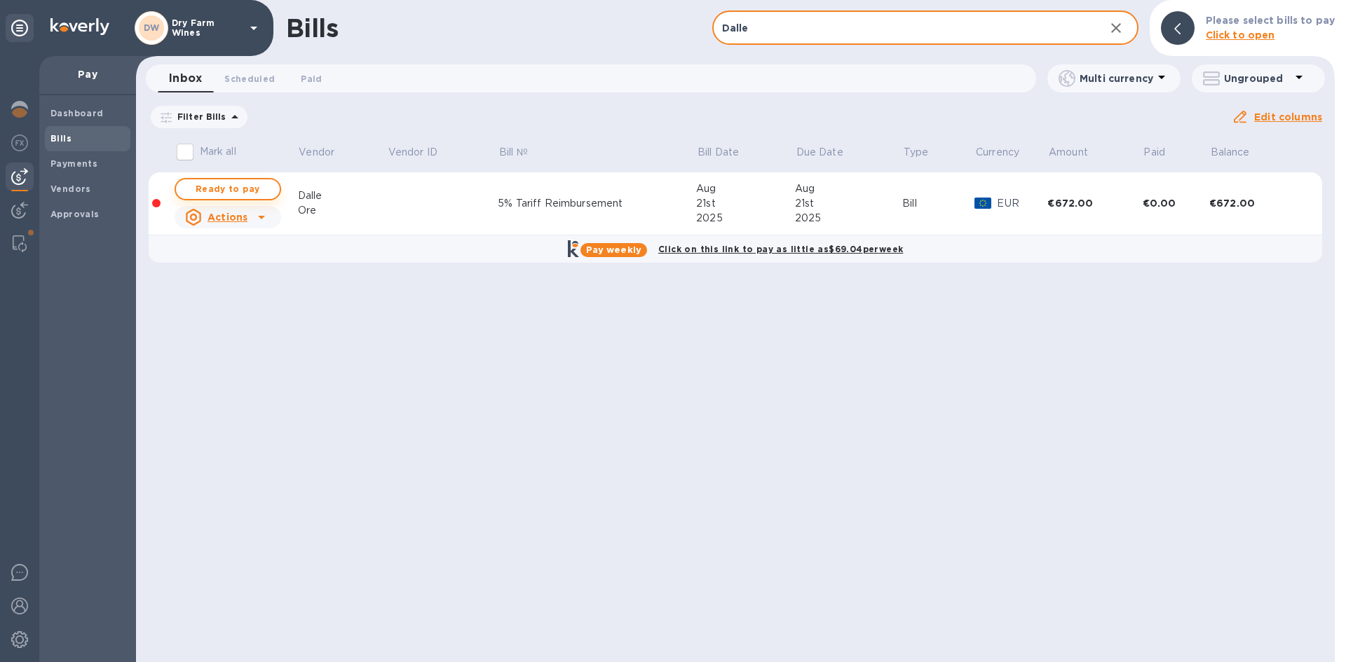
type input "Dalle"
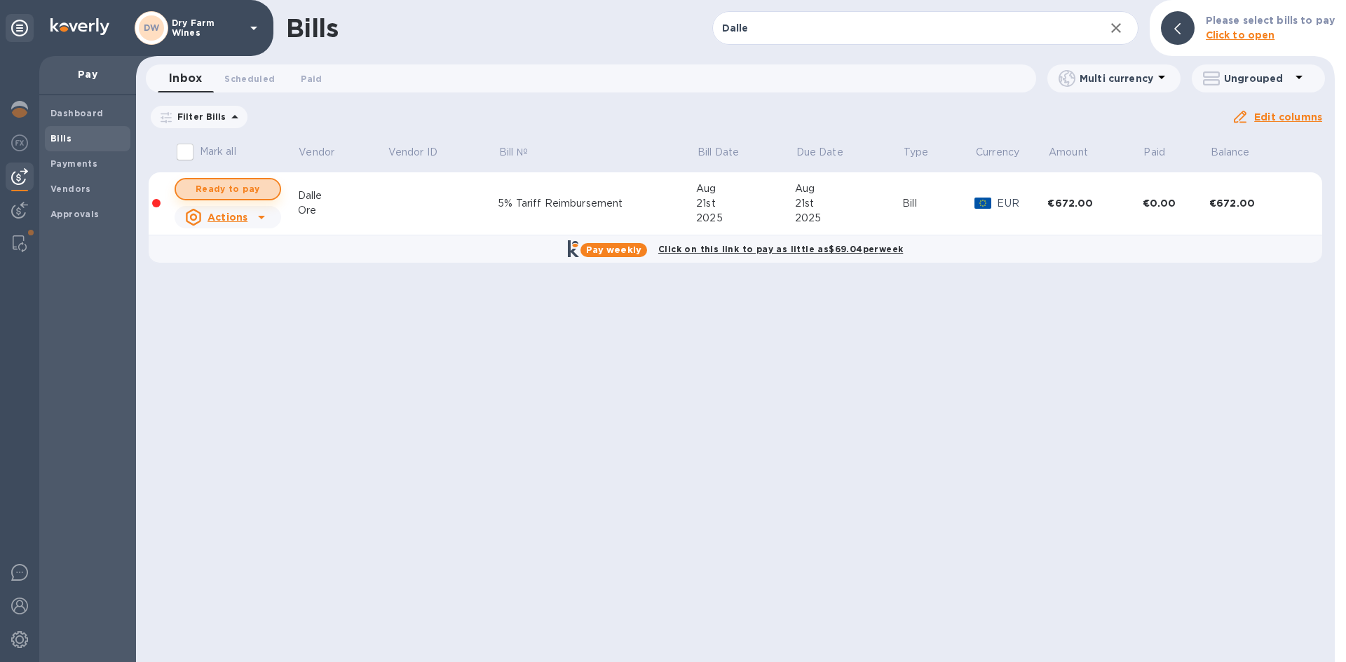
click at [252, 190] on span "Ready to pay" at bounding box center [227, 189] width 81 height 17
checkbox input "true"
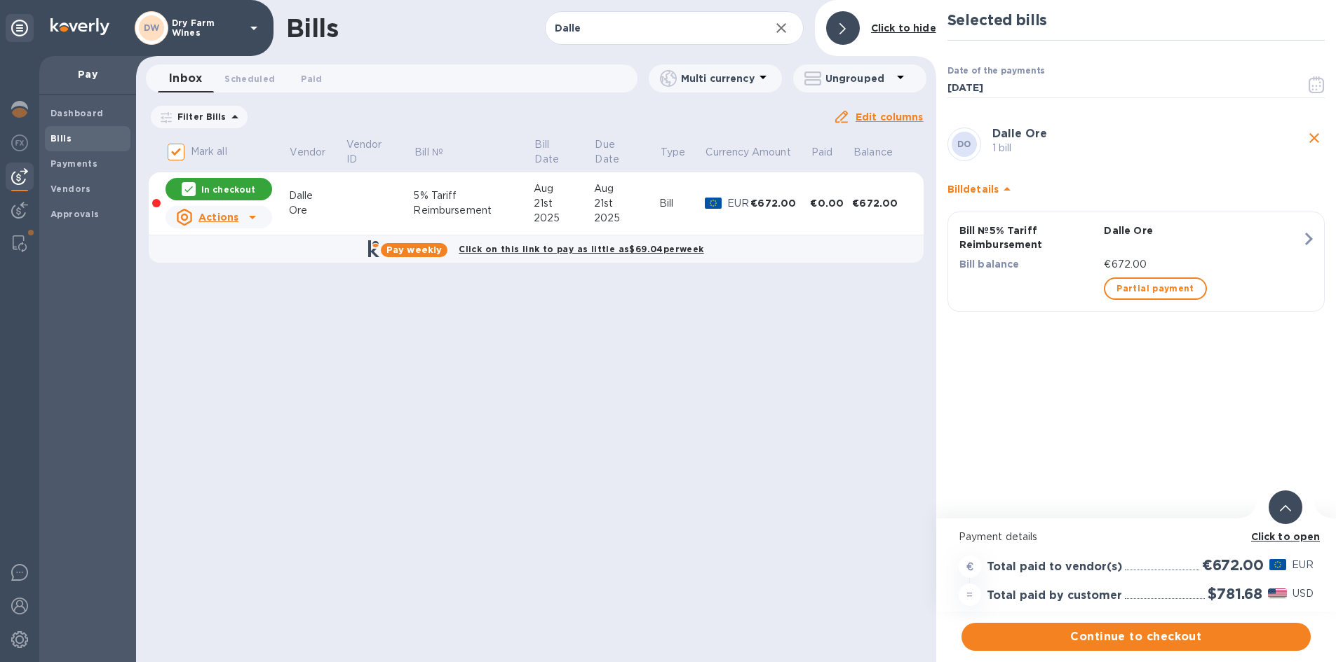
click at [1125, 634] on span "Continue to checkout" at bounding box center [1135, 637] width 327 height 17
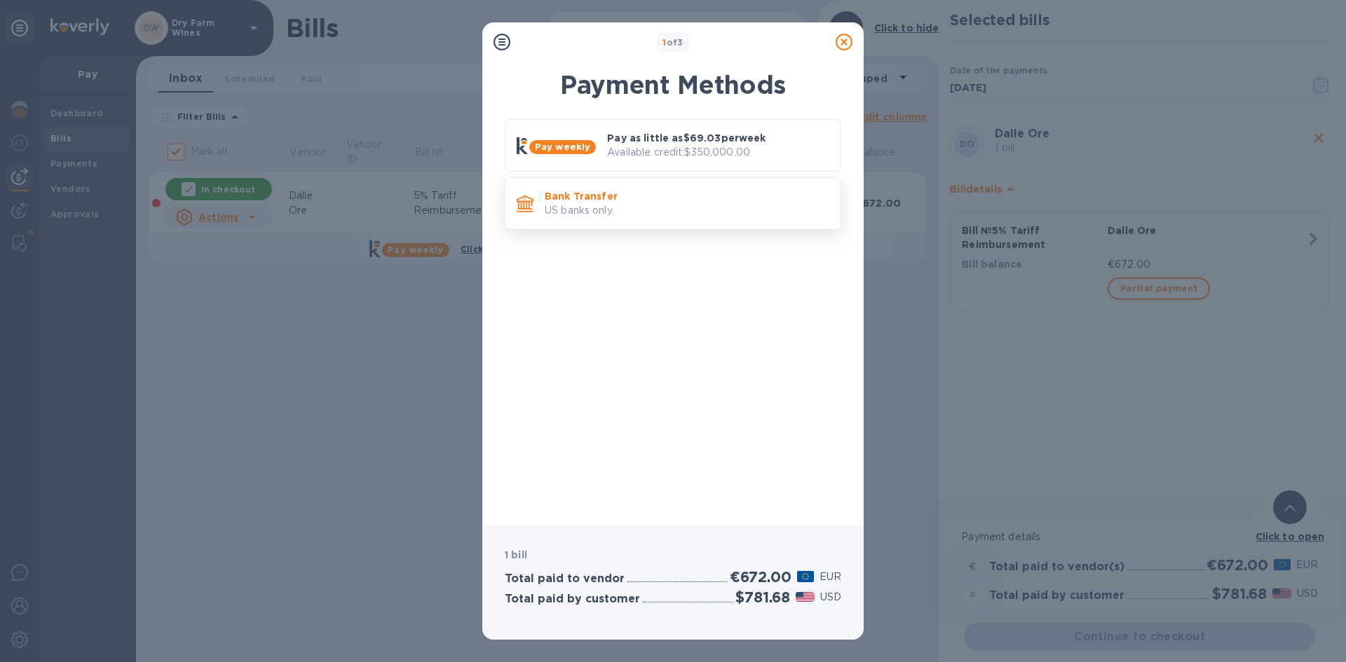
click at [652, 202] on p "Bank Transfer" at bounding box center [687, 196] width 285 height 14
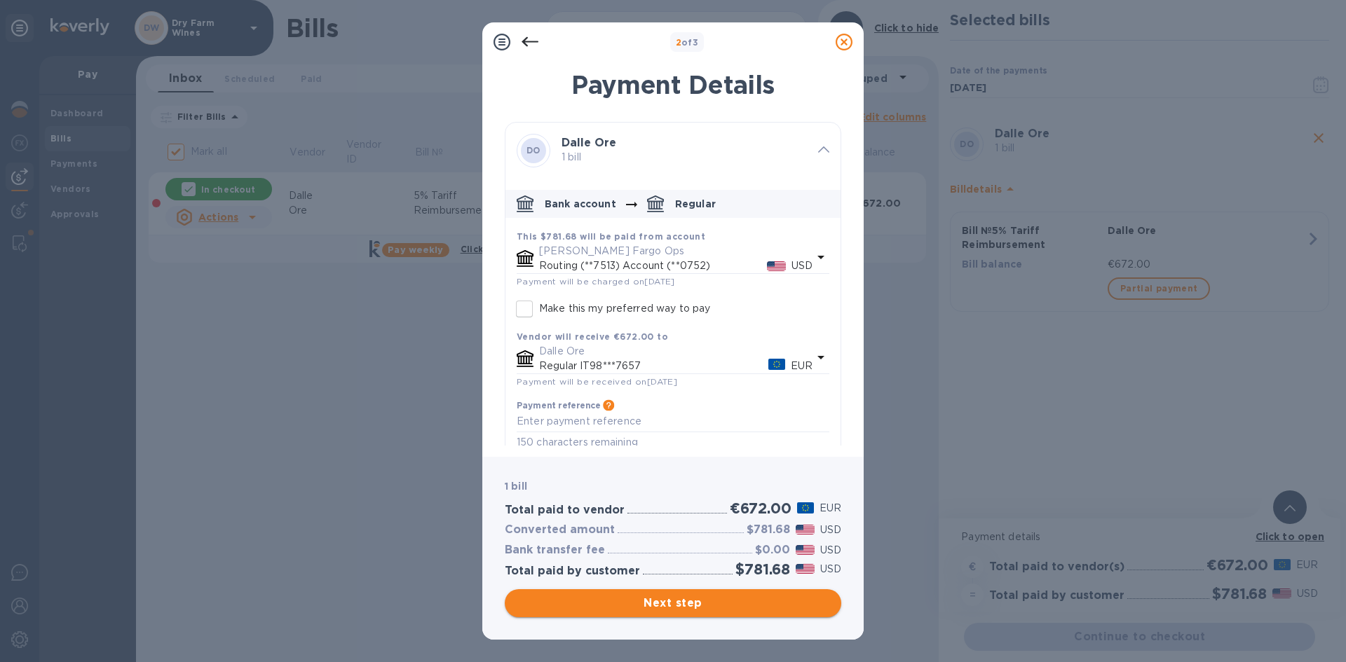
click at [674, 603] on span "Next step" at bounding box center [673, 603] width 314 height 17
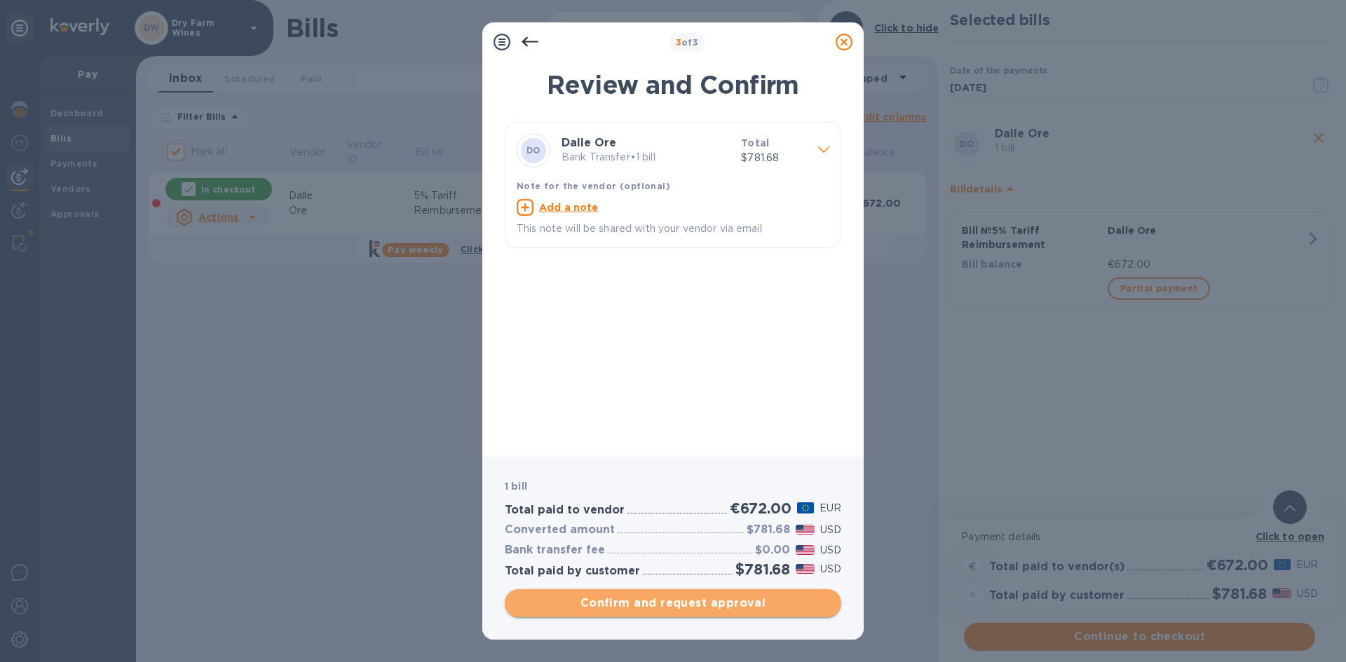
click at [768, 606] on span "Confirm and request approval" at bounding box center [673, 603] width 314 height 17
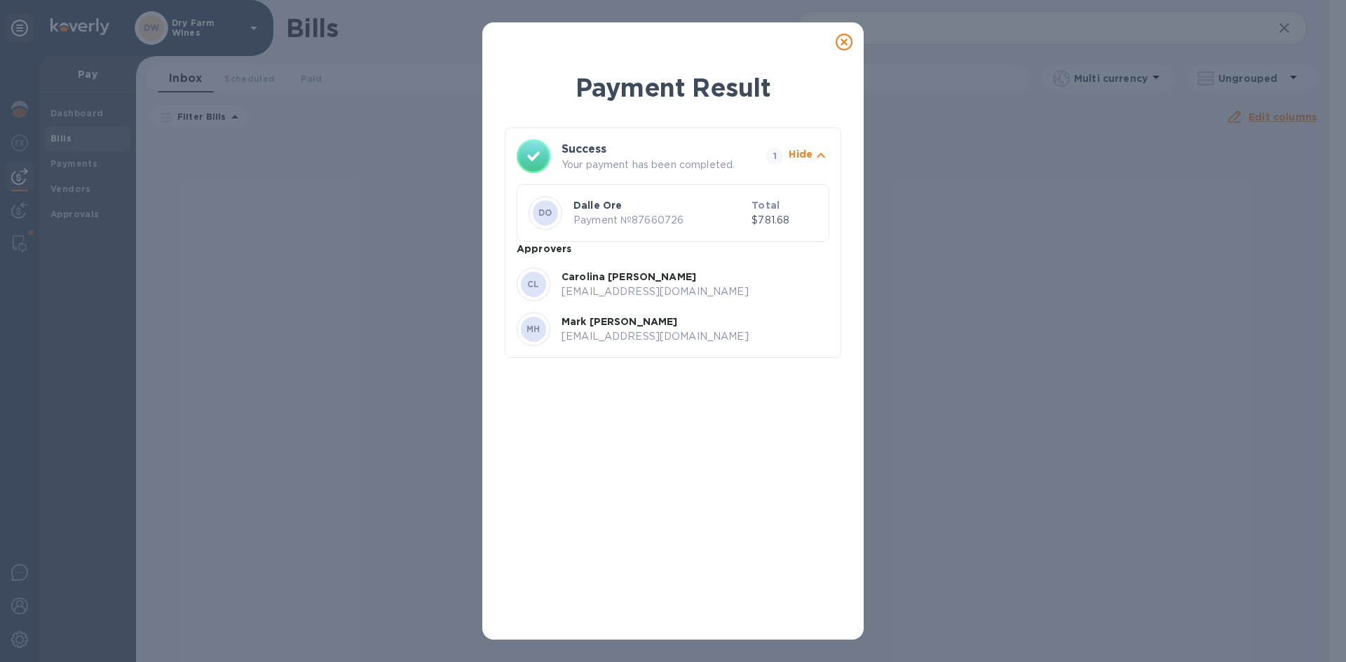
click at [838, 40] on icon at bounding box center [844, 42] width 17 height 17
